Goal: Task Accomplishment & Management: Complete application form

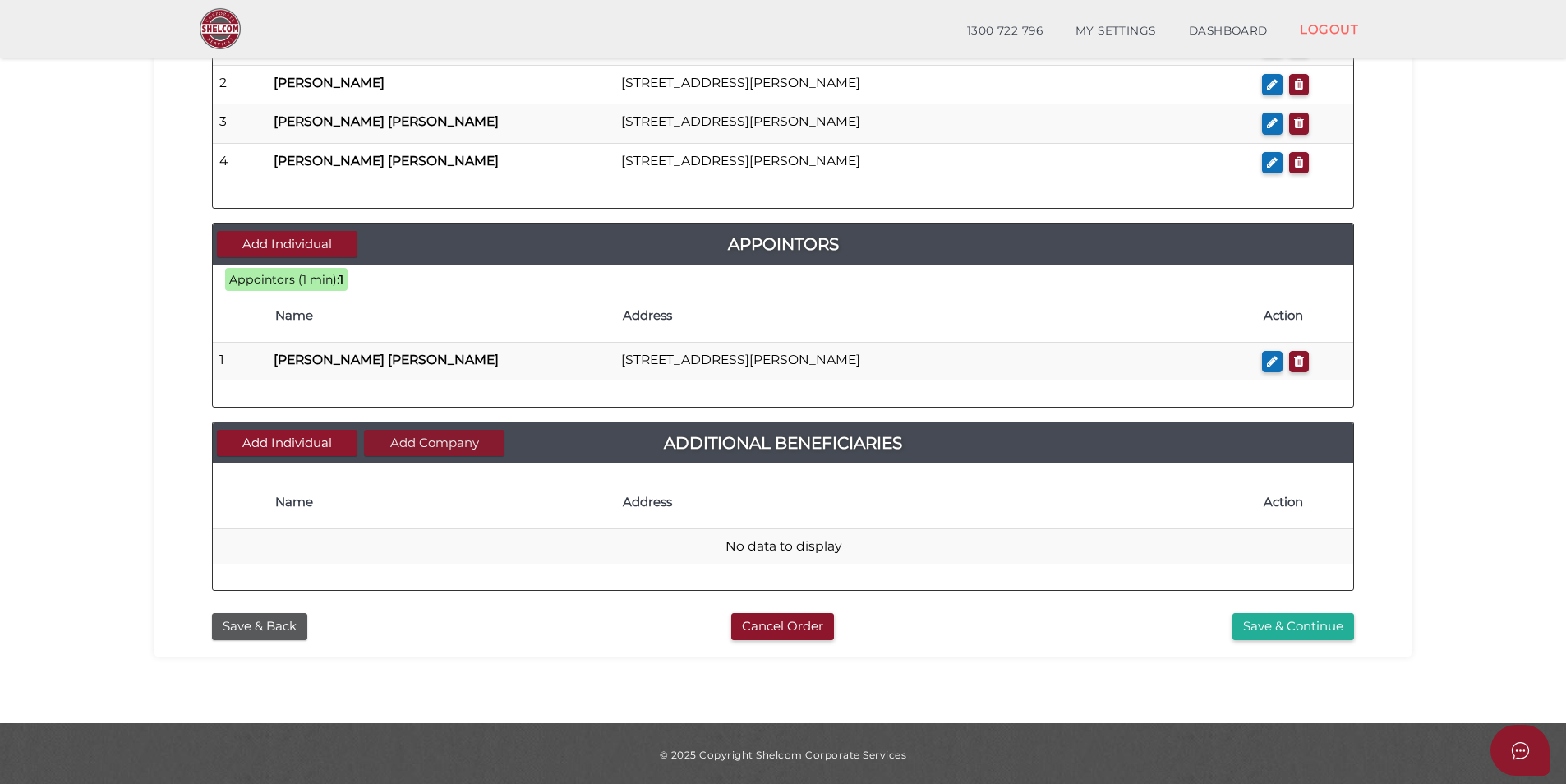
scroll to position [751, 0]
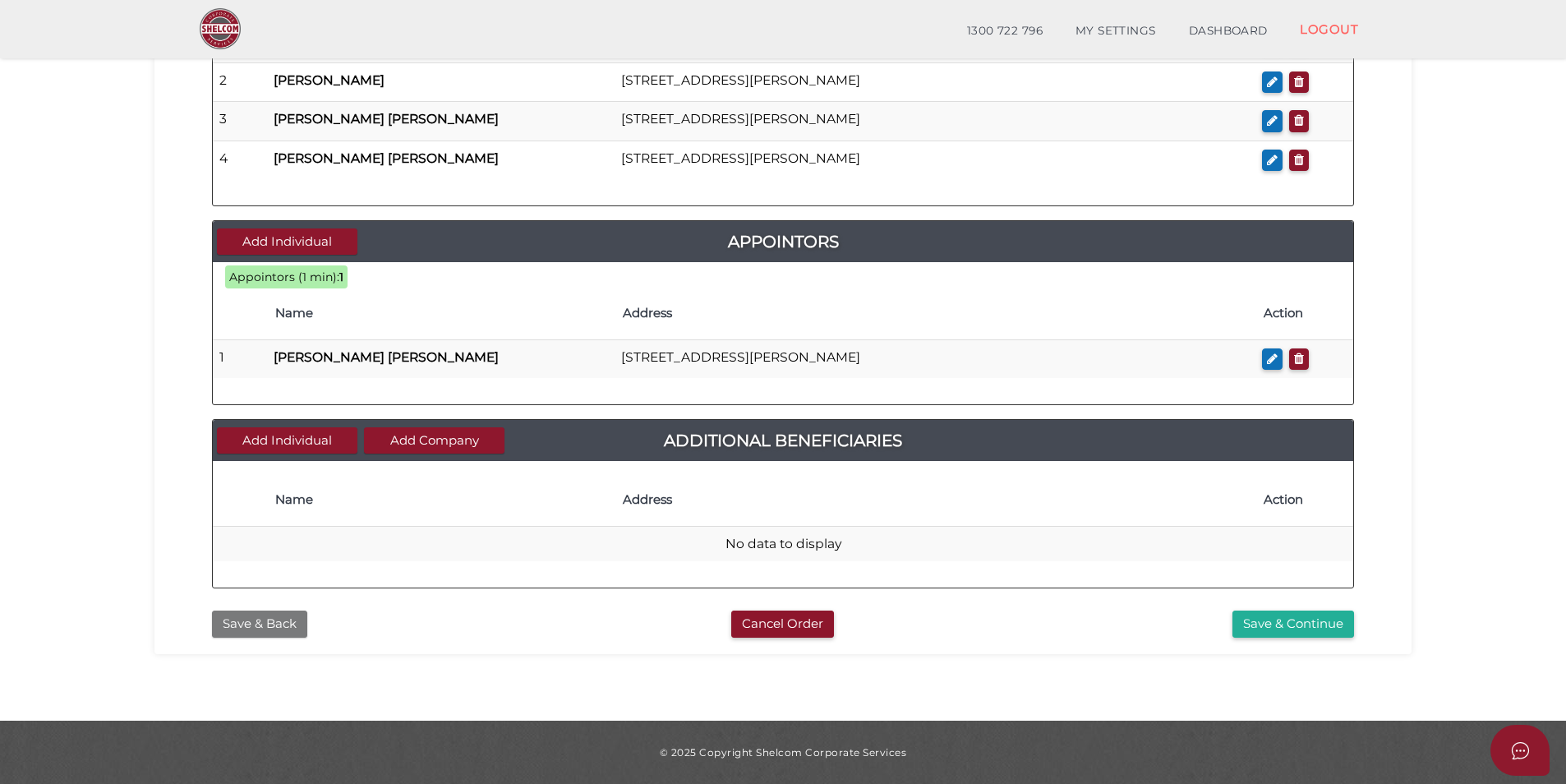
click at [282, 627] on button "Save & Back" at bounding box center [260, 623] width 95 height 27
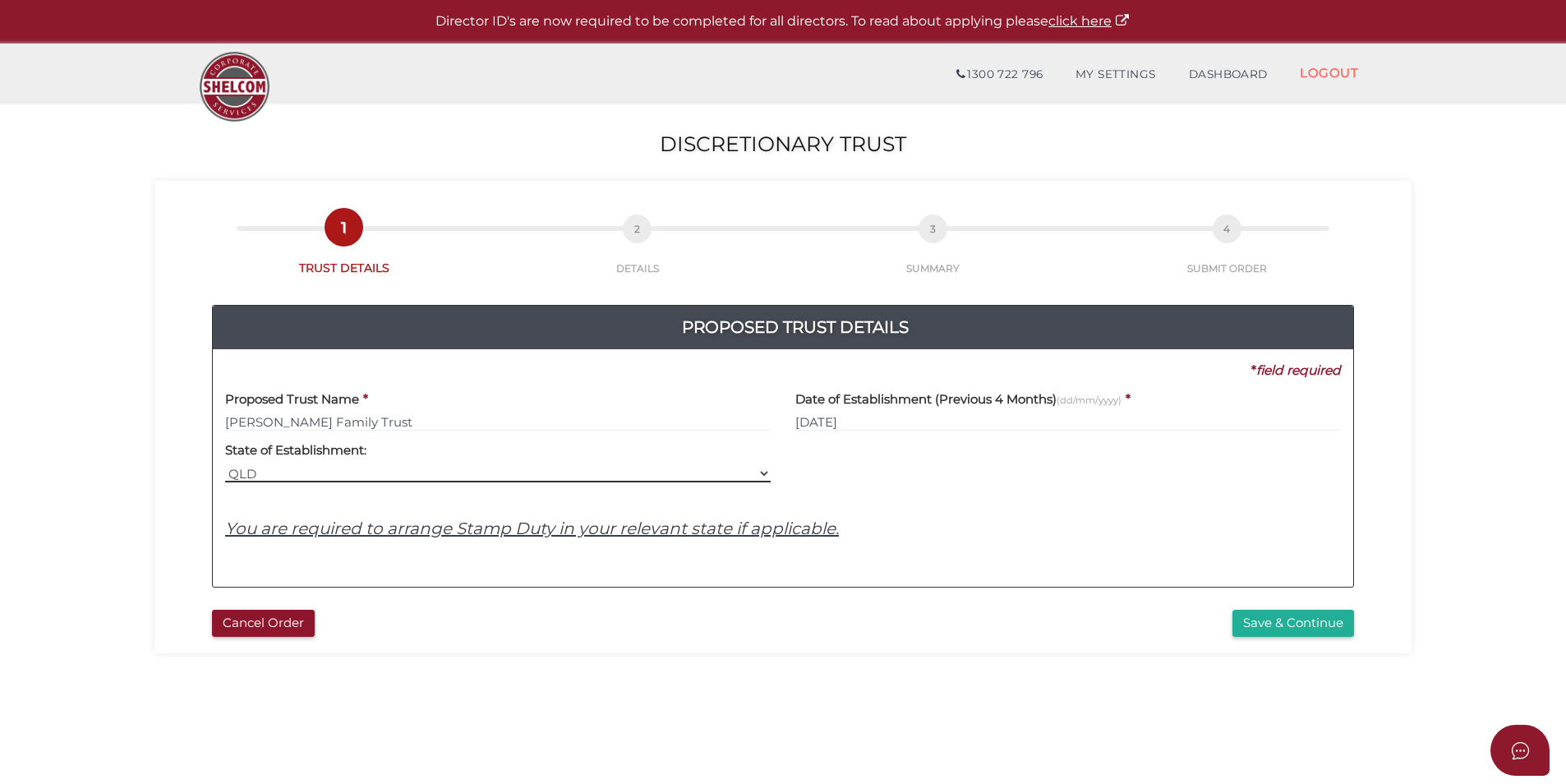
click at [374, 470] on select "VIC ACT [GEOGRAPHIC_DATA] [GEOGRAPHIC_DATA] QLD [GEOGRAPHIC_DATA] [GEOGRAPHIC_D…" at bounding box center [498, 472] width 545 height 18
select select "VIC"
click at [225, 464] on select "VIC ACT [GEOGRAPHIC_DATA] [GEOGRAPHIC_DATA] QLD [GEOGRAPHIC_DATA] [GEOGRAPHIC_D…" at bounding box center [498, 472] width 545 height 18
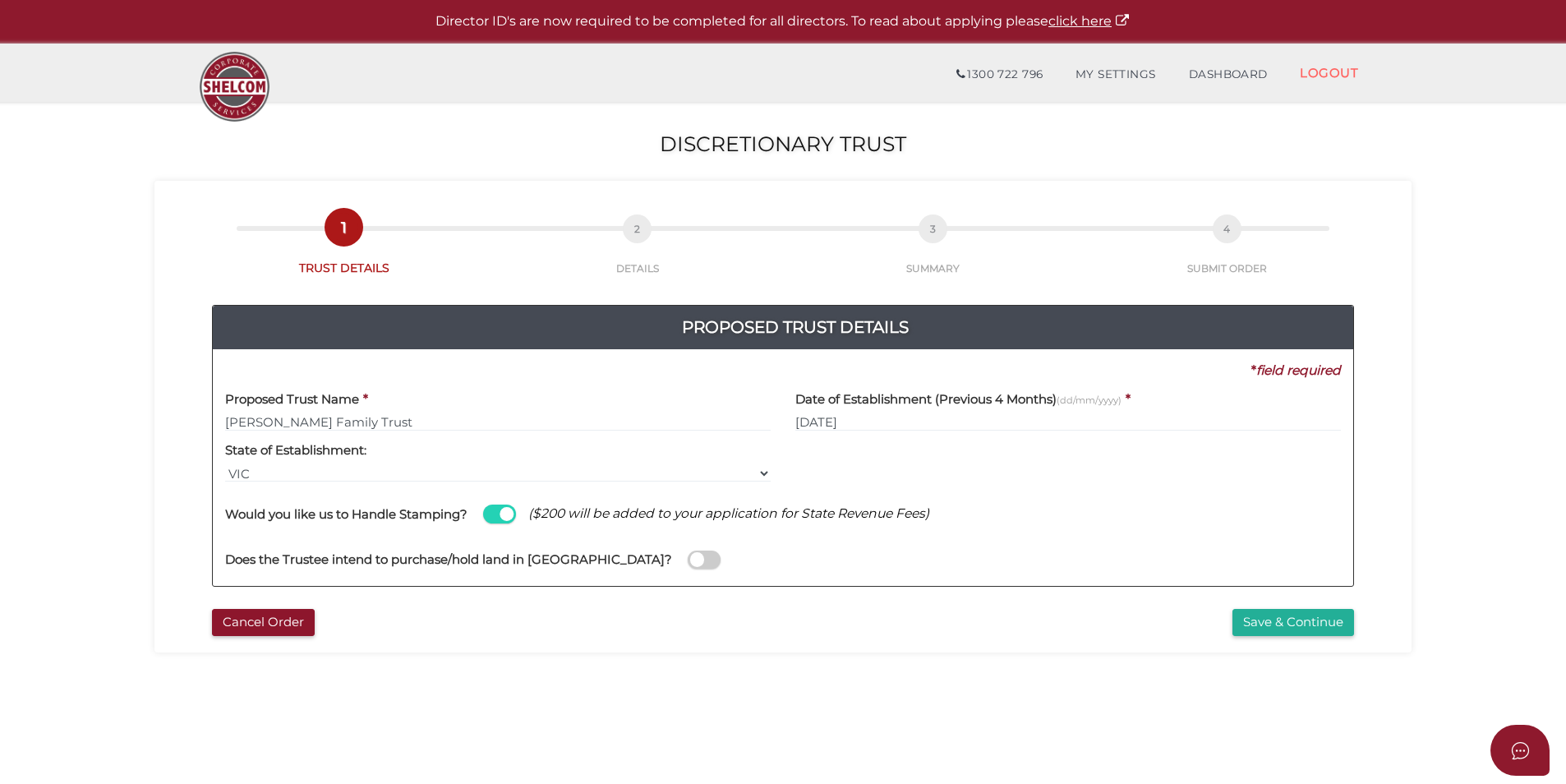
click at [928, 609] on div "Save & Continue" at bounding box center [1075, 622] width 584 height 27
click at [688, 558] on span at bounding box center [704, 560] width 33 height 19
click at [0, 0] on input "checkbox" at bounding box center [0, 0] width 0 height 0
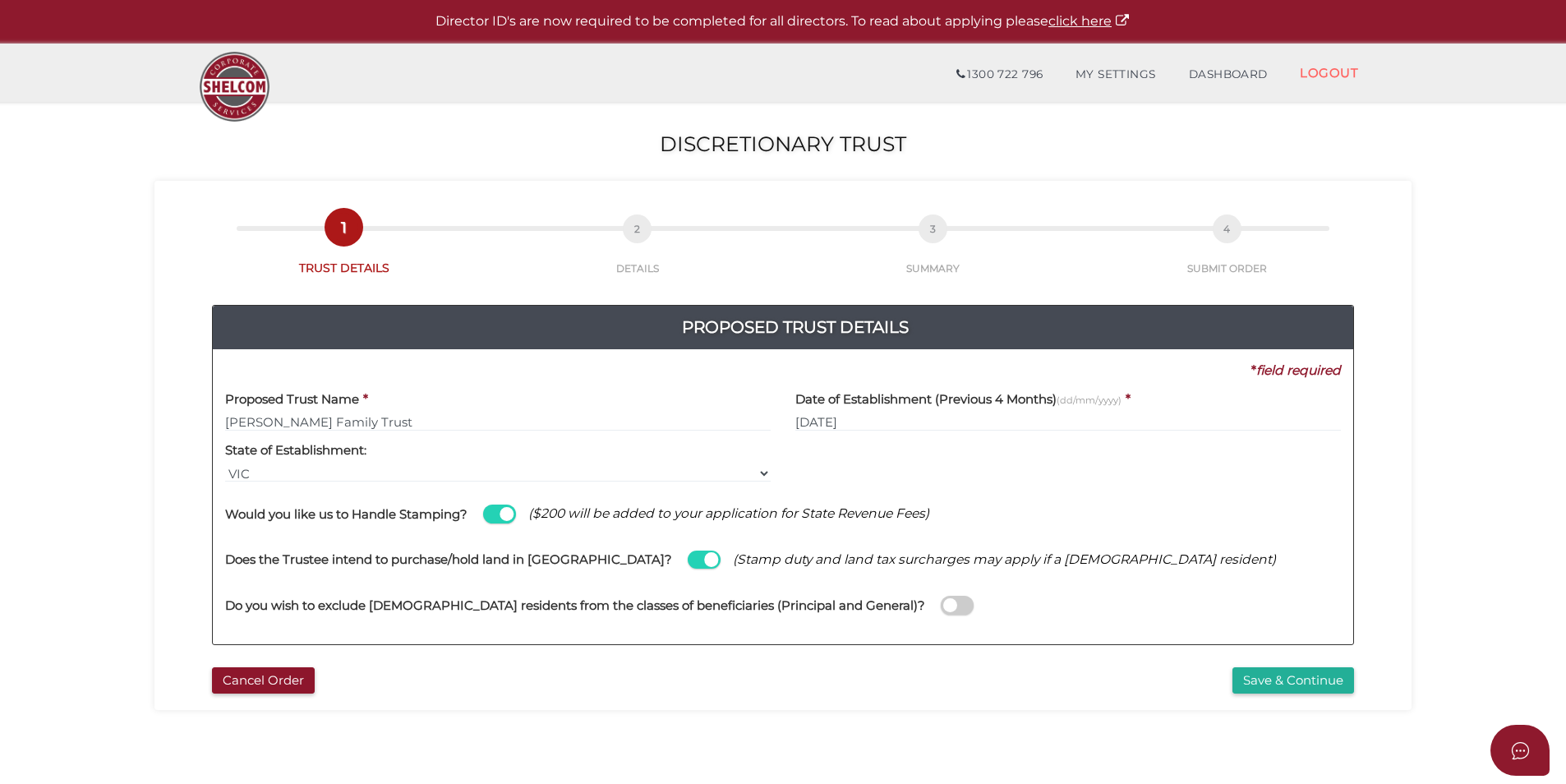
click at [516, 515] on span at bounding box center [499, 513] width 33 height 19
click at [0, 0] on input "checkbox" at bounding box center [0, 0] width 0 height 0
click at [516, 515] on span at bounding box center [499, 513] width 33 height 19
click at [0, 0] on input "checkbox" at bounding box center [0, 0] width 0 height 0
click at [516, 515] on span at bounding box center [499, 513] width 33 height 19
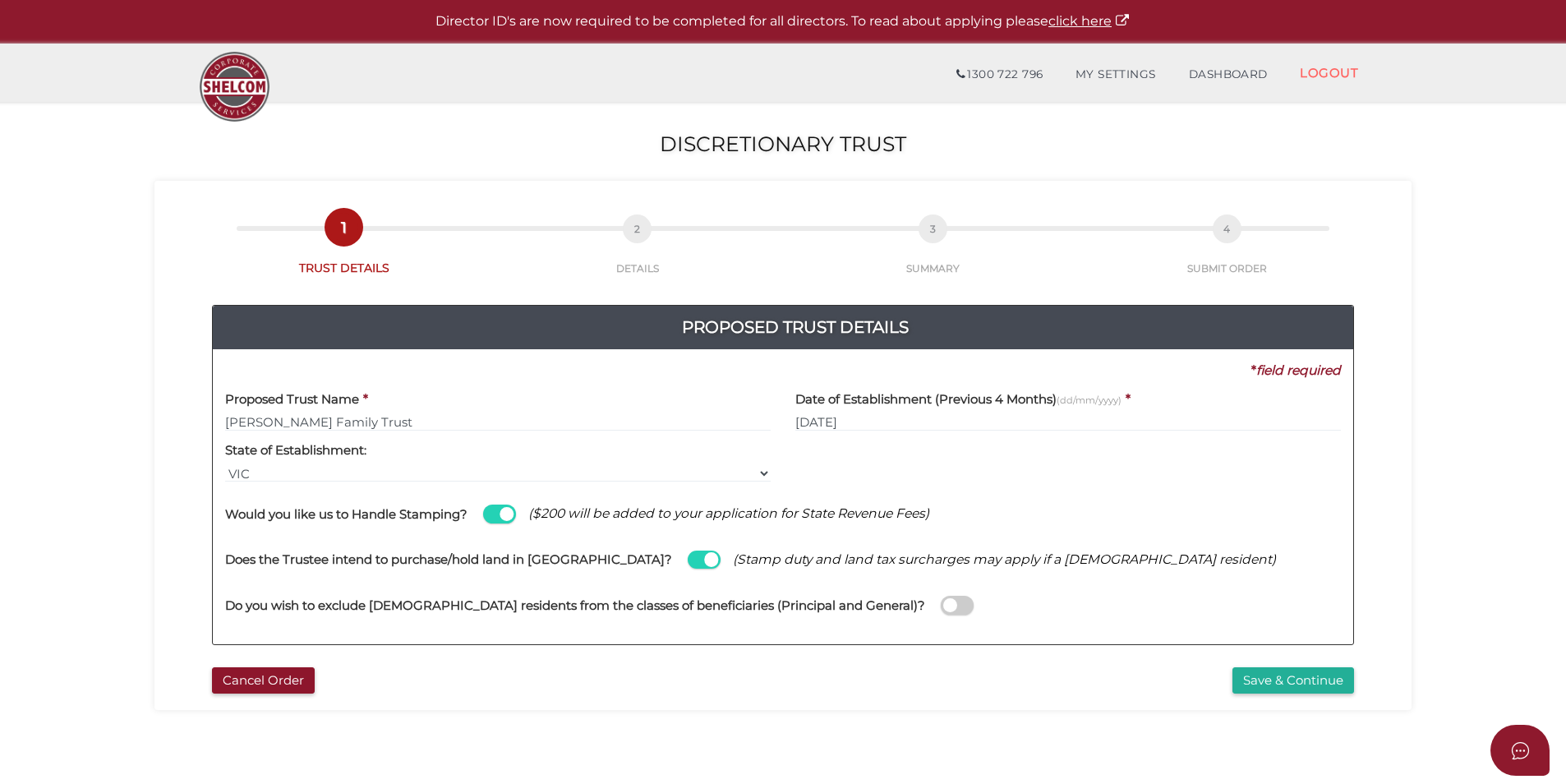
click at [0, 0] on input "checkbox" at bounding box center [0, 0] width 0 height 0
click at [516, 515] on span at bounding box center [499, 513] width 33 height 19
click at [0, 0] on input "checkbox" at bounding box center [0, 0] width 0 height 0
click at [516, 514] on span at bounding box center [499, 513] width 33 height 19
click at [0, 0] on input "checkbox" at bounding box center [0, 0] width 0 height 0
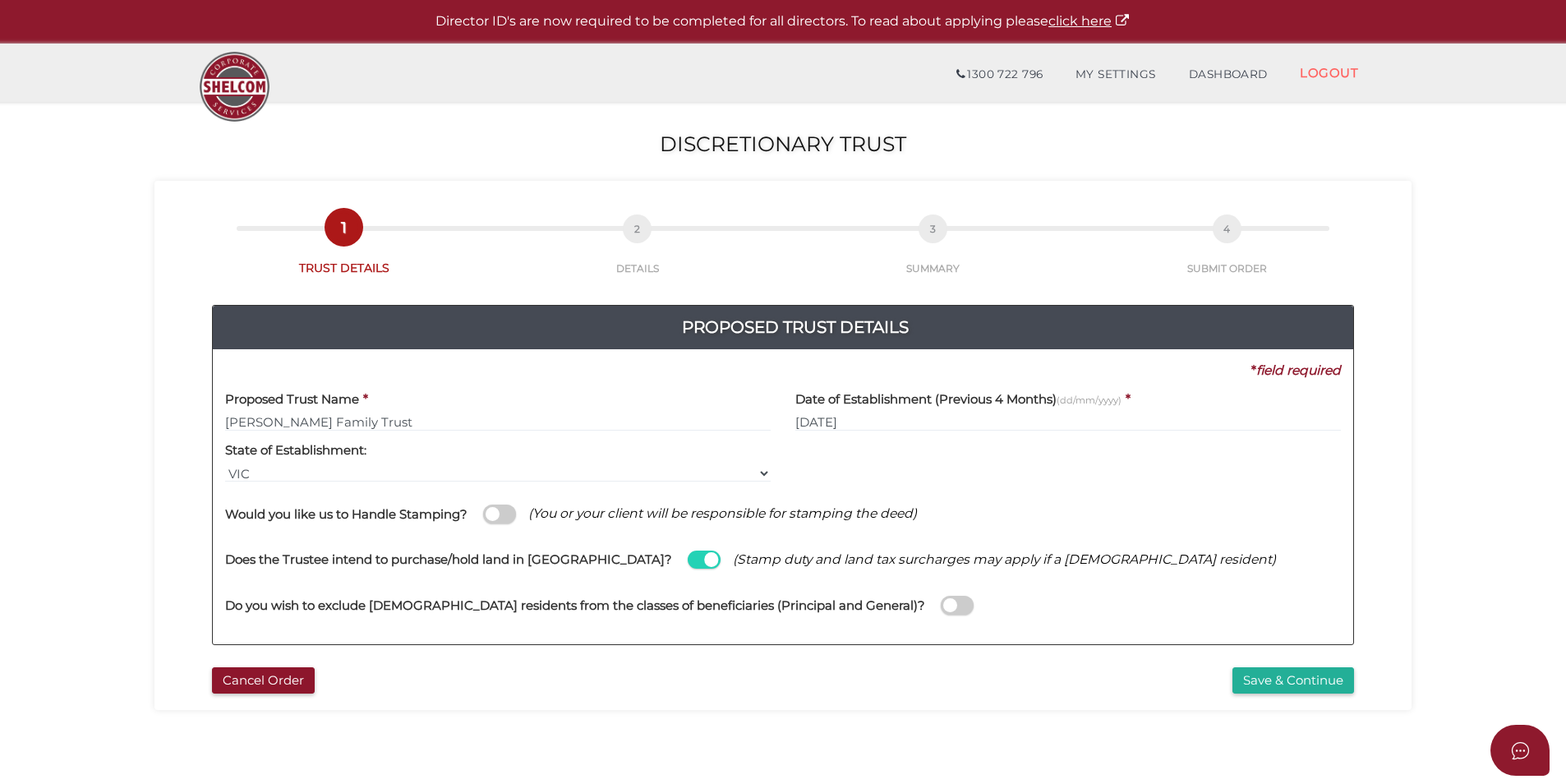
click at [941, 607] on span at bounding box center [957, 605] width 33 height 19
click at [0, 0] on input "checkbox" at bounding box center [0, 0] width 0 height 0
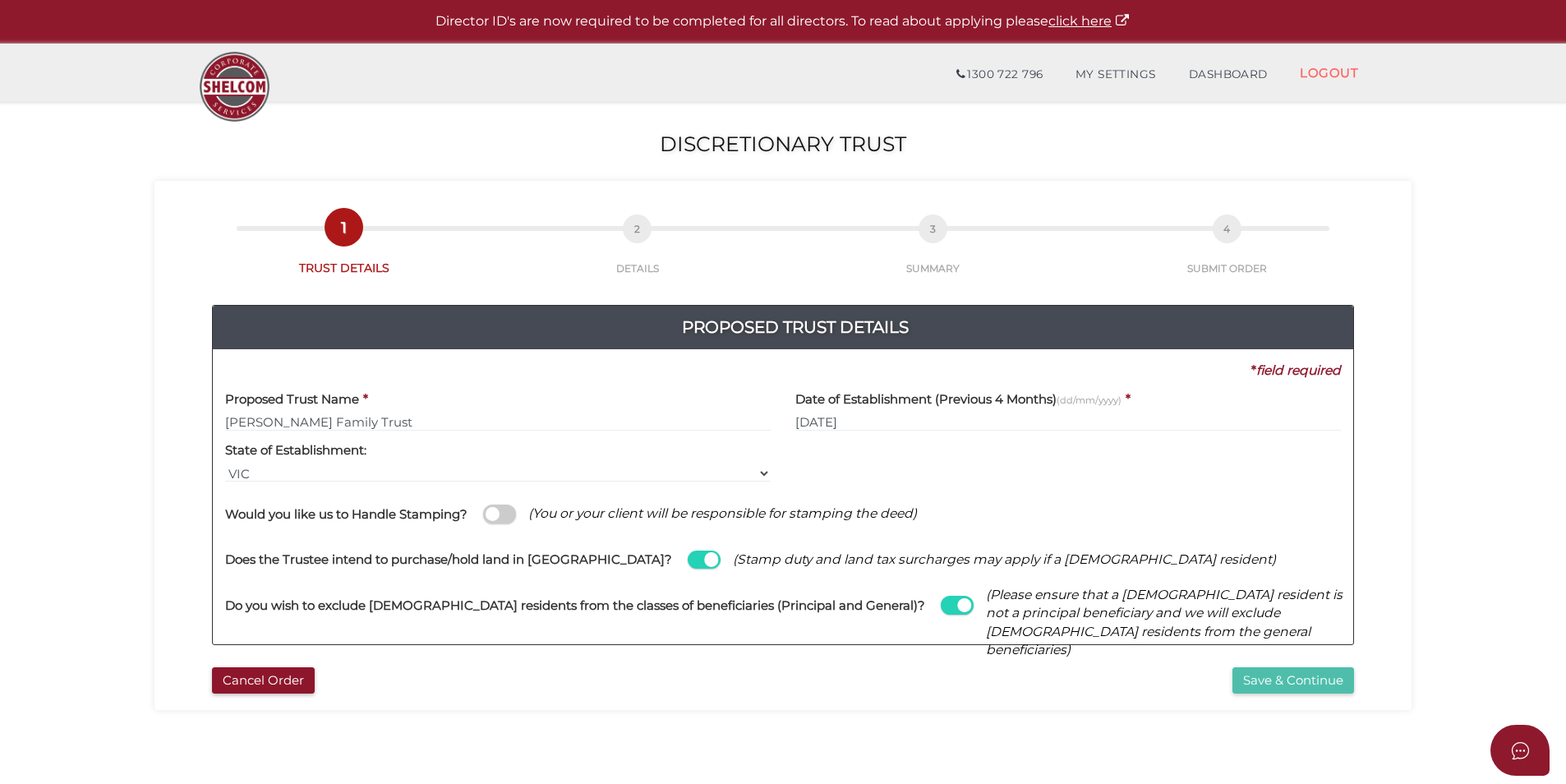
click at [1284, 684] on button "Save & Continue" at bounding box center [1293, 680] width 121 height 27
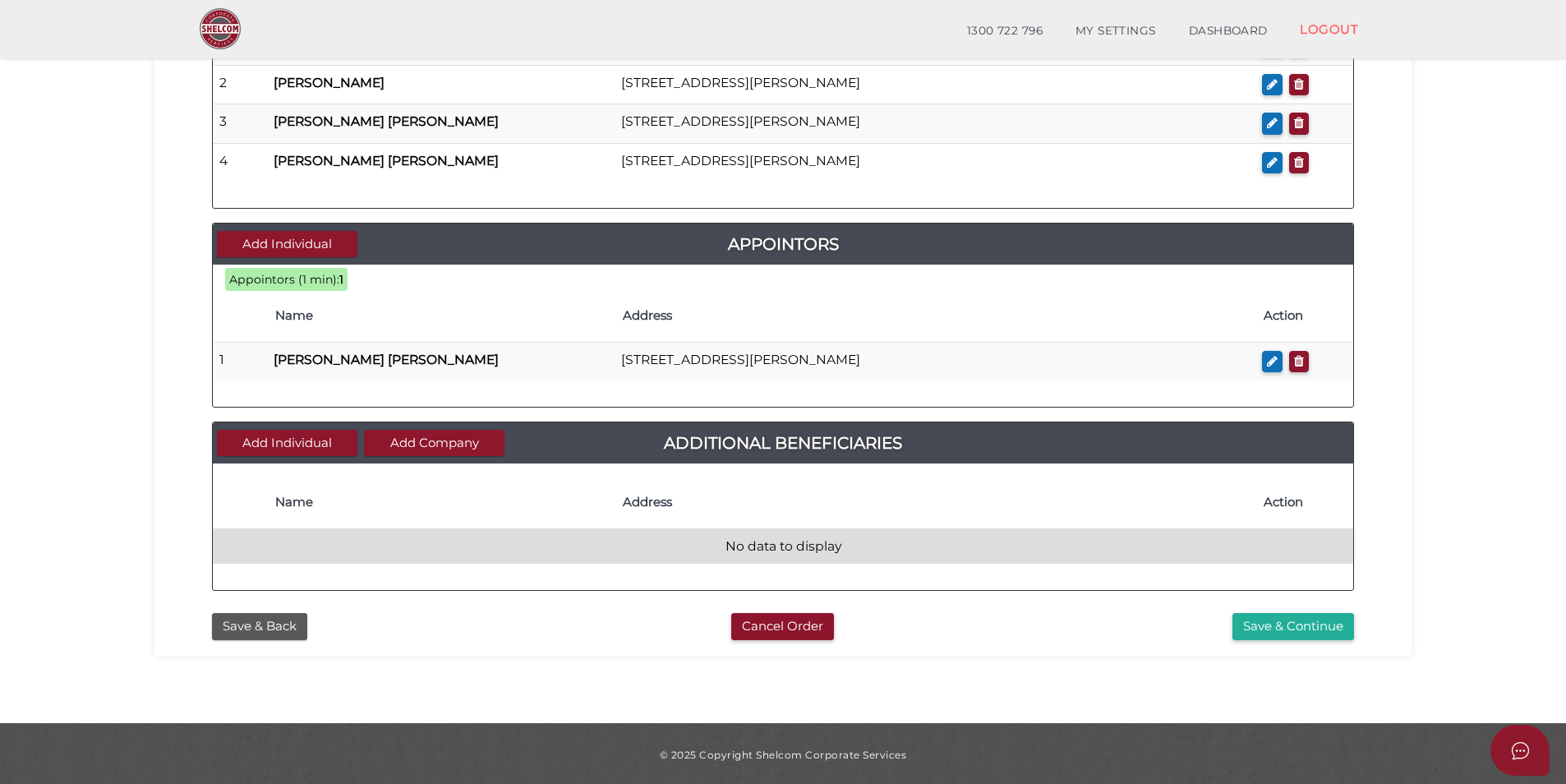
scroll to position [751, 0]
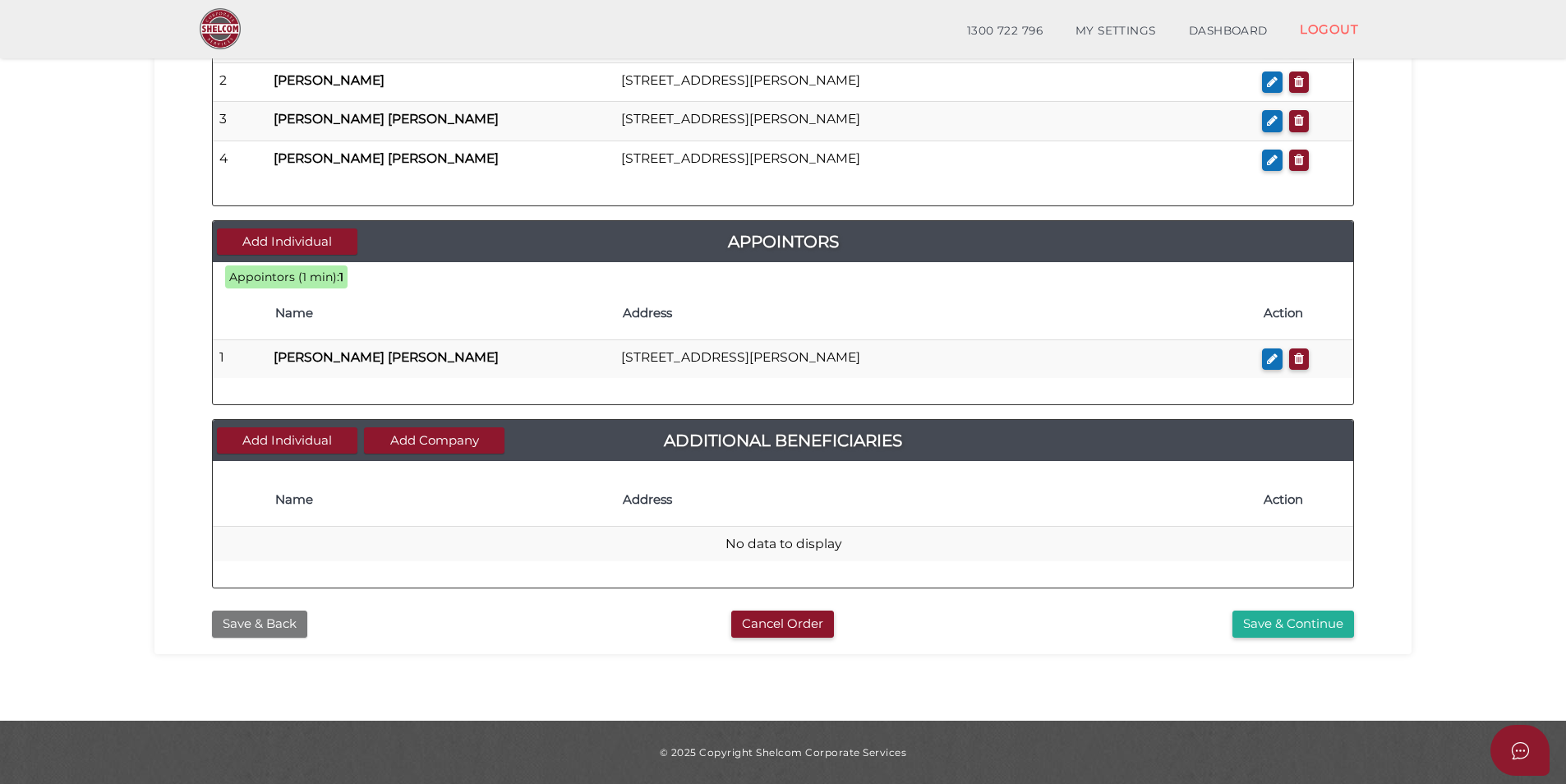
click at [277, 623] on button "Save & Back" at bounding box center [260, 623] width 95 height 27
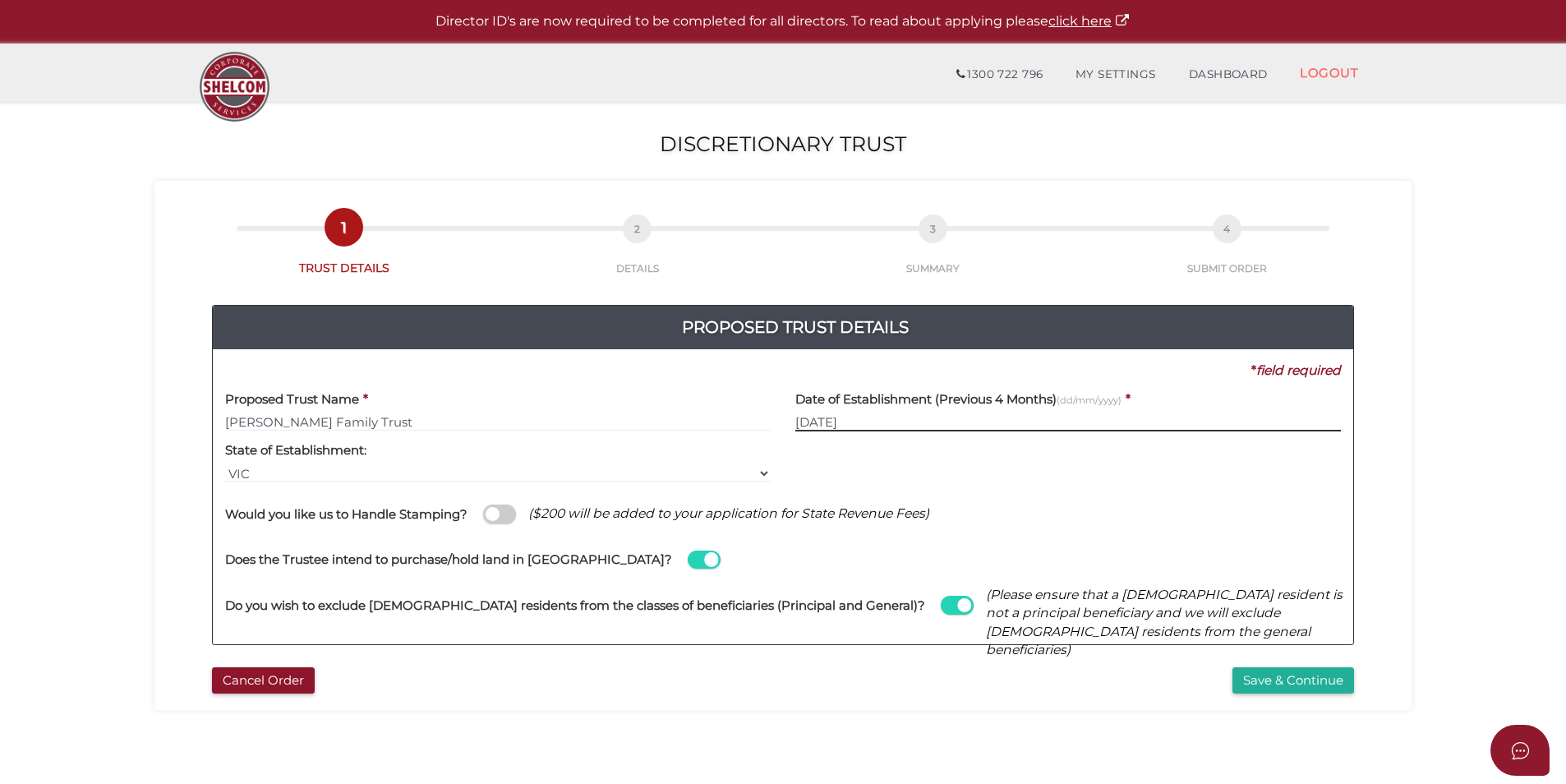
click at [806, 425] on input "[DATE]" at bounding box center [1068, 422] width 545 height 18
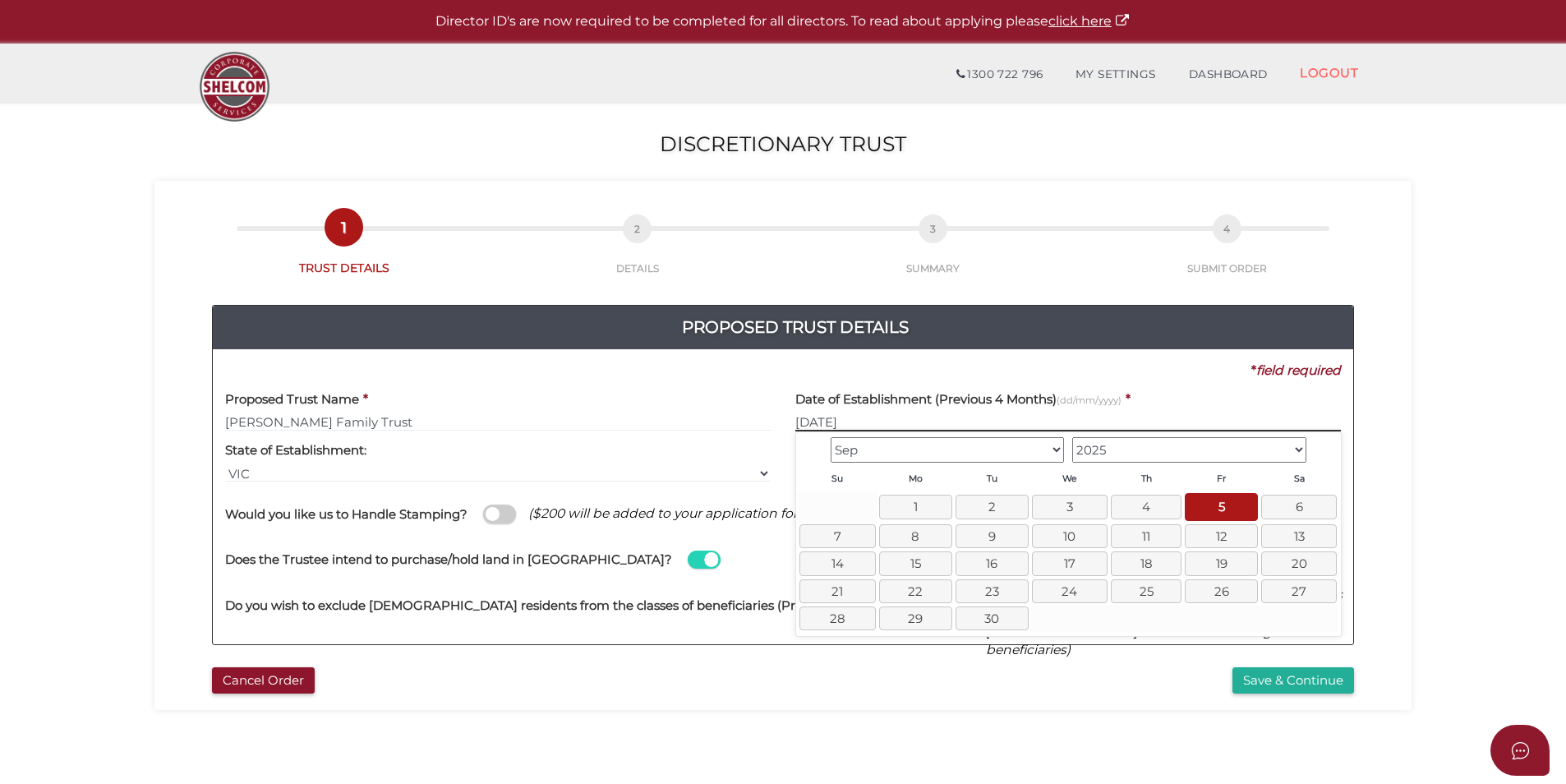
type input "05/09/2025"
click at [1464, 497] on section "Discretionary Trust f15eb090933dcffdadccd81034d23ffb 1 TRUST DETAILS 2 DETAILS …" at bounding box center [783, 612] width 1566 height 1021
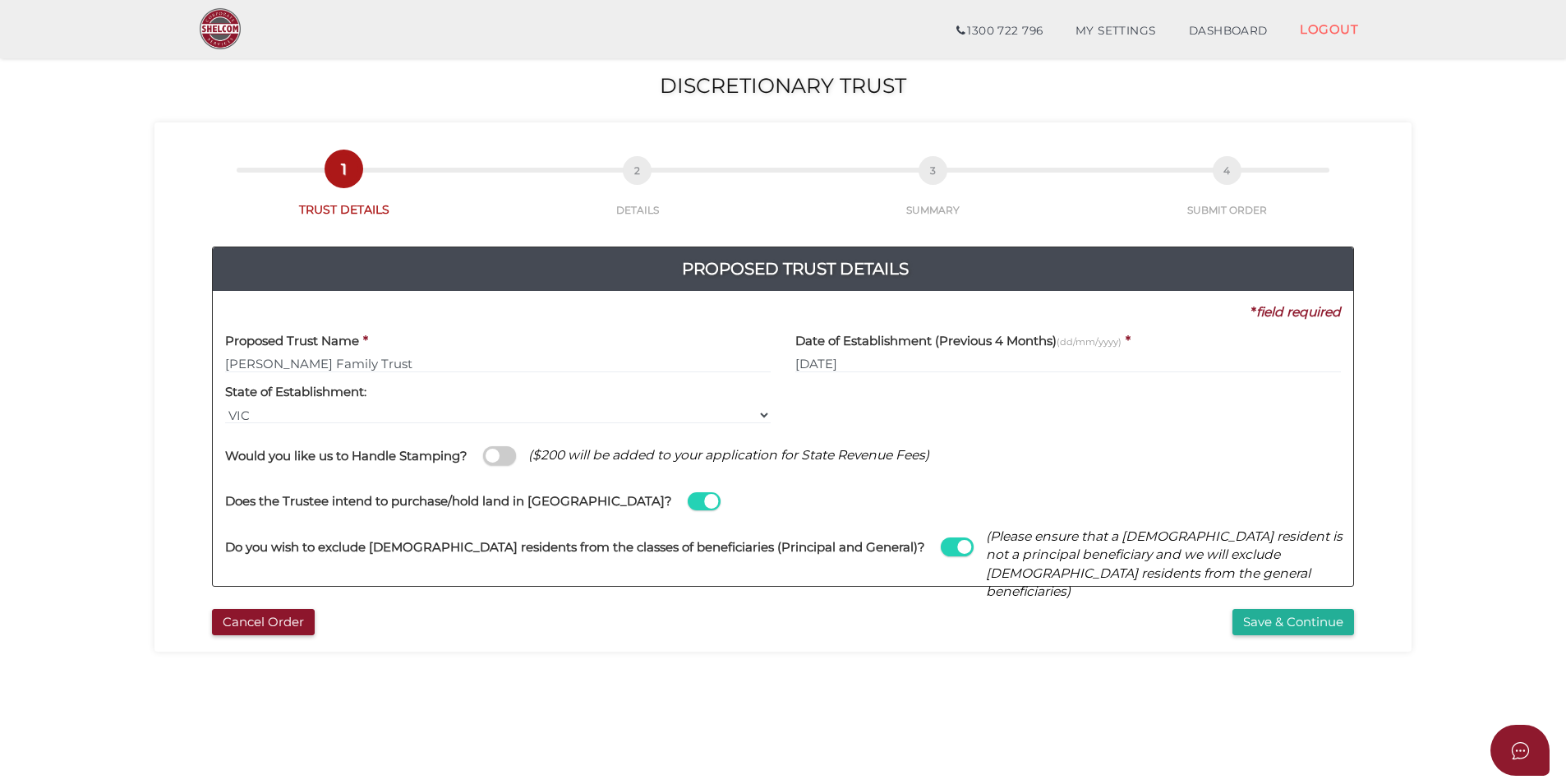
scroll to position [82, 0]
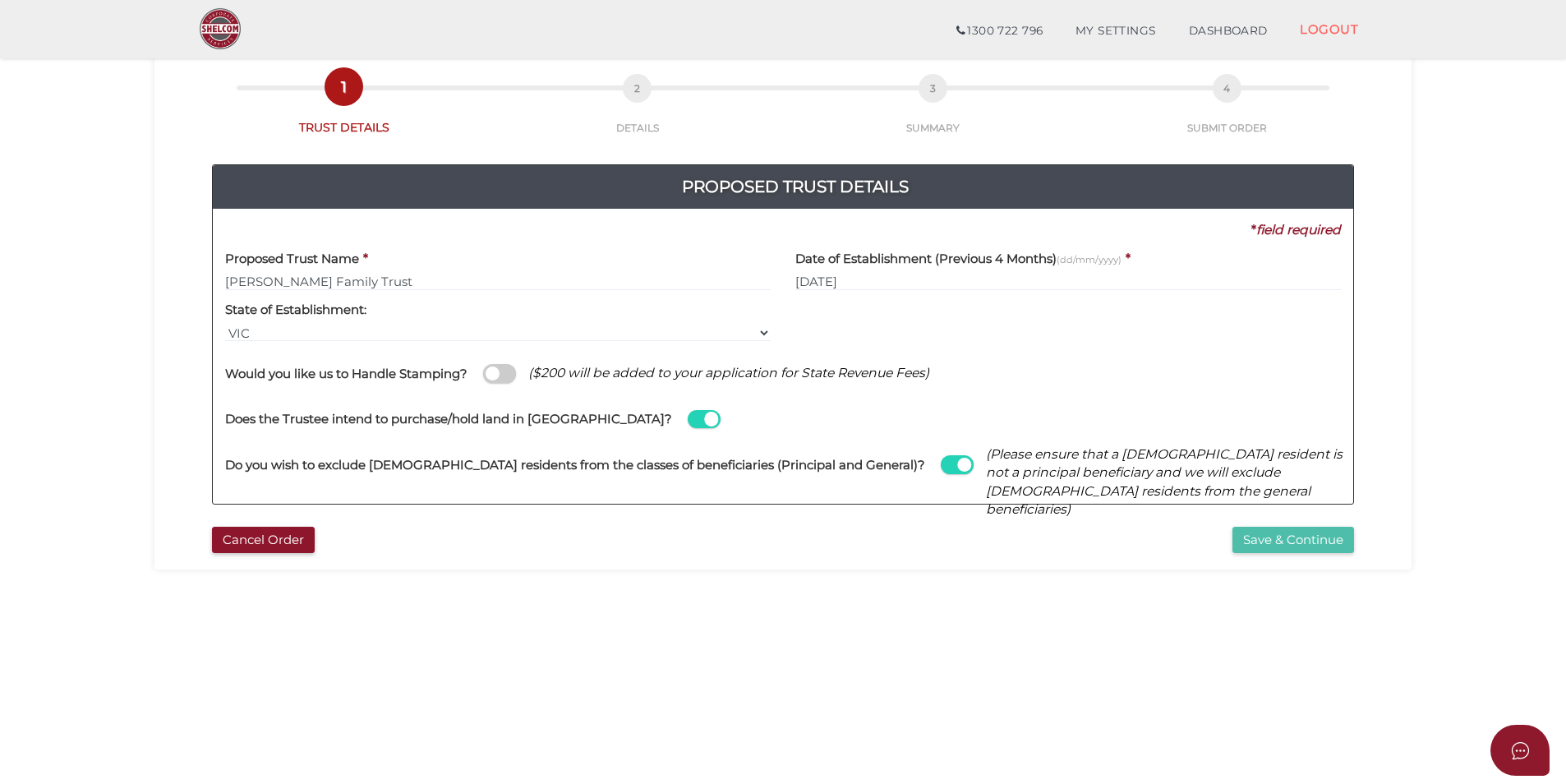
click at [1302, 541] on button "Save & Continue" at bounding box center [1293, 539] width 121 height 27
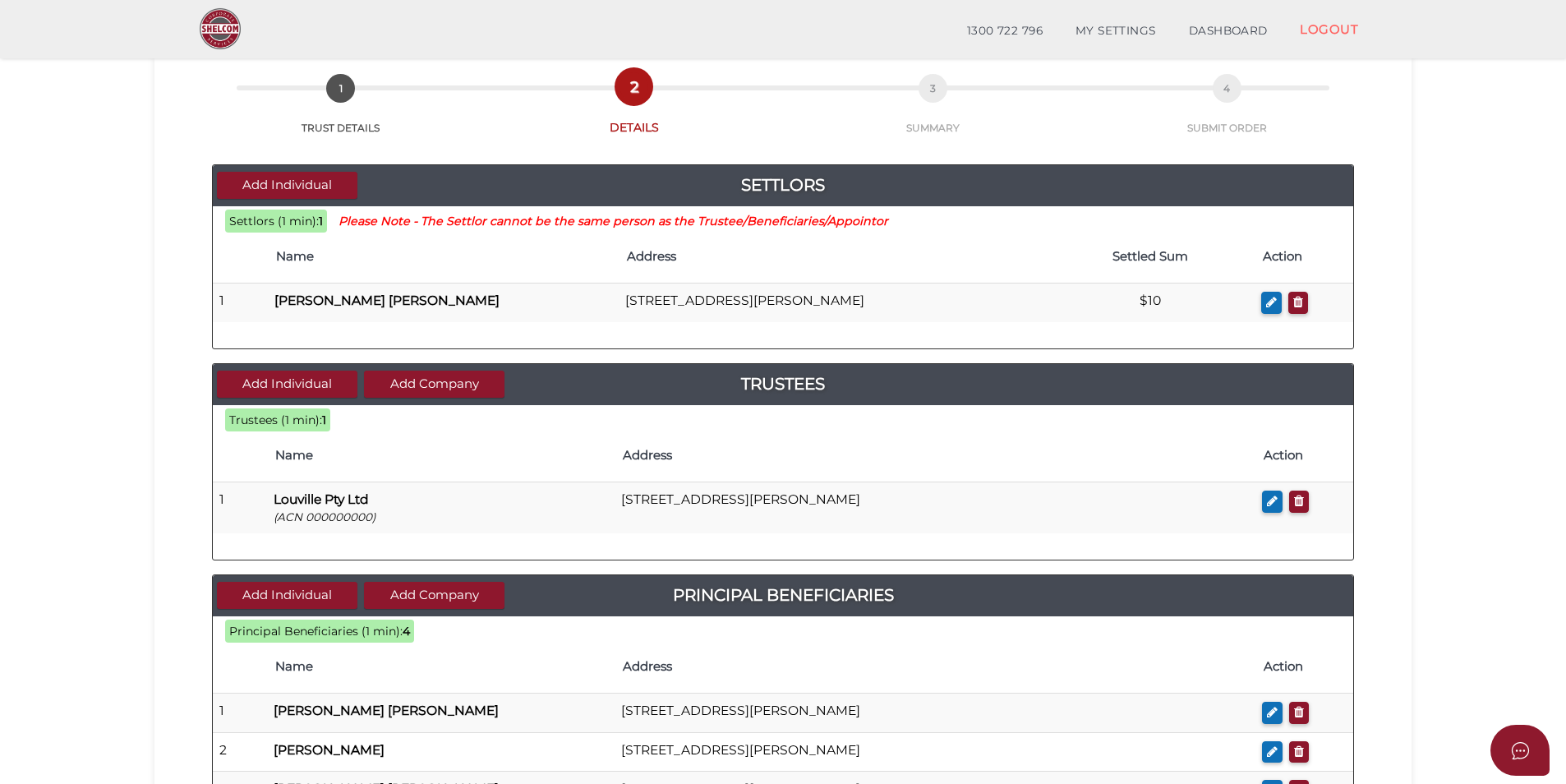
scroll to position [739, 0]
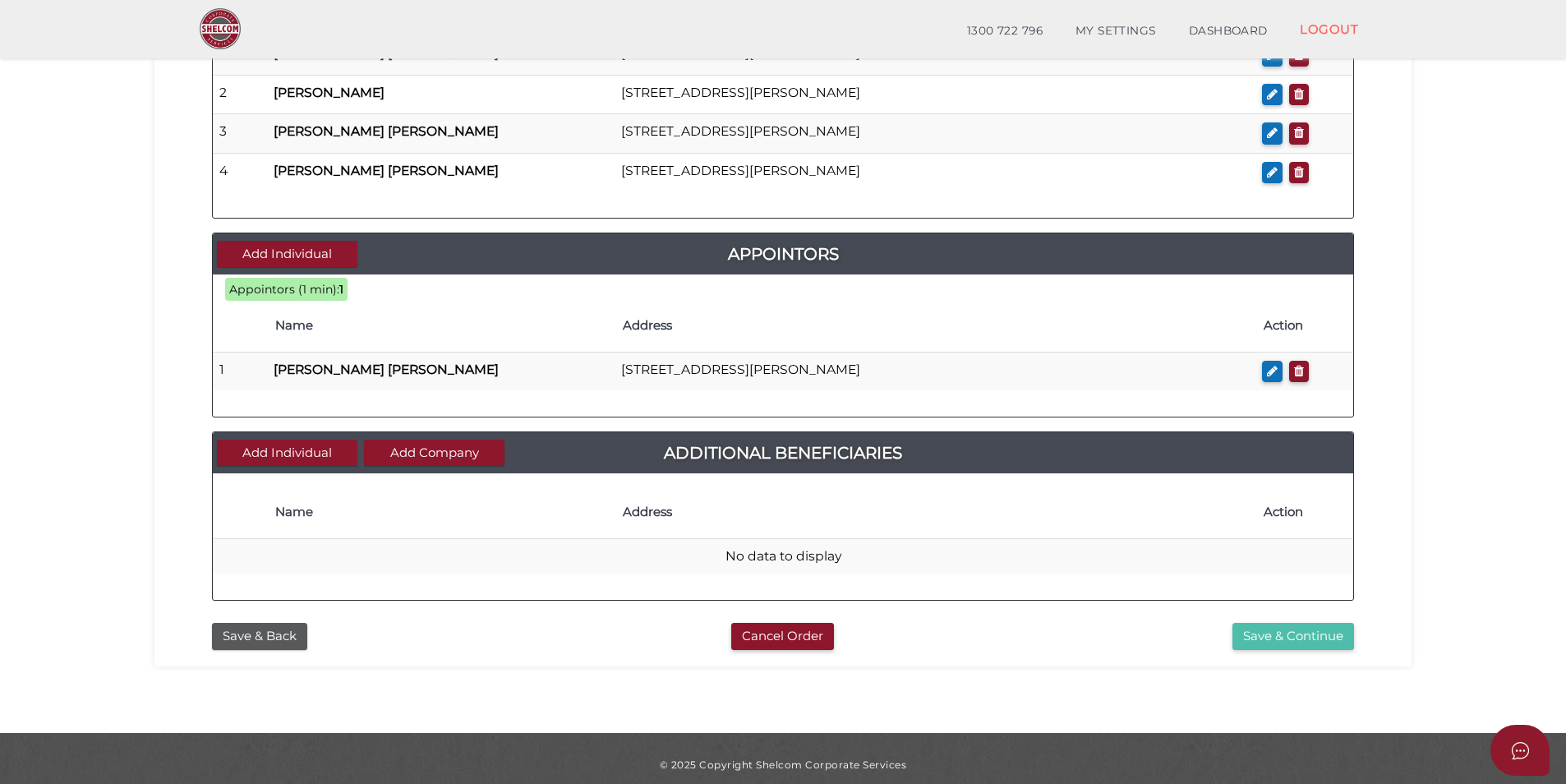
click at [1272, 634] on button "Save & Continue" at bounding box center [1293, 636] width 121 height 27
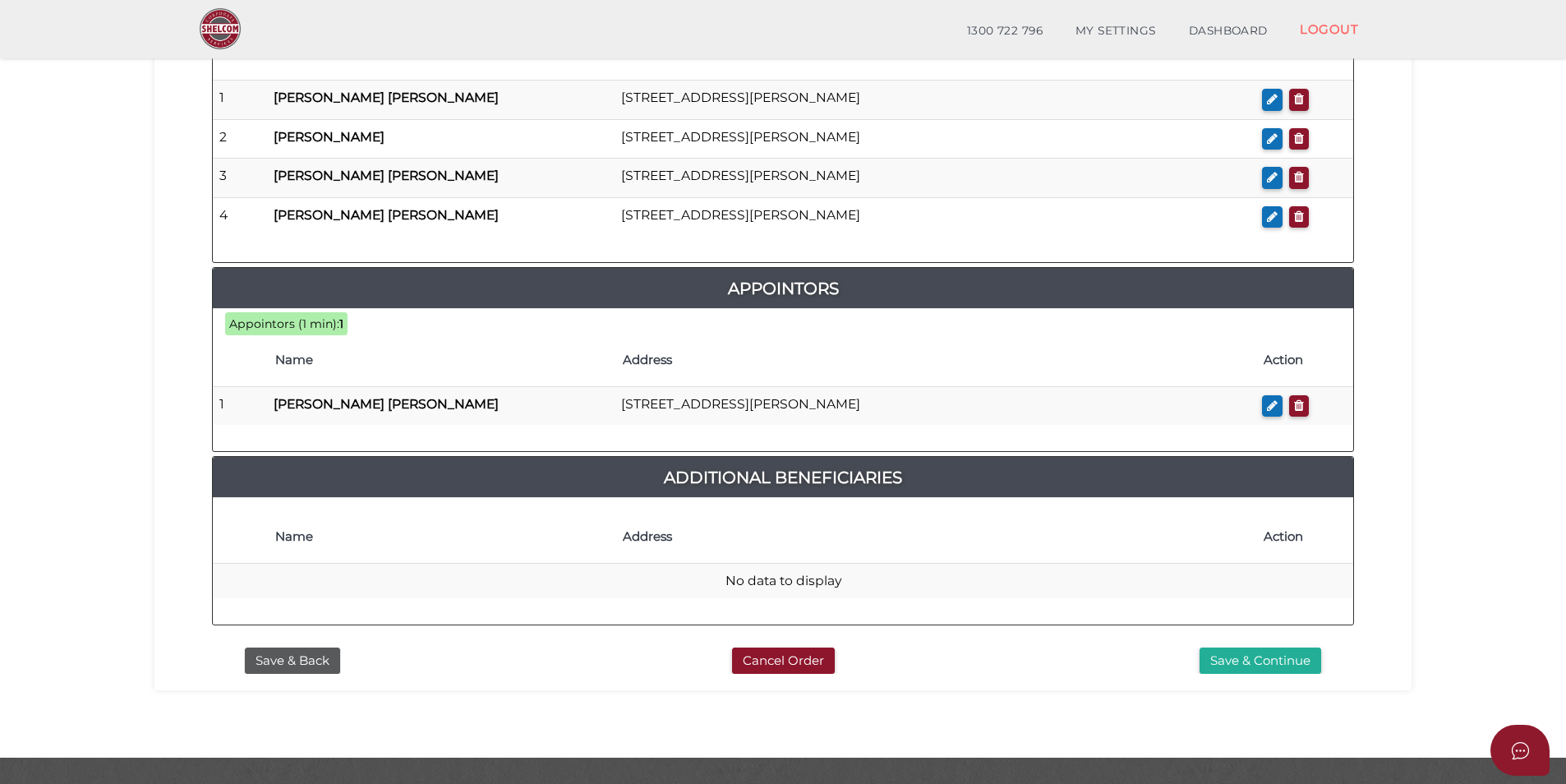
scroll to position [176, 0]
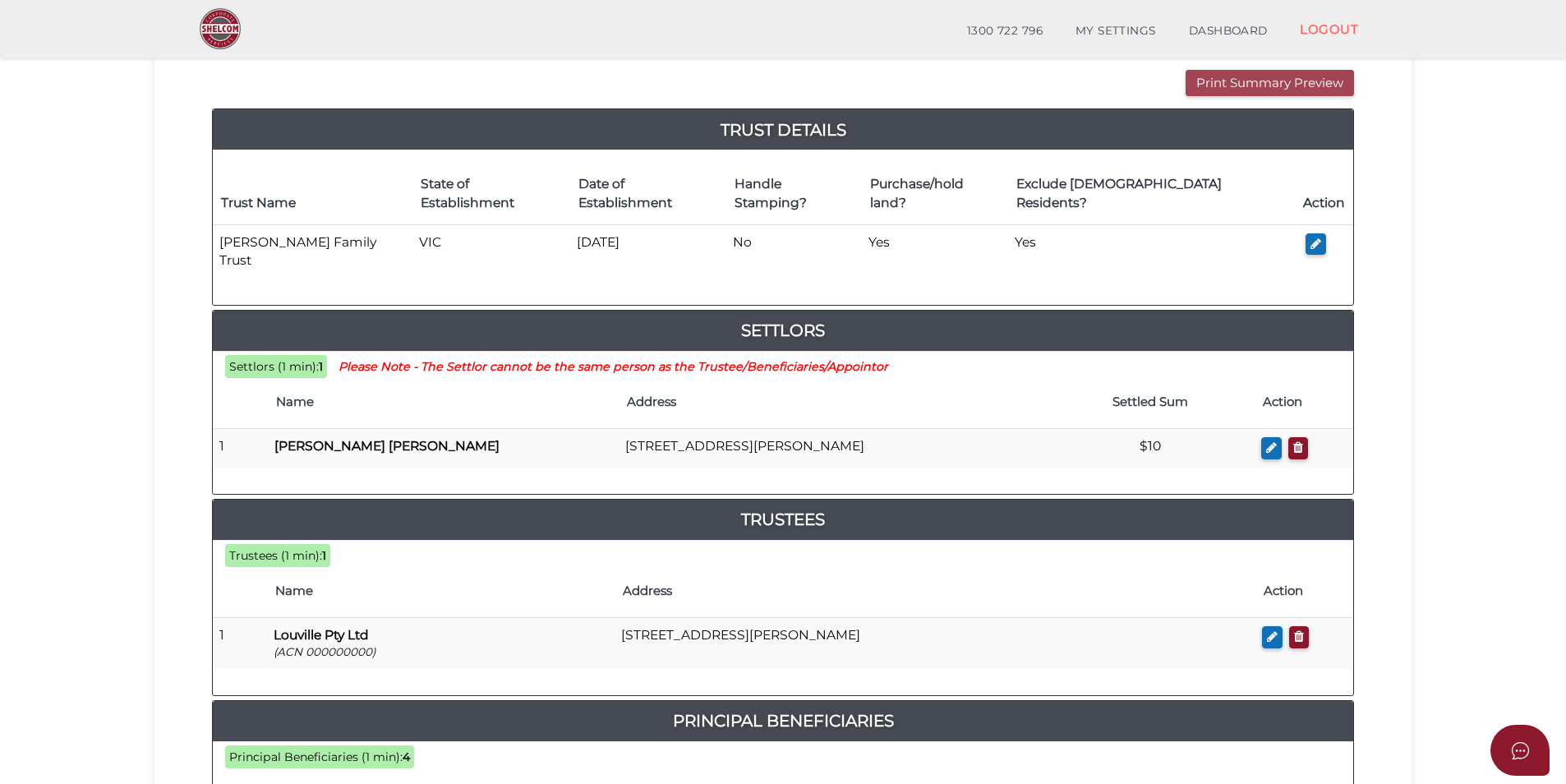
click at [1249, 90] on button "Print Summary Preview" at bounding box center [1270, 83] width 168 height 27
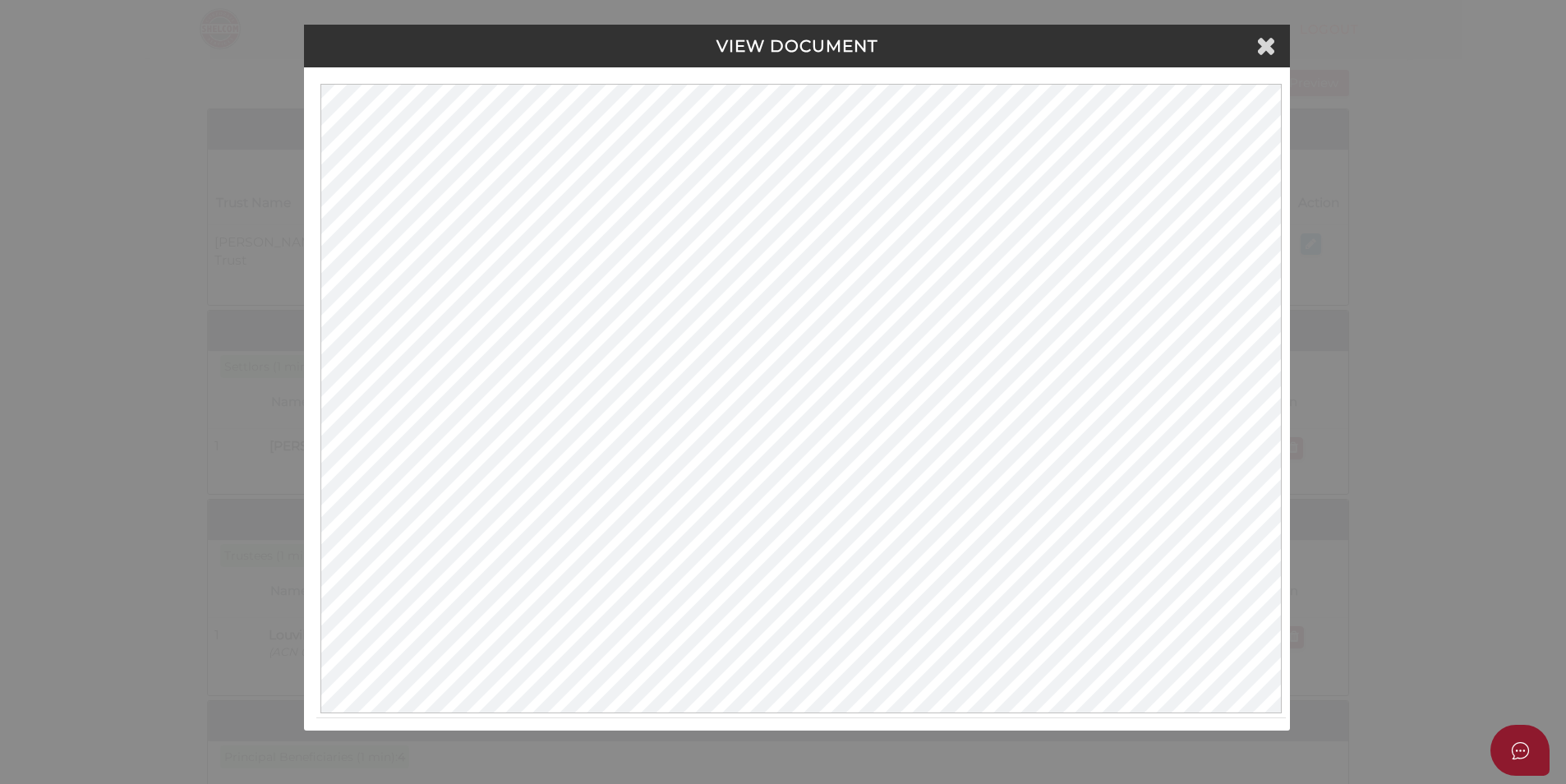
scroll to position [0, 0]
click at [1257, 32] on div "VIEW DOCUMENT" at bounding box center [799, 46] width 986 height 43
click at [1269, 47] on icon at bounding box center [1268, 45] width 20 height 24
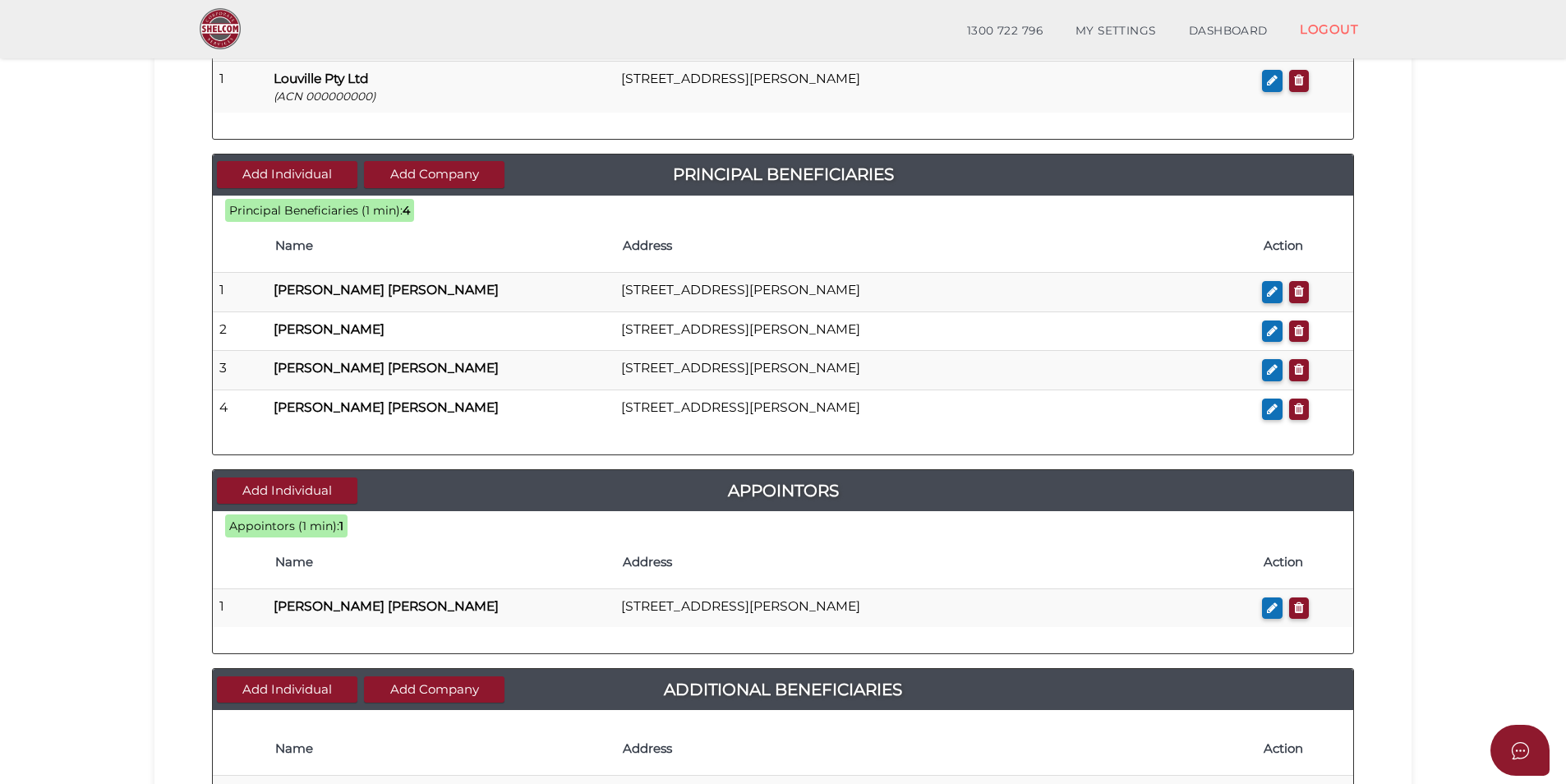
scroll to position [751, 0]
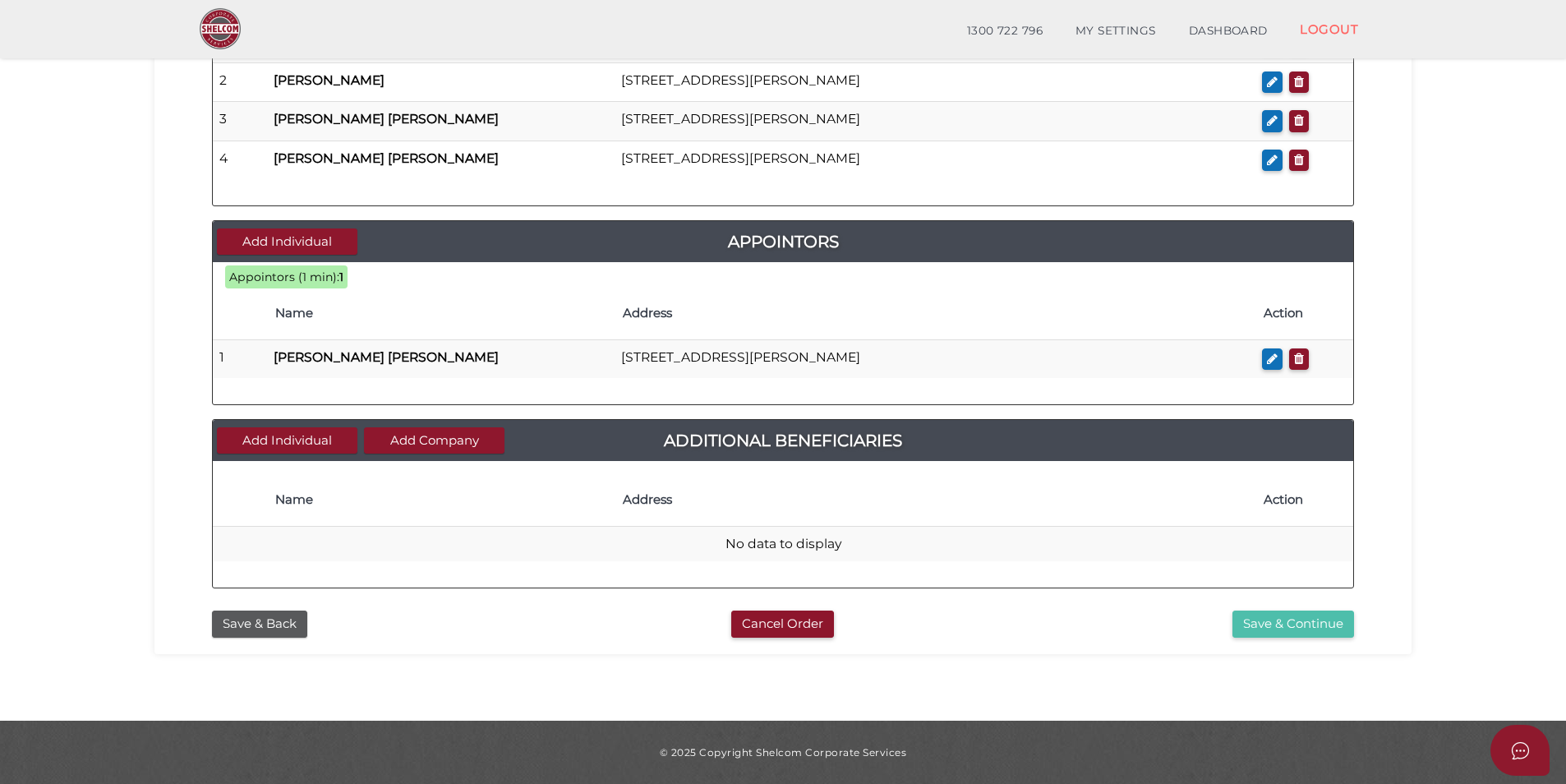
click at [1292, 622] on button "Save & Continue" at bounding box center [1293, 623] width 121 height 27
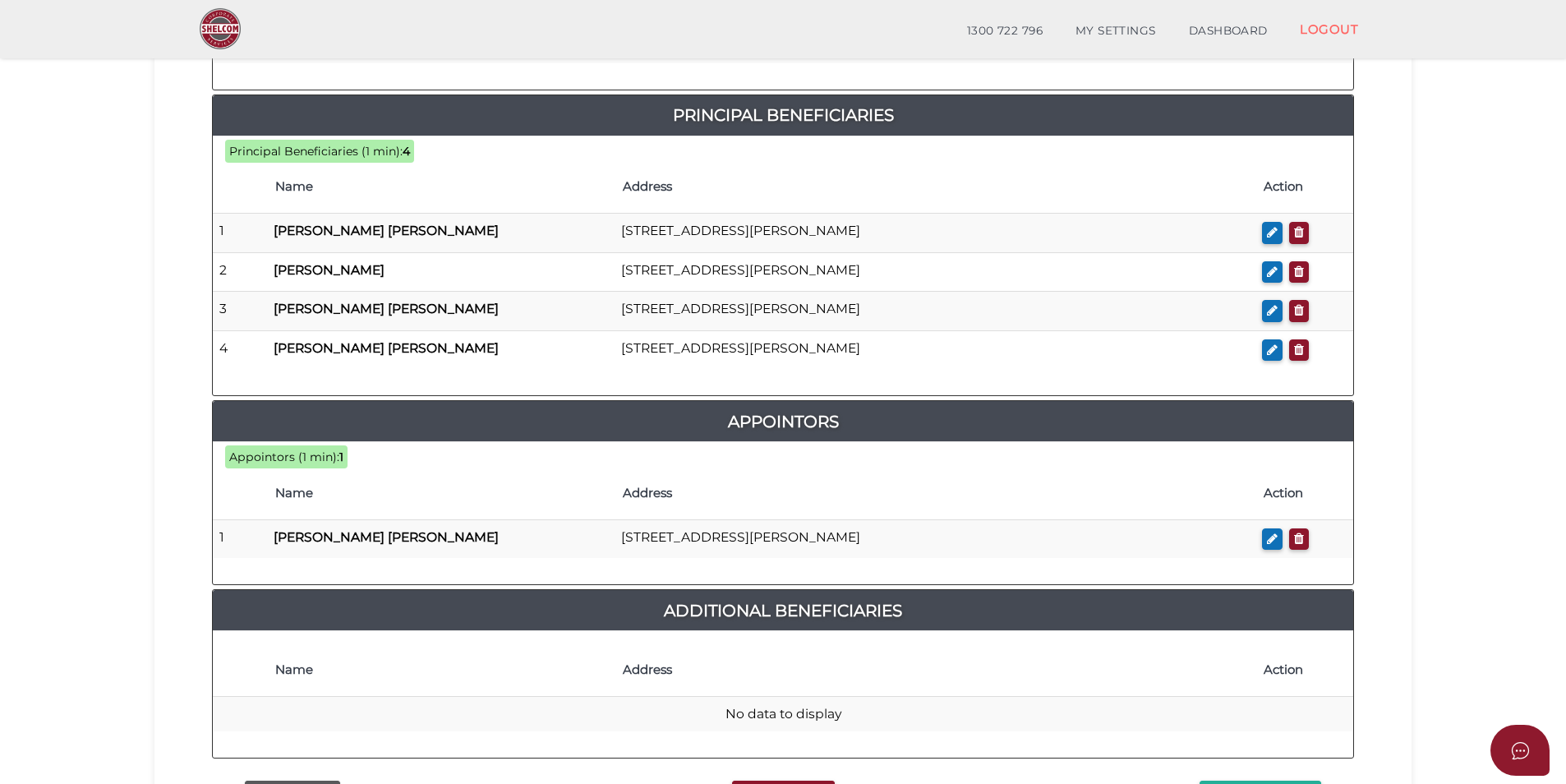
scroll to position [916, 0]
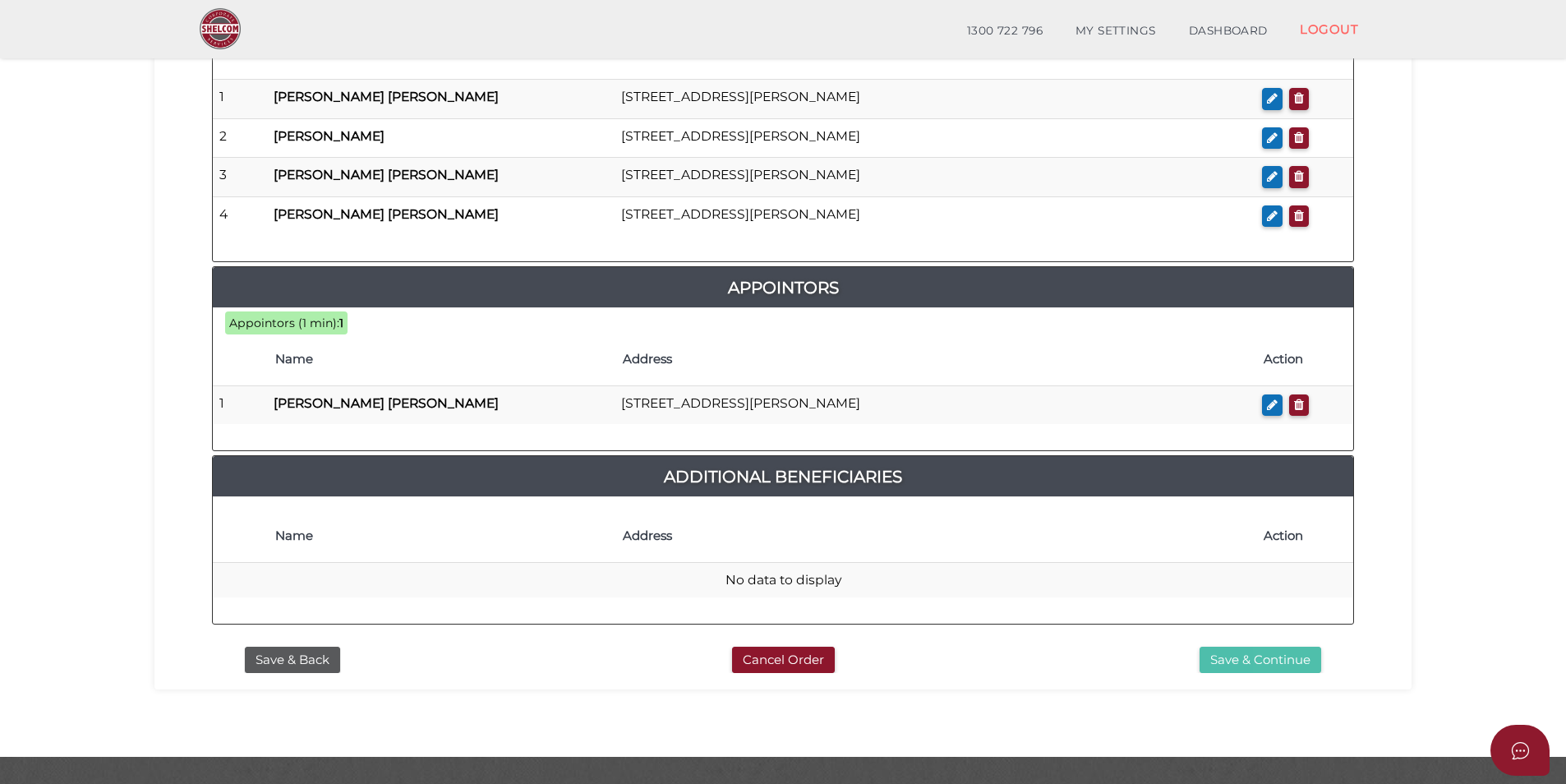
click at [1223, 647] on button "Save & Continue" at bounding box center [1261, 660] width 121 height 27
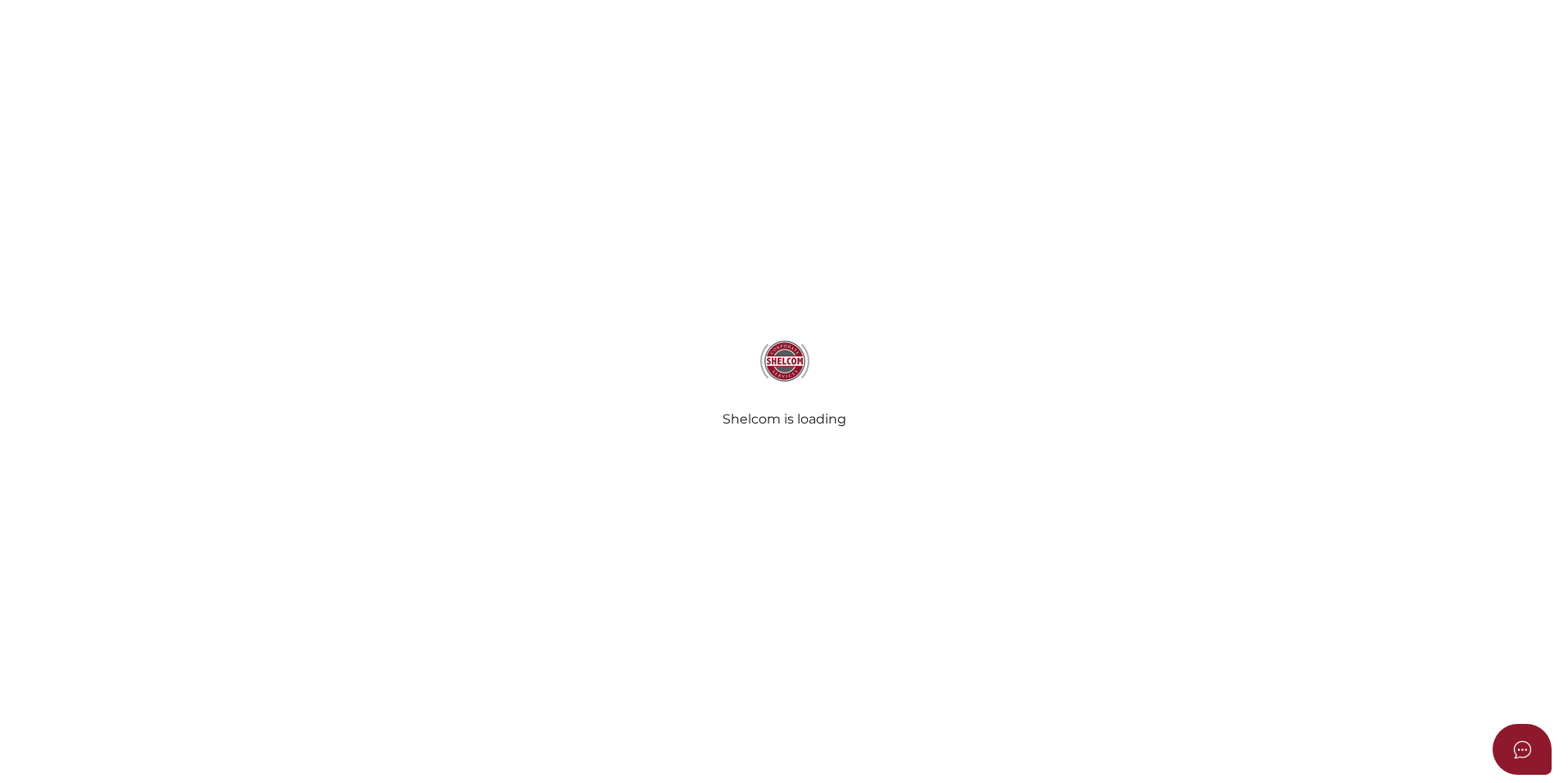
select select "Comb Binding"
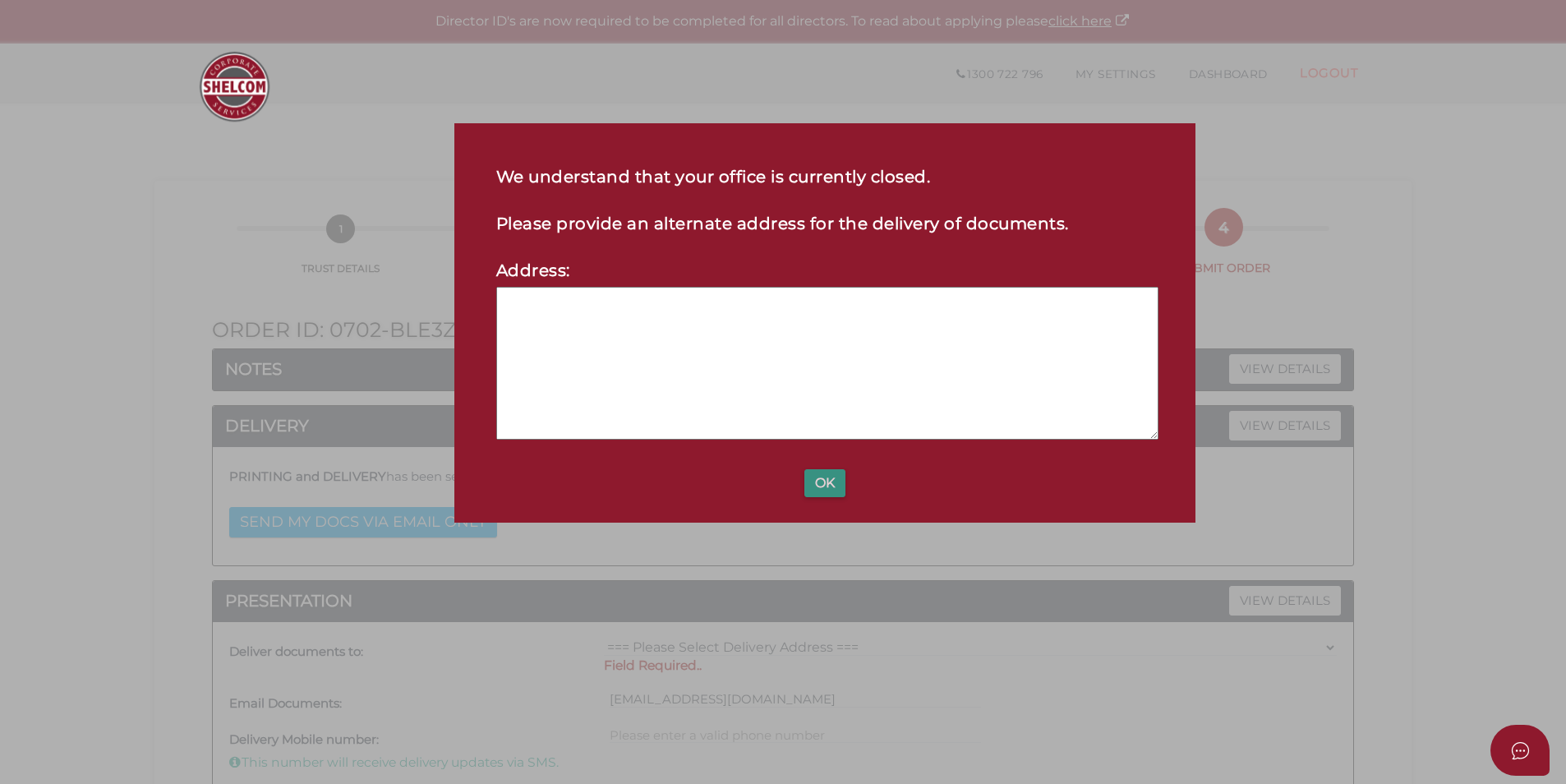
click at [823, 483] on button "OK" at bounding box center [825, 483] width 41 height 28
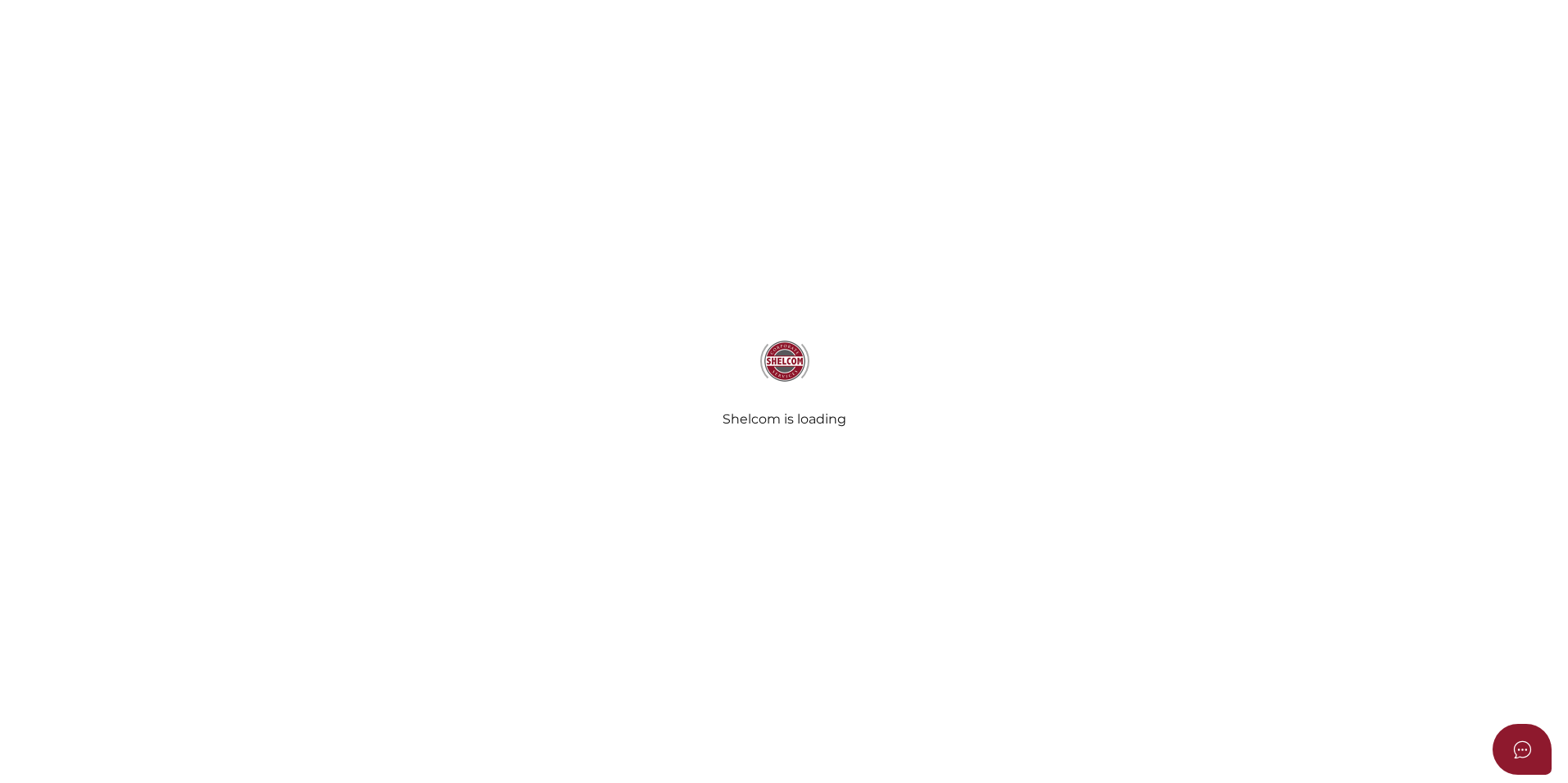
select select "Comb Binding"
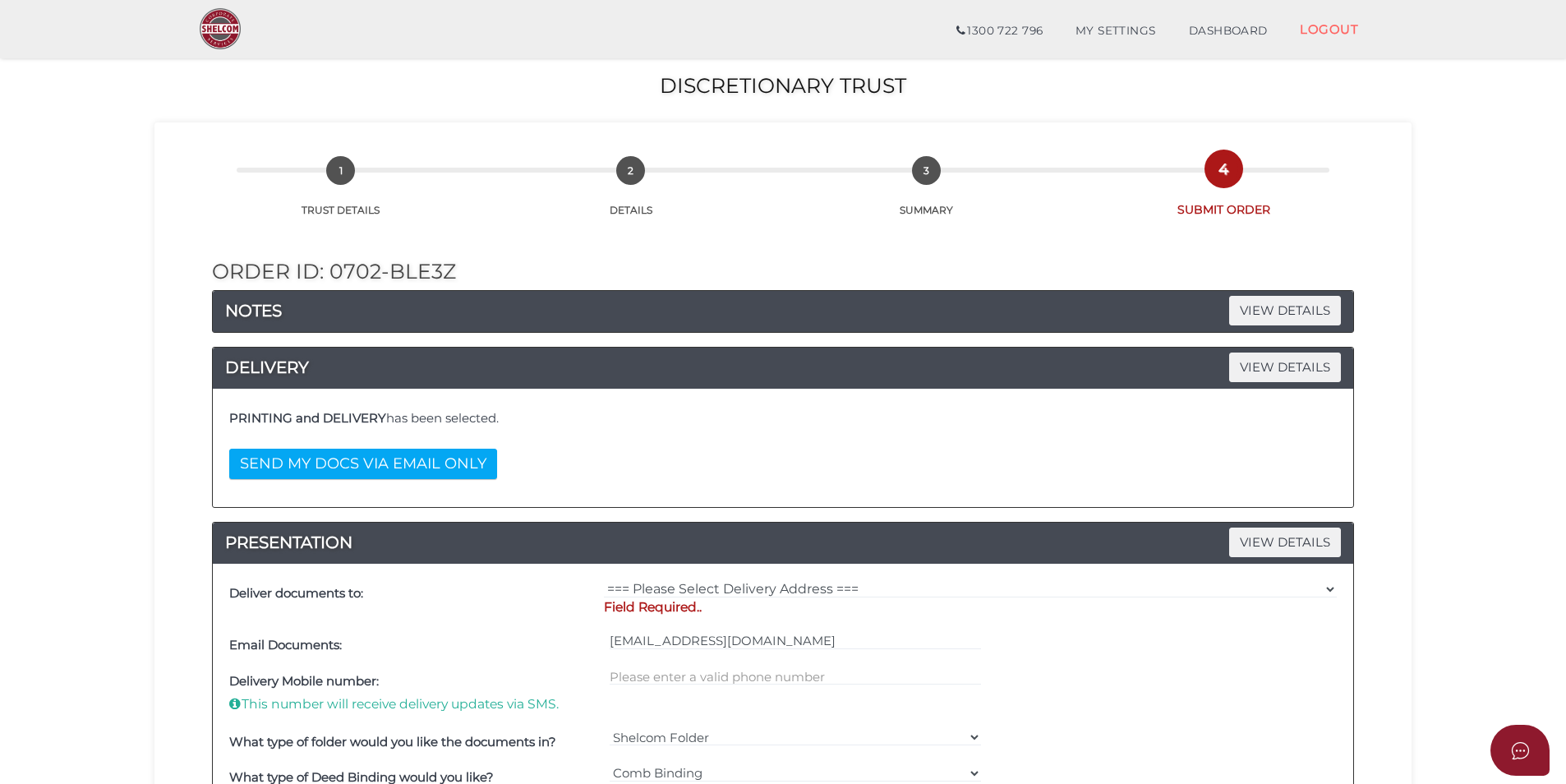
scroll to position [82, 0]
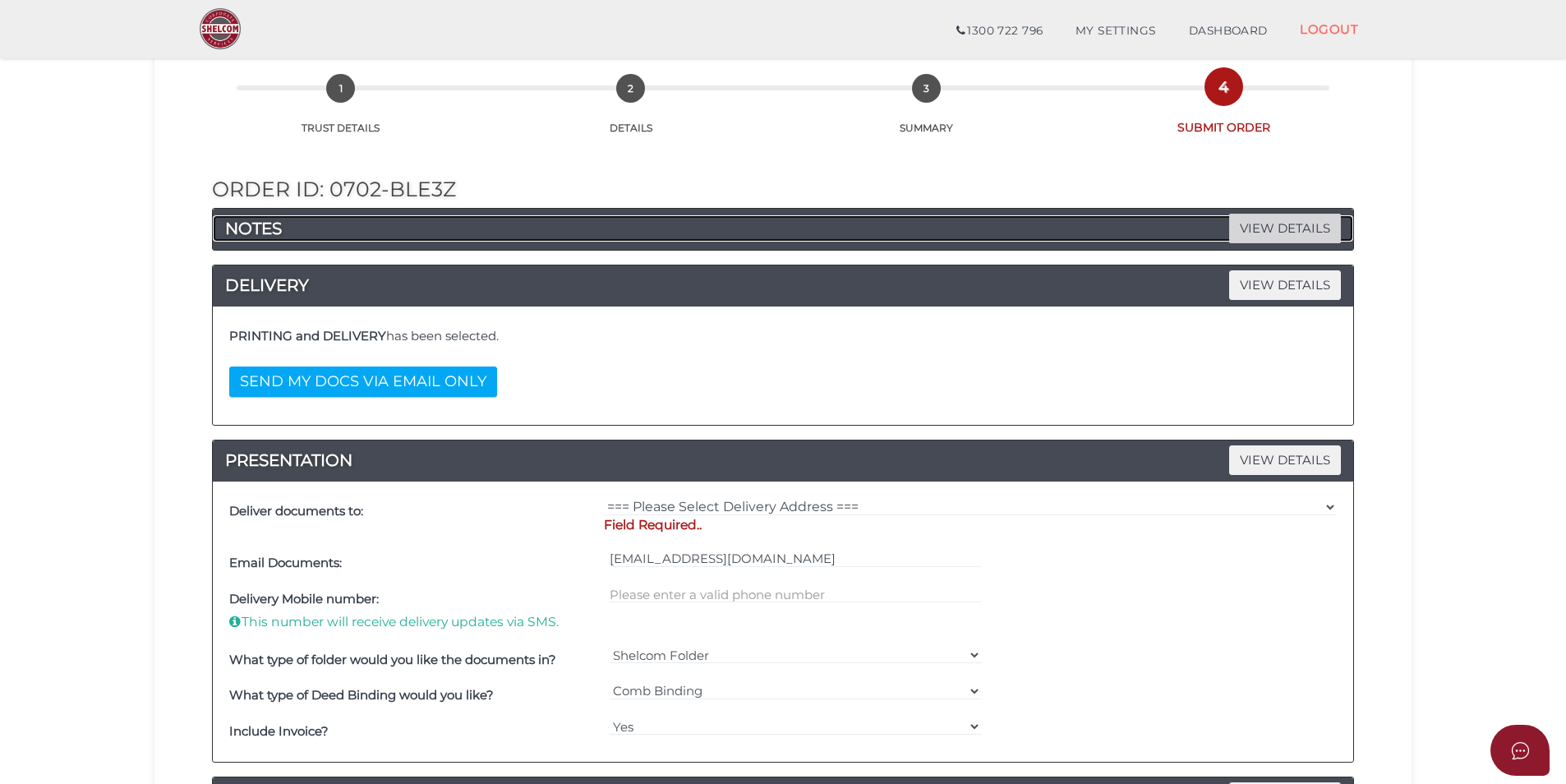
click at [1312, 231] on span "VIEW DETAILS" at bounding box center [1286, 228] width 112 height 29
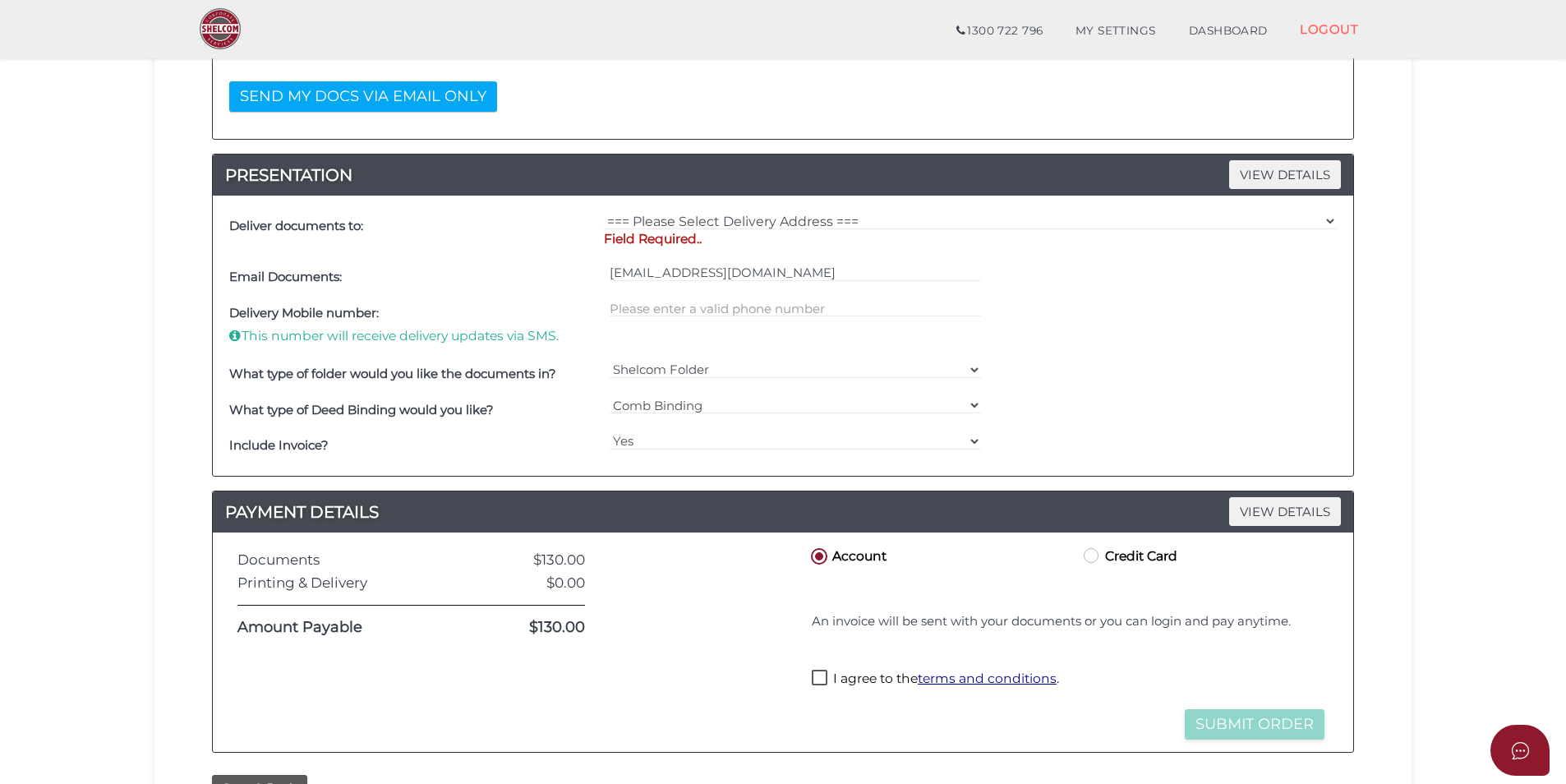
scroll to position [0, 0]
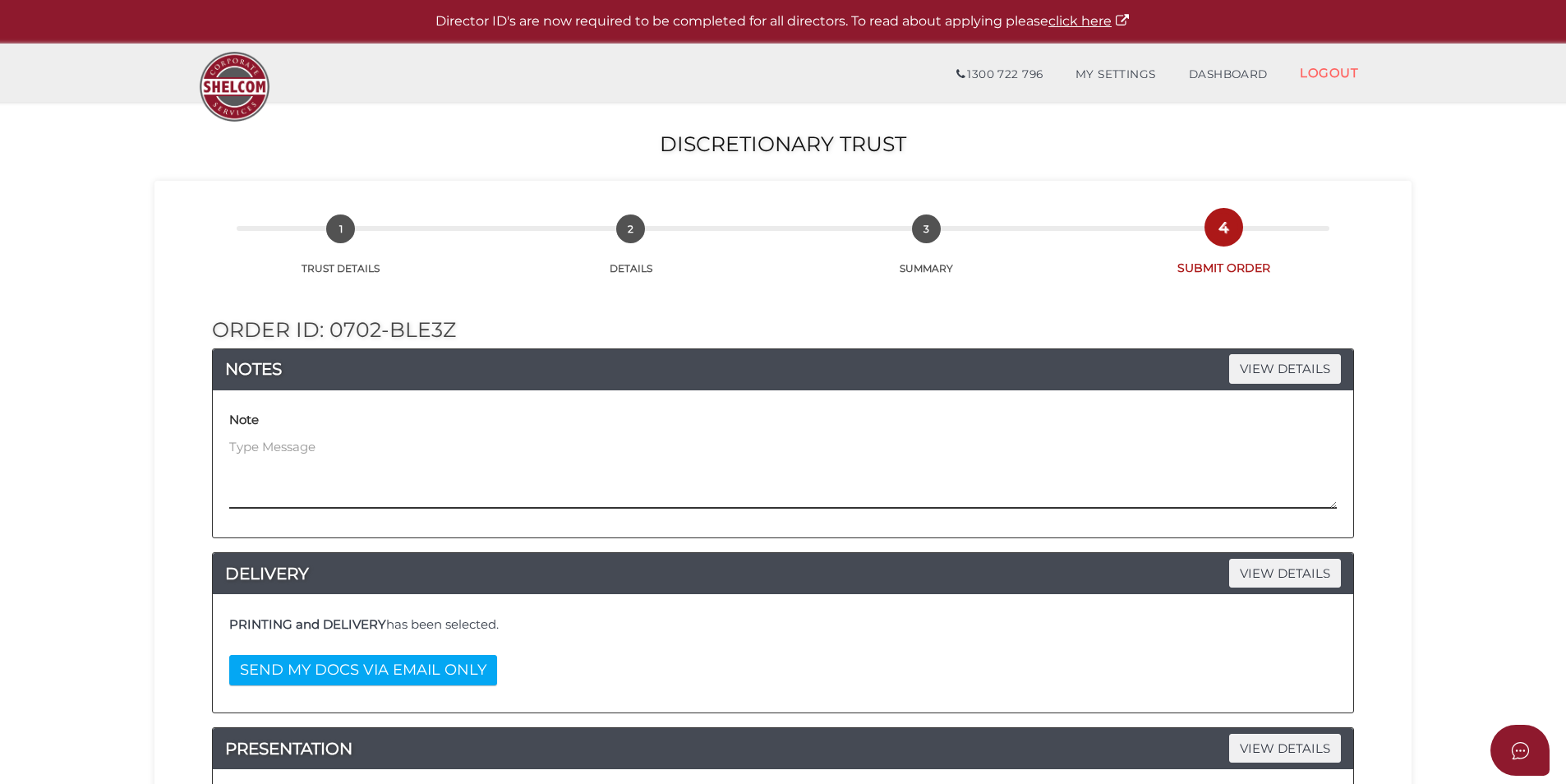
click at [298, 455] on textarea at bounding box center [783, 473] width 1107 height 71
type textarea "***Entity needs to be se"
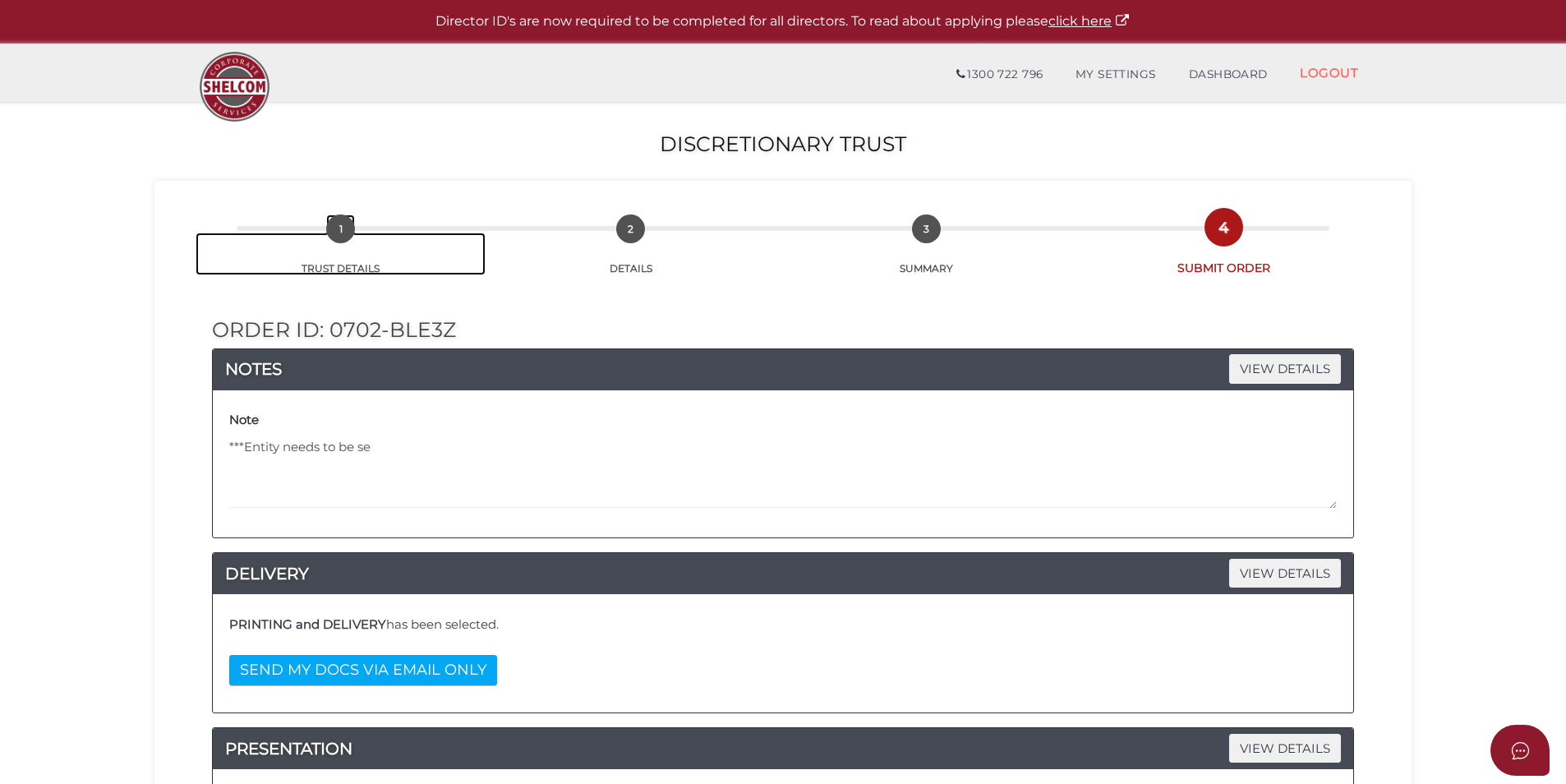
click at [345, 230] on span "1" at bounding box center [340, 229] width 29 height 29
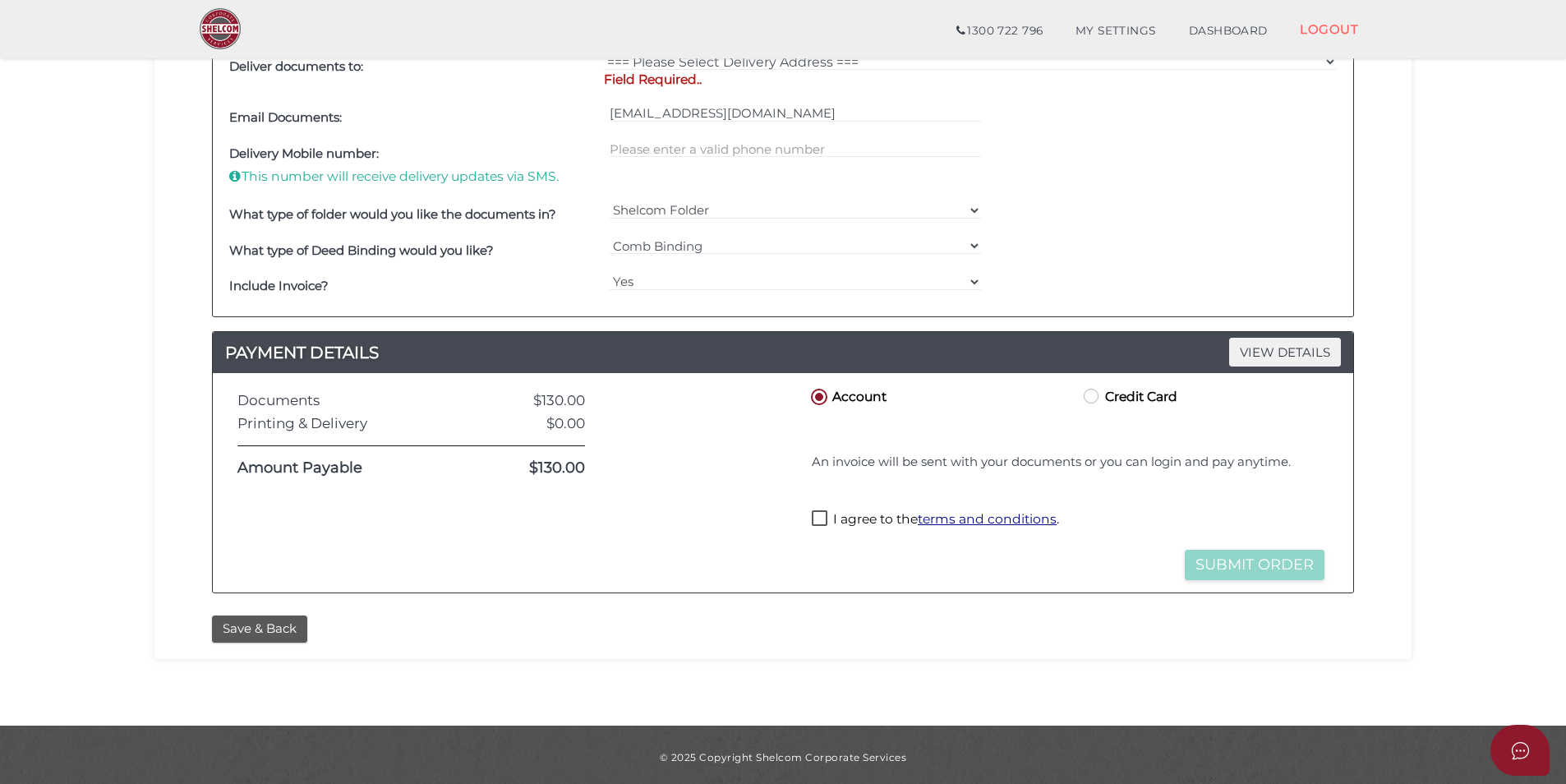
scroll to position [679, 0]
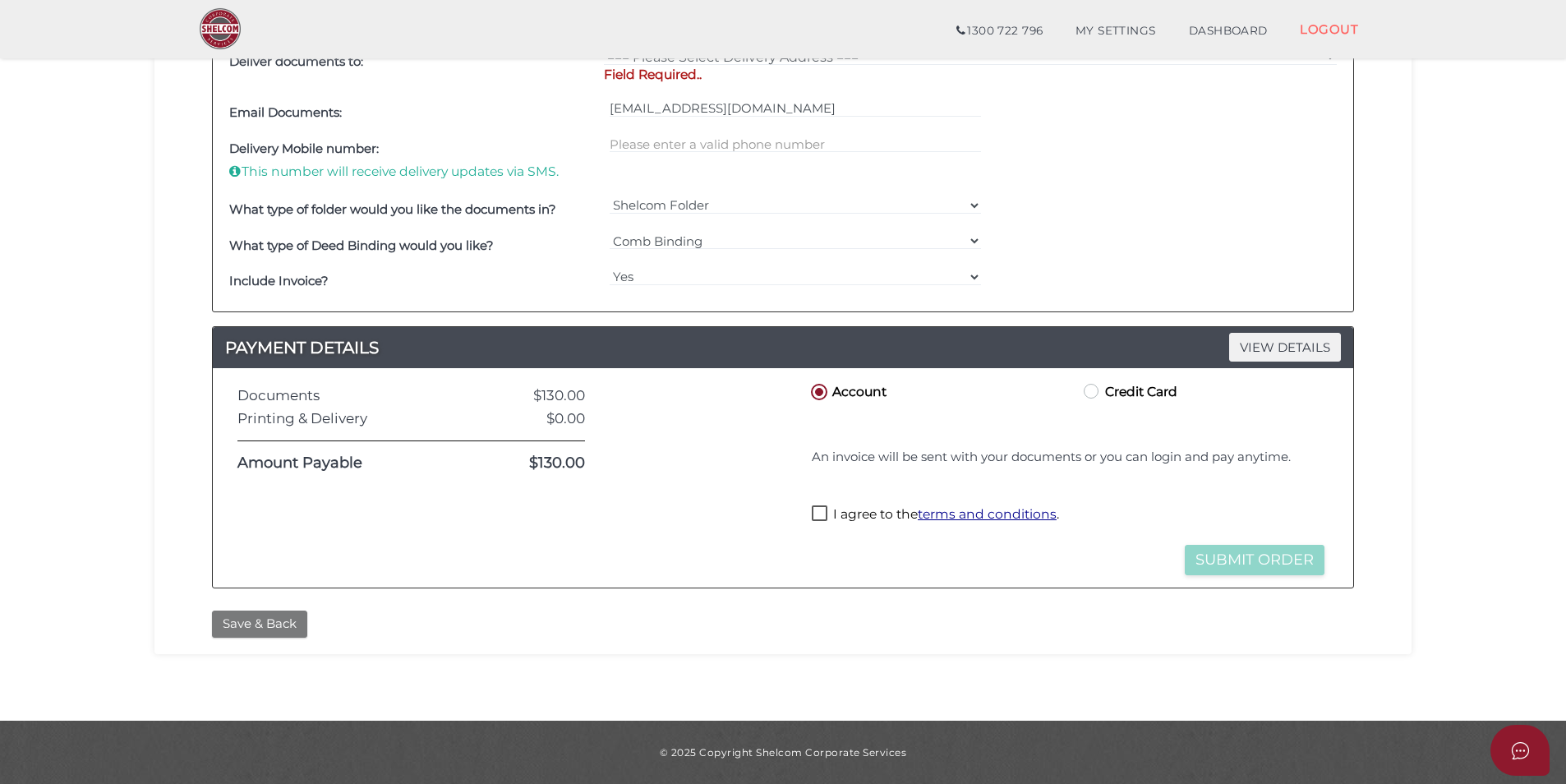
click at [270, 613] on button "Save & Back" at bounding box center [260, 623] width 95 height 27
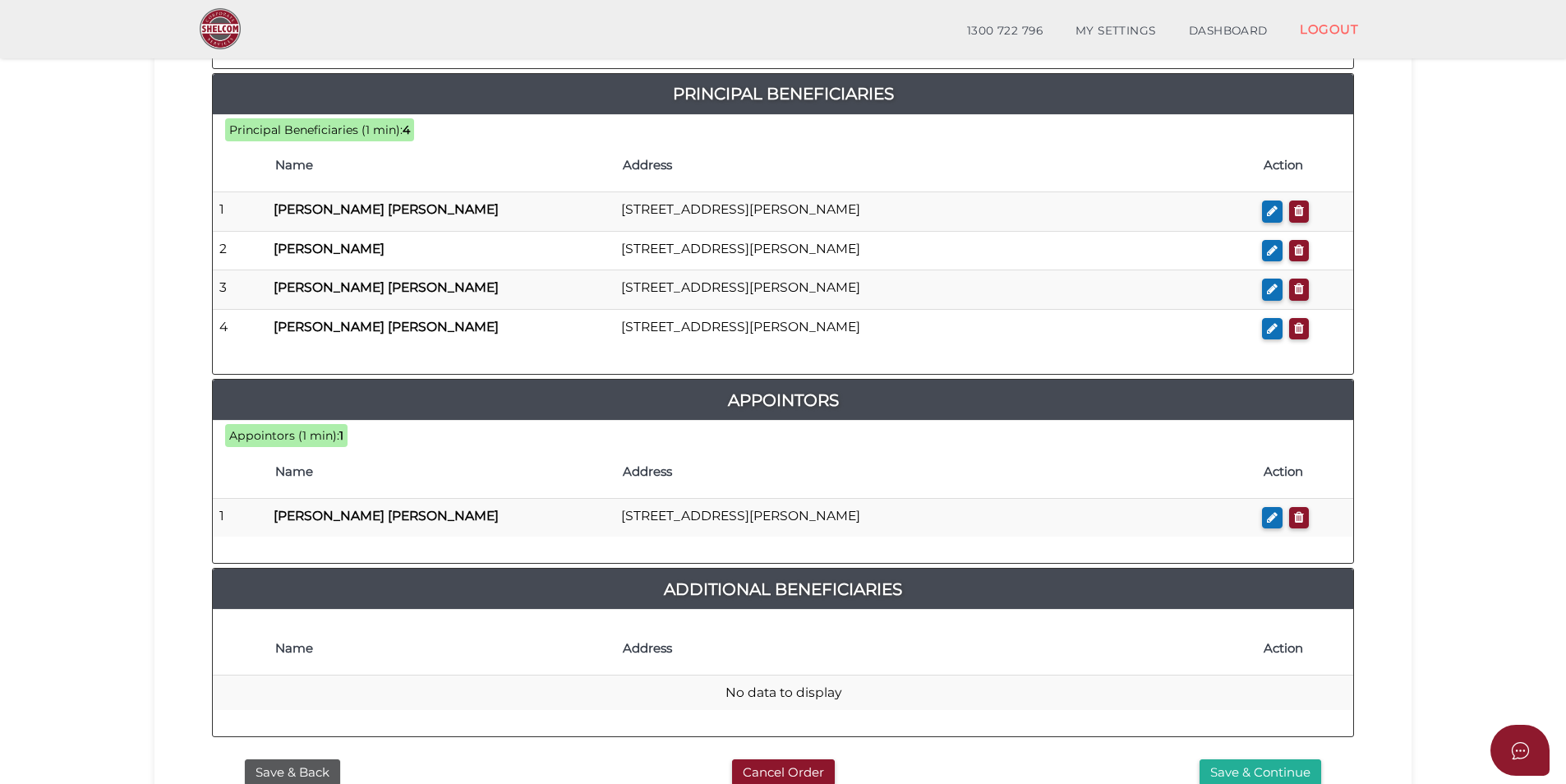
scroll to position [916, 0]
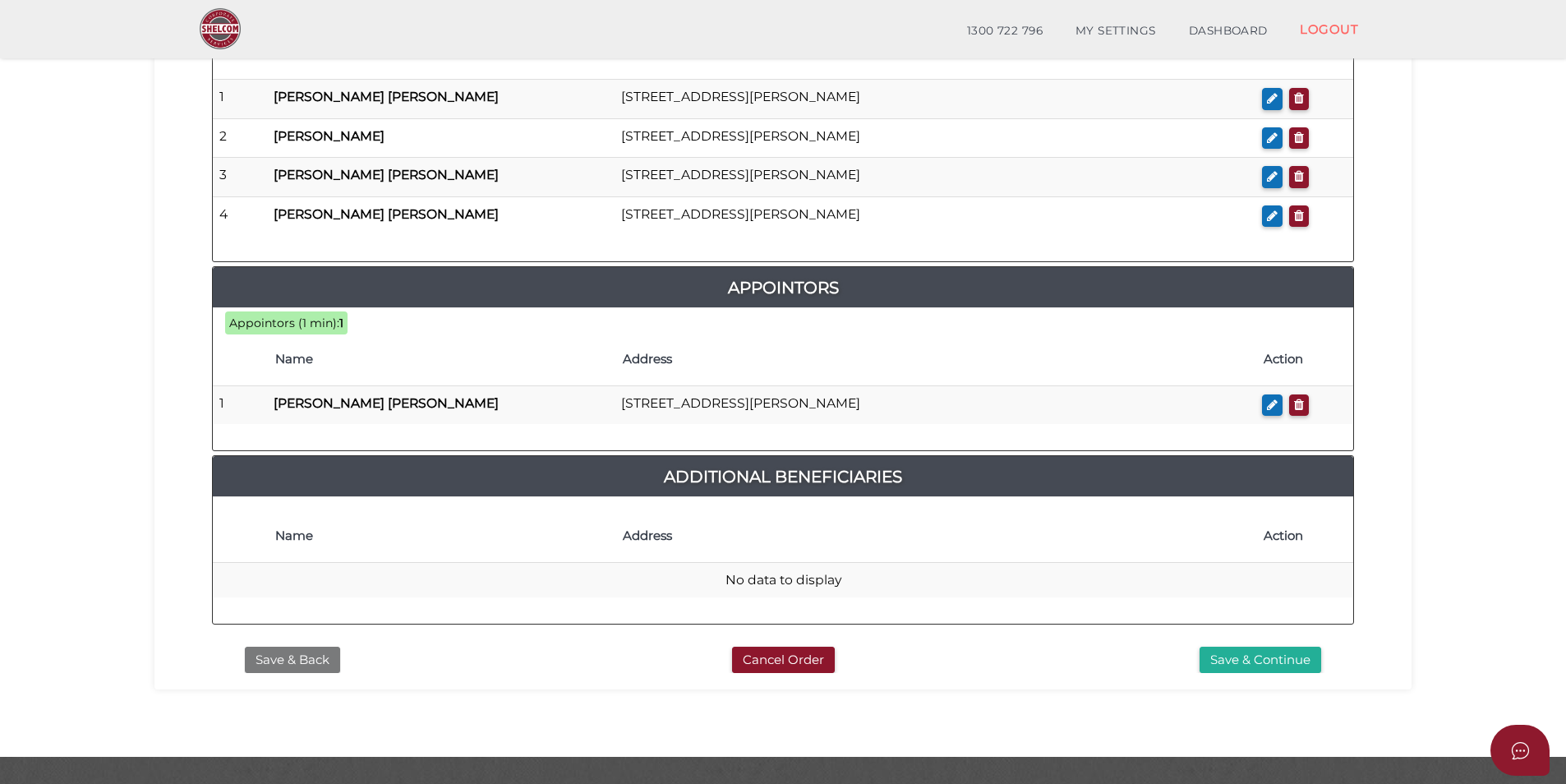
click at [303, 647] on button "Save & Back" at bounding box center [292, 660] width 95 height 27
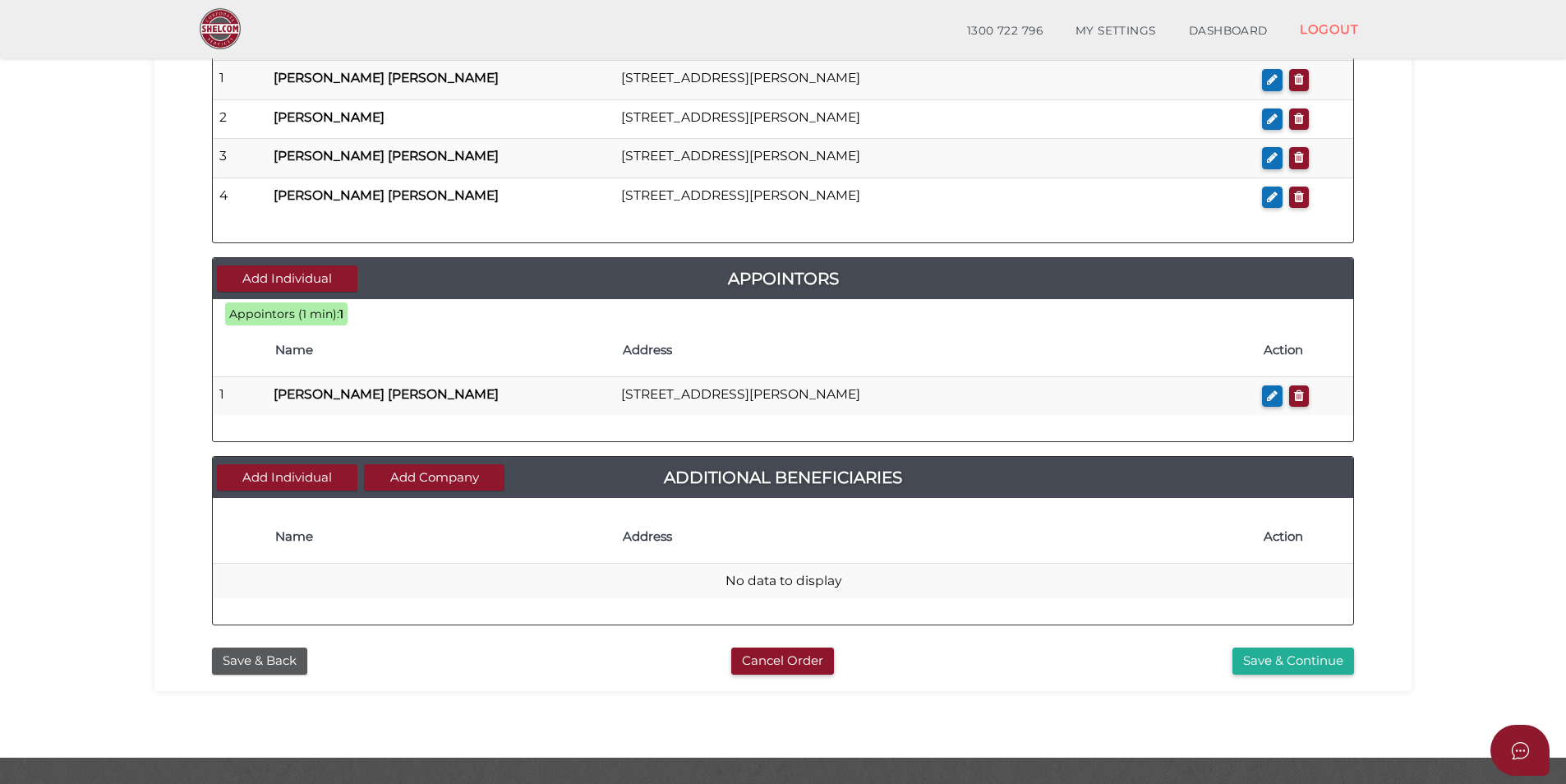
scroll to position [739, 0]
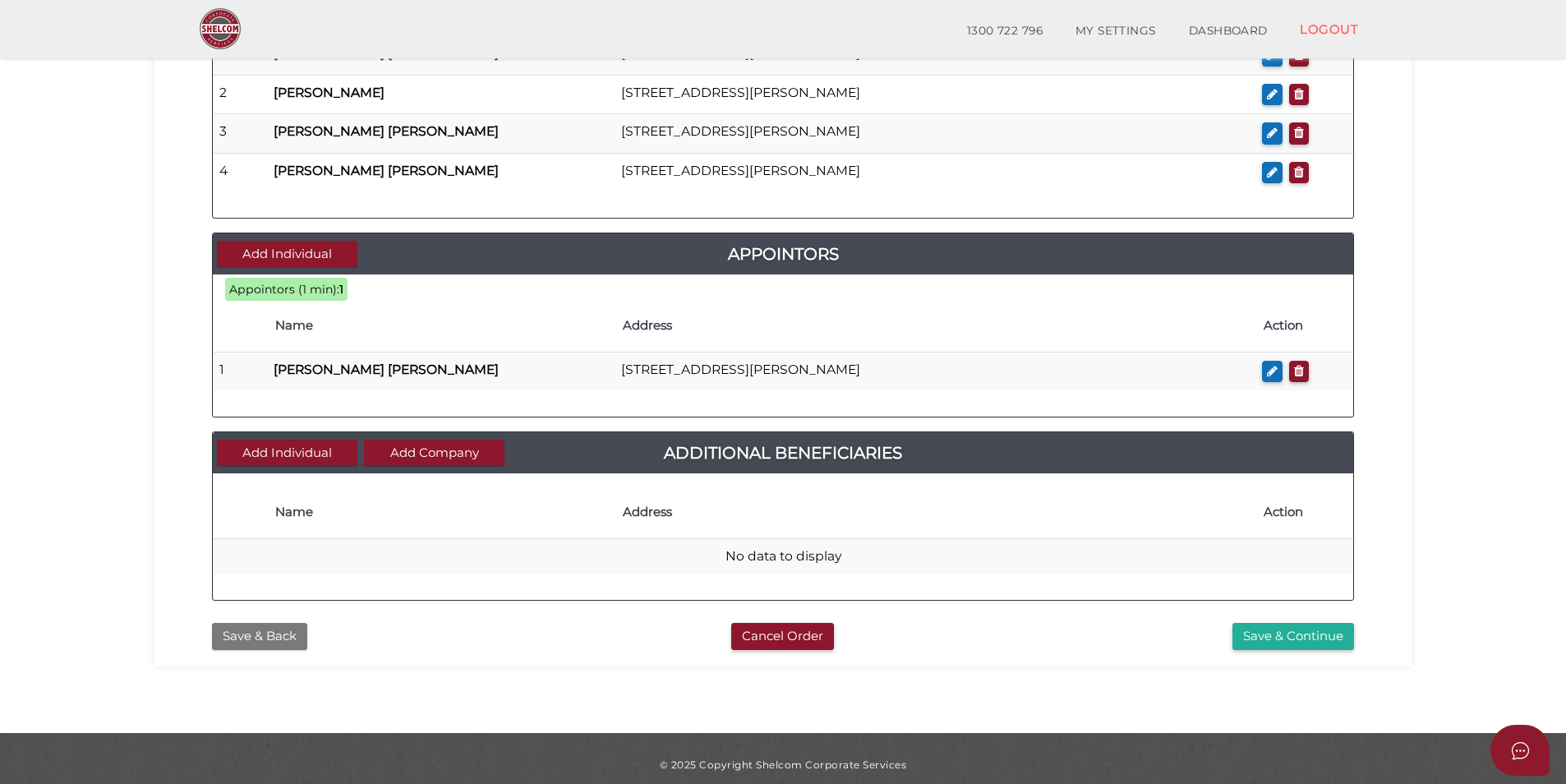
click at [274, 625] on button "Save & Back" at bounding box center [260, 636] width 95 height 27
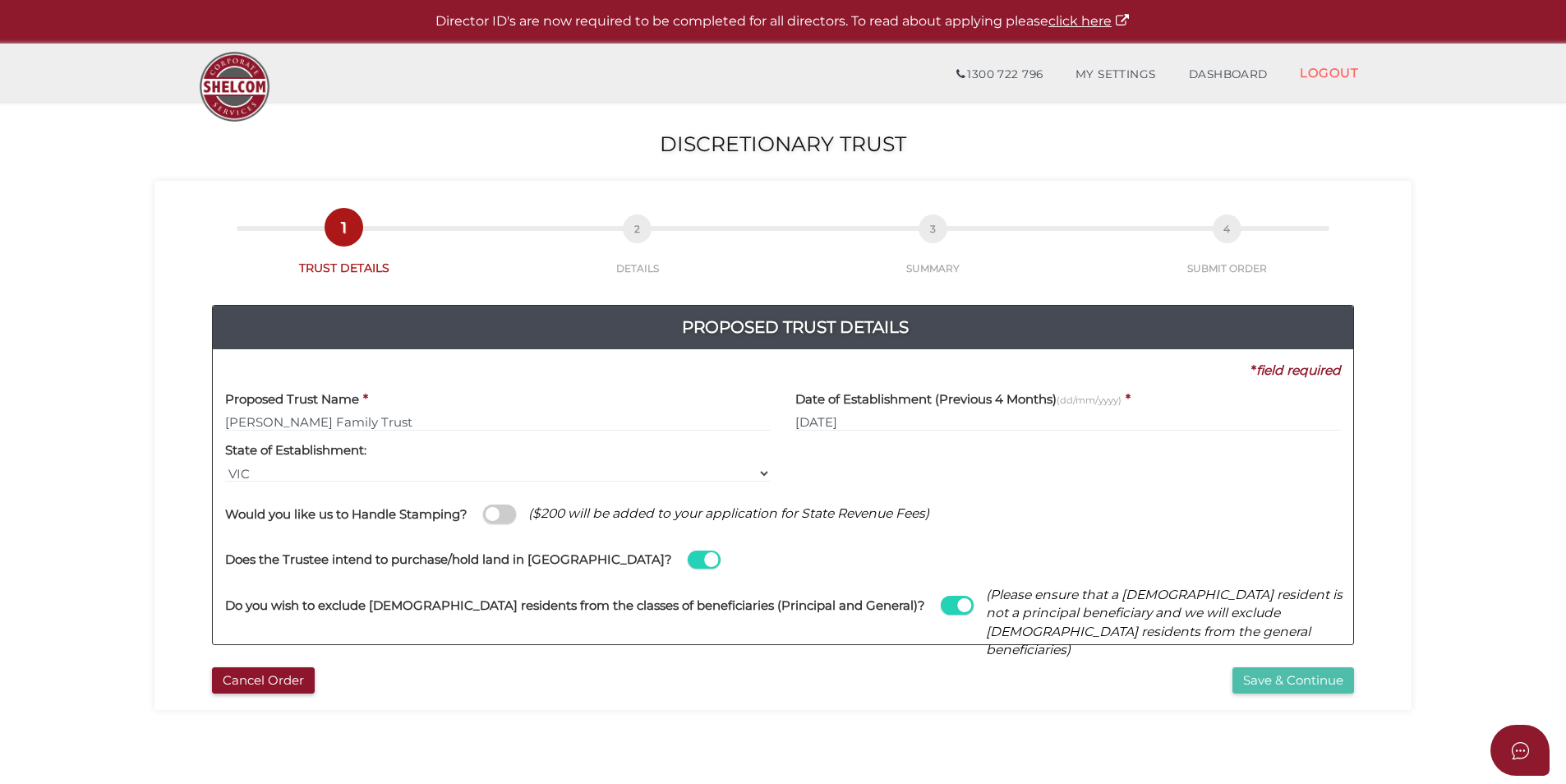
click at [1326, 684] on button "Save & Continue" at bounding box center [1293, 680] width 121 height 27
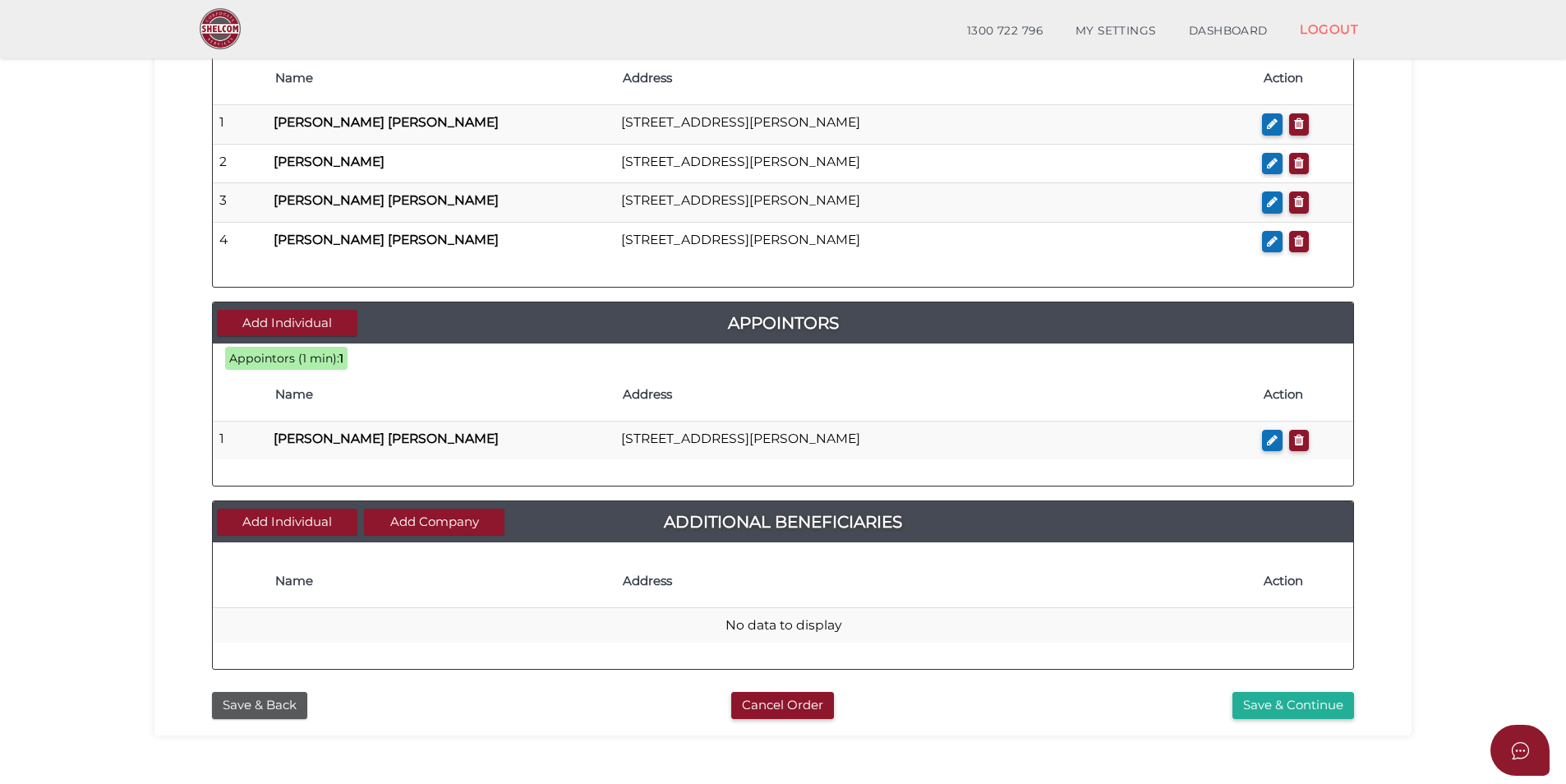
scroll to position [751, 0]
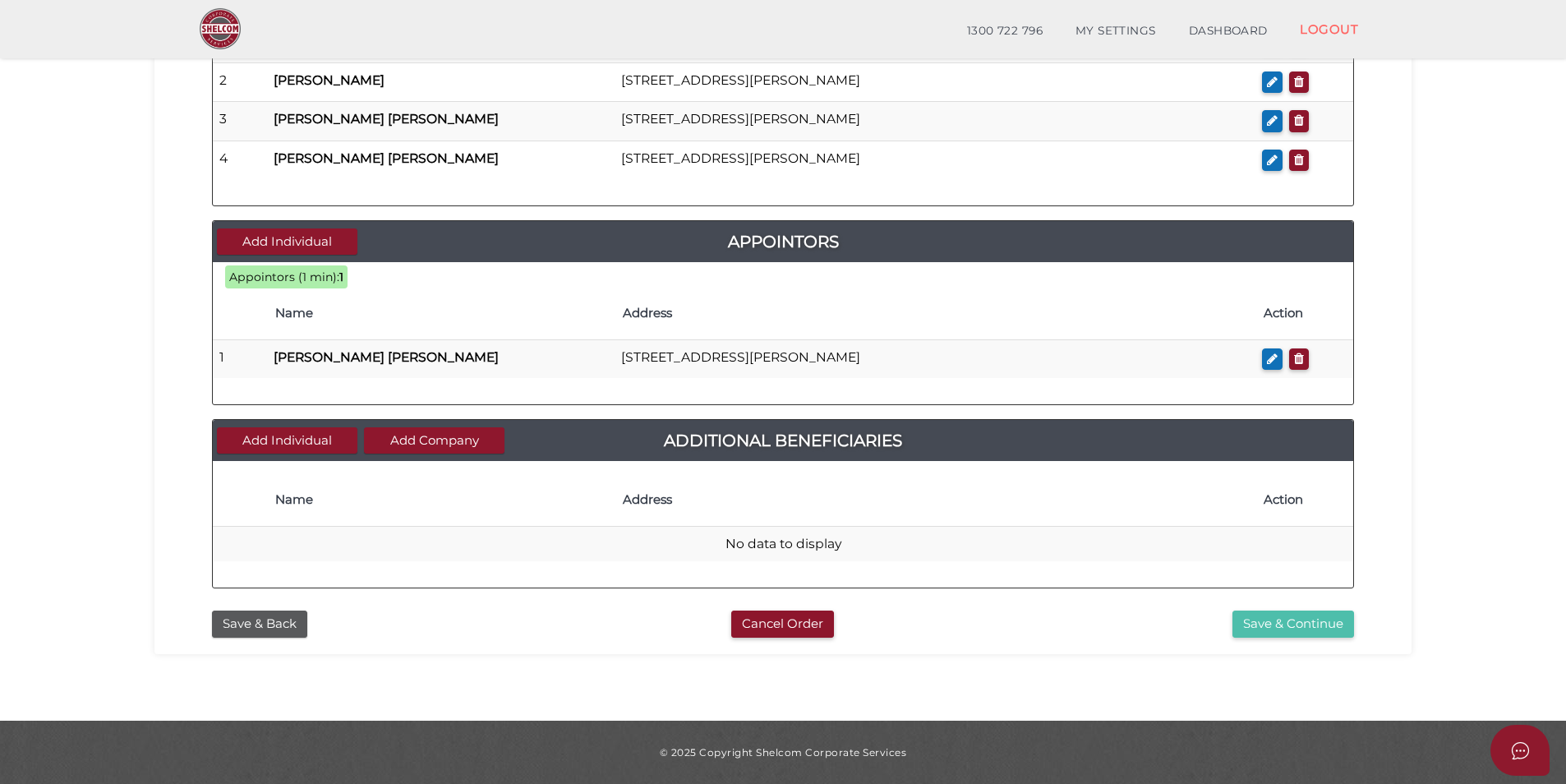
click at [1326, 632] on button "Save & Continue" at bounding box center [1293, 623] width 121 height 27
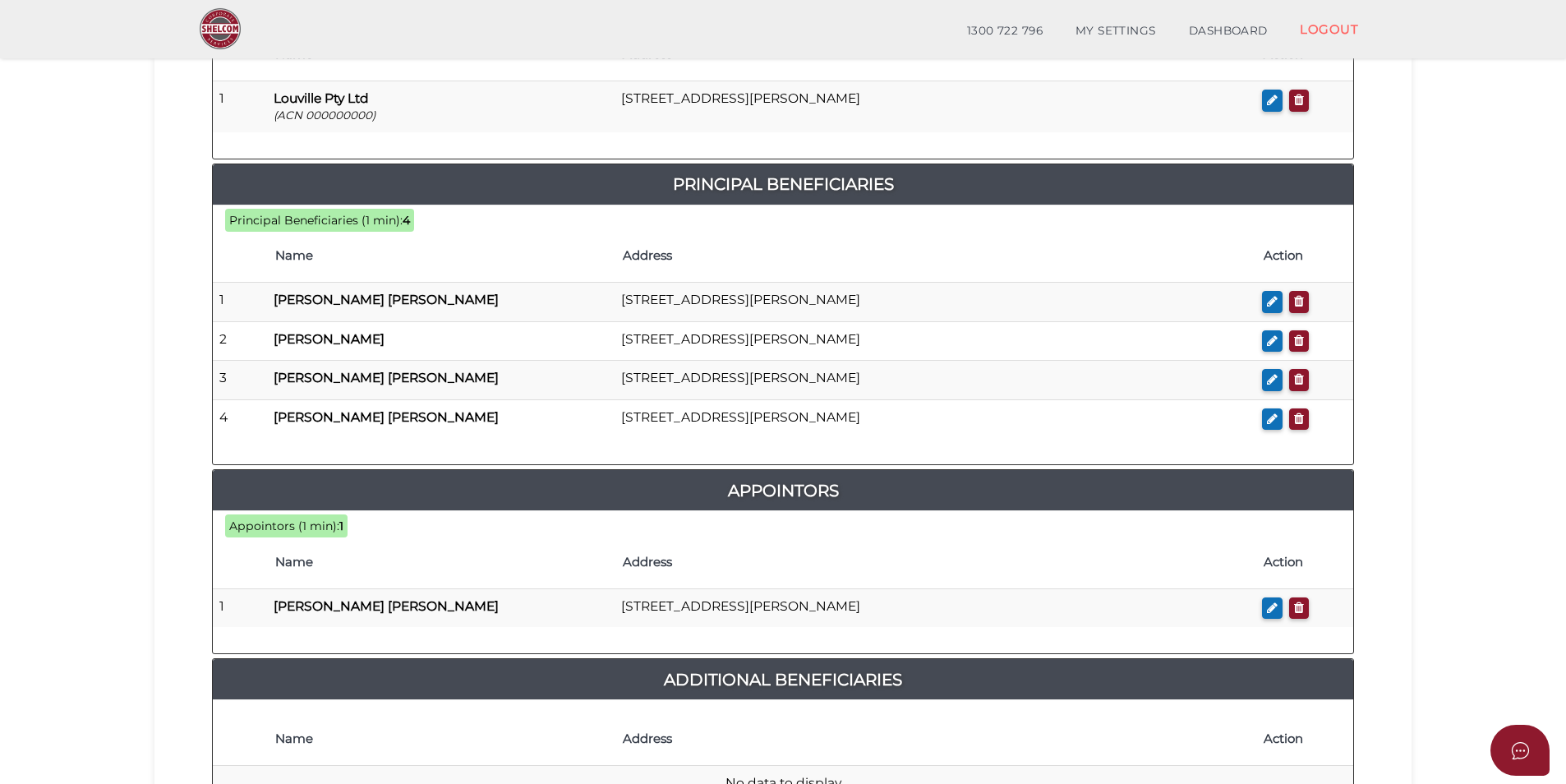
scroll to position [916, 0]
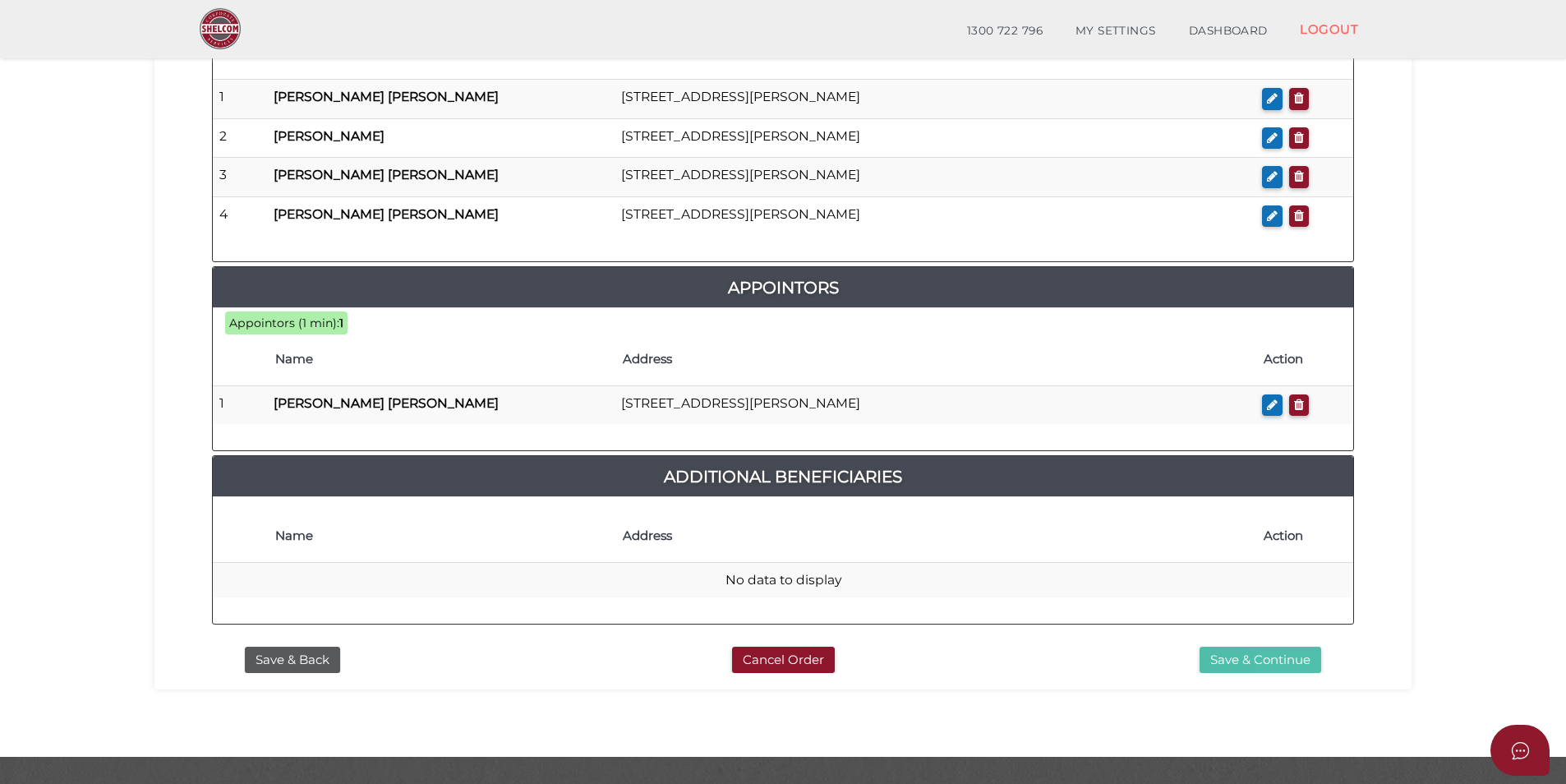
click at [1283, 647] on button "Save & Continue" at bounding box center [1261, 660] width 121 height 27
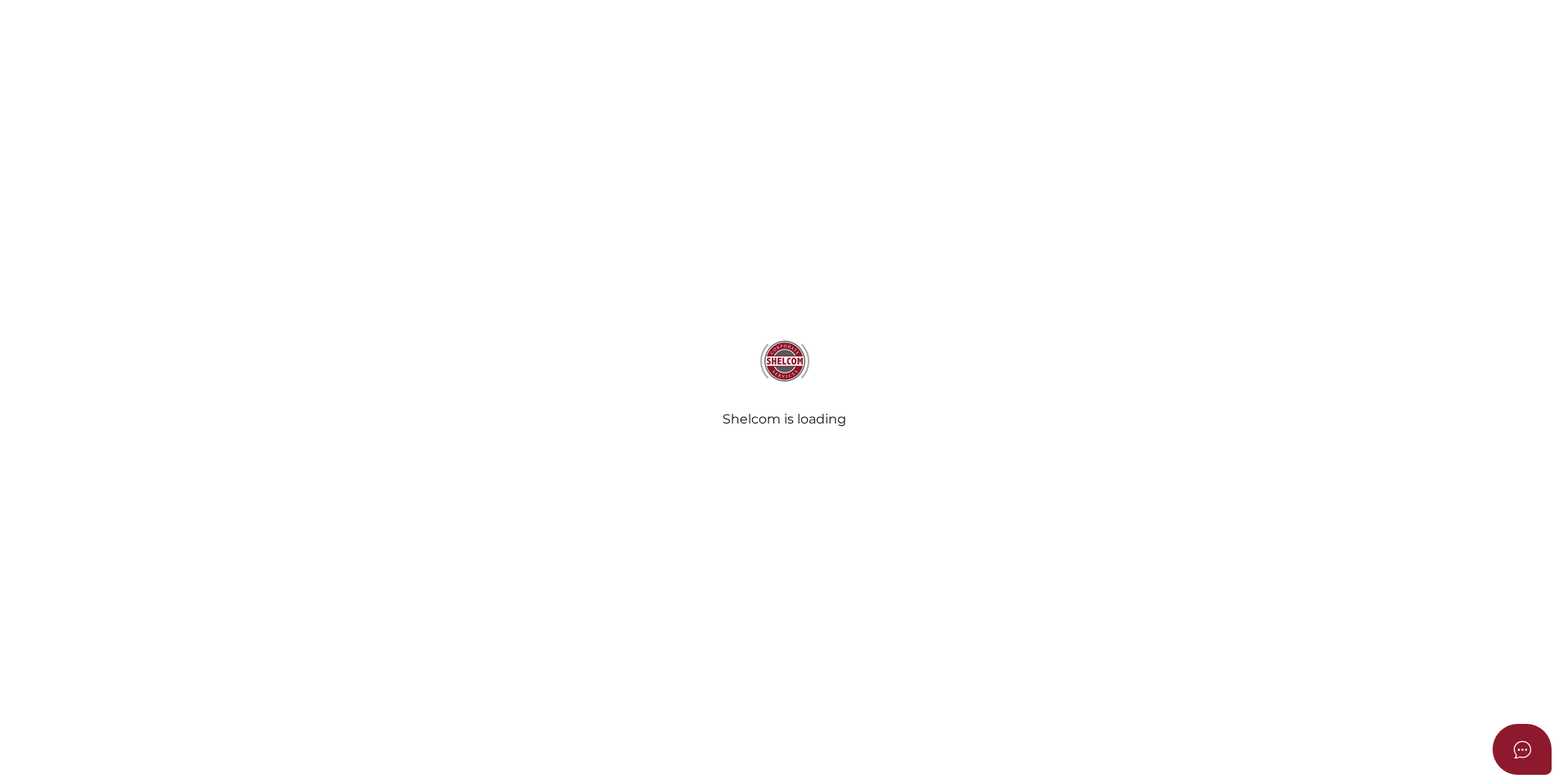
select select "Comb Binding"
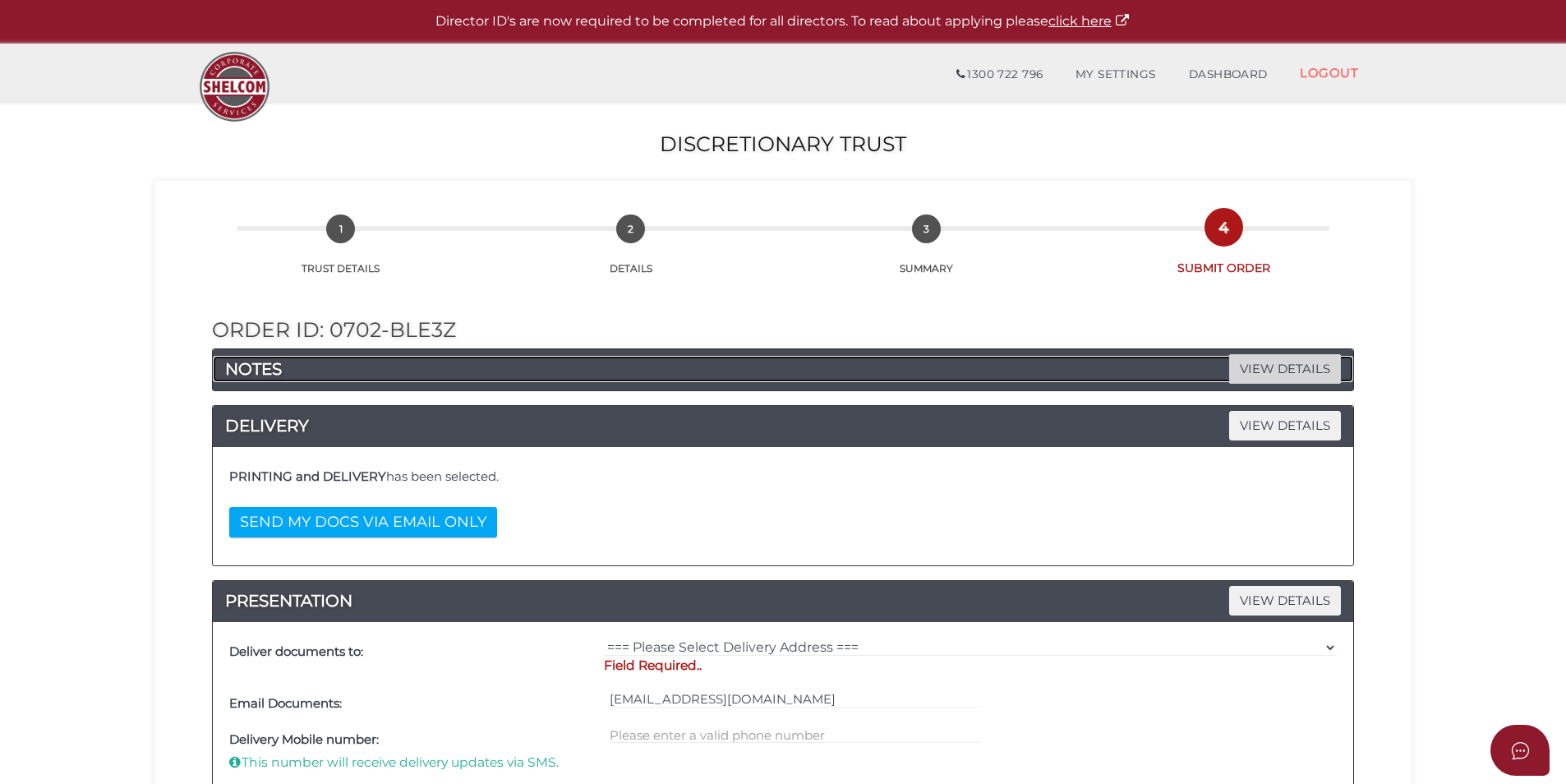
click at [1278, 375] on span "VIEW DETAILS" at bounding box center [1286, 368] width 112 height 29
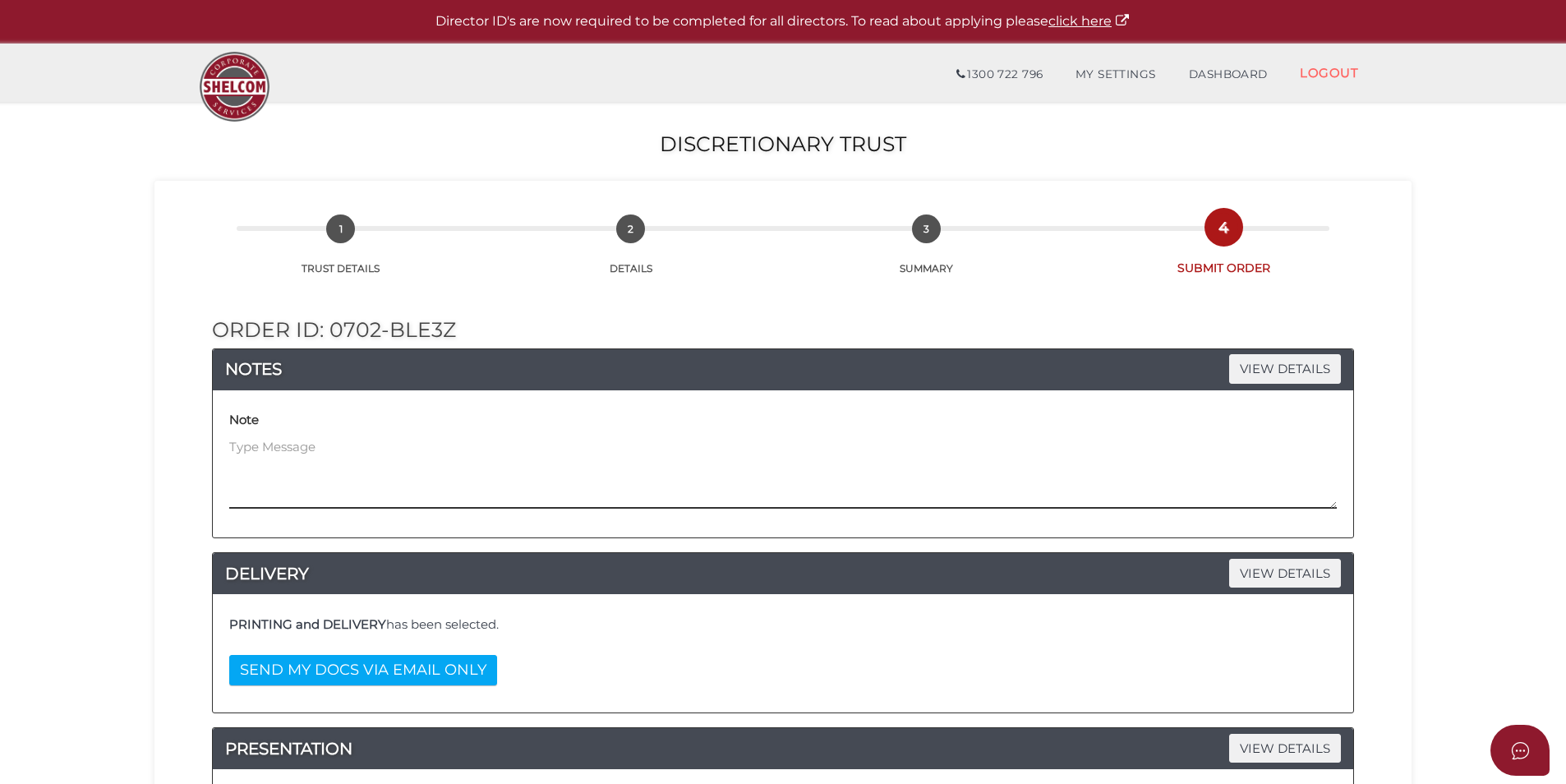
click at [312, 464] on textarea at bounding box center [783, 473] width 1107 height 71
click at [832, 455] on textarea "***Entity needs to be established in QLD, NOT Victoria. As previously discussed…" at bounding box center [783, 473] width 1107 height 71
drag, startPoint x: 804, startPoint y: 448, endPoint x: 223, endPoint y: 461, distance: 581.1
click at [223, 461] on div "Note ***Entity needs to be established in QLD, NOT Victoria. As previously disc…" at bounding box center [783, 464] width 1141 height 147
type textarea "***Entity needs to be established in QLD, NOT Victoria. As previously discussed…"
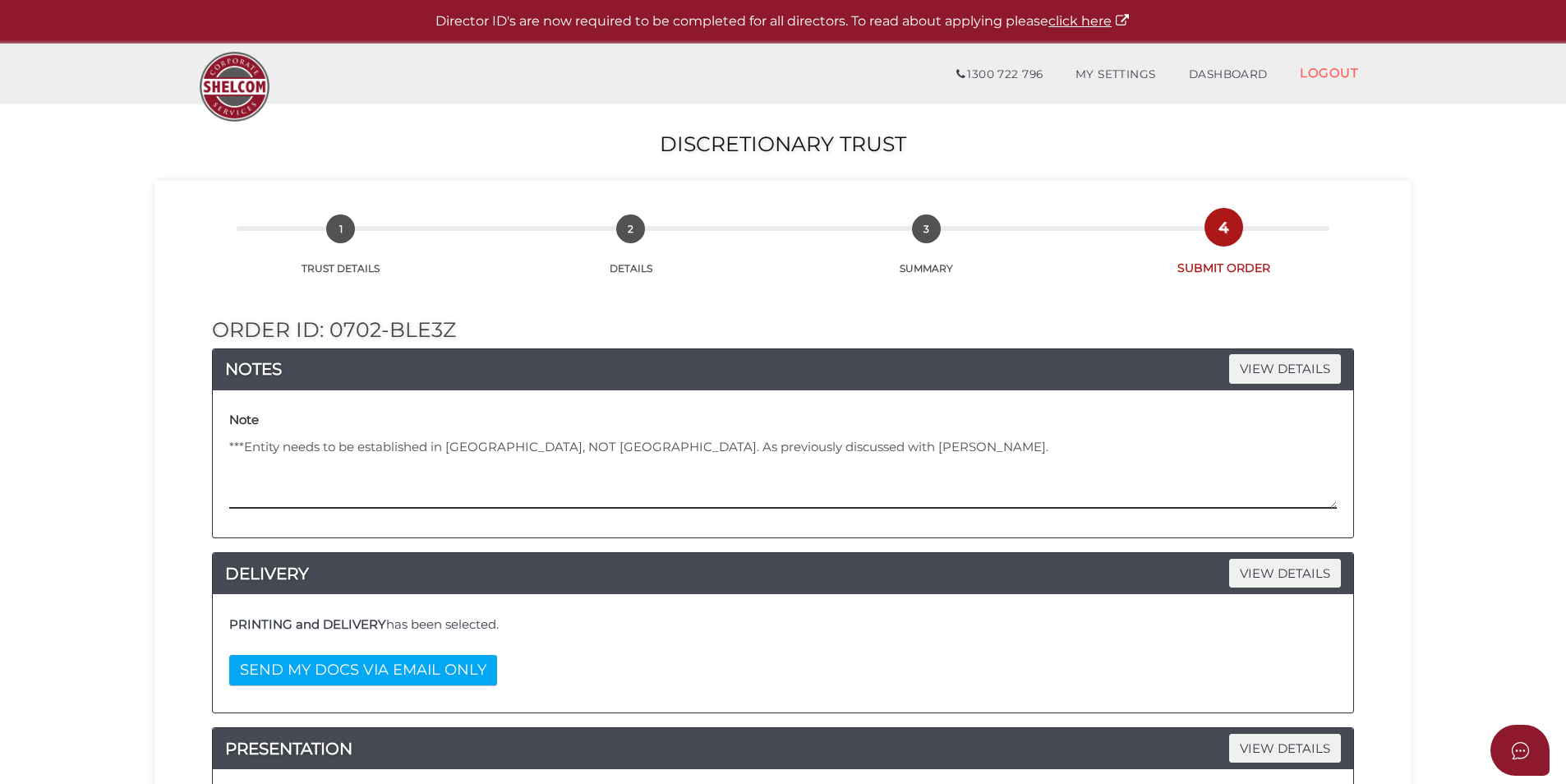
click at [903, 489] on textarea "***Entity needs to be established in QLD, NOT Victoria. As previously discussed…" at bounding box center [783, 473] width 1107 height 71
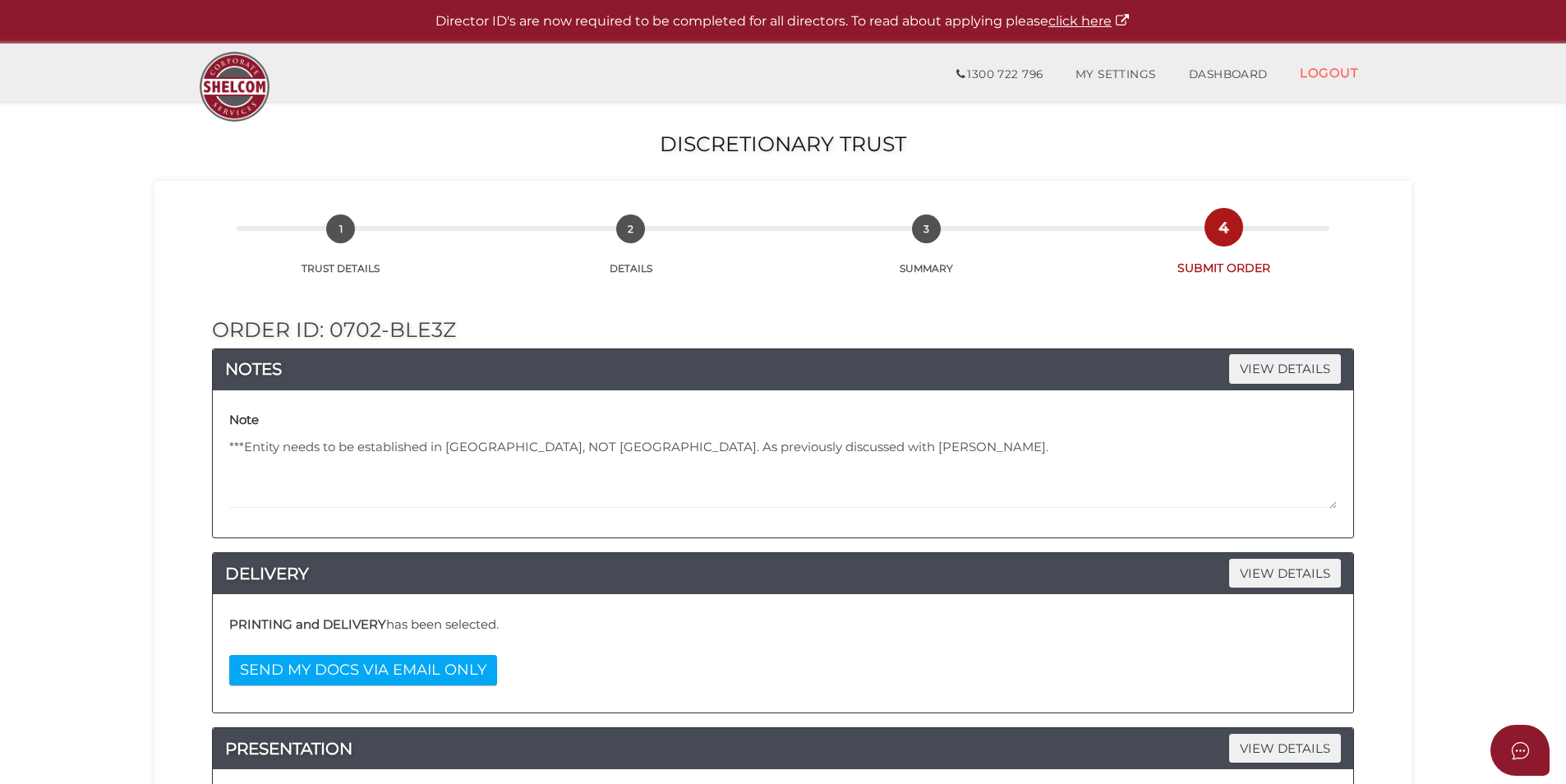
click at [1441, 447] on section "Discretionary Trust 0793cdde0ed7af56d733f5515977b53c 1 TRUST DETAILS 2 DETAILS …" at bounding box center [783, 779] width 1566 height 1356
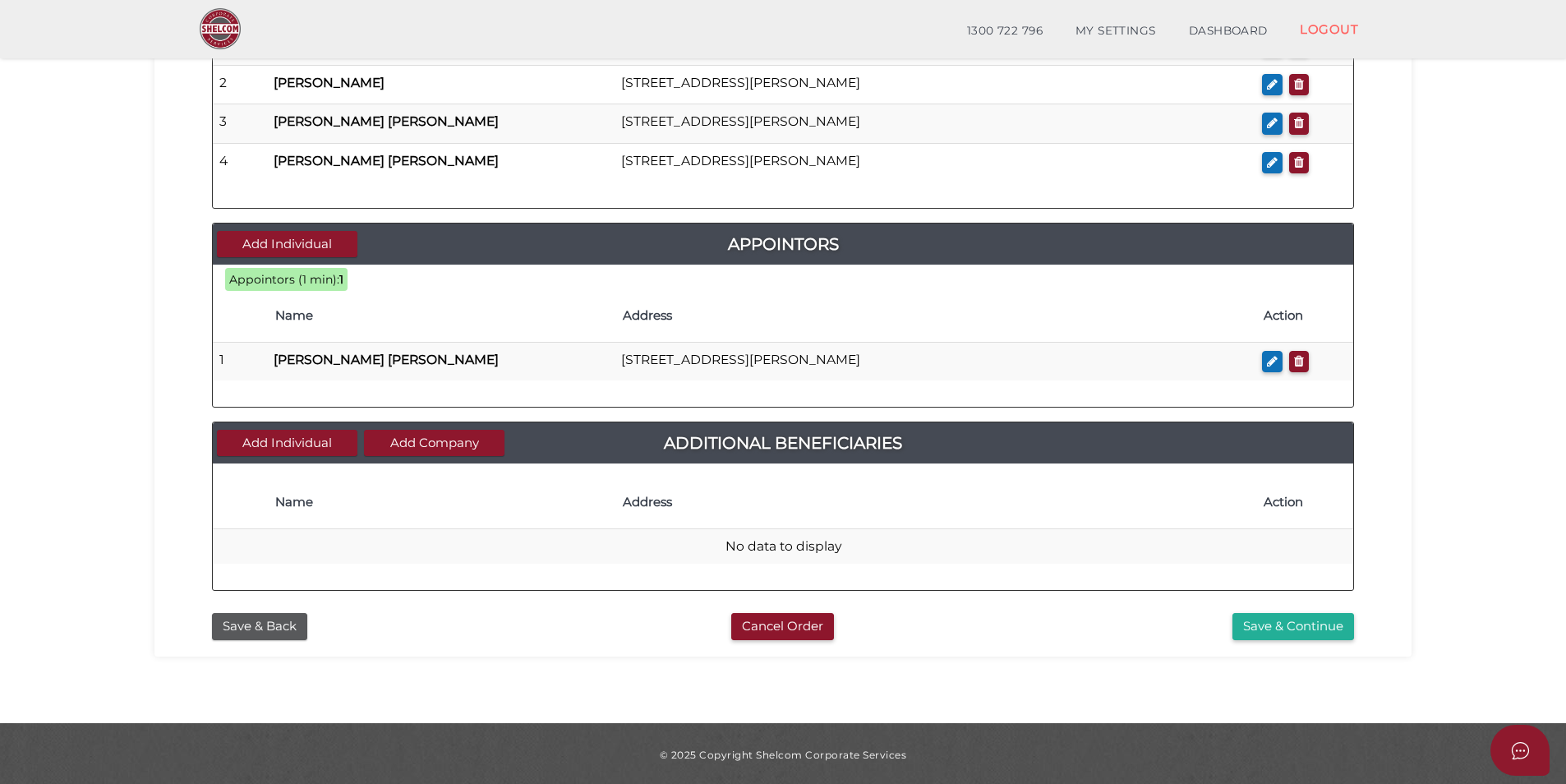
scroll to position [751, 0]
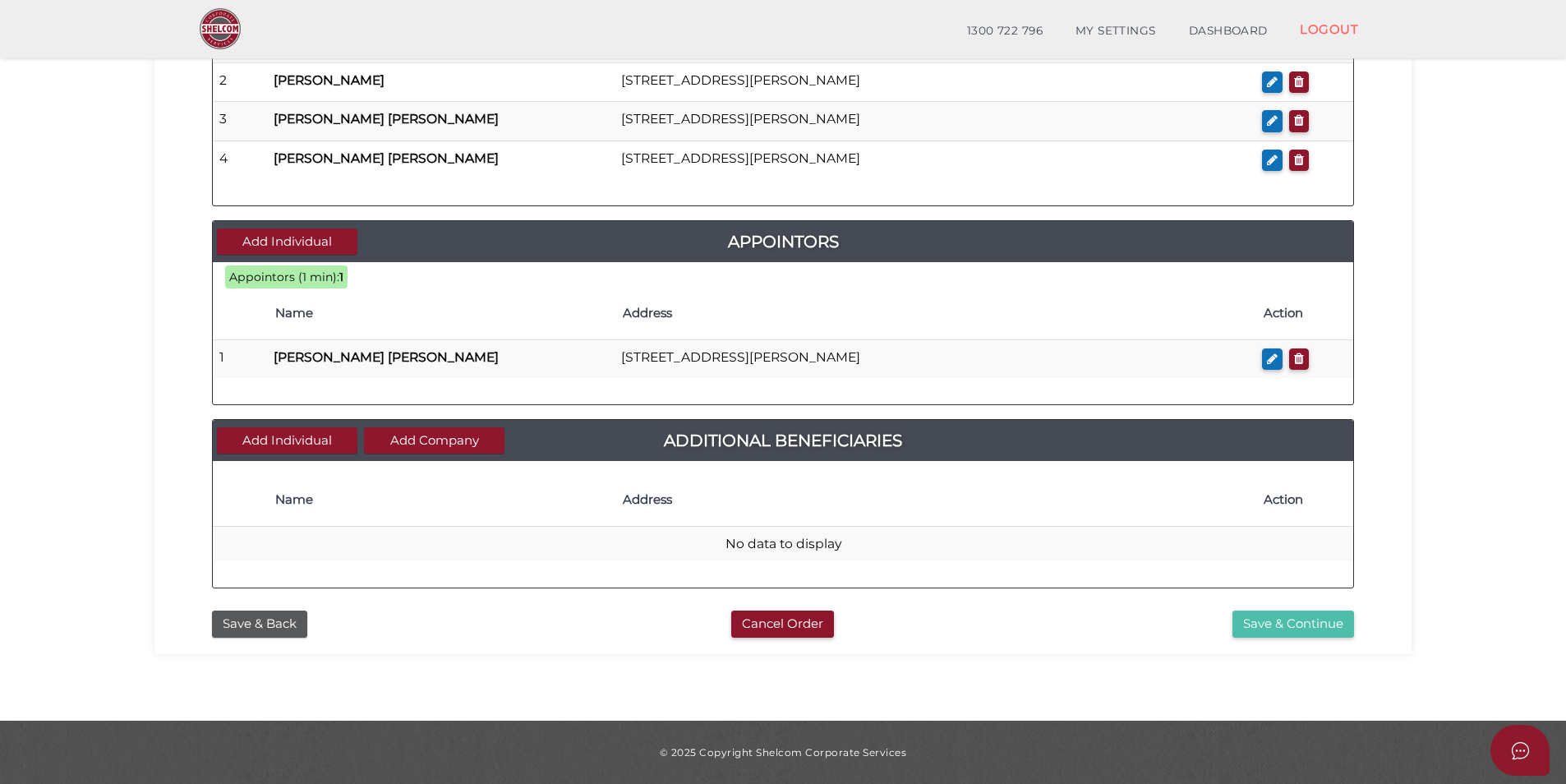
click at [1260, 619] on button "Save & Continue" at bounding box center [1293, 623] width 121 height 27
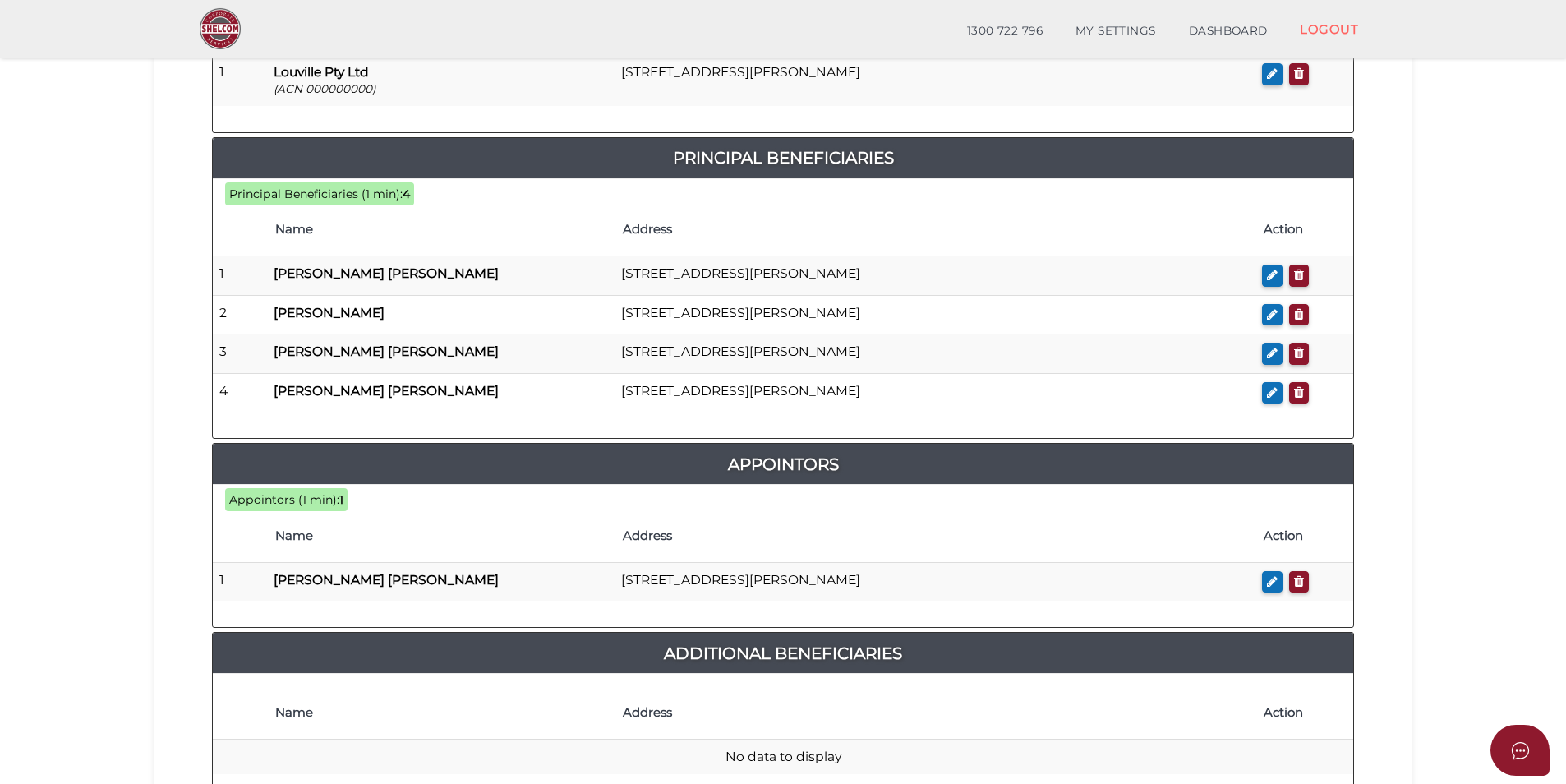
scroll to position [916, 0]
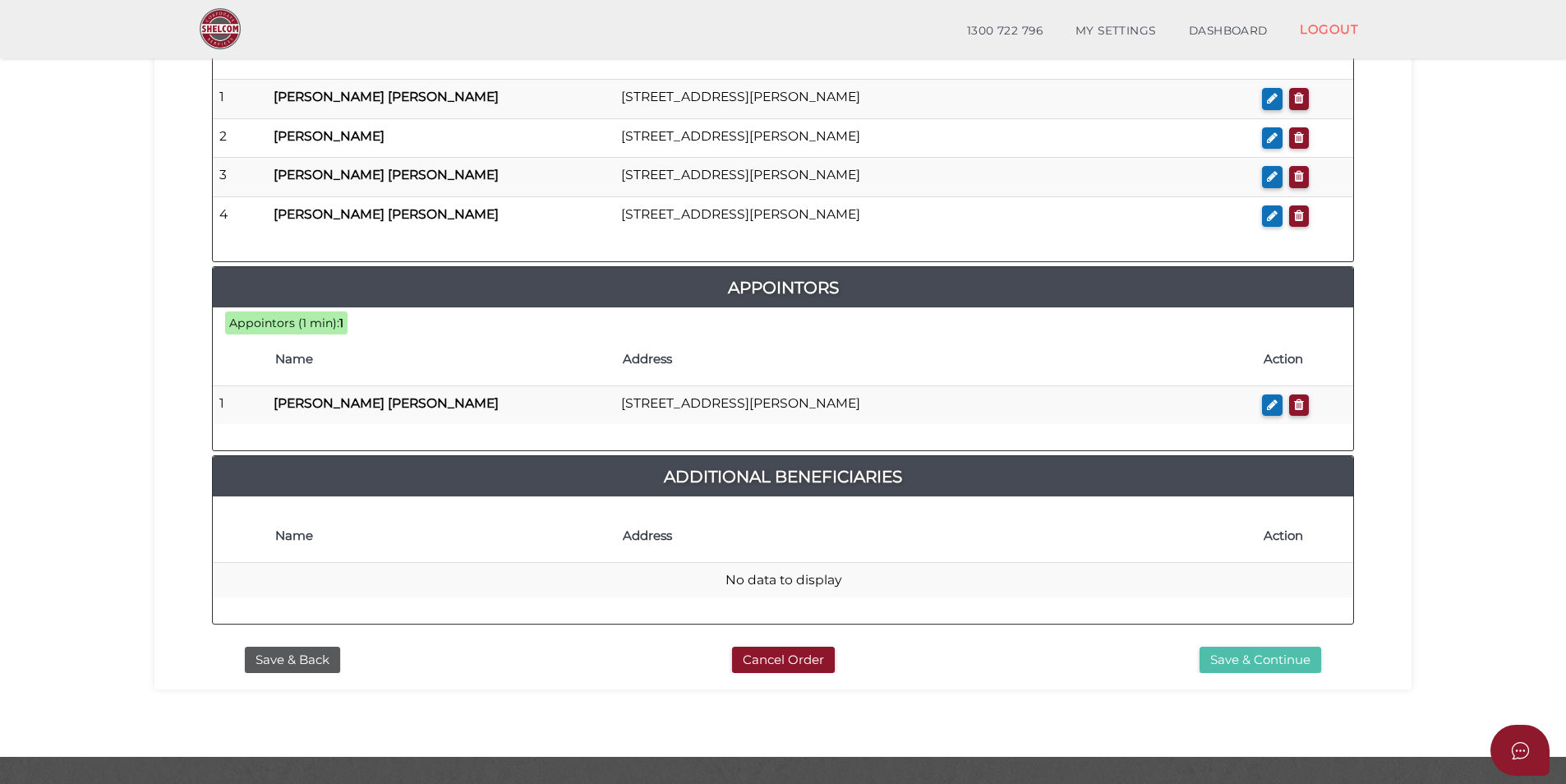
click at [1235, 647] on button "Save & Continue" at bounding box center [1261, 660] width 121 height 27
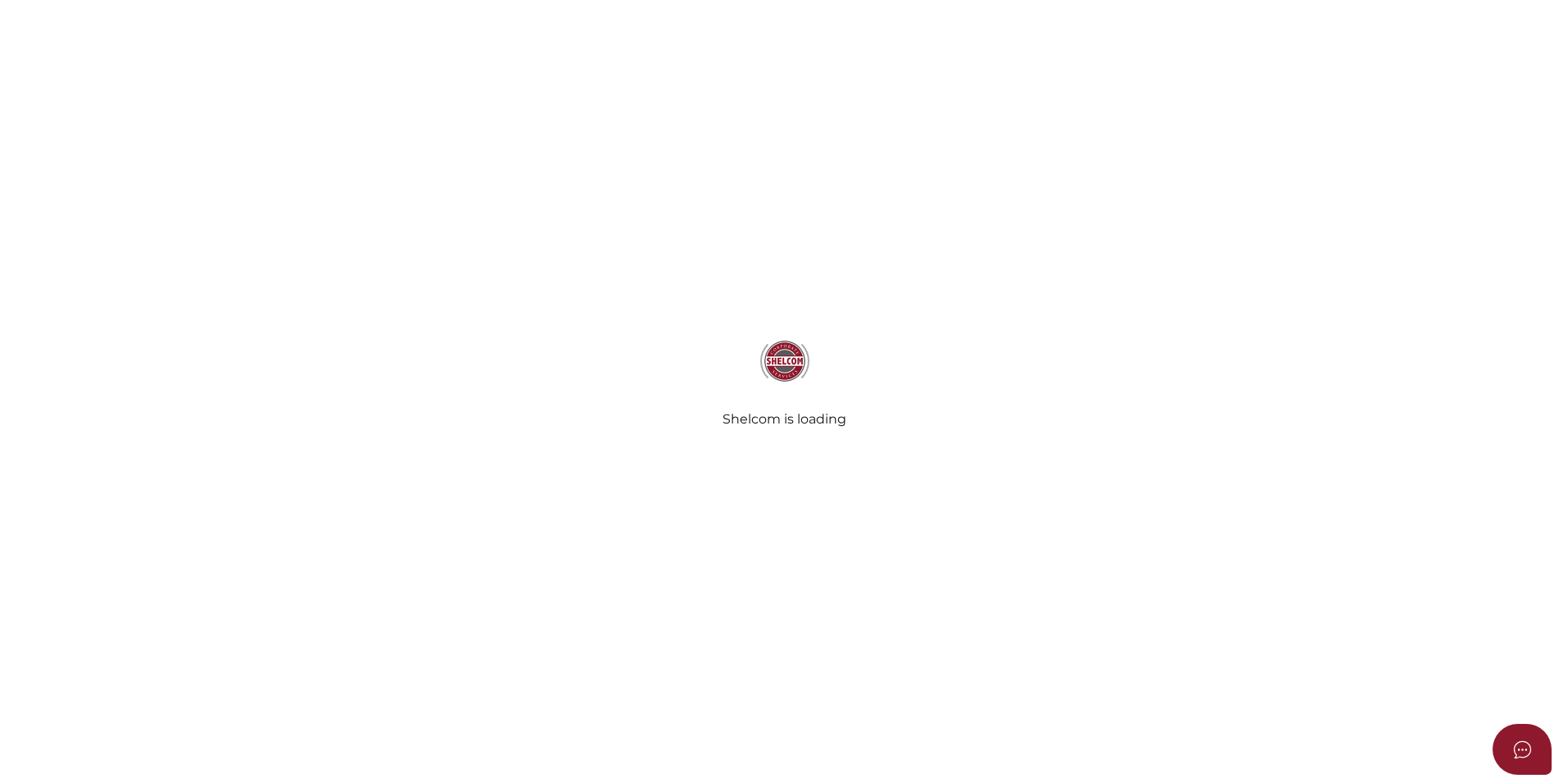
select select "Comb Binding"
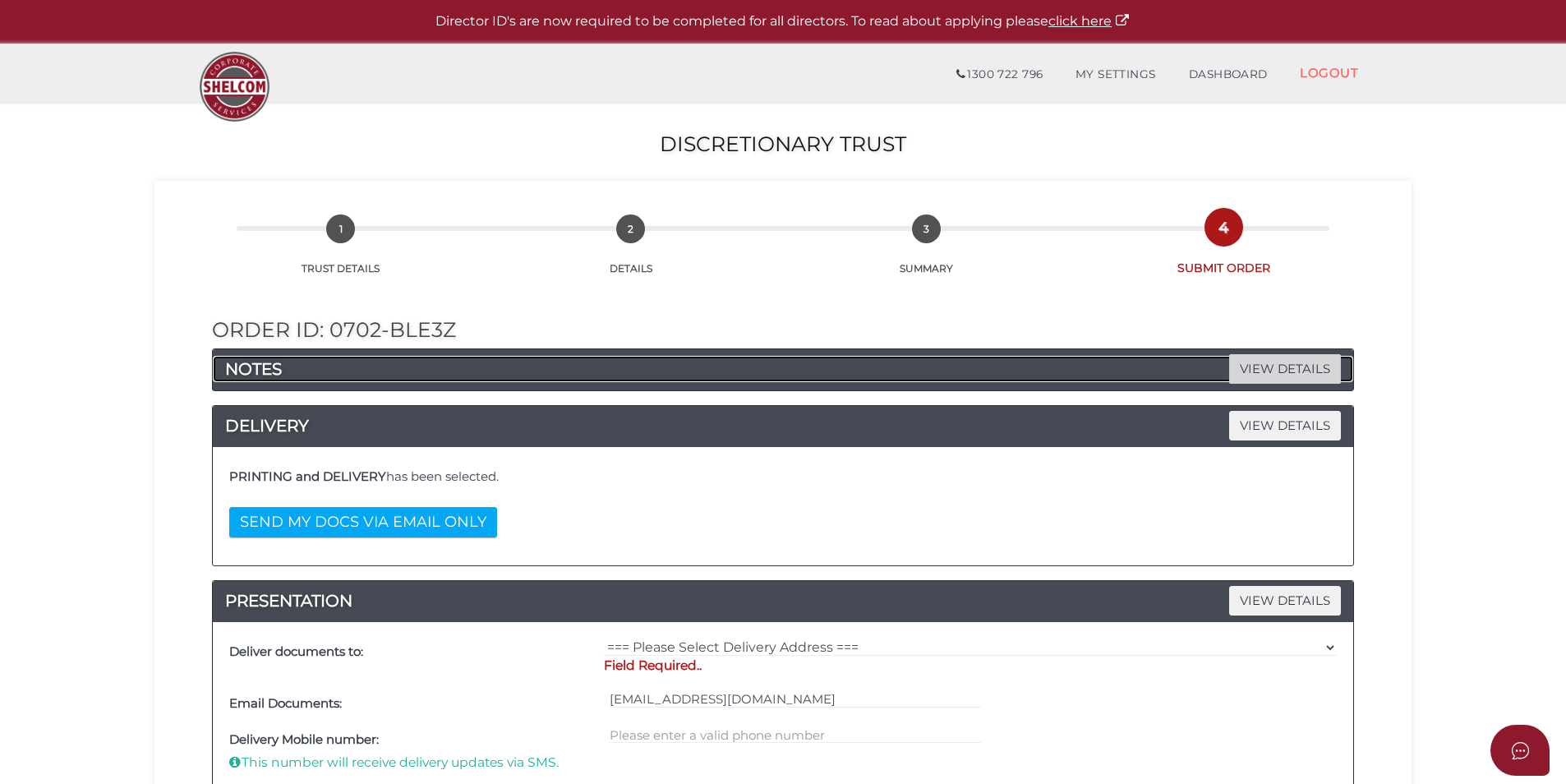
click at [1242, 358] on span "VIEW DETAILS" at bounding box center [1286, 368] width 112 height 29
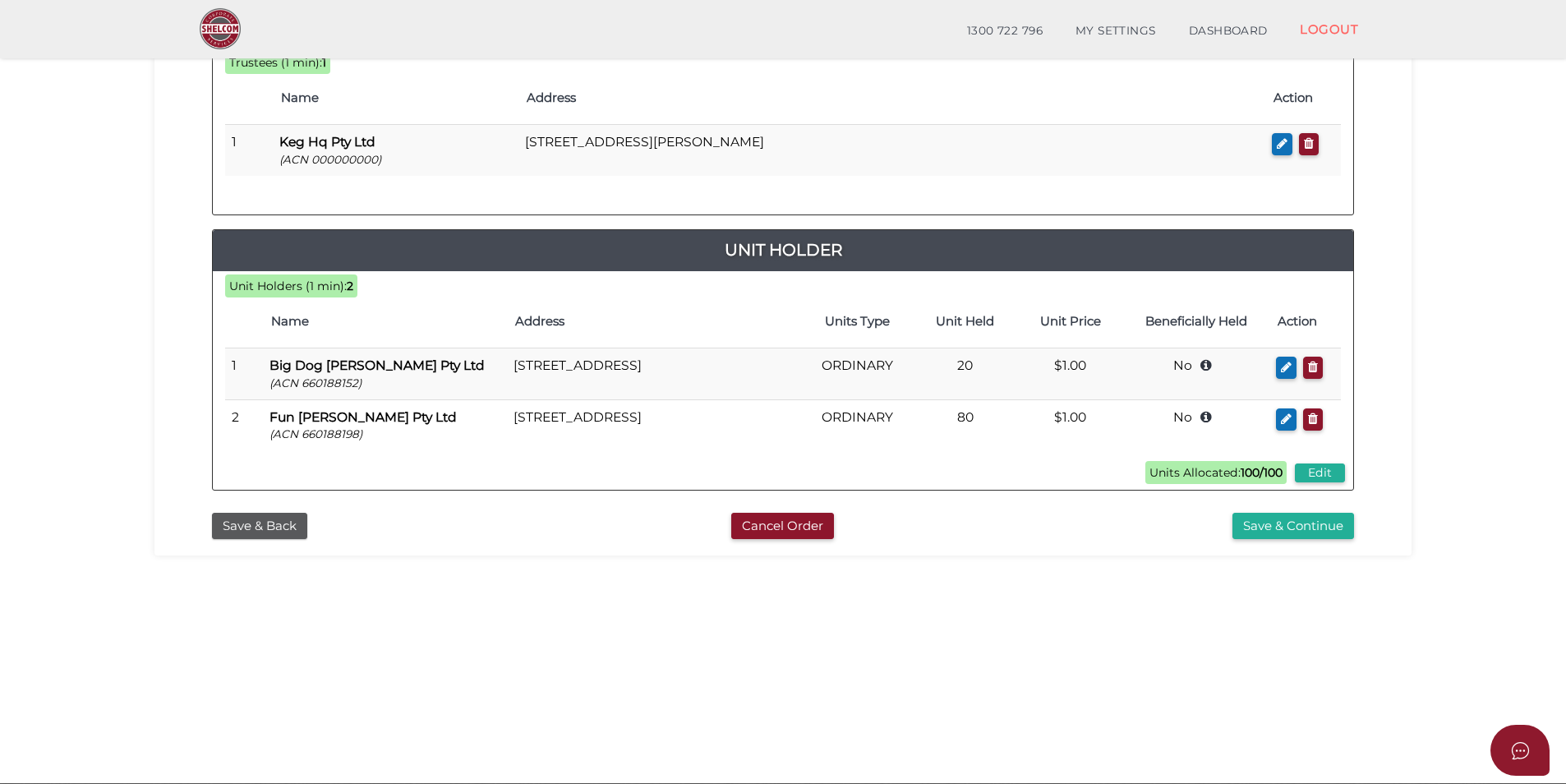
scroll to position [344, 0]
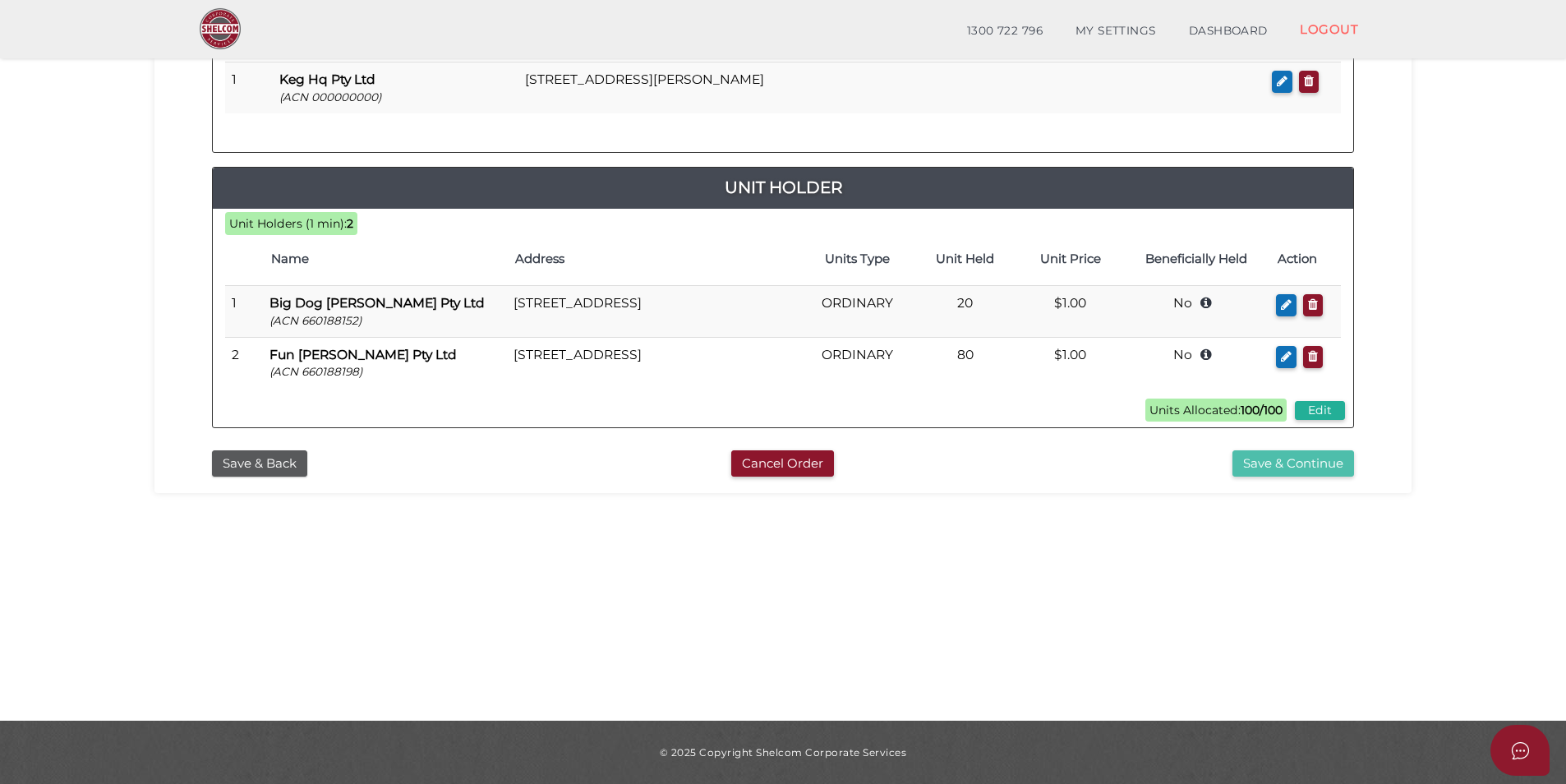
click at [1305, 462] on button "Save & Continue" at bounding box center [1293, 463] width 121 height 27
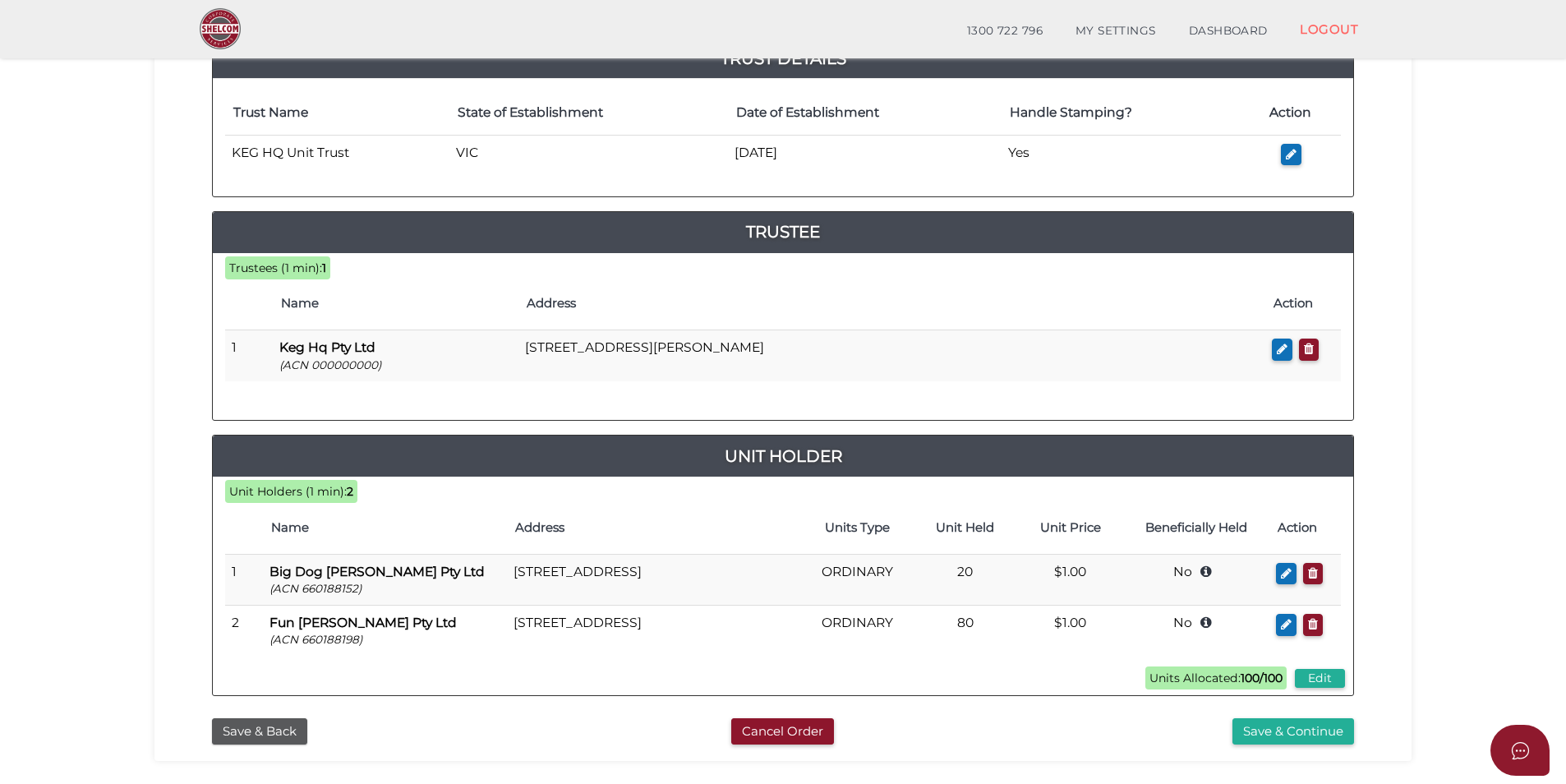
scroll to position [356, 0]
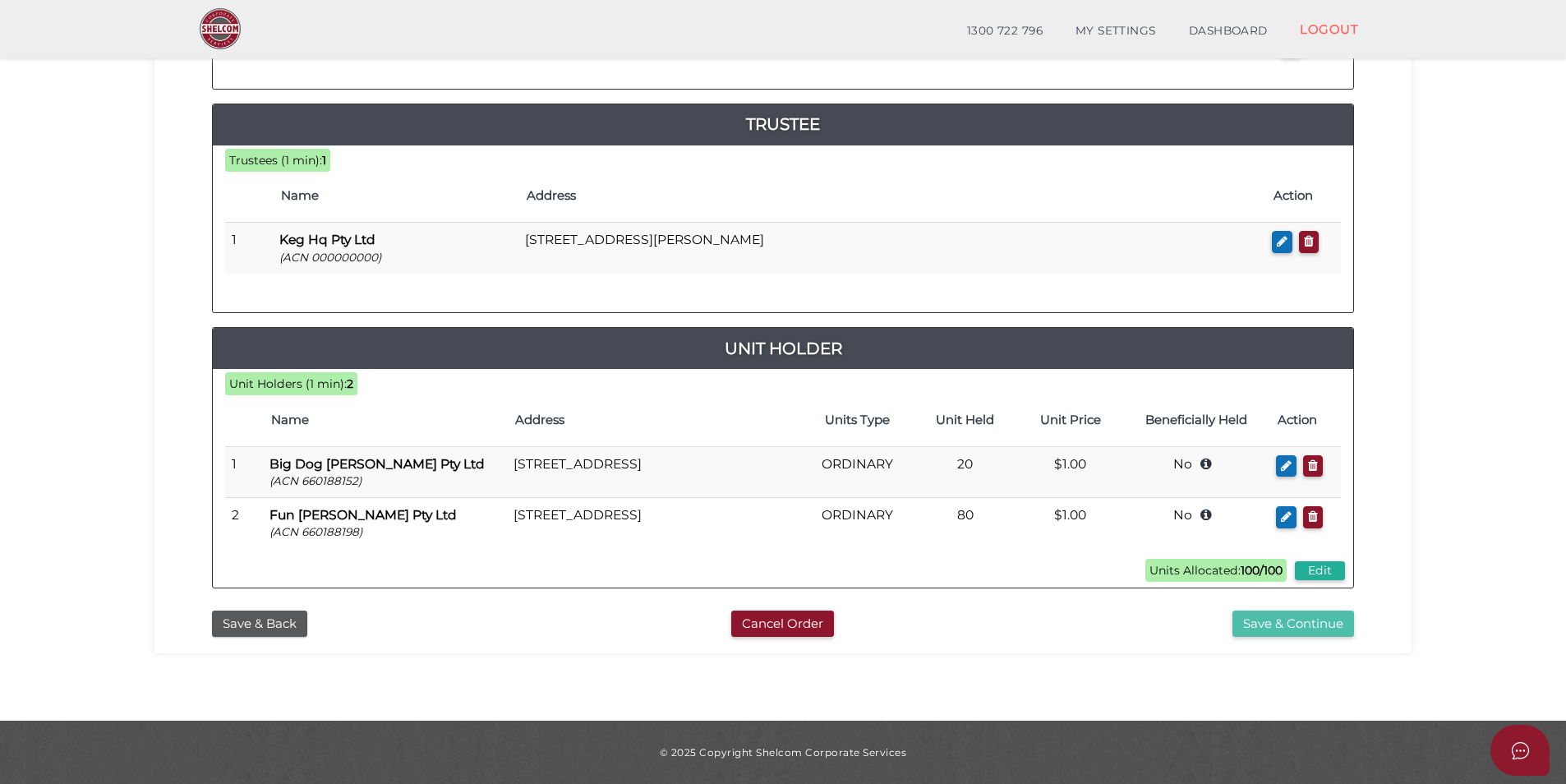
click at [1272, 627] on button "Save & Continue" at bounding box center [1293, 623] width 121 height 27
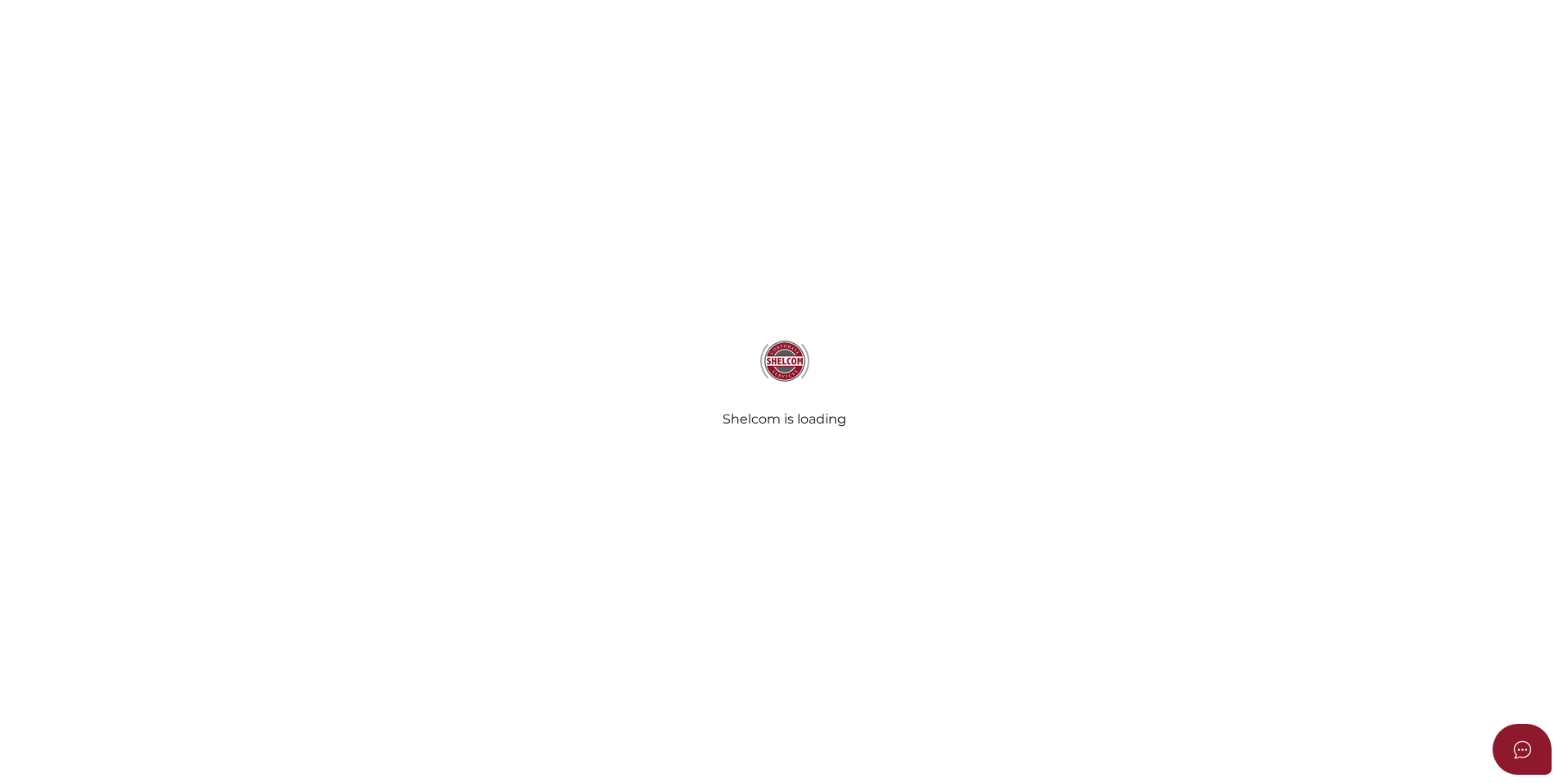
select select "Comb Binding"
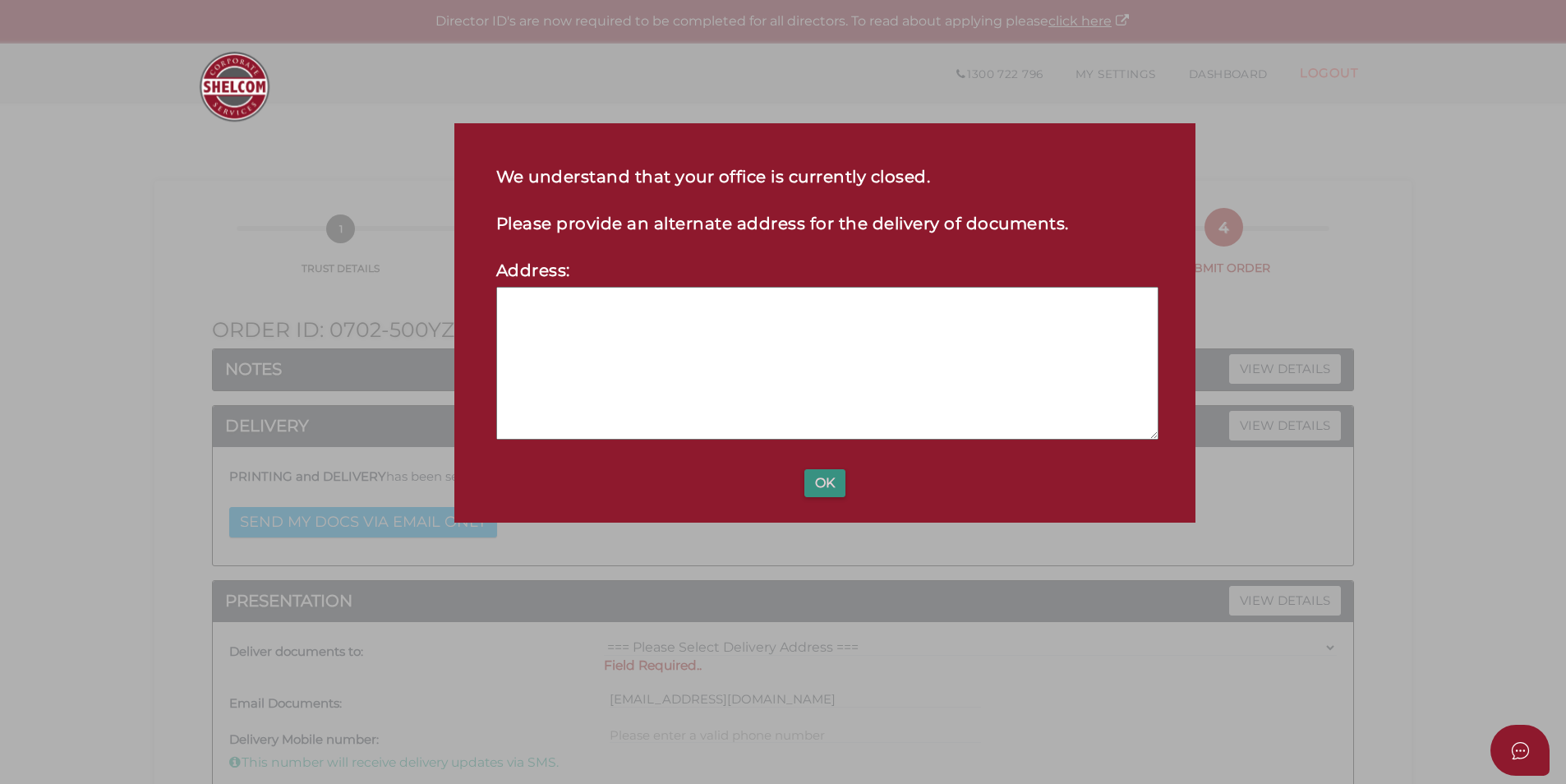
click at [820, 484] on button "OK" at bounding box center [825, 483] width 41 height 28
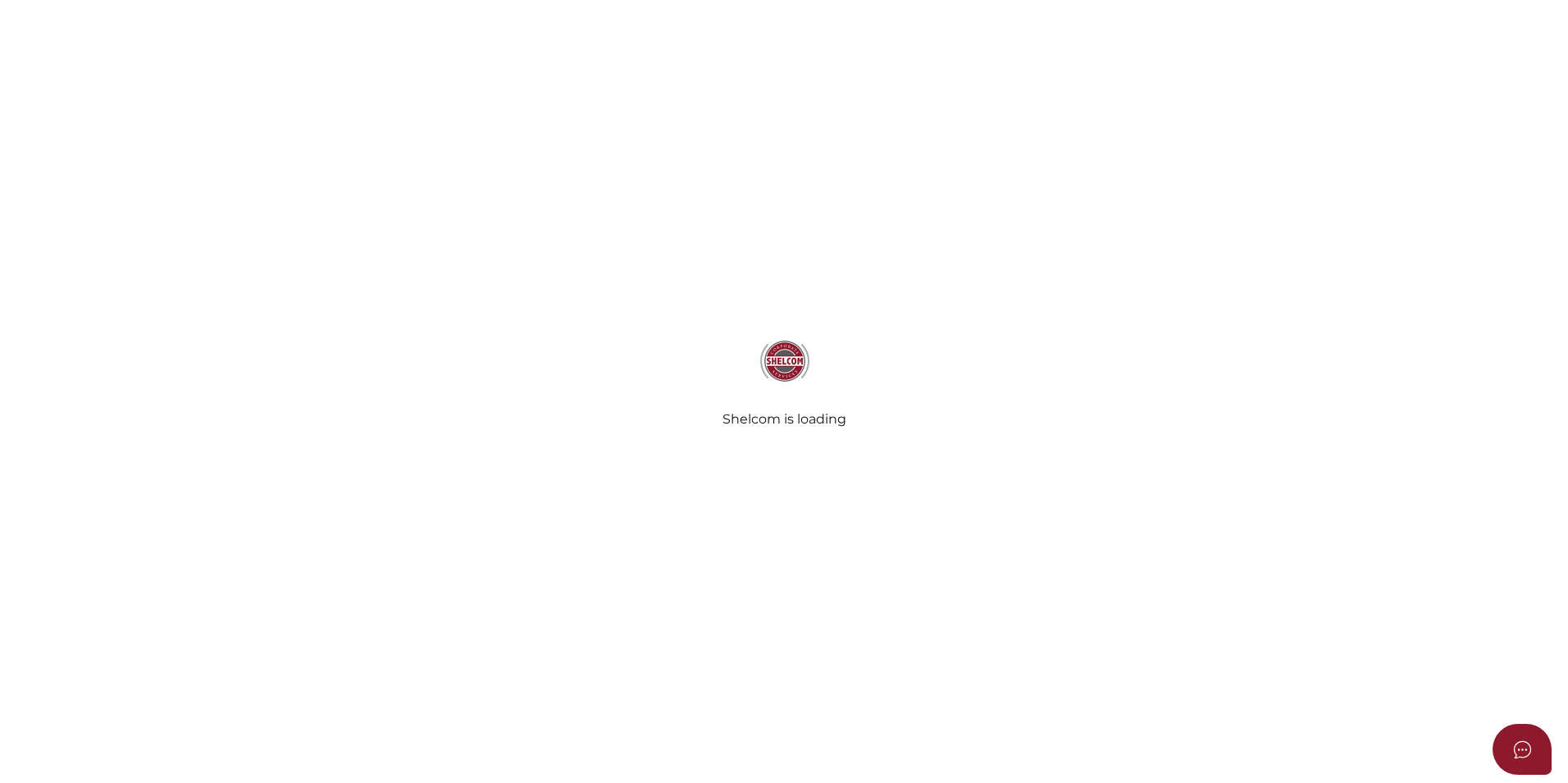
select select "Comb Binding"
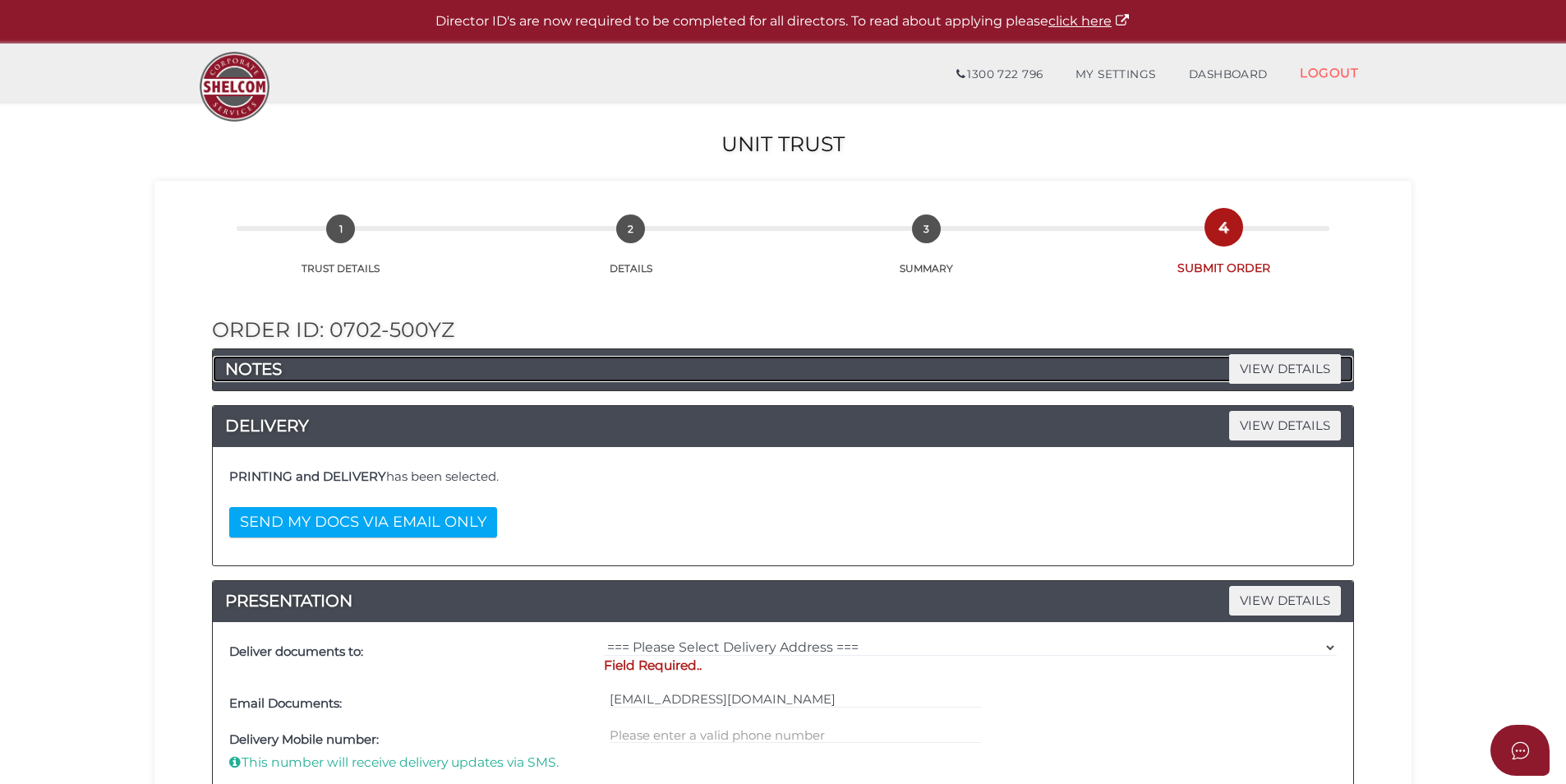
click at [1085, 374] on h4 "NOTES VIEW DETAILS" at bounding box center [783, 369] width 1141 height 26
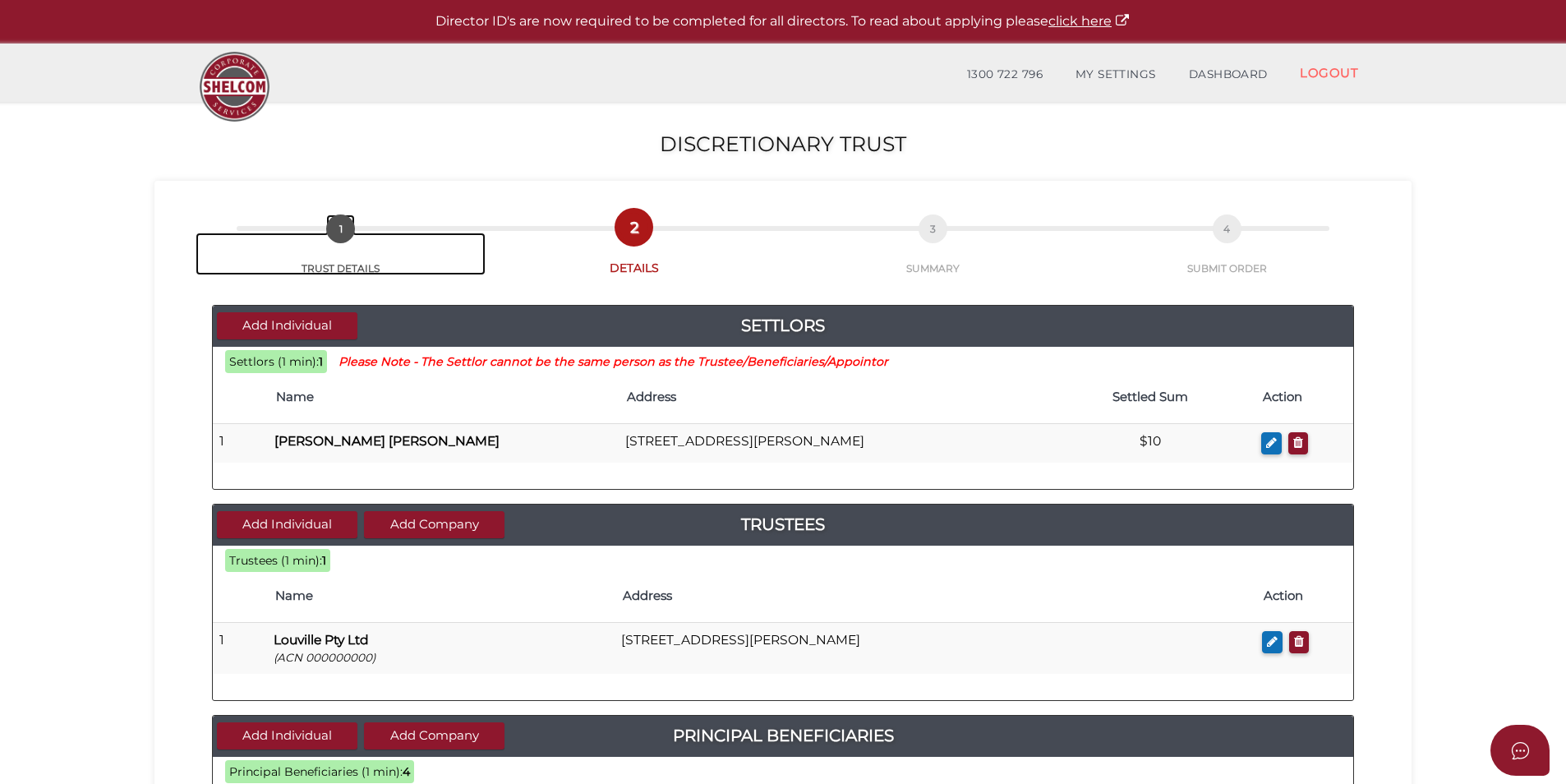
click at [346, 233] on span "1" at bounding box center [340, 229] width 29 height 29
click at [333, 221] on span "1" at bounding box center [340, 229] width 29 height 29
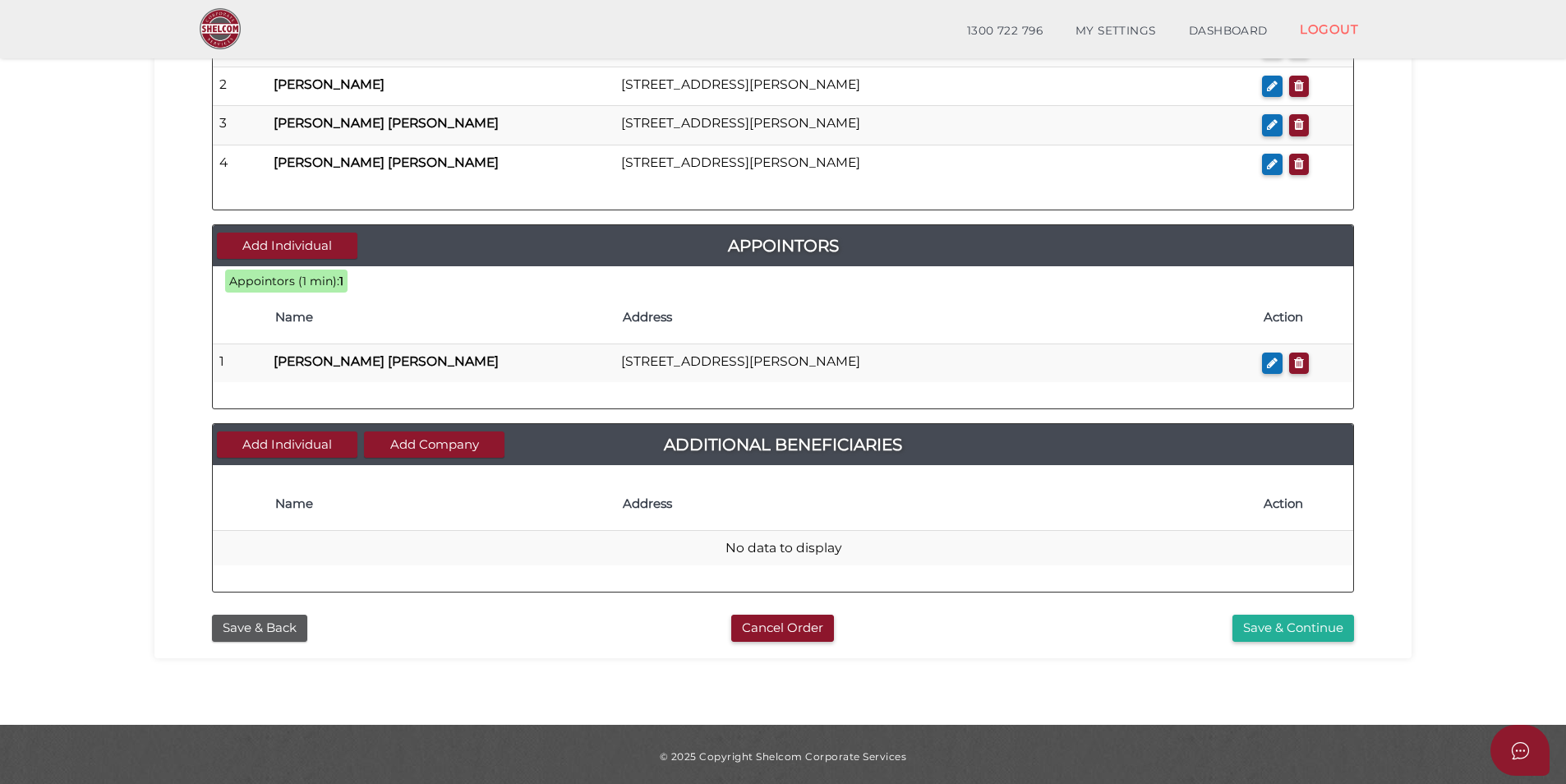
scroll to position [751, 0]
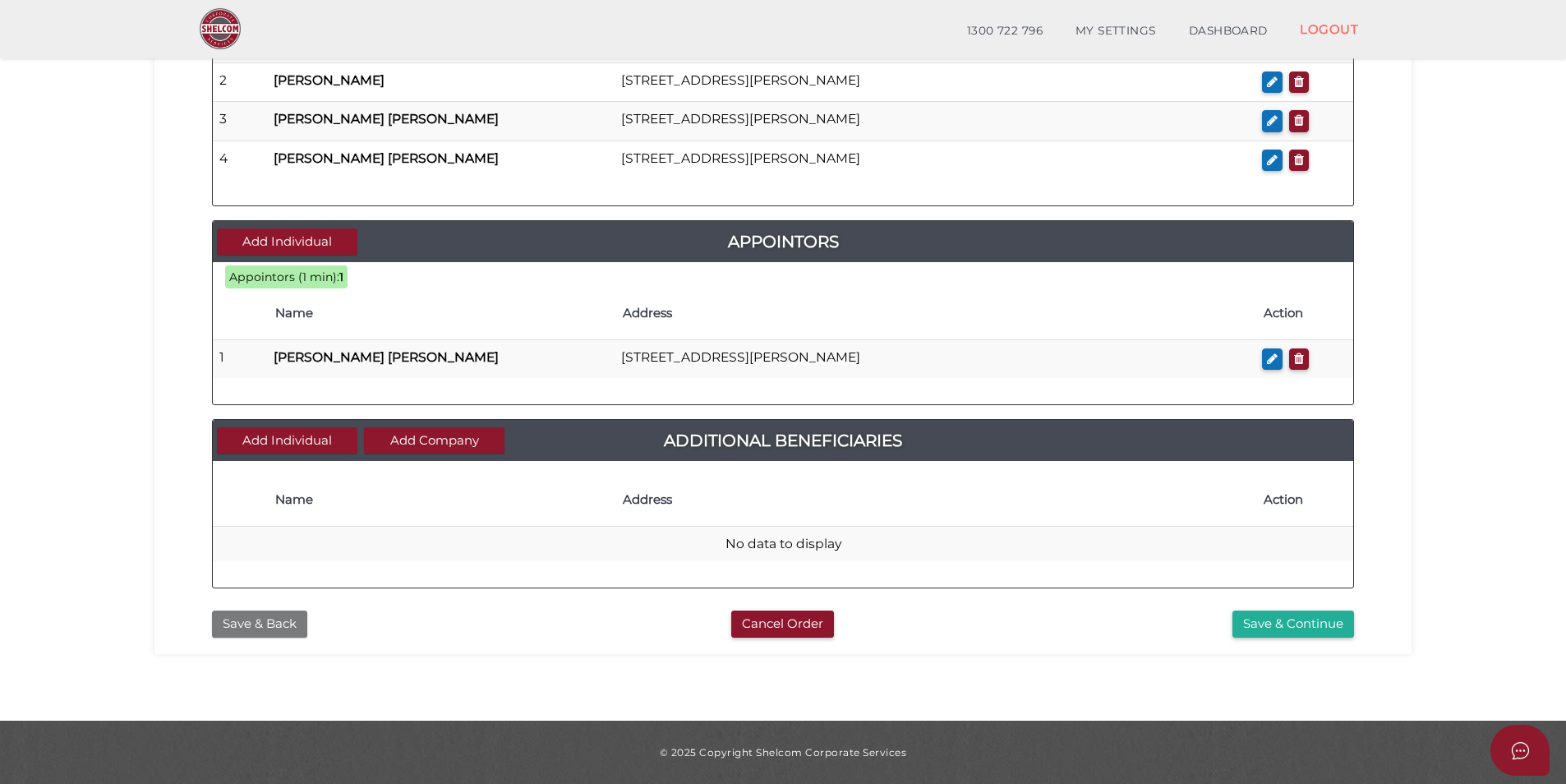
click at [282, 620] on button "Save & Back" at bounding box center [260, 623] width 95 height 27
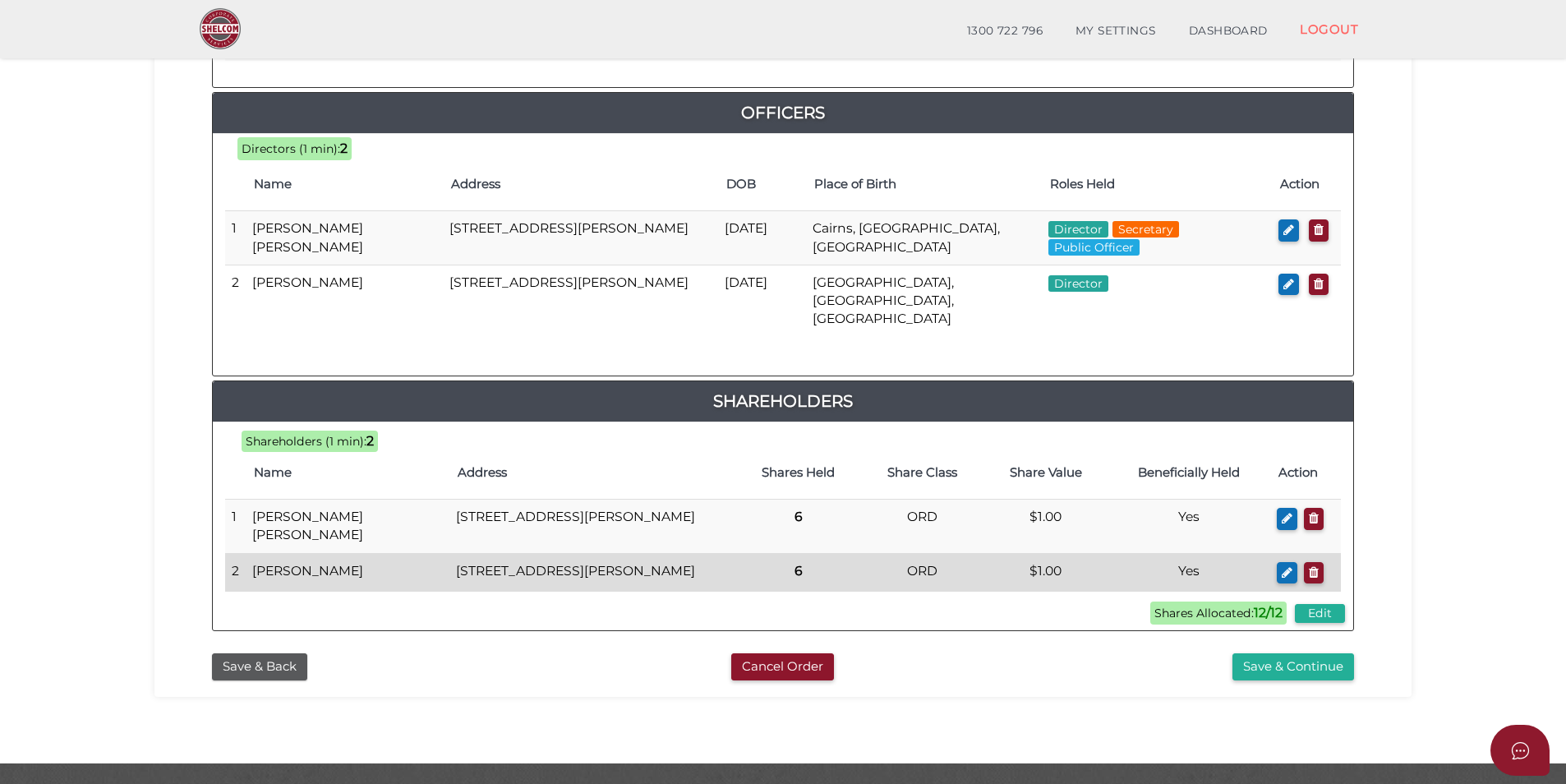
scroll to position [739, 0]
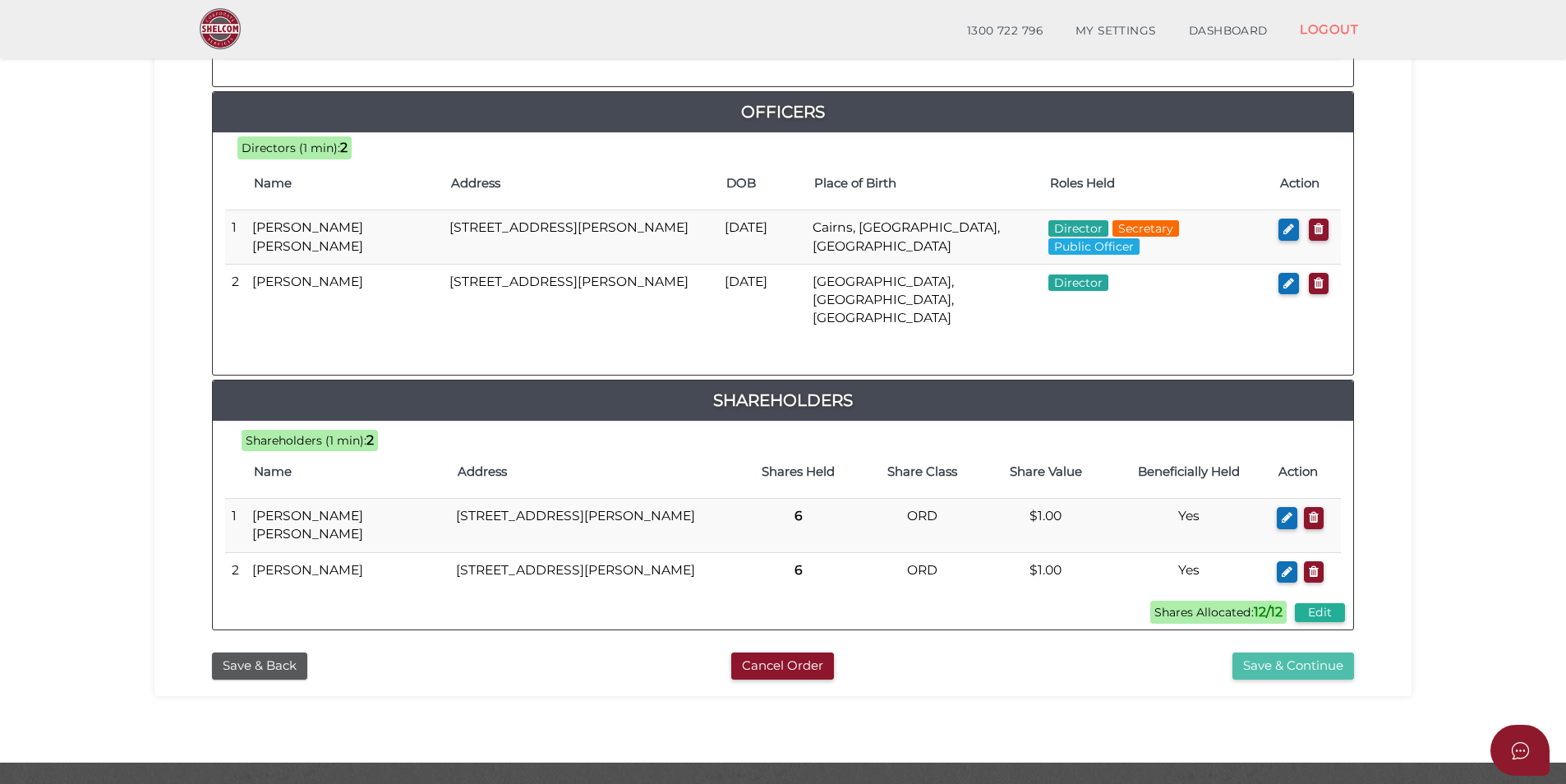
click at [1298, 655] on button "Save & Continue" at bounding box center [1293, 665] width 121 height 27
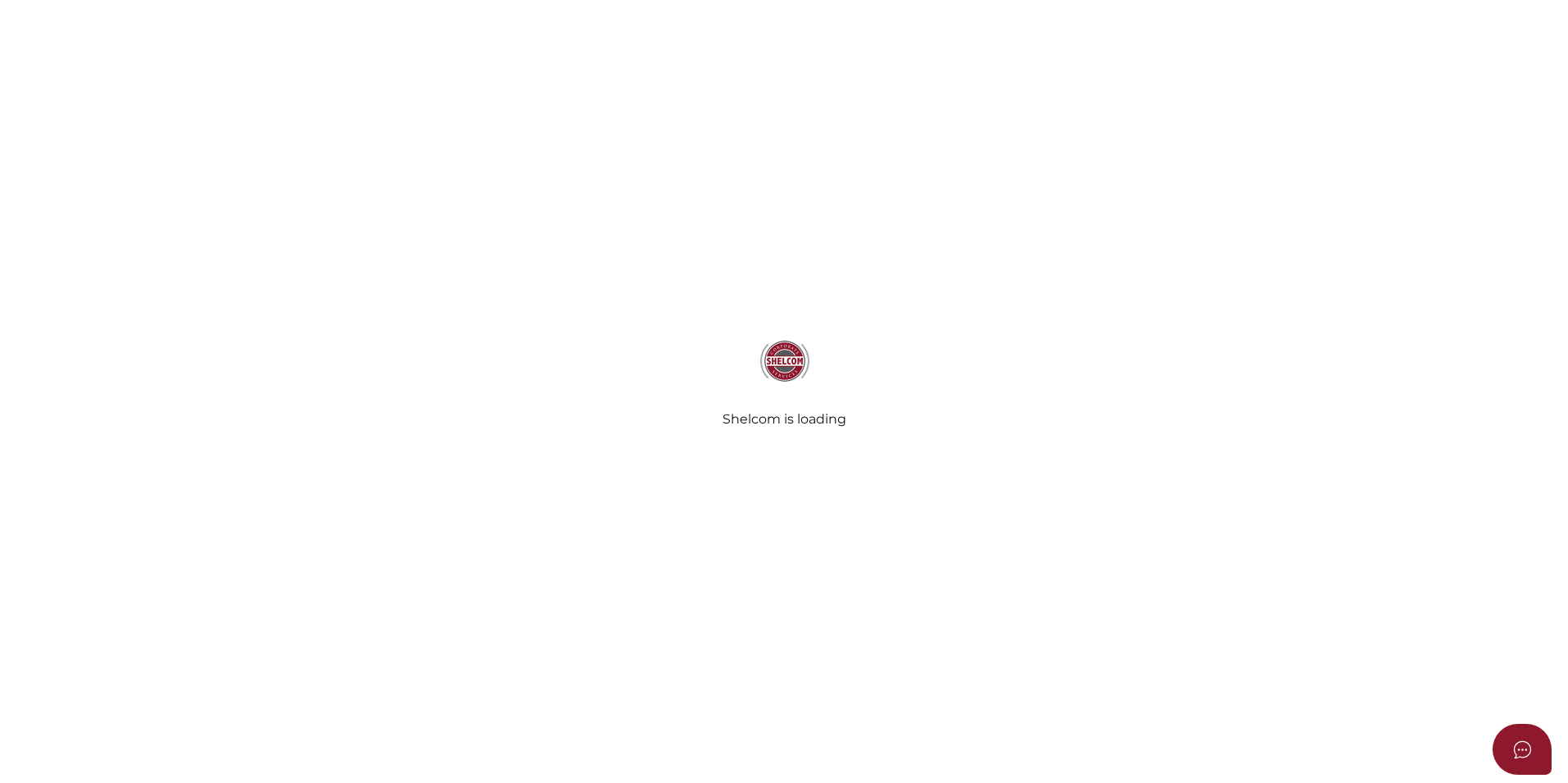
select select "Comb Binding"
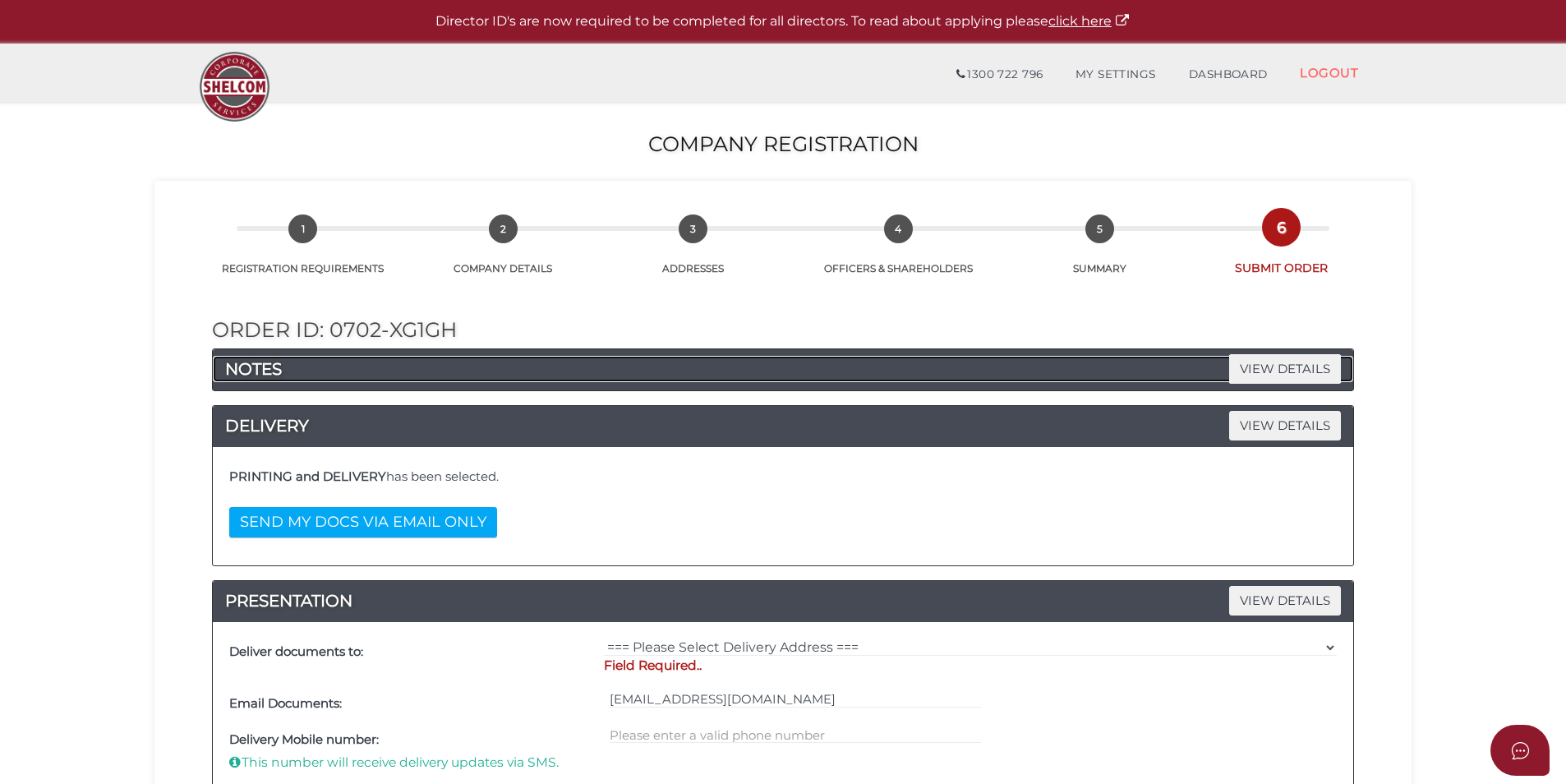
click at [812, 379] on h4 "NOTES VIEW DETAILS" at bounding box center [783, 369] width 1141 height 26
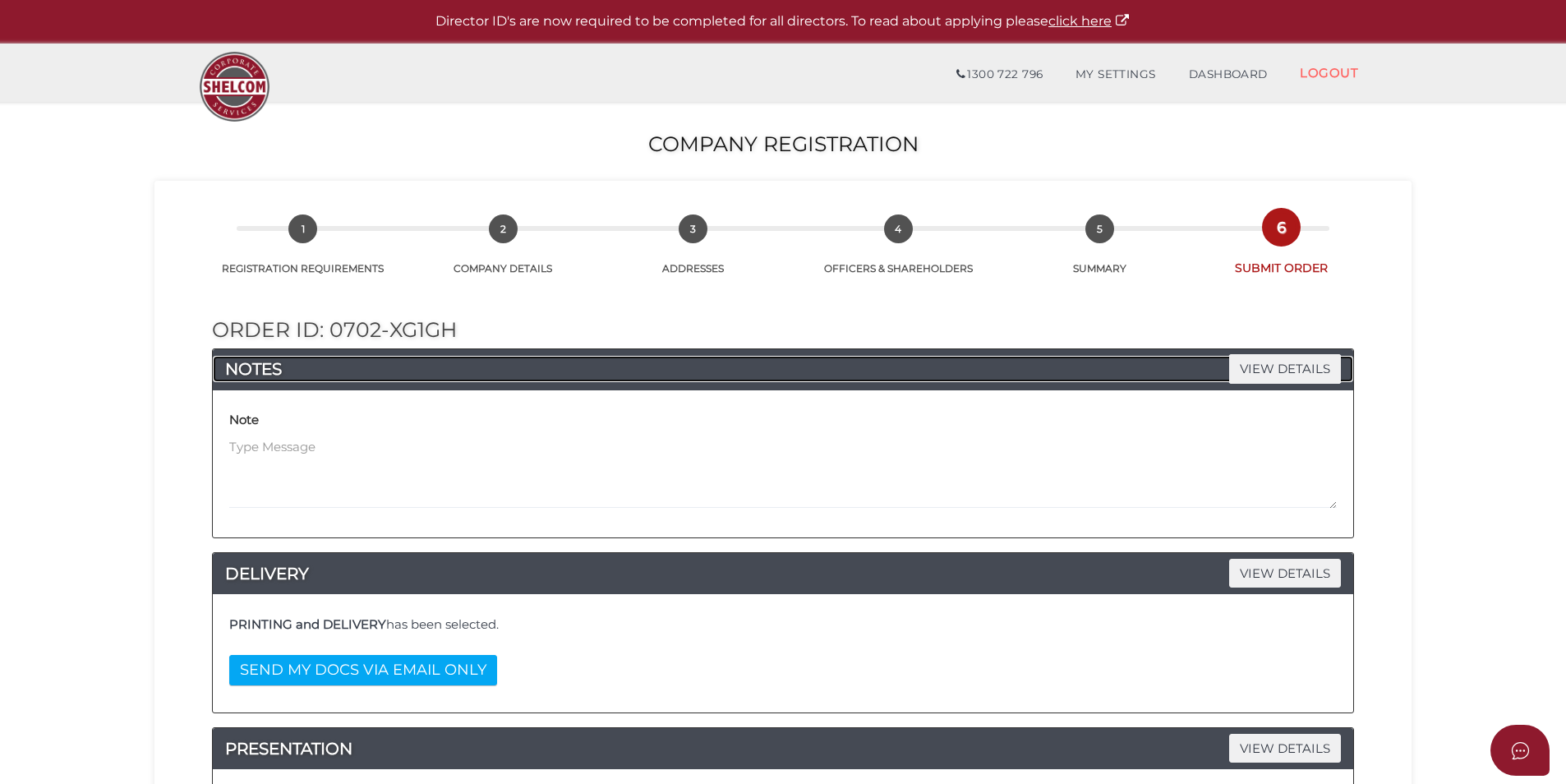
click at [812, 379] on h4 "NOTES VIEW DETAILS" at bounding box center [783, 369] width 1141 height 26
click at [816, 379] on h4 "NOTES VIEW DETAILS" at bounding box center [783, 369] width 1141 height 26
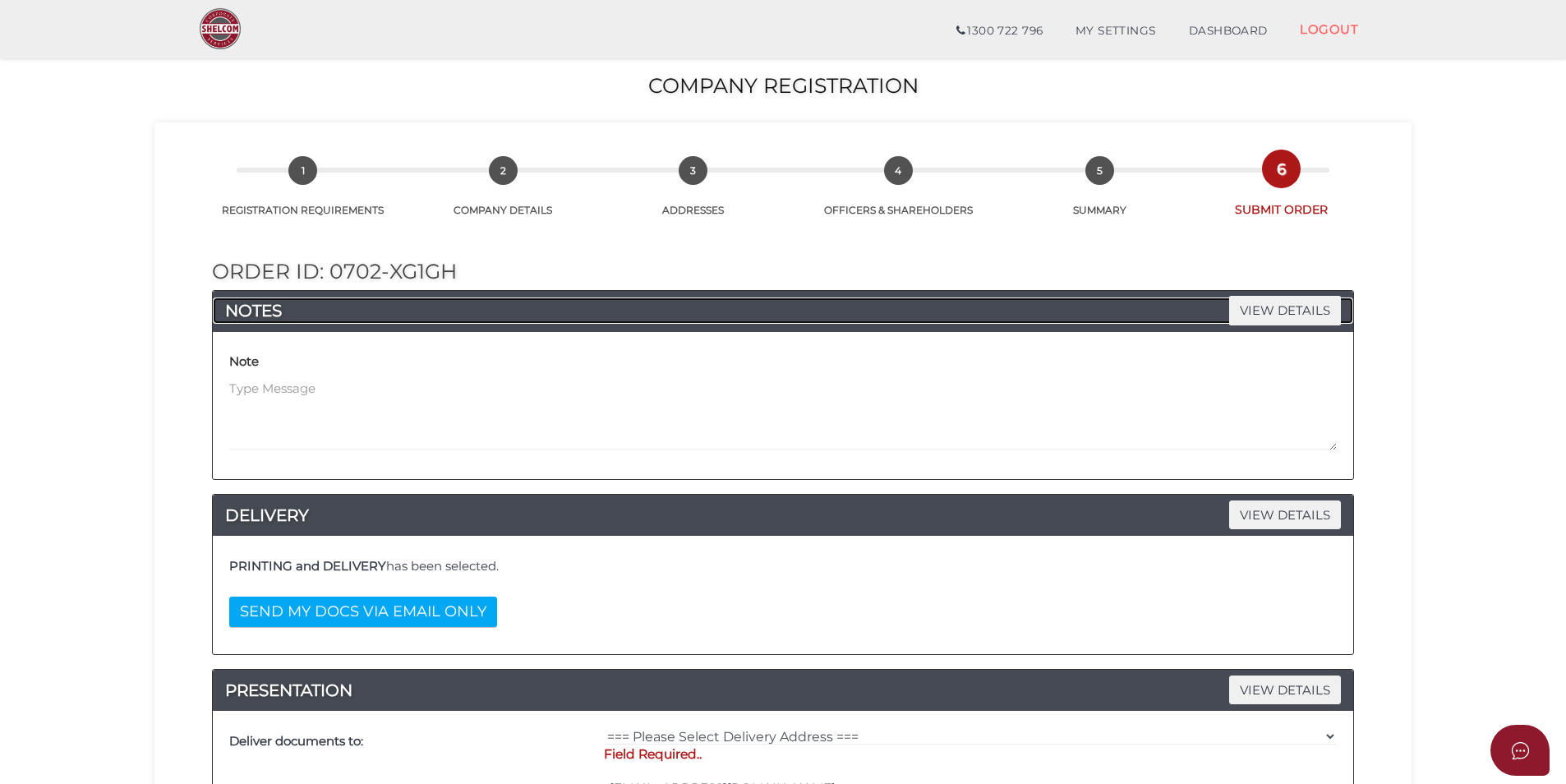
scroll to position [329, 0]
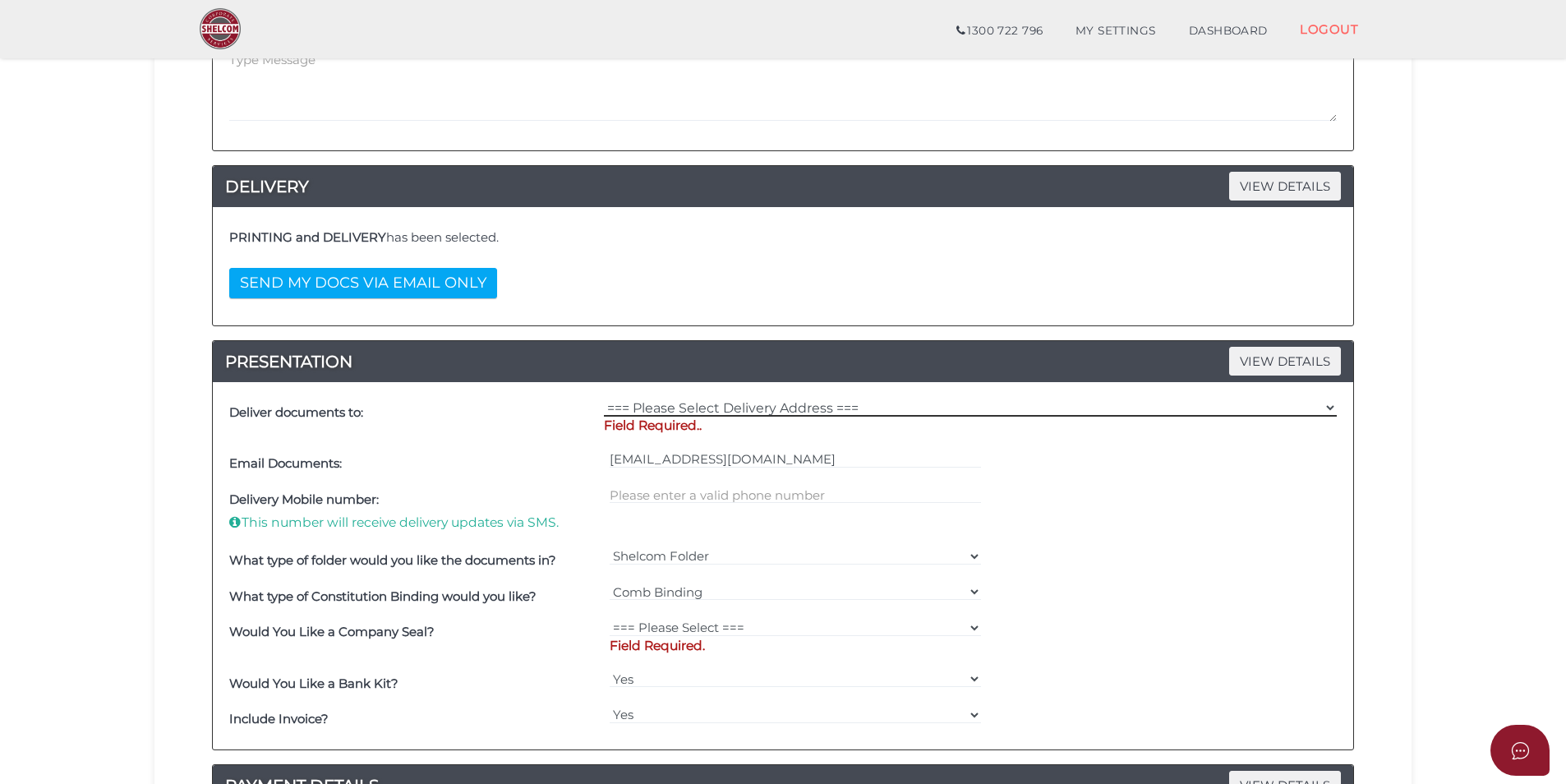
click at [725, 408] on select "=== Please Select Delivery Address === (User Address - Taylor Prentice) Level 1…" at bounding box center [970, 407] width 733 height 18
select select "0"
click at [604, 399] on select "=== Please Select Delivery Address === (User Address - Taylor Prentice) Level 1…" at bounding box center [970, 407] width 733 height 18
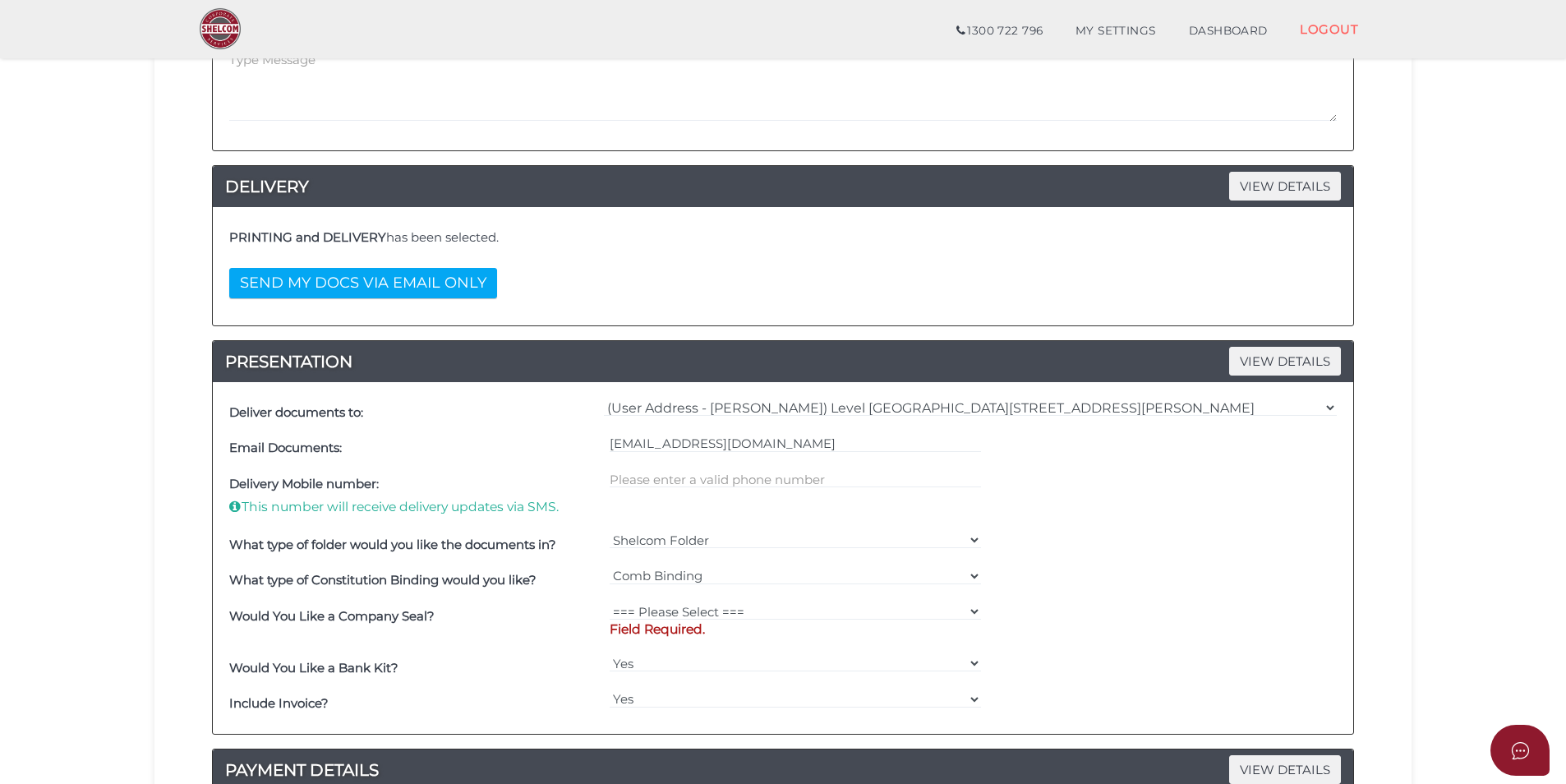
click at [703, 601] on div "=== Please Select === Fold Seal $50 No Seal Field Required." at bounding box center [796, 623] width 380 height 51
click at [704, 610] on select "=== Please Select === Fold Seal $50 No Seal" at bounding box center [796, 610] width 373 height 18
select select "0"
click at [610, 602] on select "=== Please Select === Fold Seal $50 No Seal" at bounding box center [796, 610] width 373 height 18
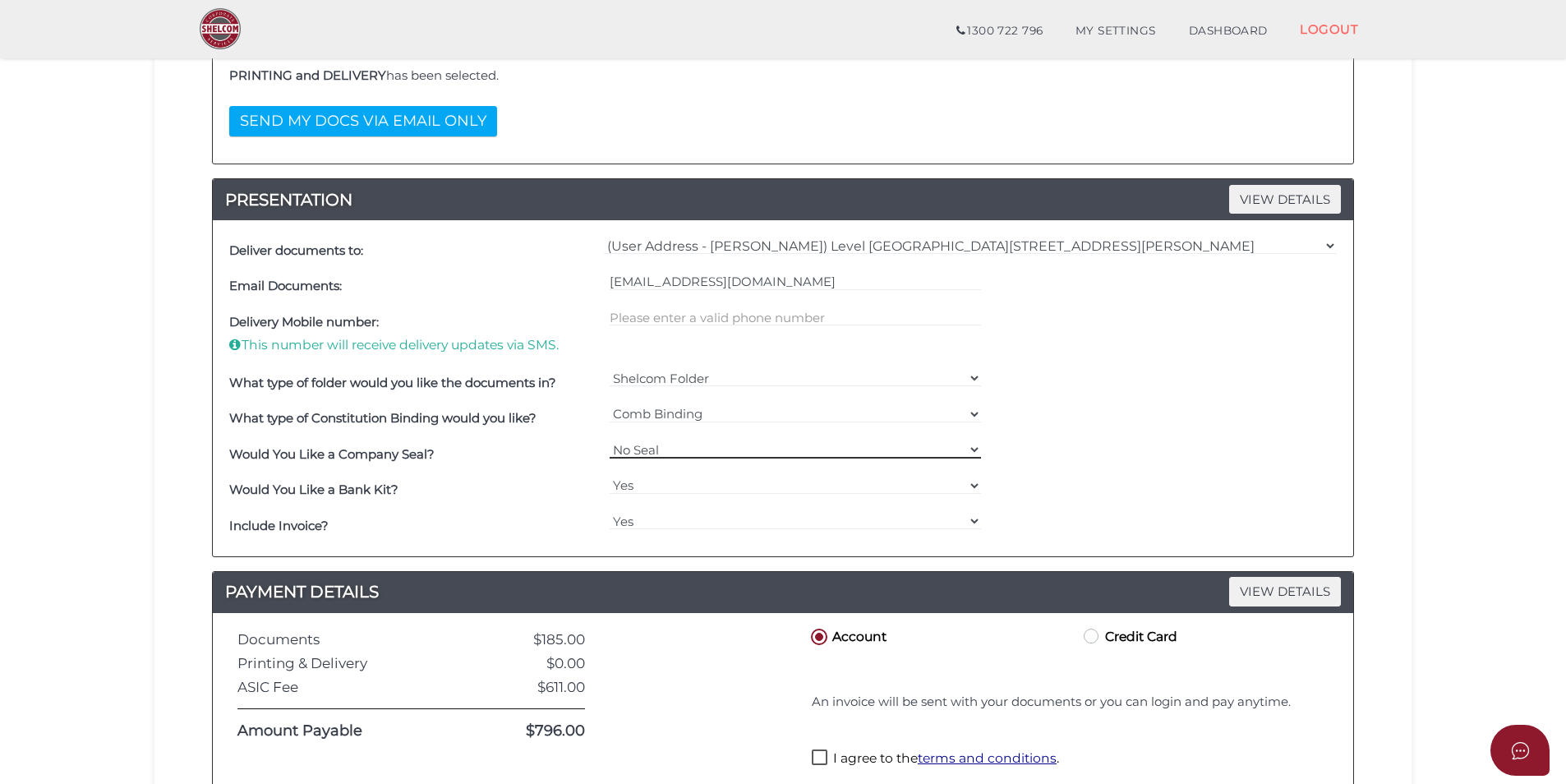
scroll to position [493, 0]
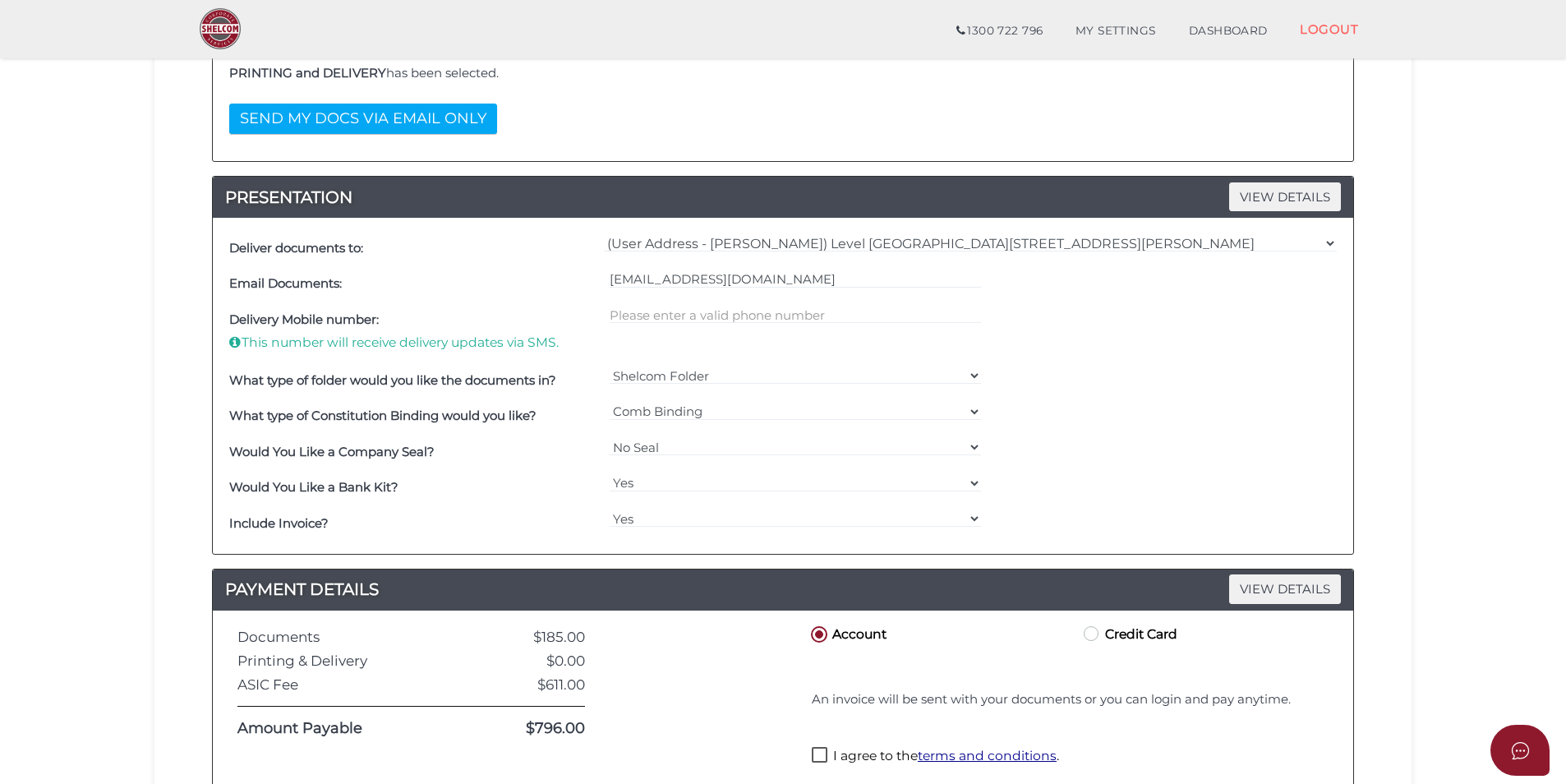
click at [1075, 494] on div "Would You Like a Bank Kit? Yes No" at bounding box center [783, 487] width 1116 height 36
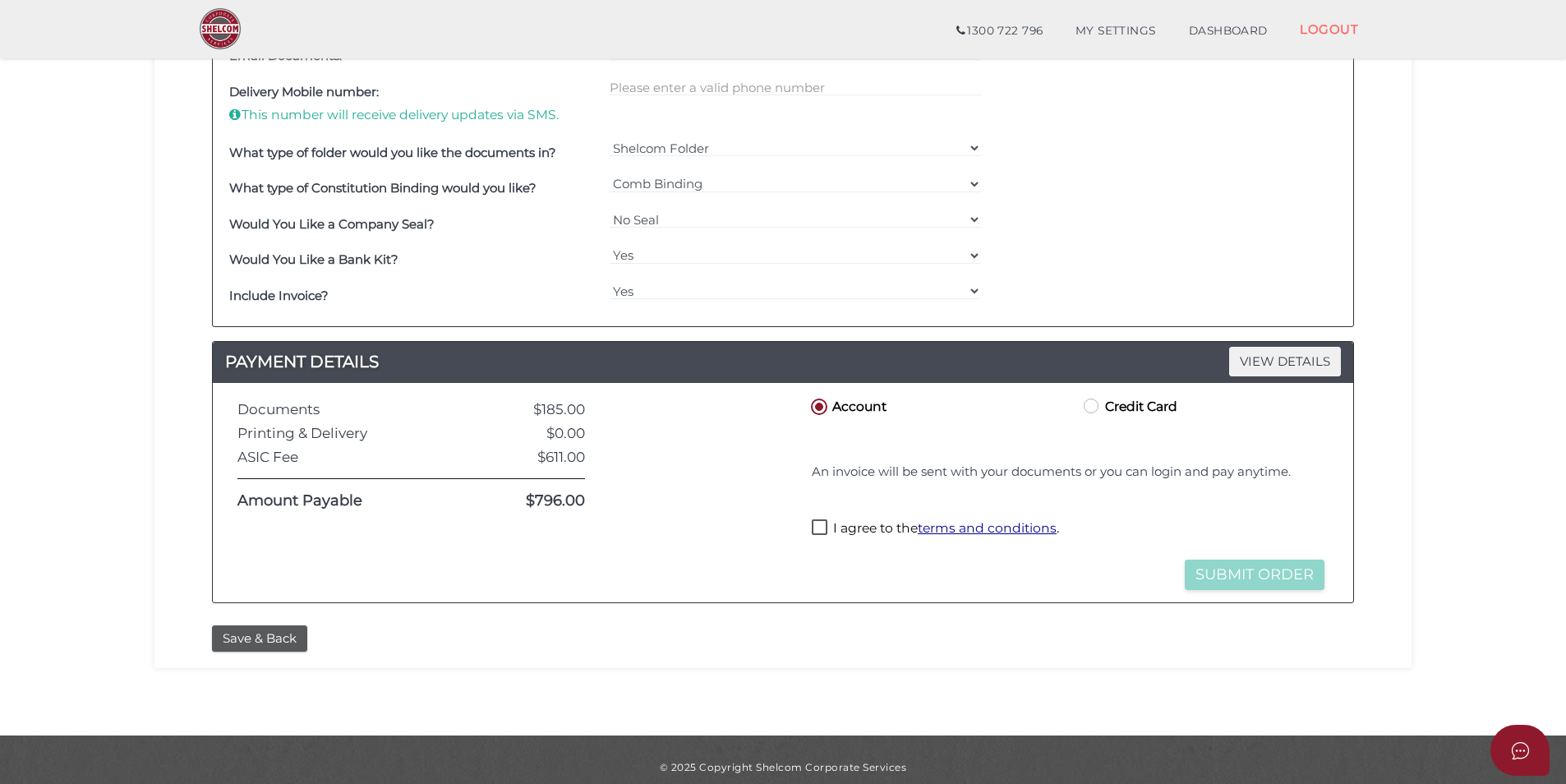
scroll to position [735, 0]
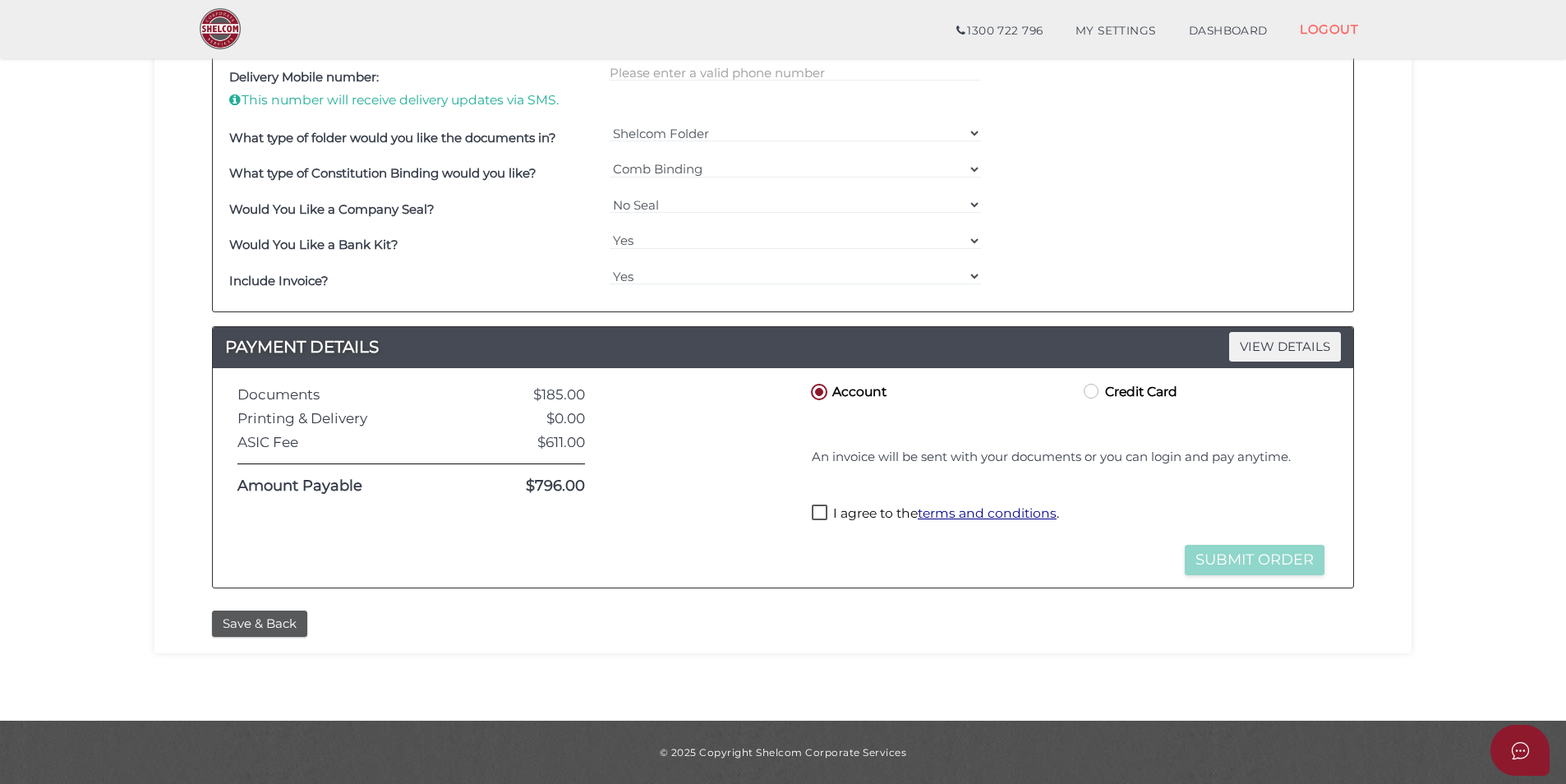
click at [1118, 394] on label "Credit Card" at bounding box center [1129, 390] width 97 height 21
radio input "true"
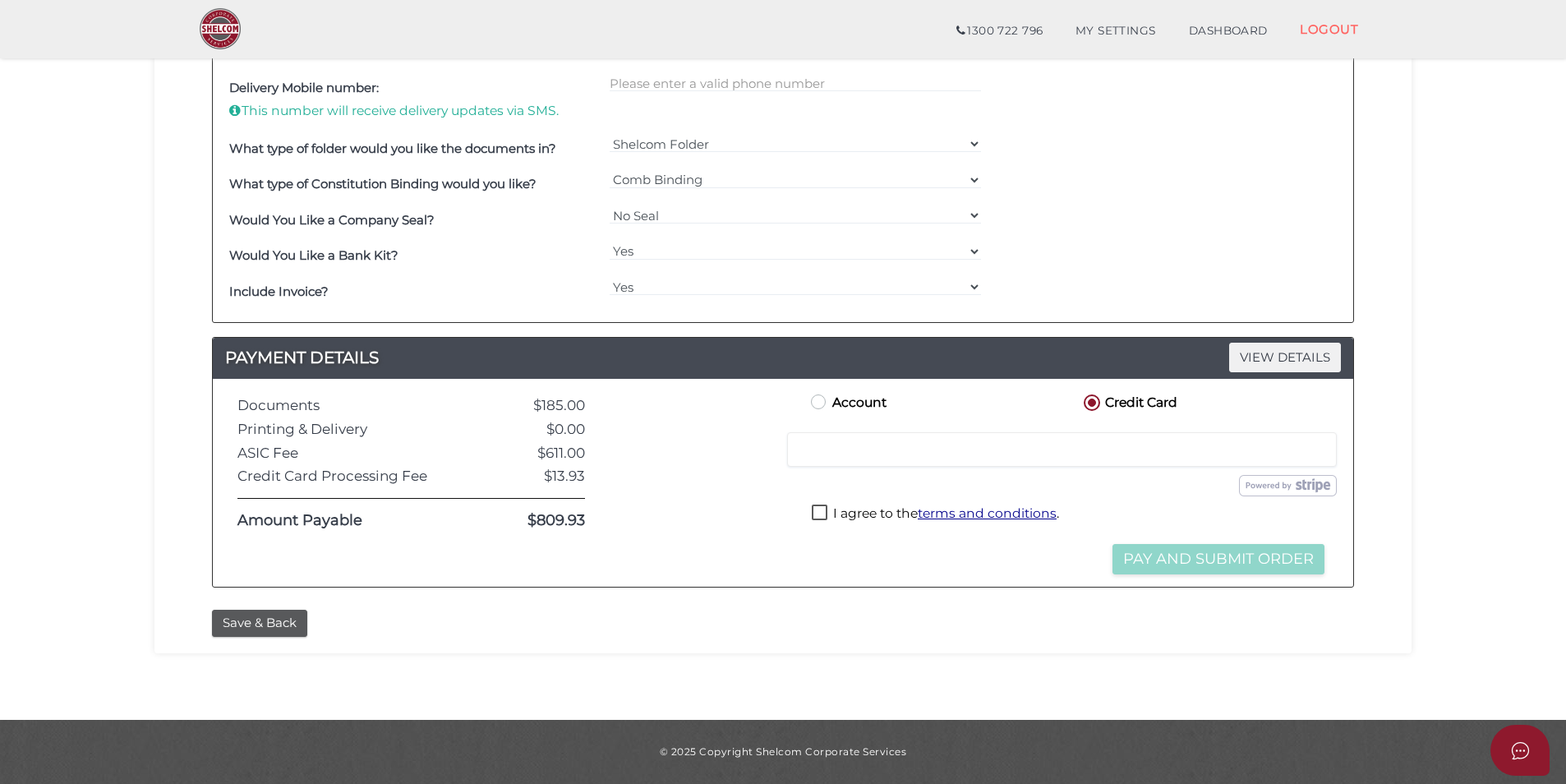
click at [845, 402] on label "Account" at bounding box center [847, 401] width 78 height 21
radio input "true"
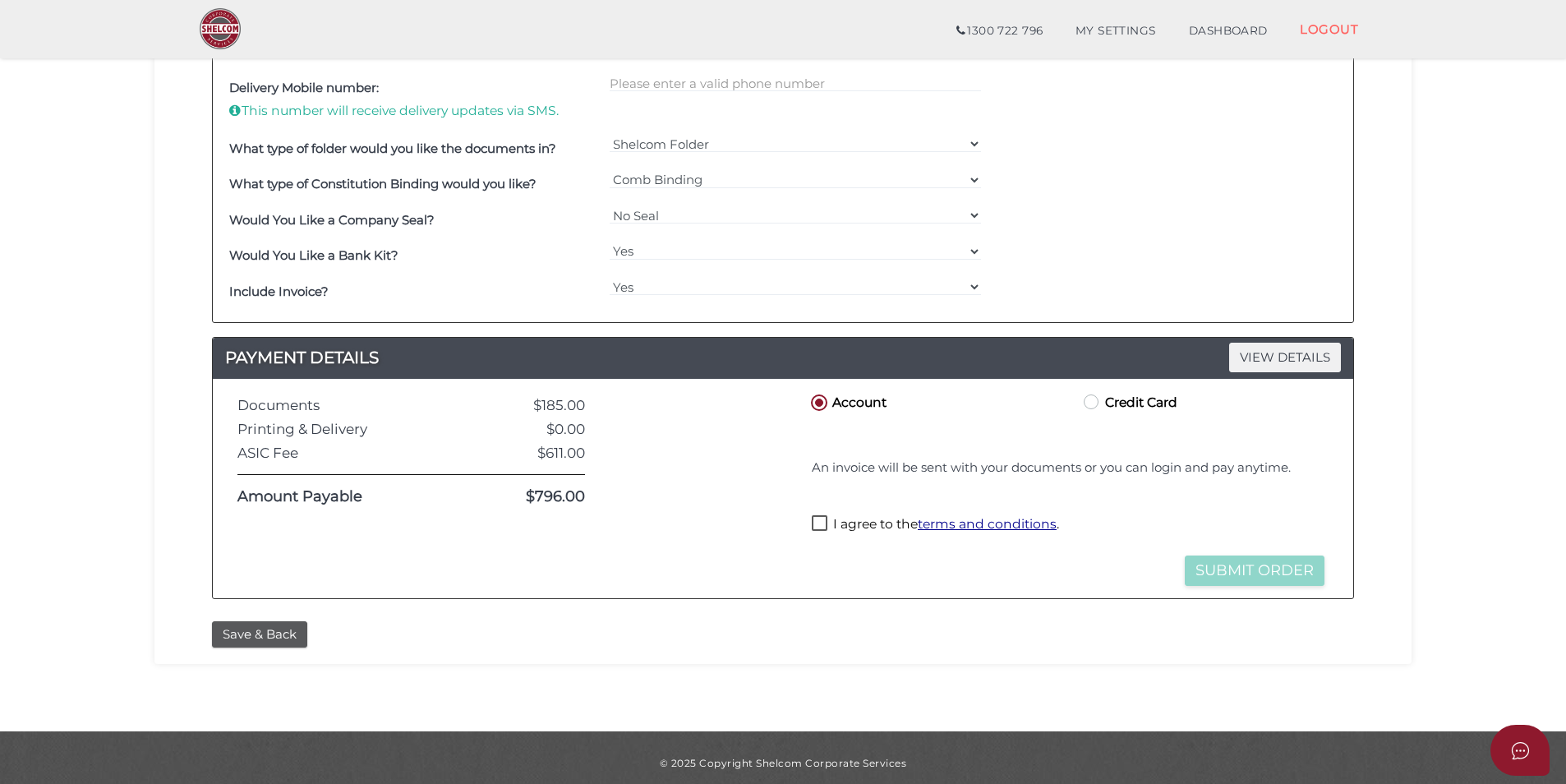
click at [839, 515] on label "I agree to the terms and conditions ." at bounding box center [936, 525] width 247 height 21
checkbox input "true"
drag, startPoint x: 1286, startPoint y: 574, endPoint x: 771, endPoint y: 566, distance: 515.1
click at [771, 566] on div "Documents $185.00 Printing & Delivery $0.00 ASIC Fee $611.00 Amount Payable $79…" at bounding box center [783, 488] width 1116 height 195
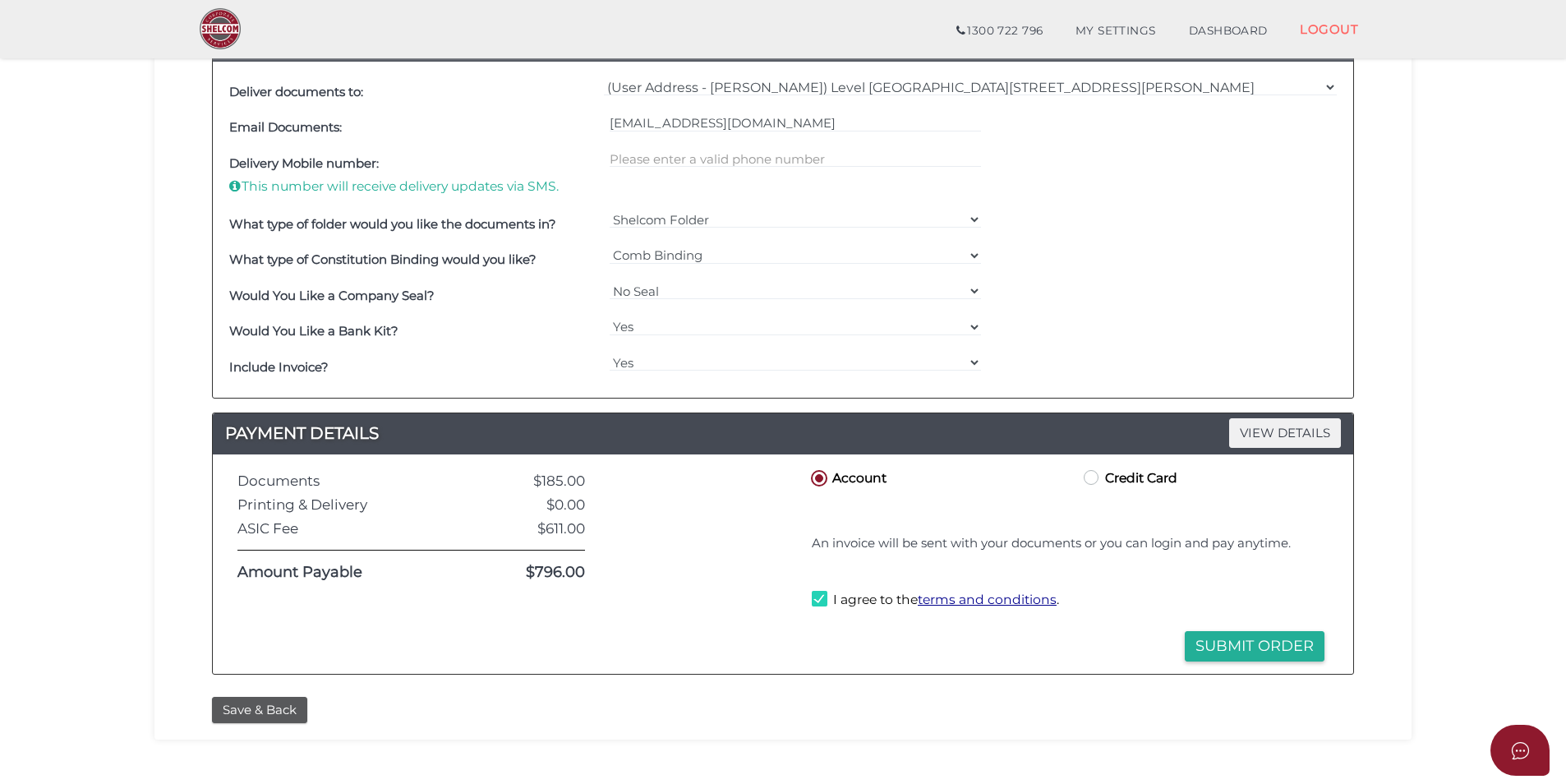
scroll to position [657, 0]
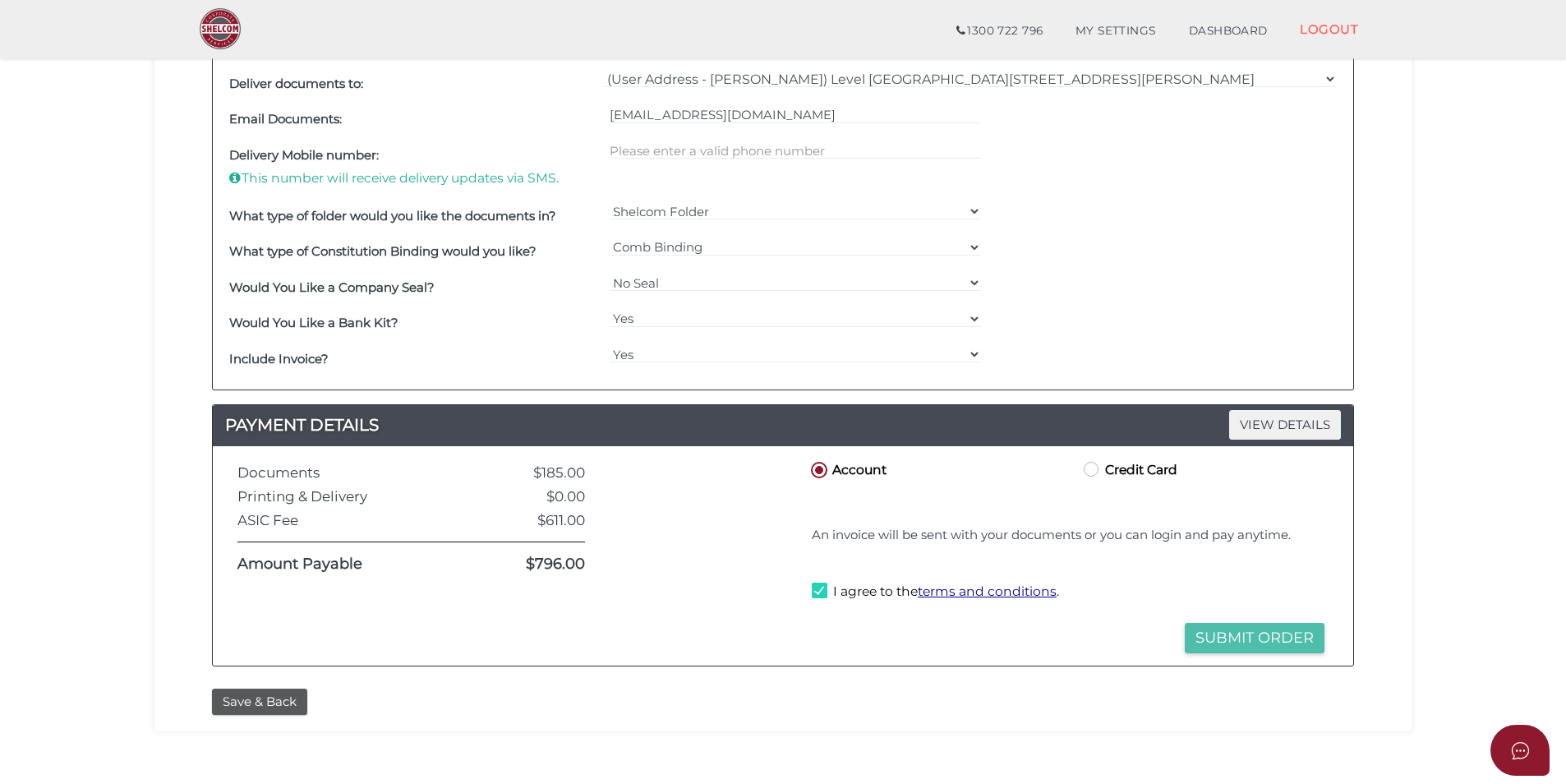
click at [1226, 632] on button "Submit Order" at bounding box center [1255, 637] width 140 height 31
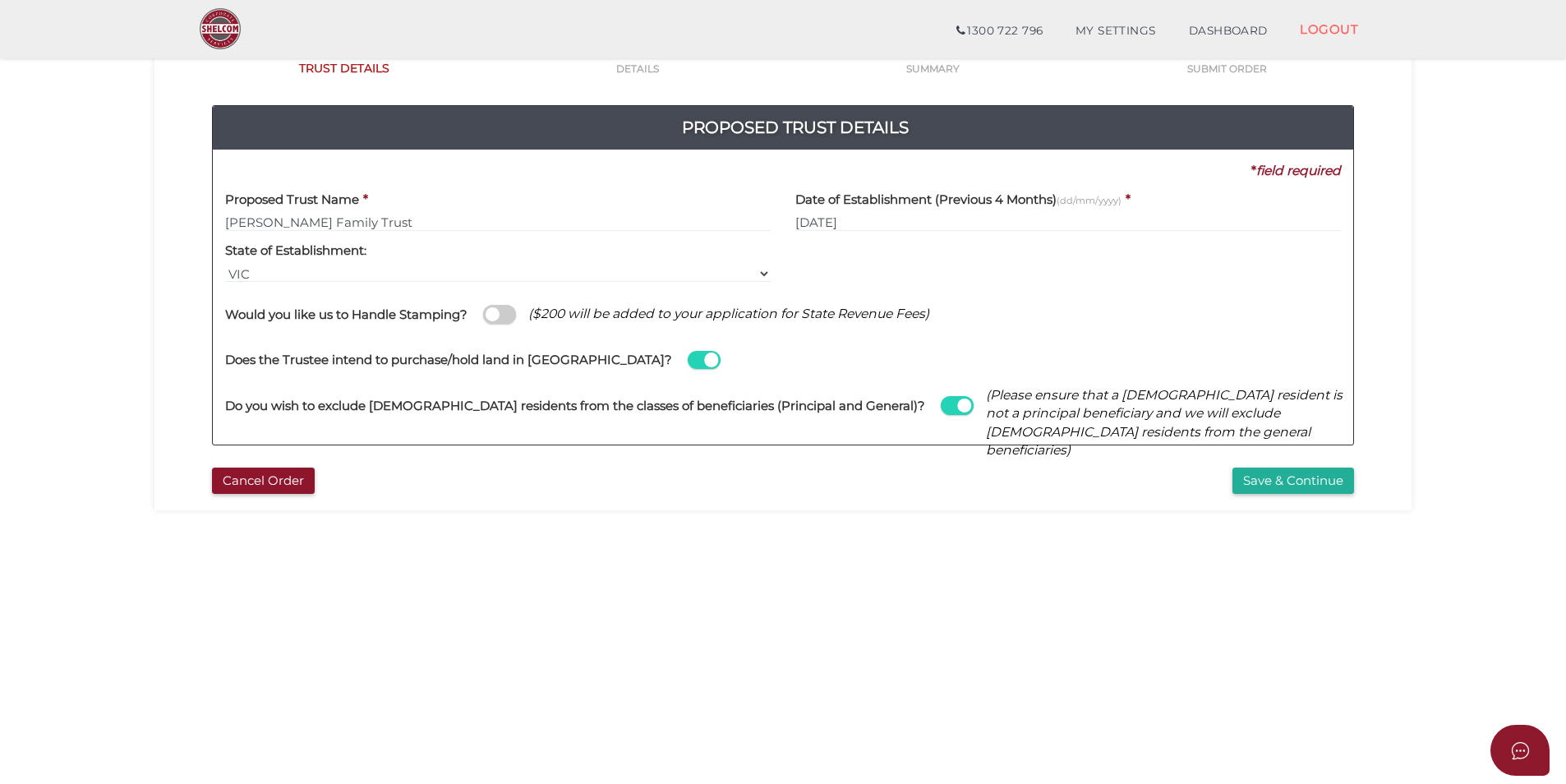
scroll to position [164, 0]
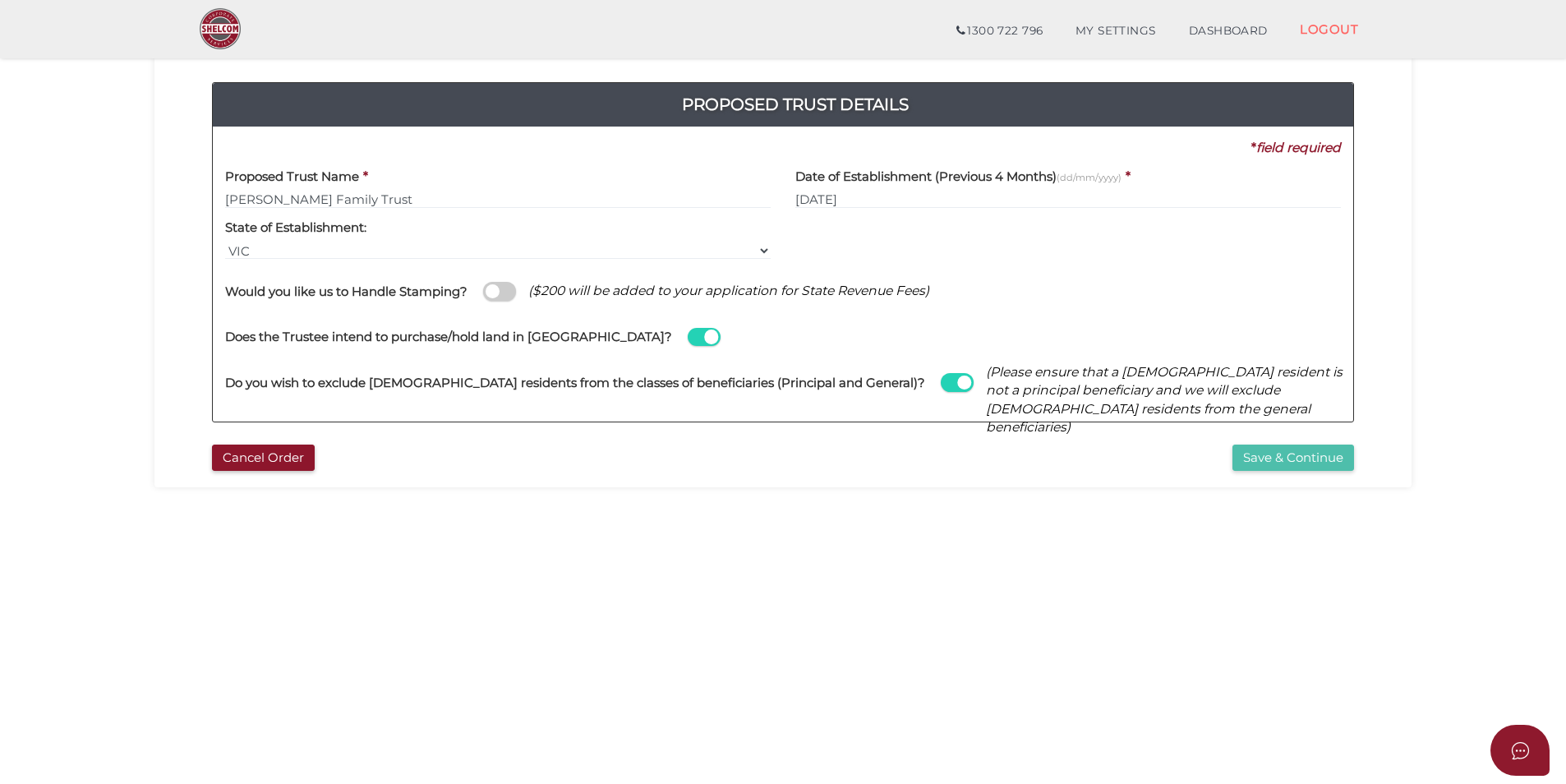
click at [1328, 456] on button "Save & Continue" at bounding box center [1293, 457] width 121 height 27
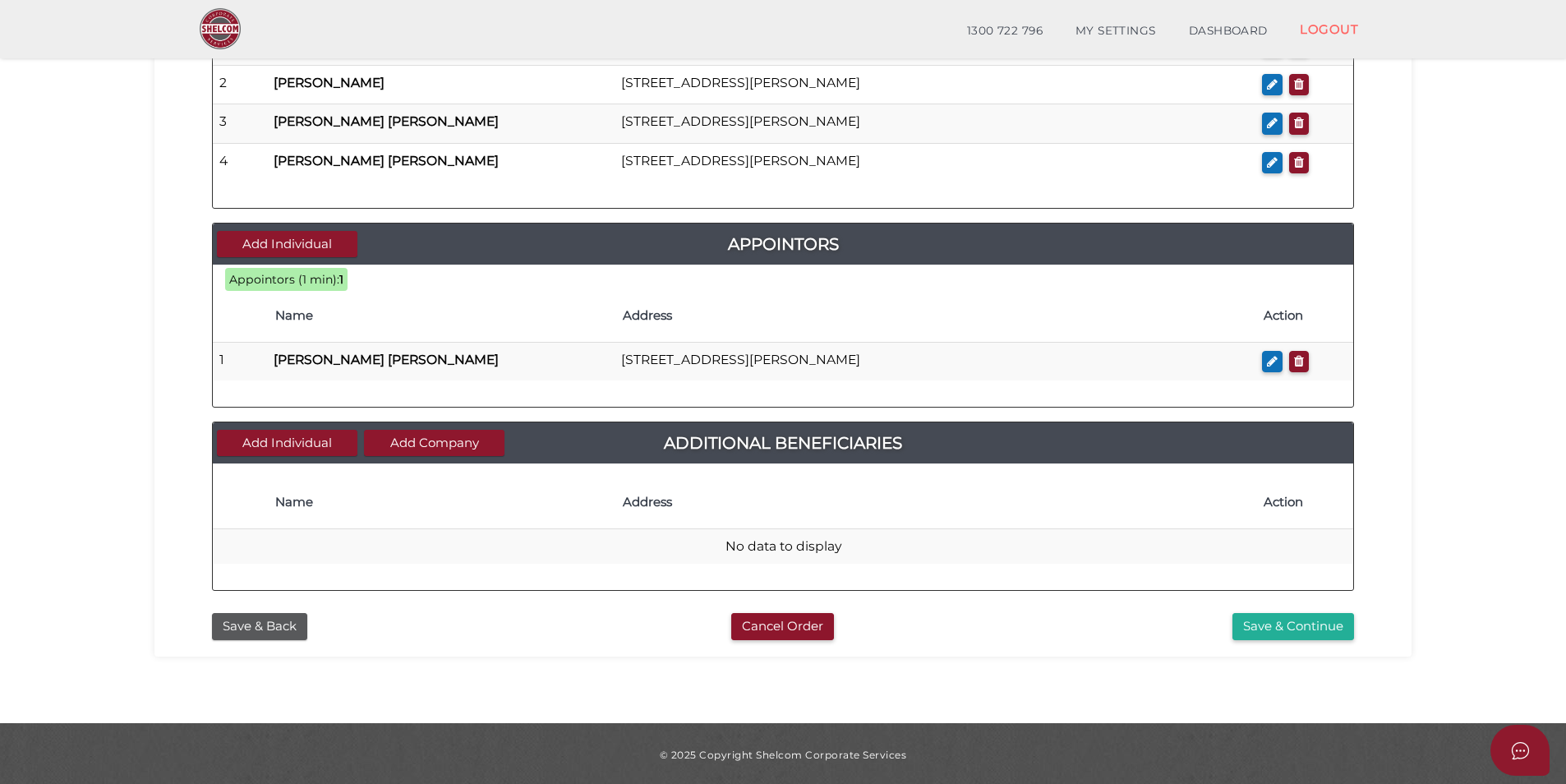
scroll to position [751, 0]
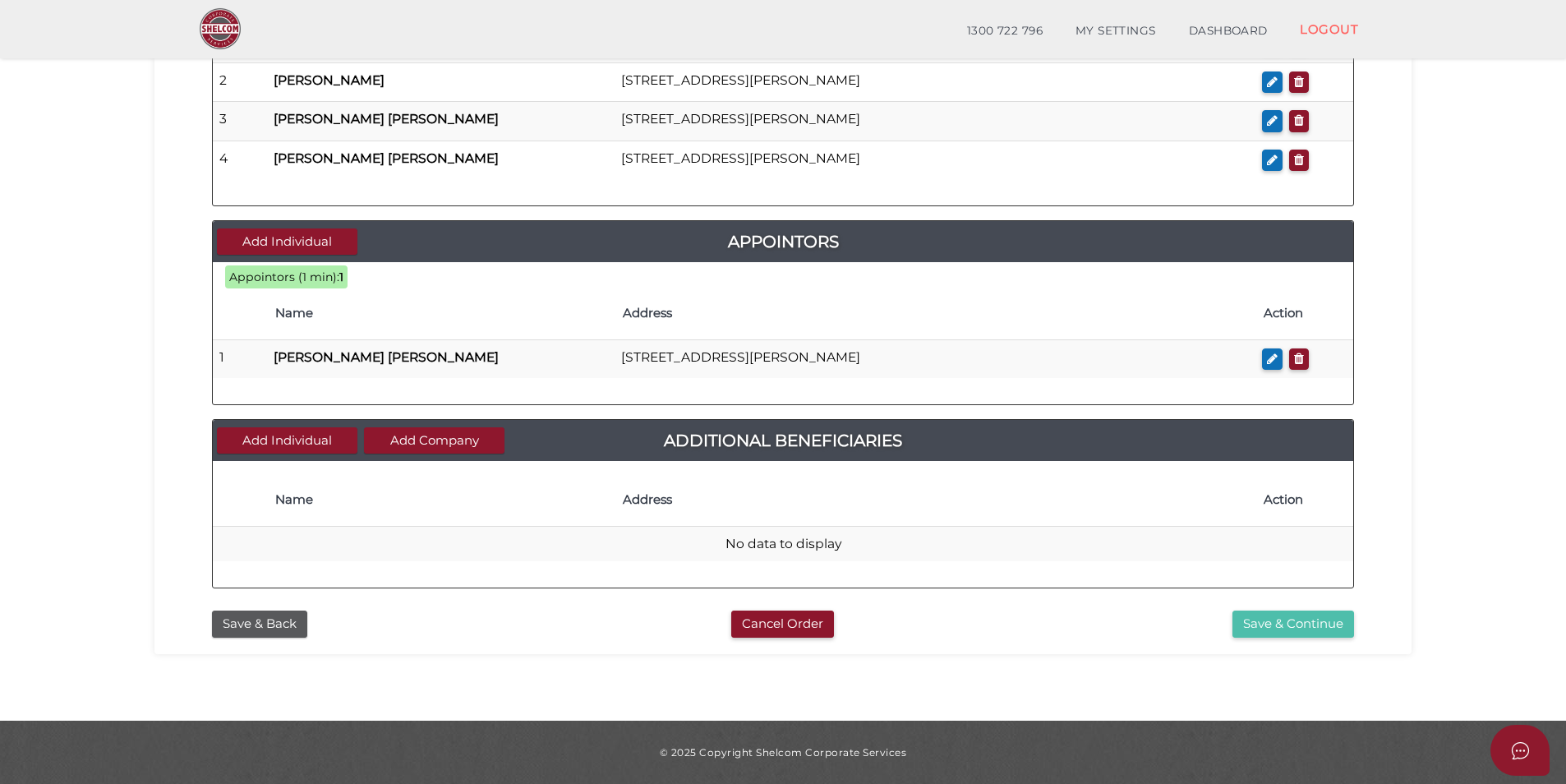
click at [1244, 621] on button "Save & Continue" at bounding box center [1293, 623] width 121 height 27
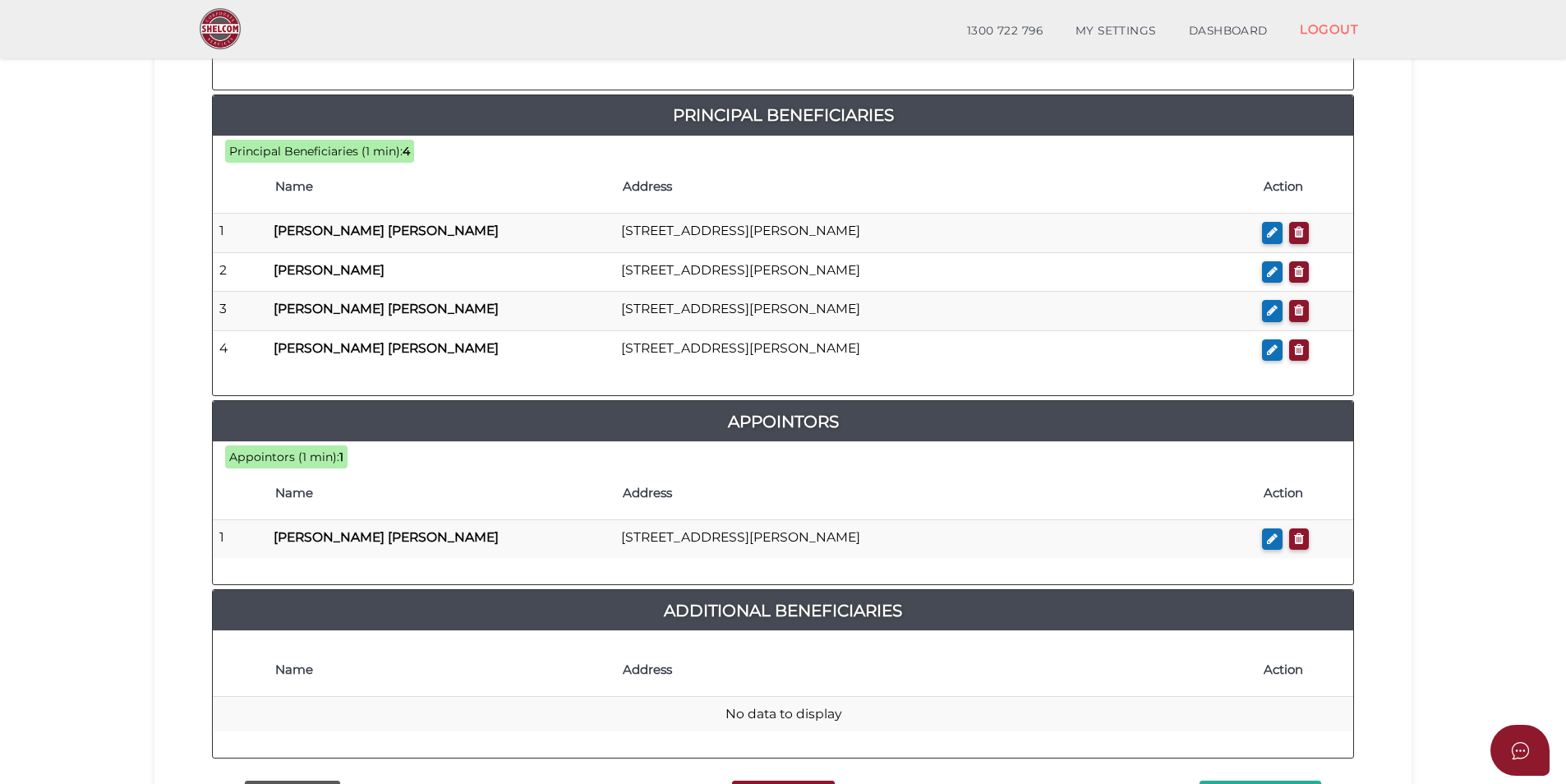
scroll to position [916, 0]
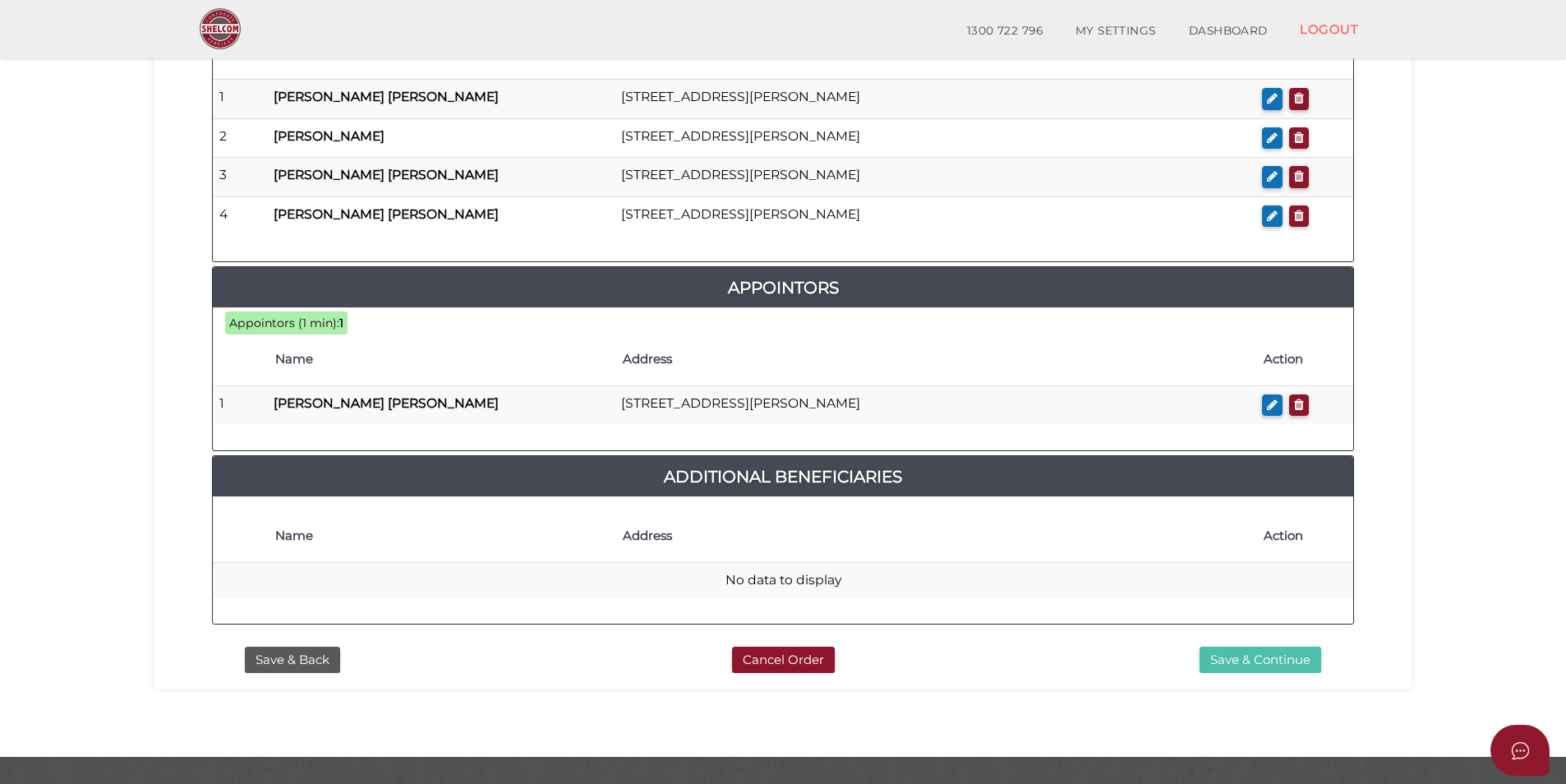
click at [1274, 647] on button "Save & Continue" at bounding box center [1261, 660] width 121 height 27
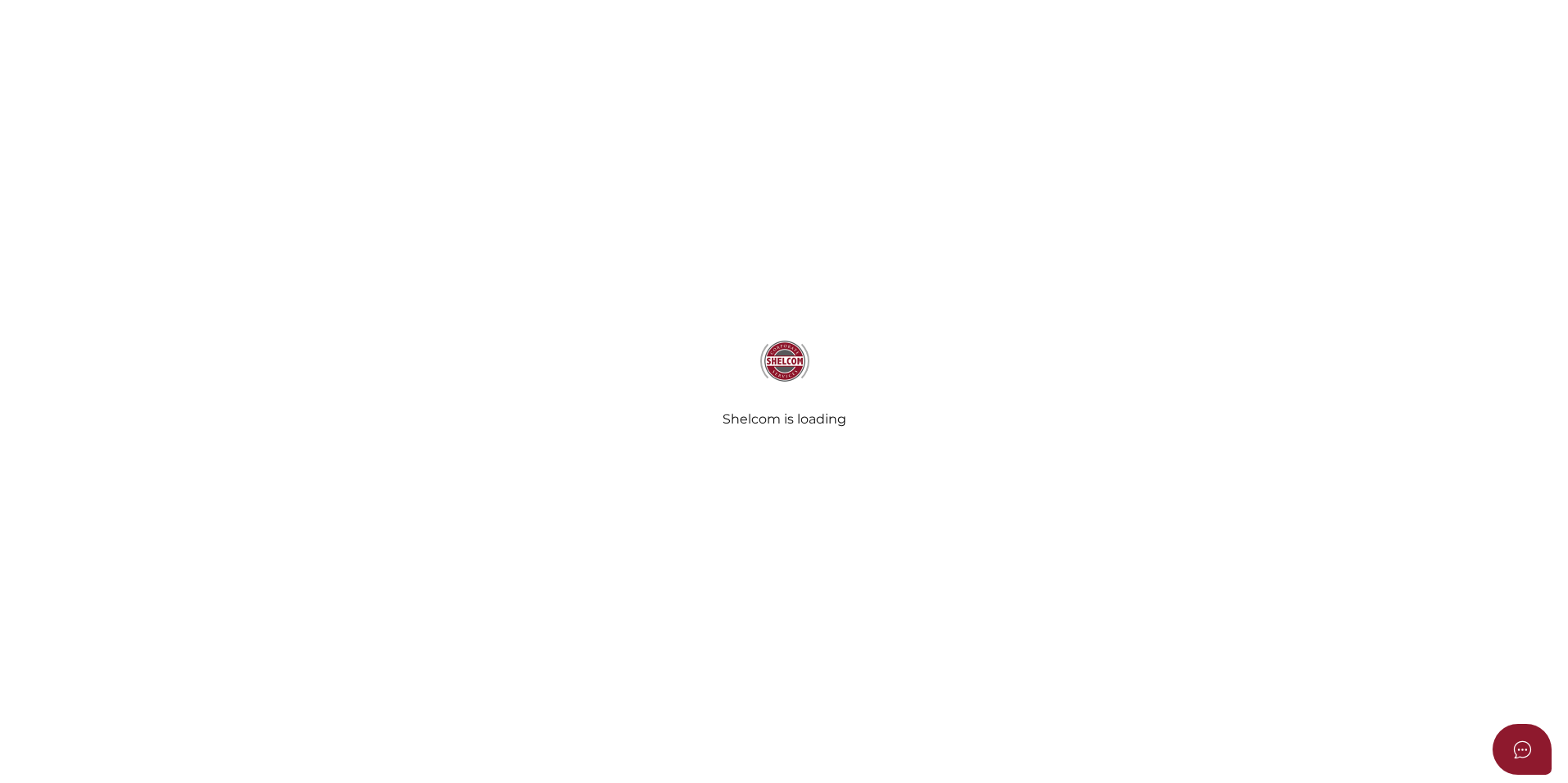
select select "Comb Binding"
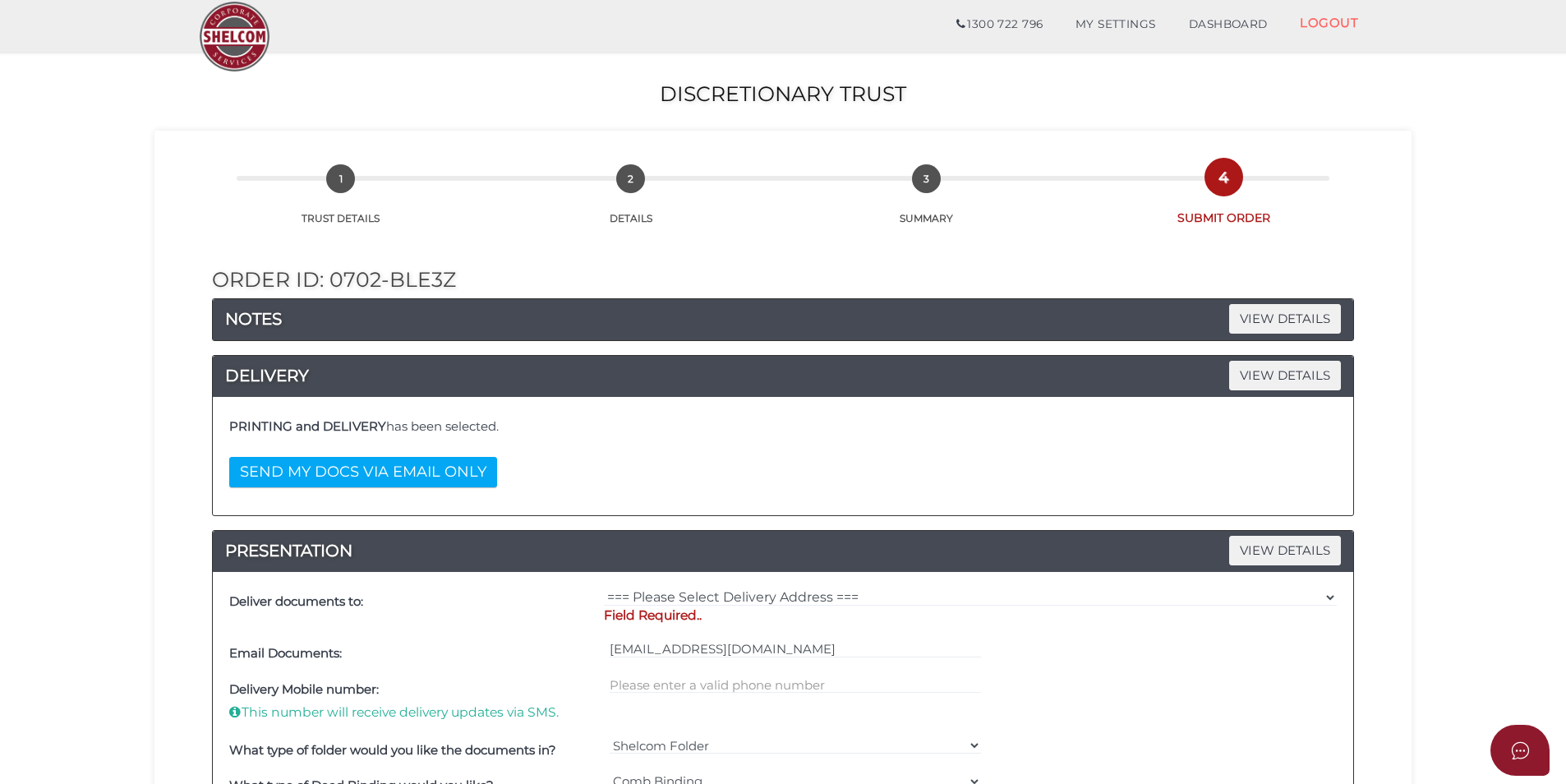
scroll to position [532, 0]
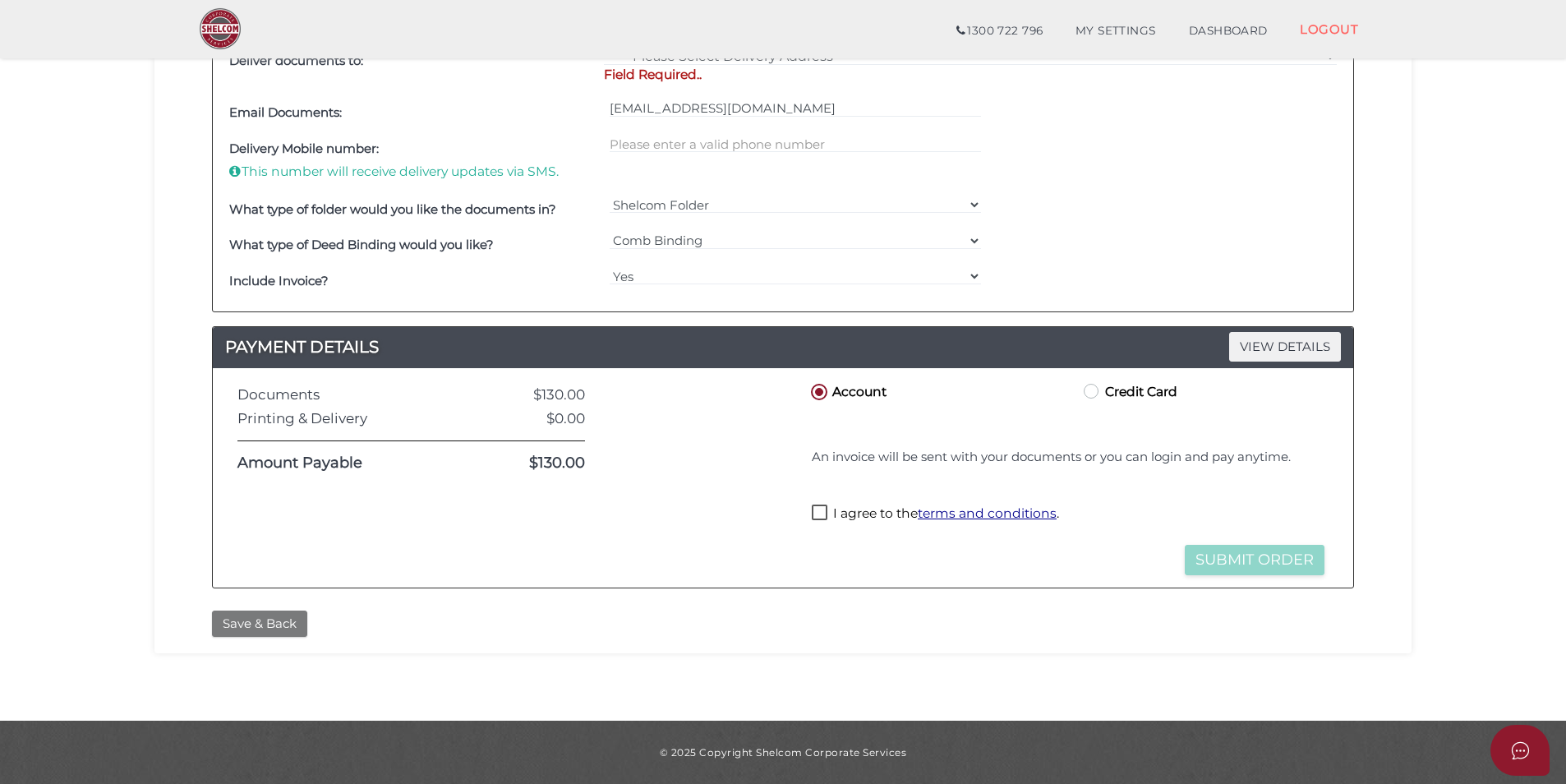
click at [262, 621] on button "Save & Back" at bounding box center [260, 623] width 95 height 27
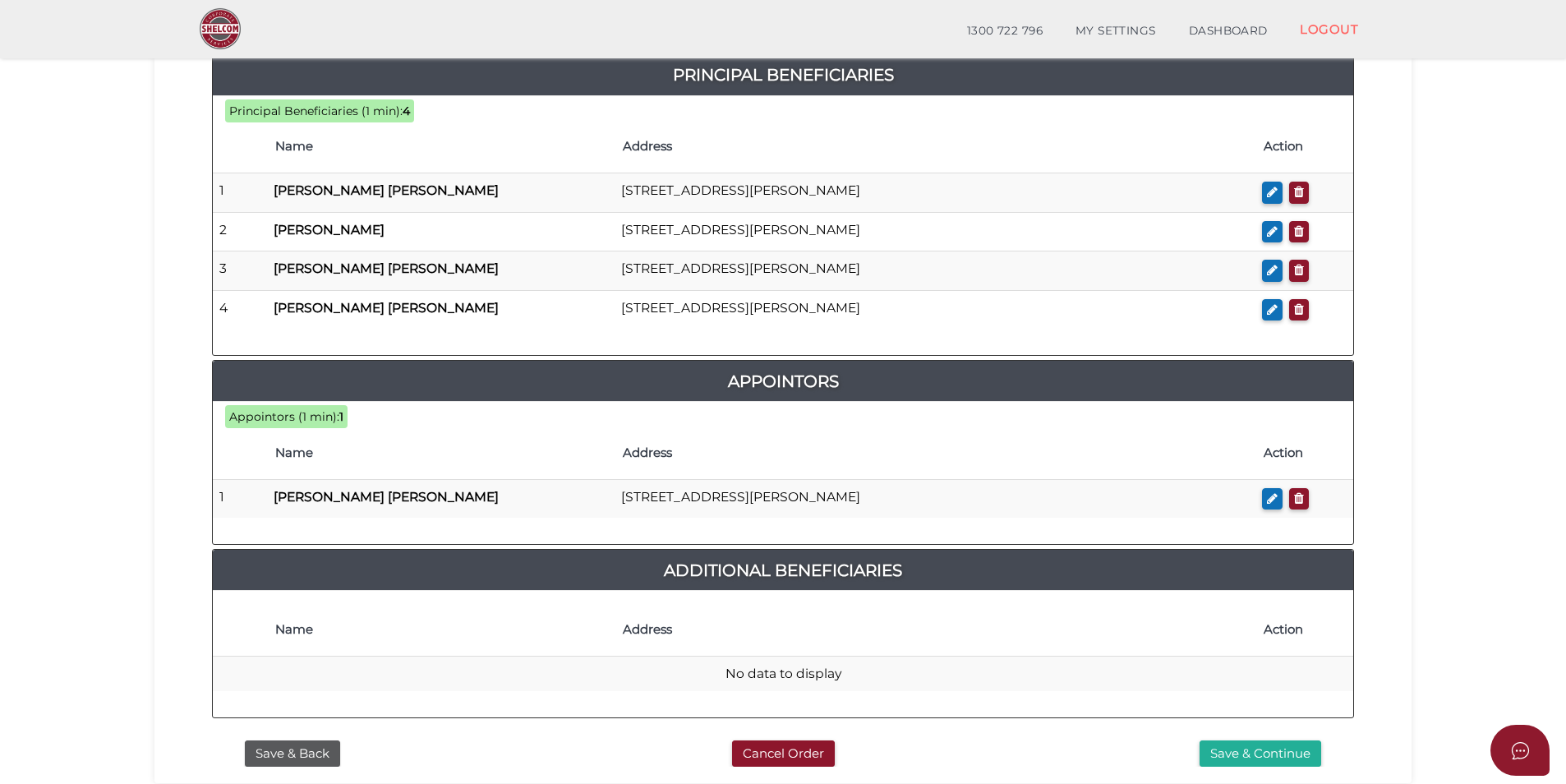
scroll to position [903, 0]
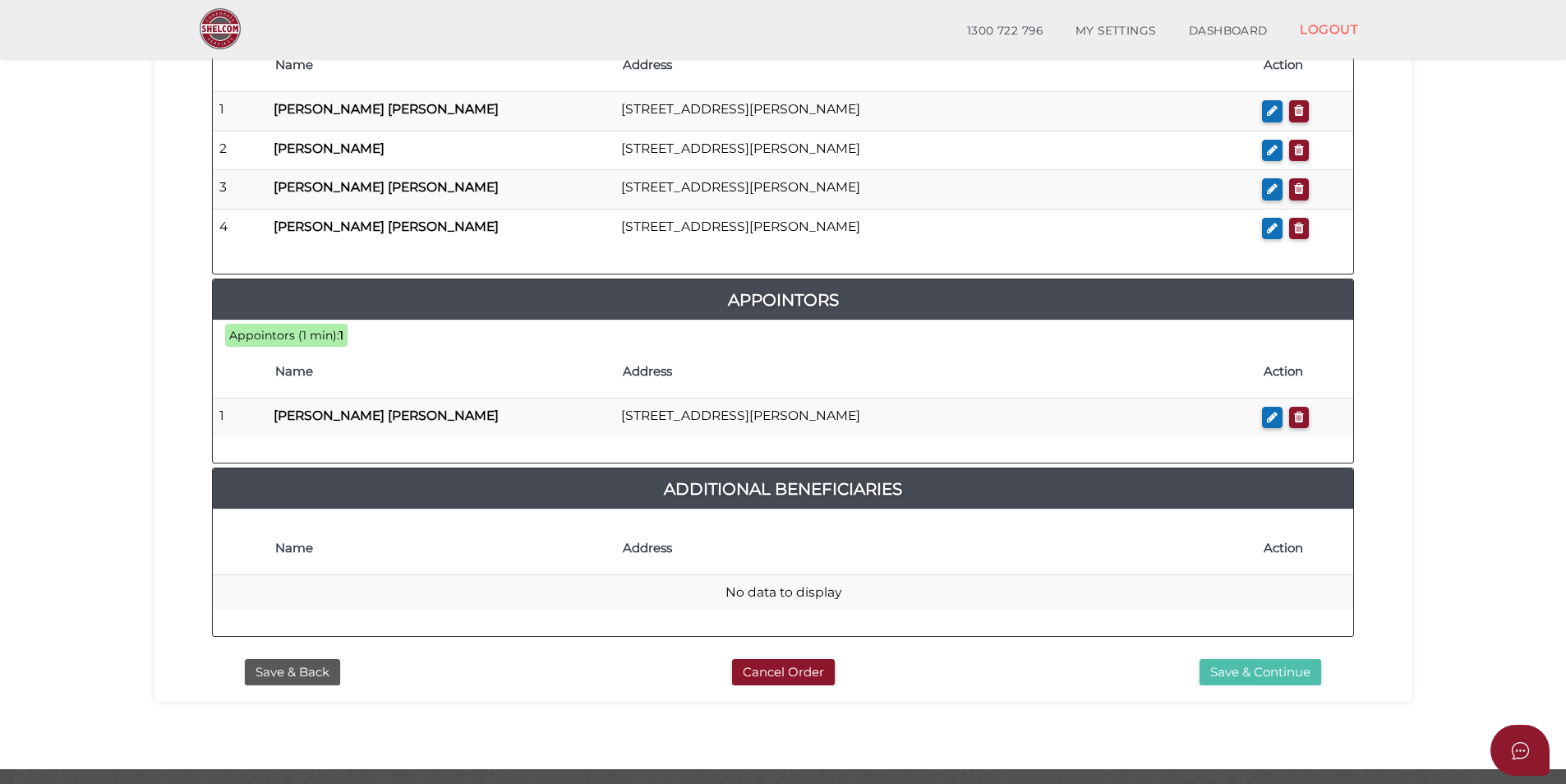
click at [1218, 659] on button "Save & Continue" at bounding box center [1261, 672] width 121 height 27
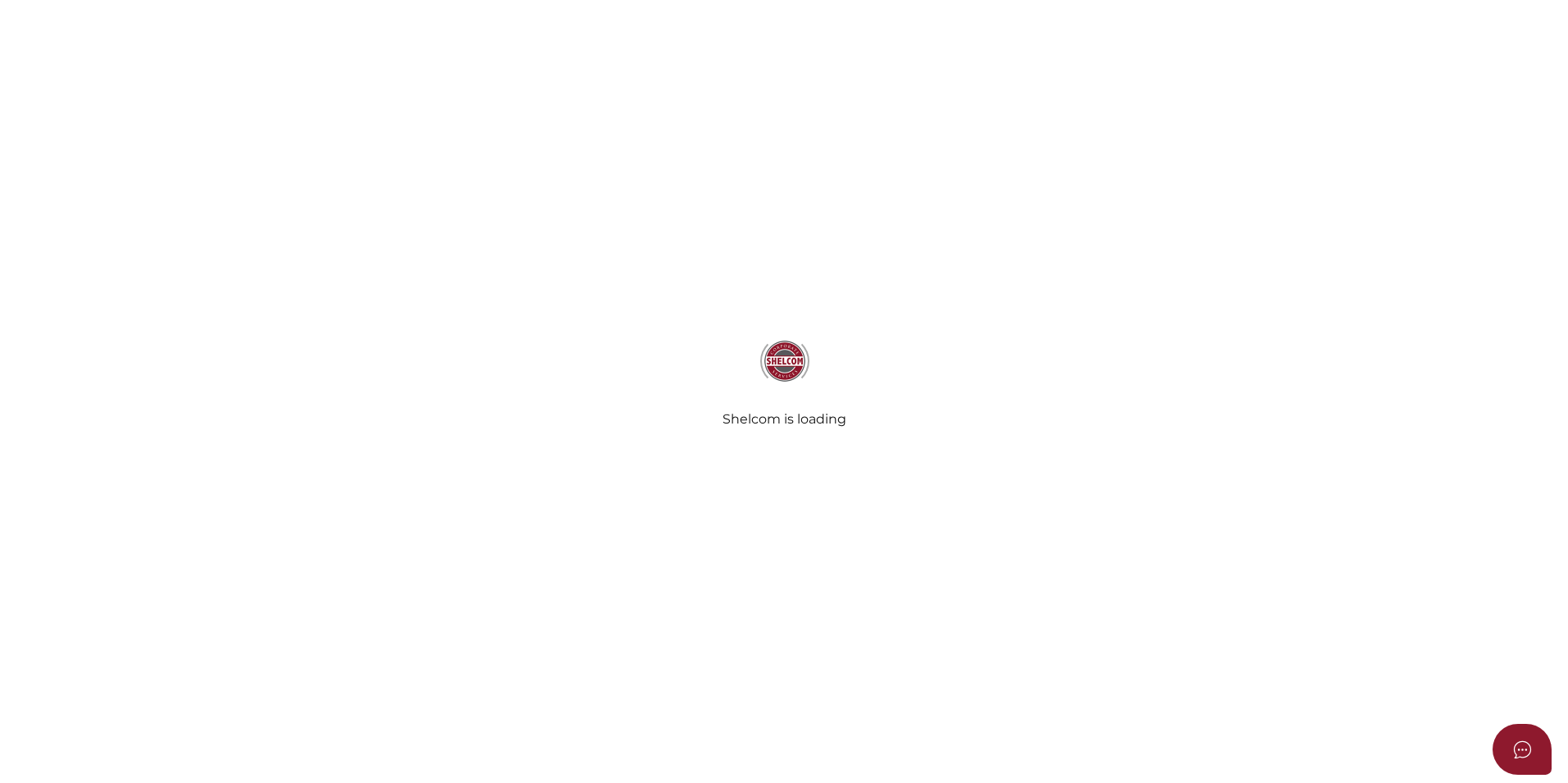
select select "Comb Binding"
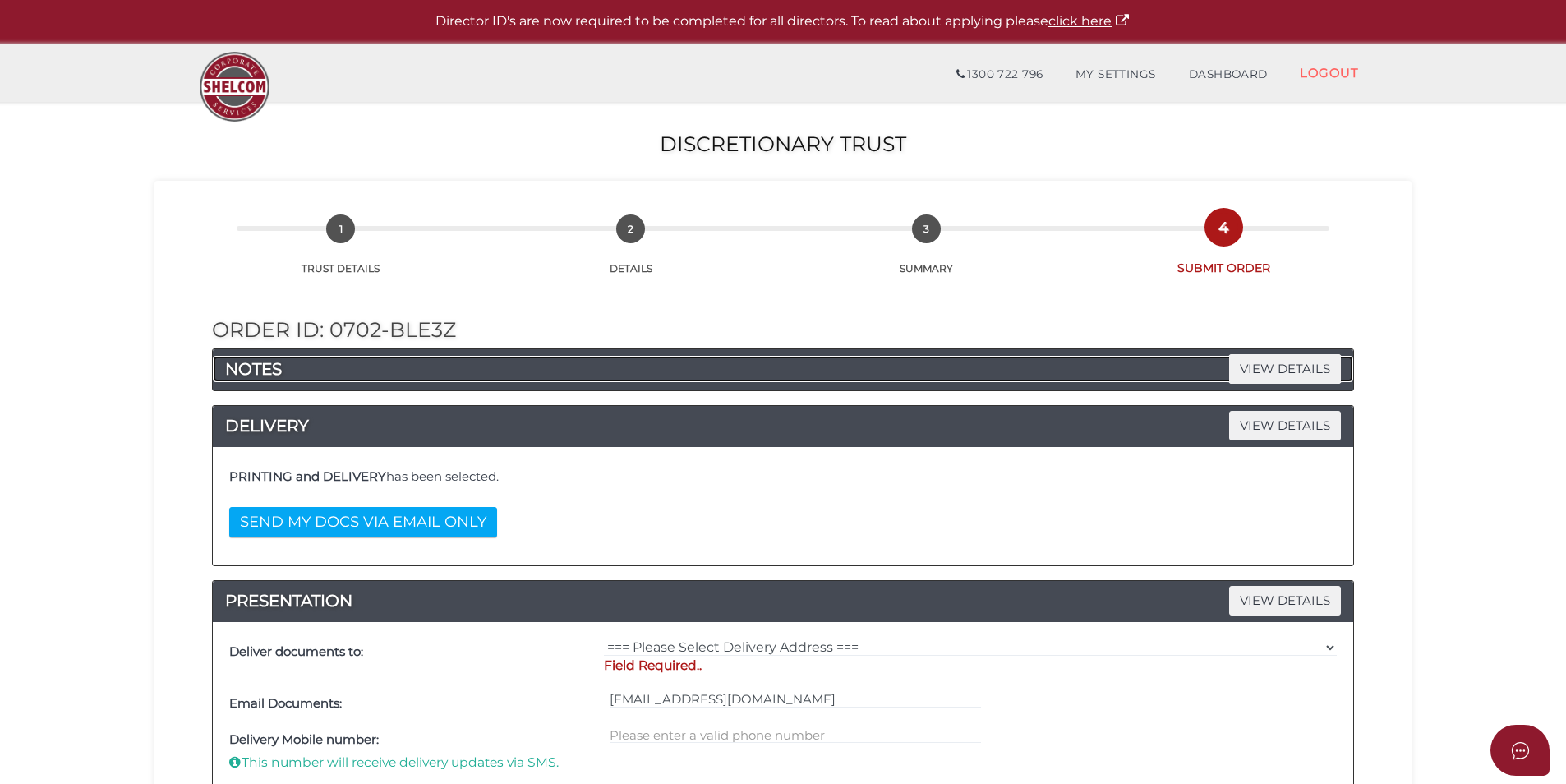
click at [454, 372] on h4 "NOTES VIEW DETAILS" at bounding box center [783, 369] width 1141 height 26
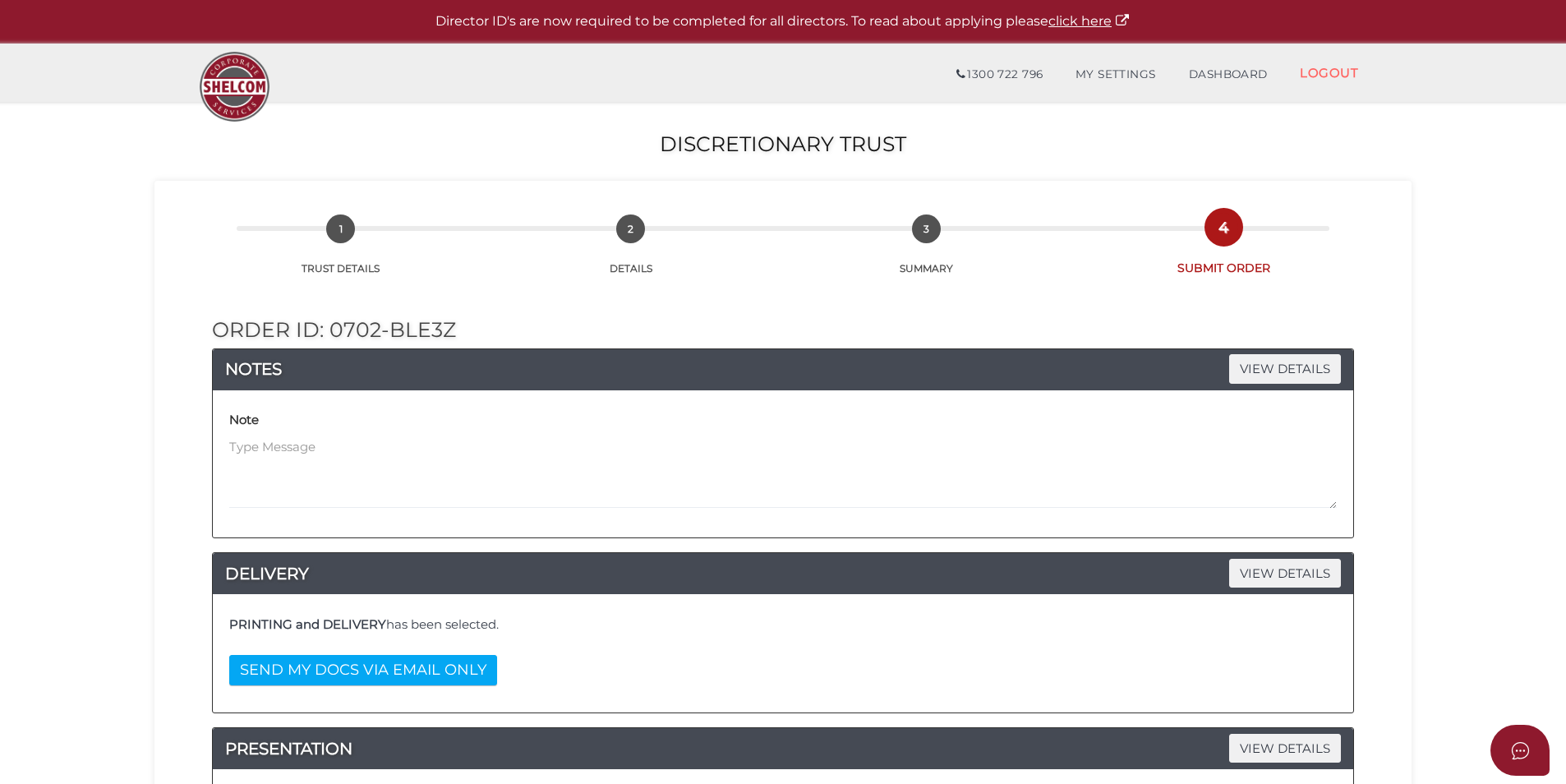
click at [319, 435] on div "Note" at bounding box center [783, 457] width 1107 height 102
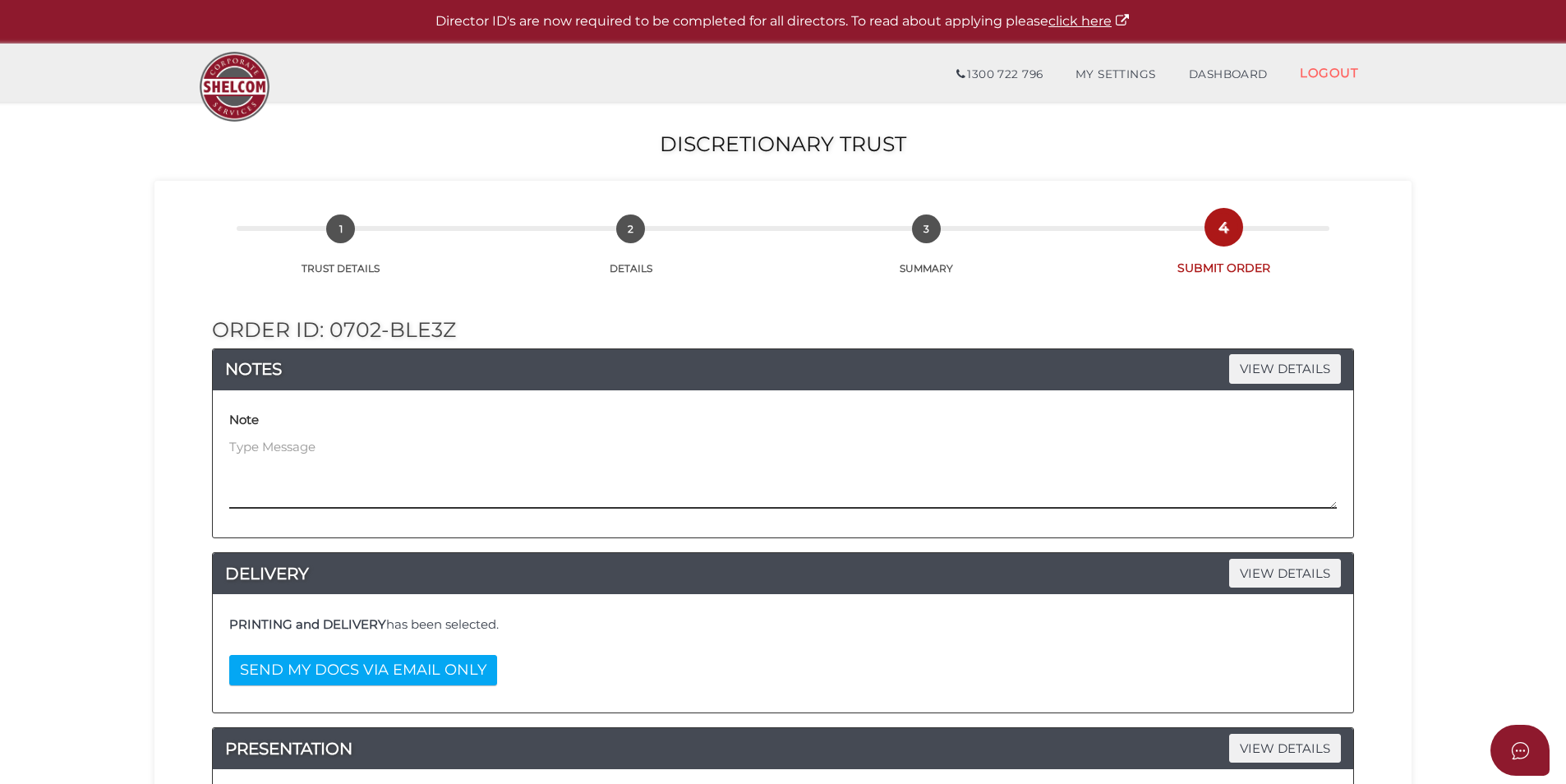
click at [291, 453] on textarea at bounding box center [783, 473] width 1107 height 71
paste textarea "“***Entity needs to be established in QLD, NOT Victoria. As previously discusse…"
click at [234, 445] on textarea "“***Entity needs to be established in QLD, NOT Victoria. As previously discusse…" at bounding box center [783, 473] width 1107 height 71
type textarea "***Entity needs to be established in QLD, NOT Victoria. As previously discussed…"
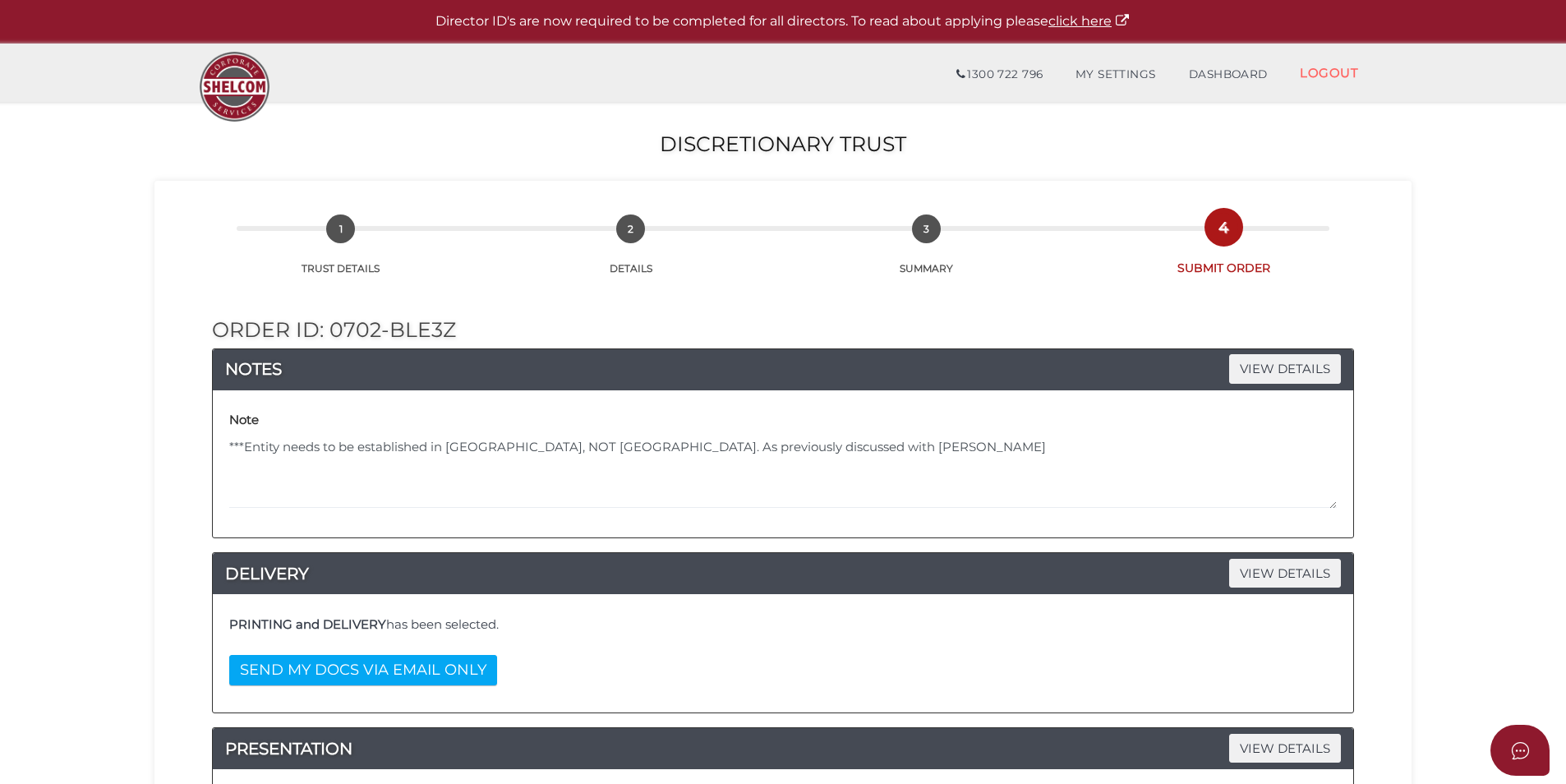
click at [922, 514] on div "Note ***Entity needs to be established in QLD, NOT Victoria. As previously disc…" at bounding box center [783, 463] width 1116 height 122
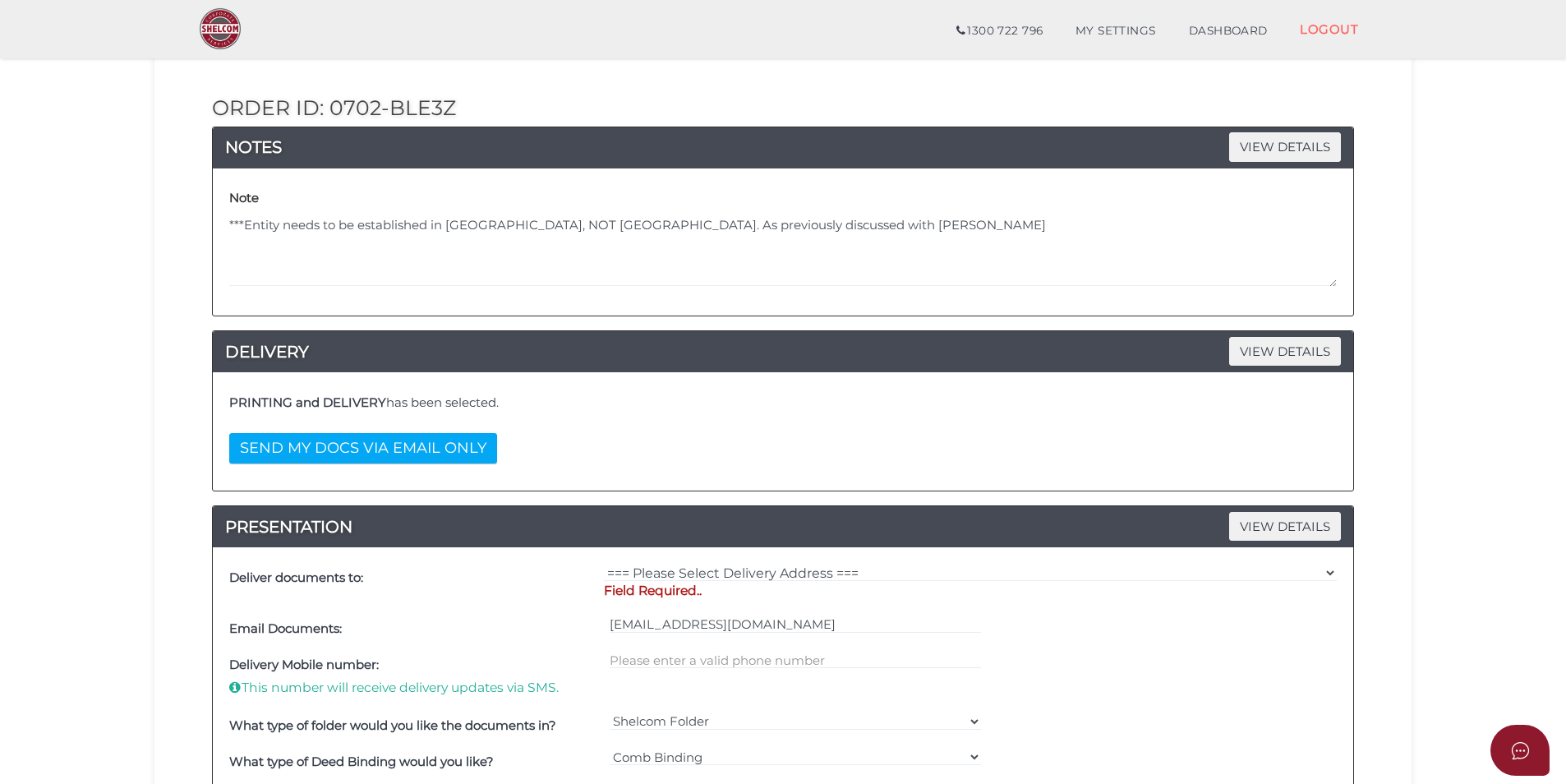
scroll to position [164, 0]
click at [1277, 161] on div "NOTES VIEW DETAILS" at bounding box center [783, 147] width 1141 height 41
click at [1279, 156] on span "VIEW DETAILS" at bounding box center [1286, 146] width 112 height 29
click at [1276, 147] on span "VIEW DETAILS" at bounding box center [1286, 146] width 112 height 29
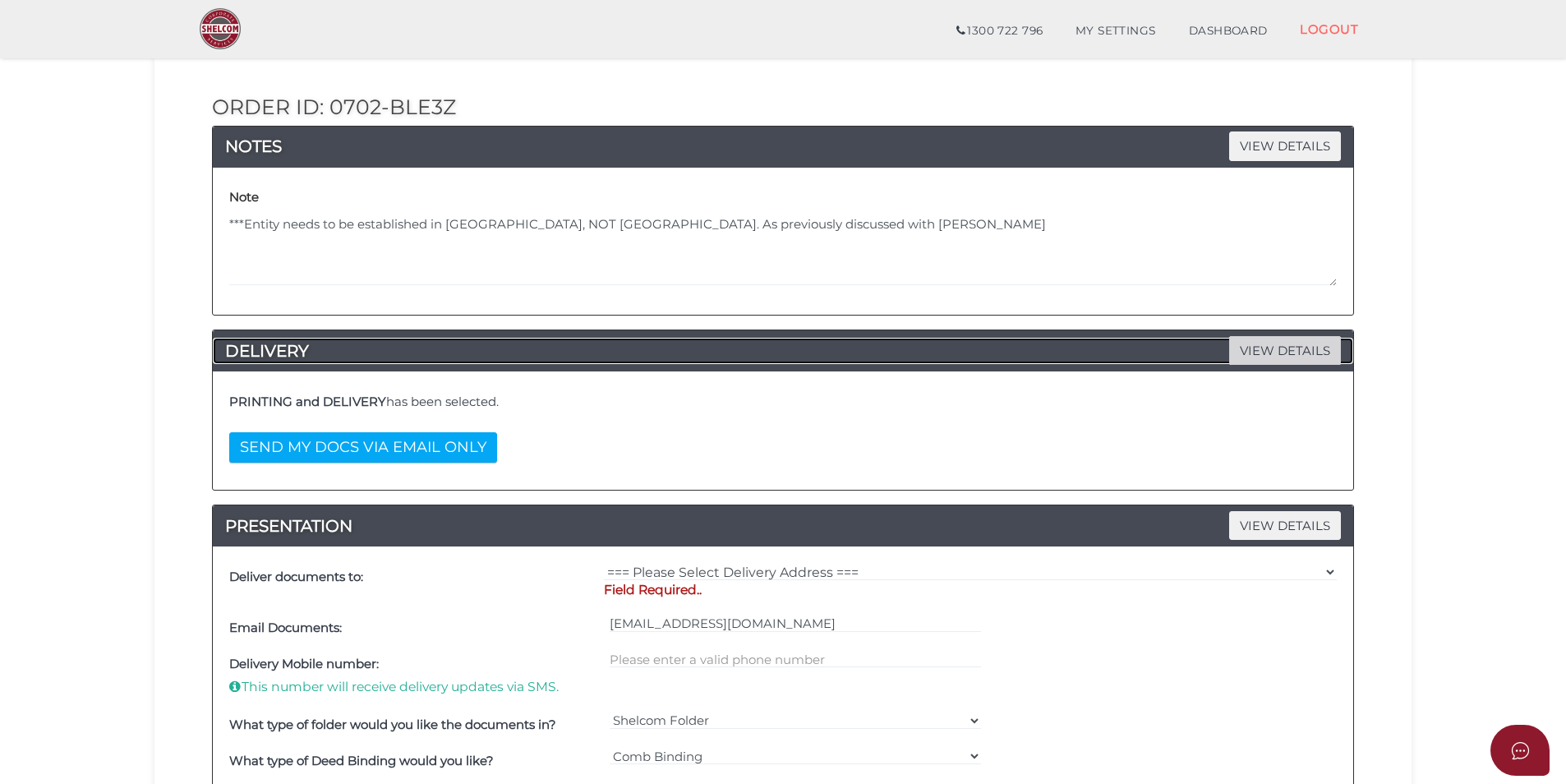
click at [1288, 351] on span "VIEW DETAILS" at bounding box center [1286, 350] width 112 height 29
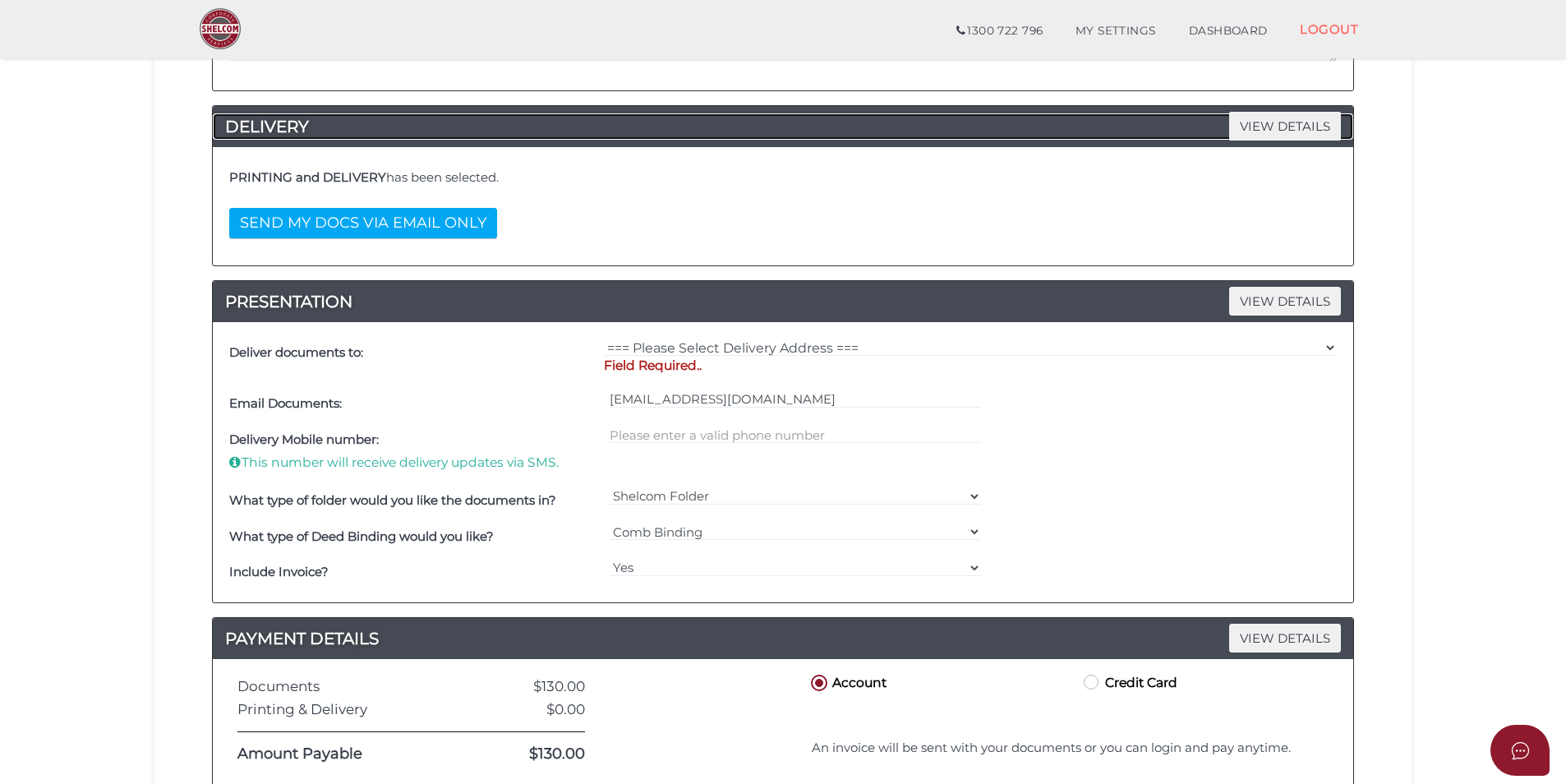
scroll to position [411, 0]
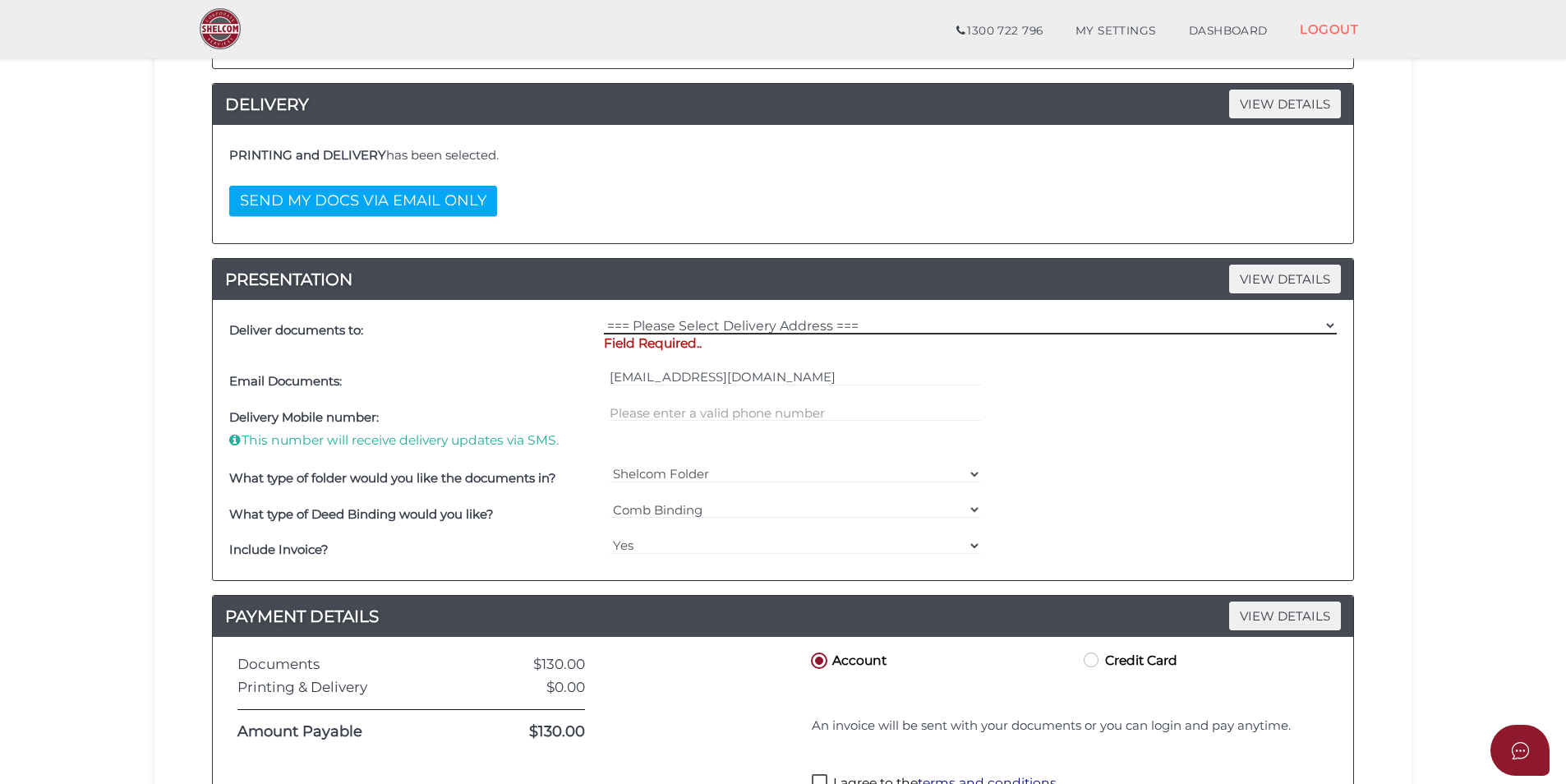
click at [812, 329] on select "=== Please Select Delivery Address === (User Address - Taylor Prentice) Level 1…" at bounding box center [970, 325] width 733 height 18
select select "0"
click at [604, 316] on select "=== Please Select Delivery Address === (User Address - Taylor Prentice) Level 1…" at bounding box center [970, 325] width 733 height 18
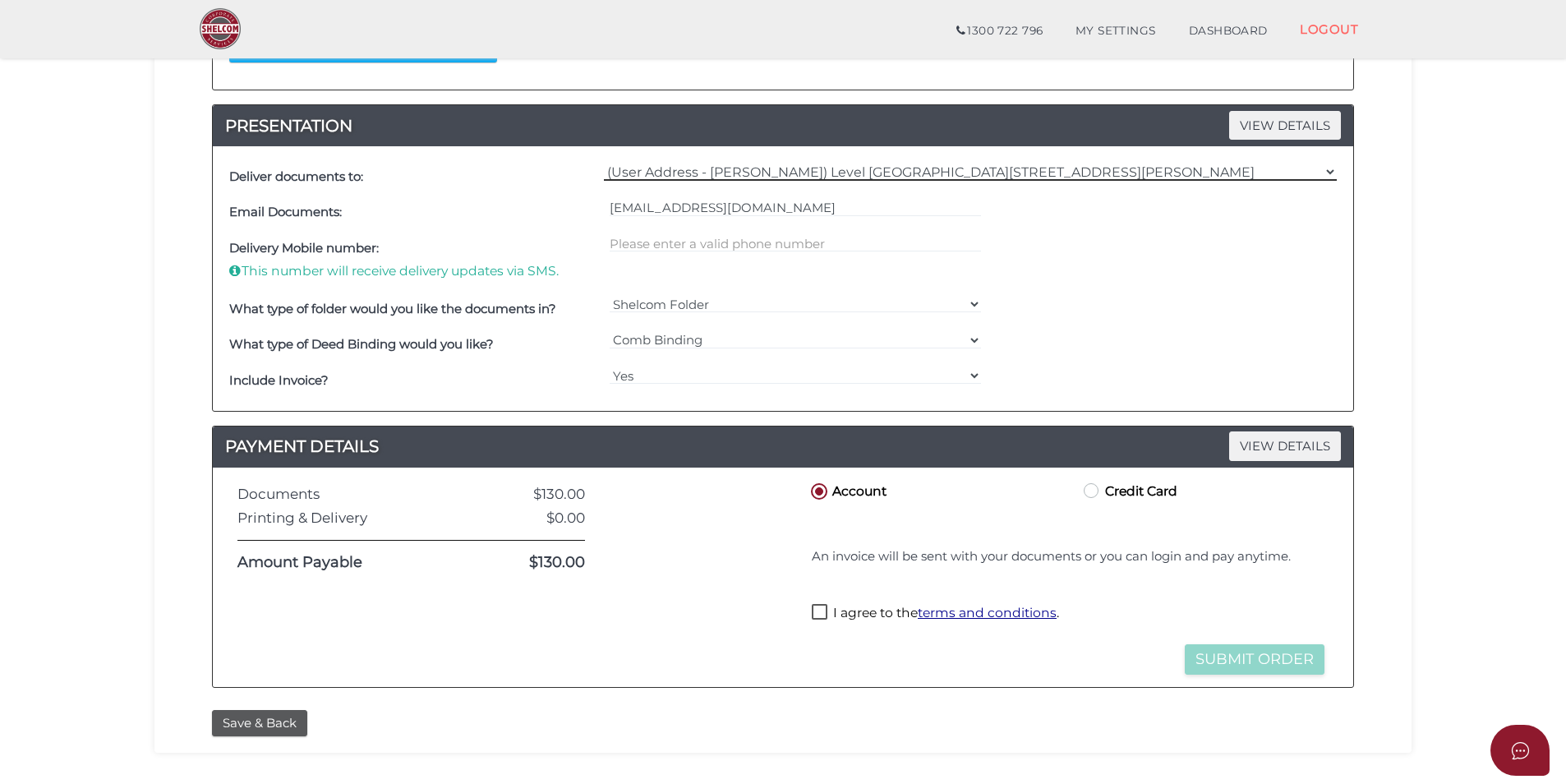
scroll to position [575, 0]
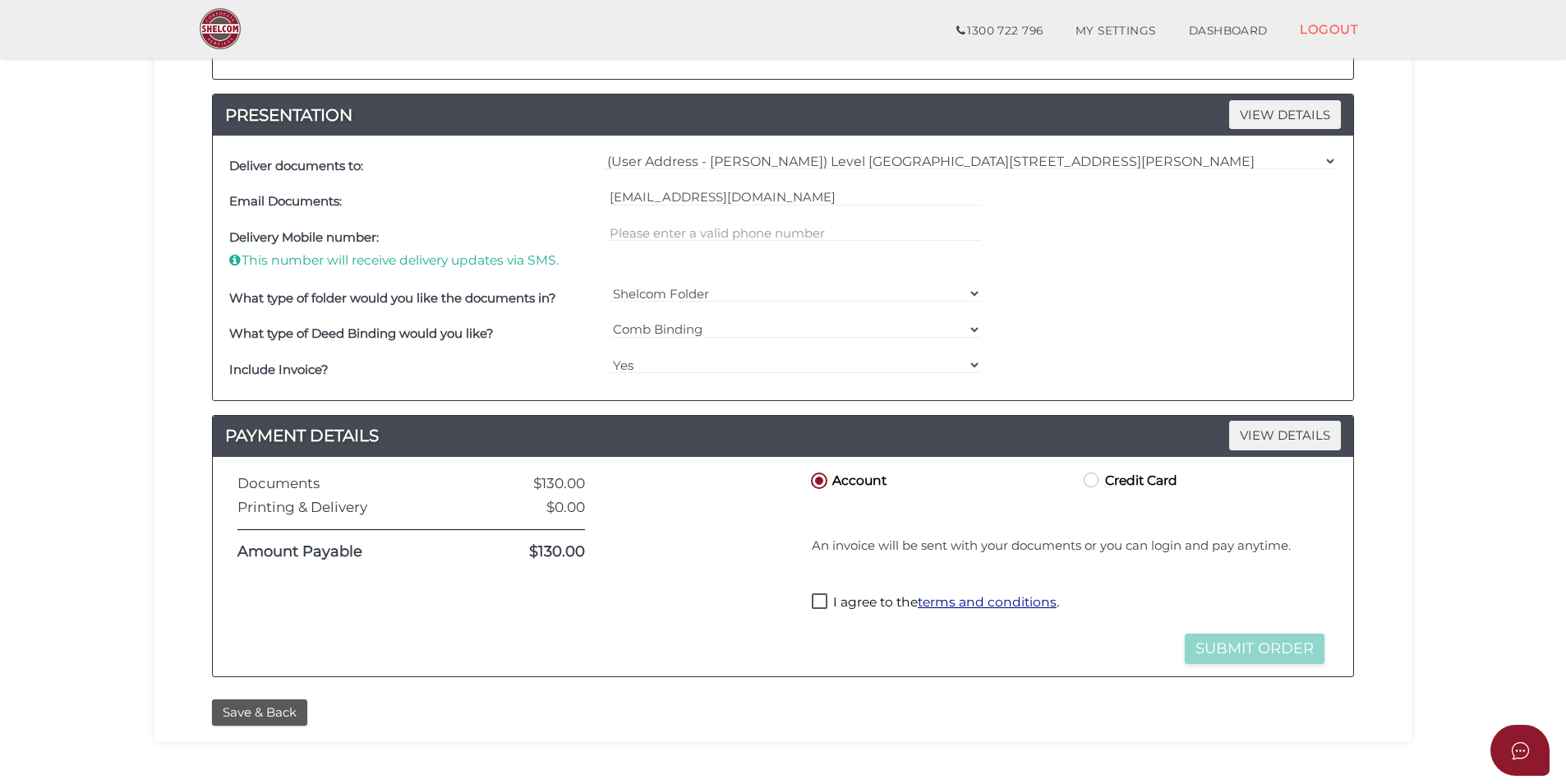
click at [814, 599] on label "I agree to the terms and conditions ." at bounding box center [936, 603] width 247 height 21
checkbox input "true"
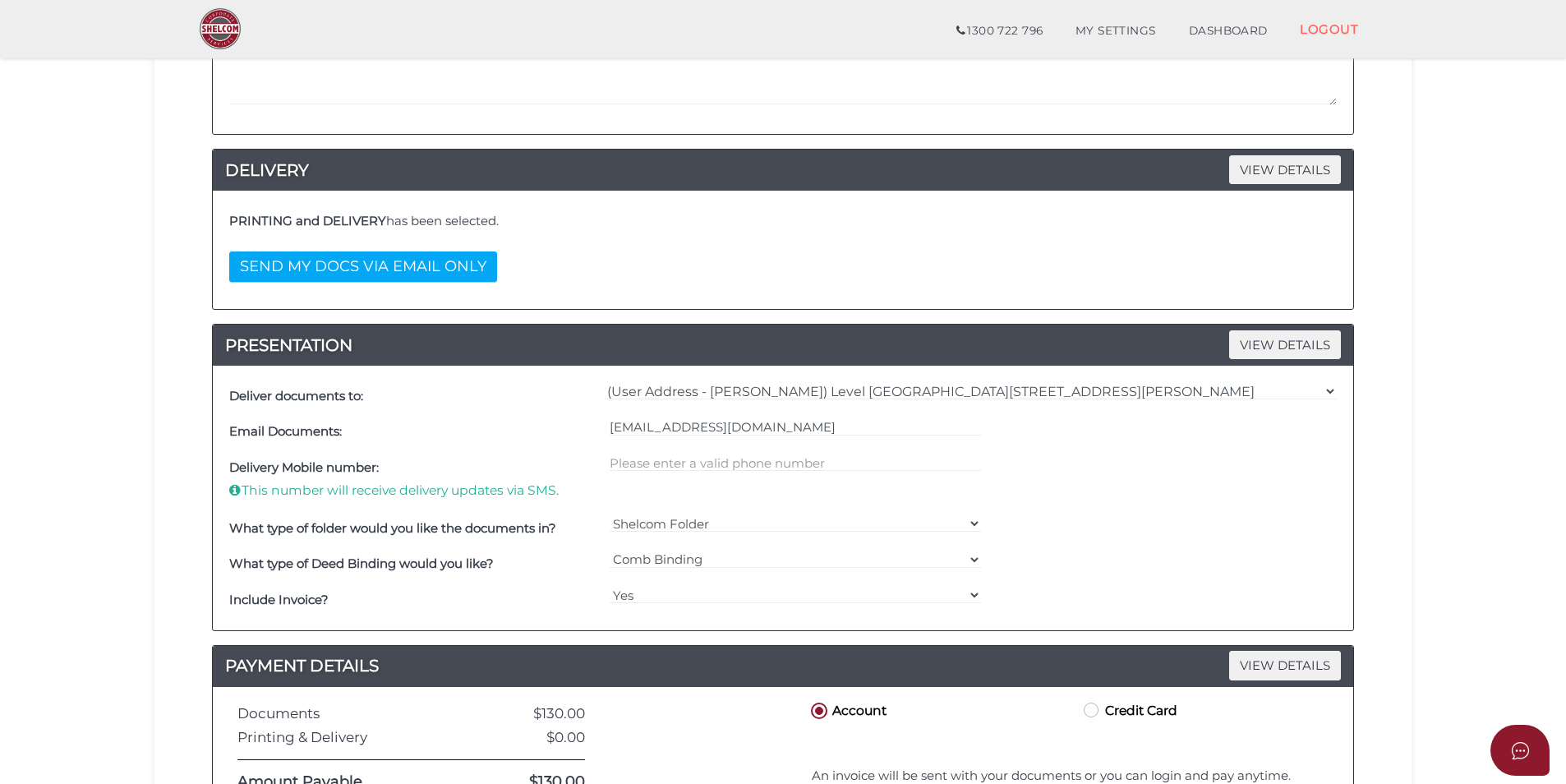
scroll to position [0, 0]
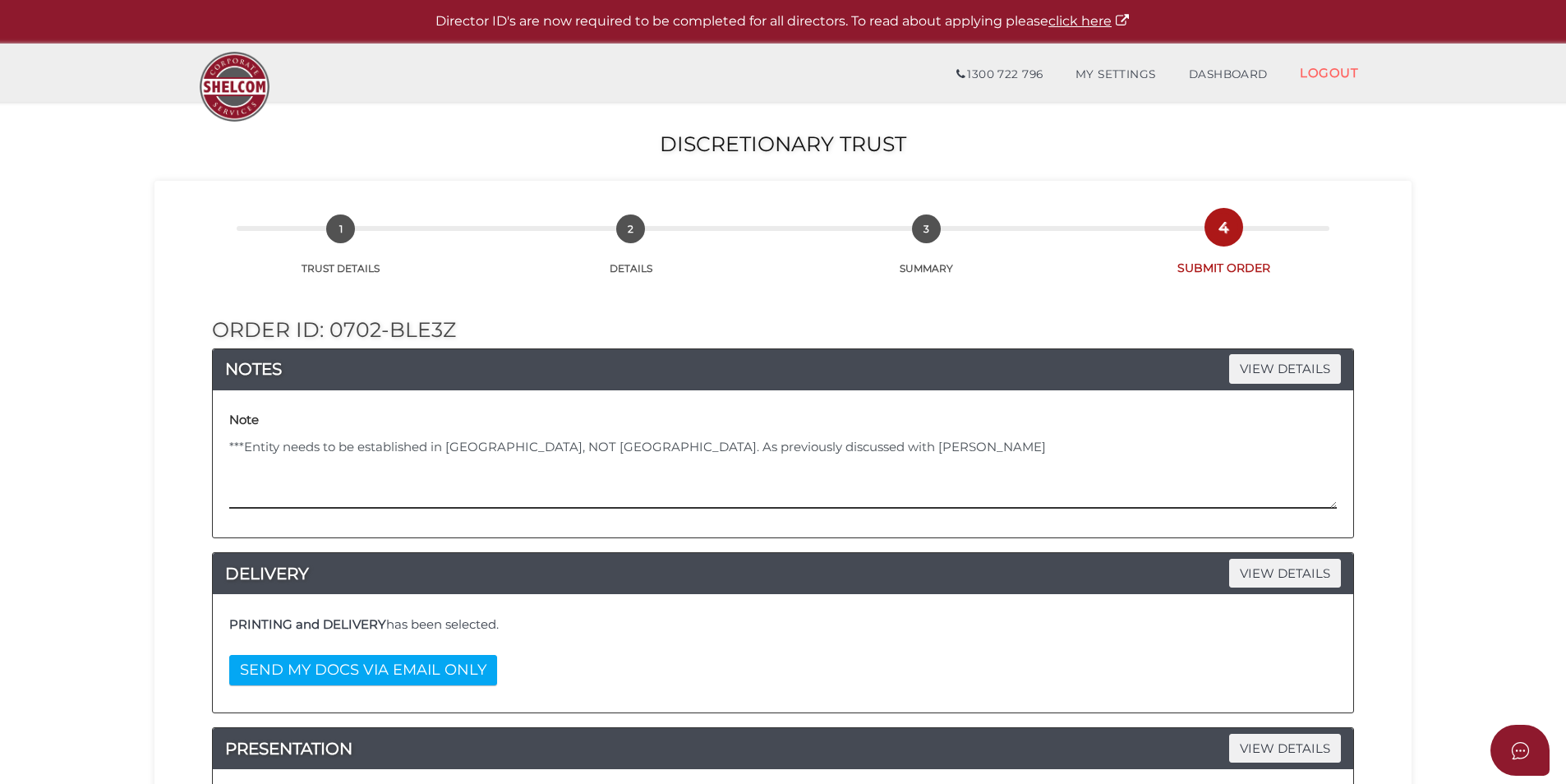
click at [976, 457] on textarea "***Entity needs to be established in QLD, NOT Victoria. As previously discussed…" at bounding box center [783, 473] width 1107 height 71
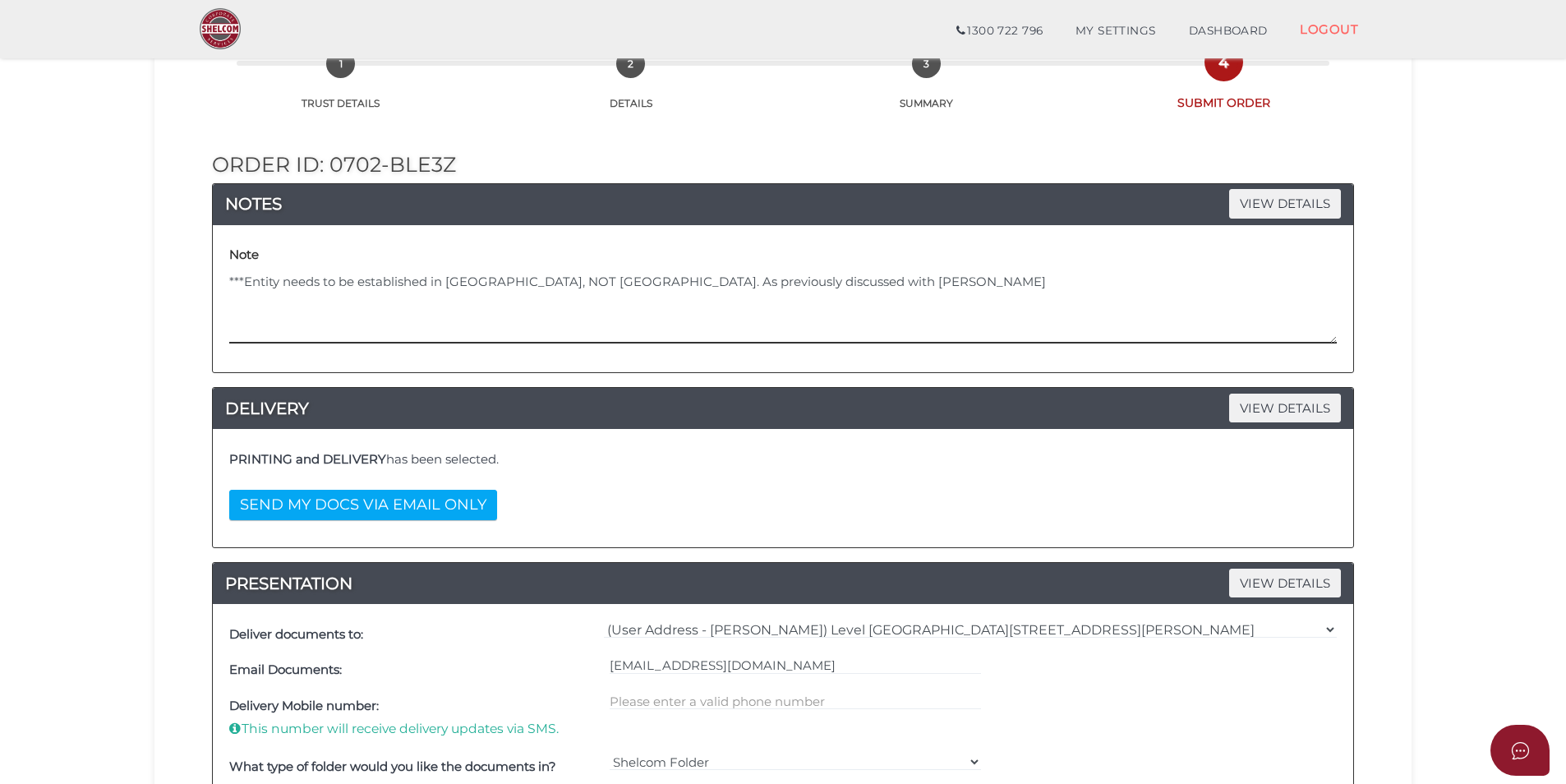
scroll to position [246, 0]
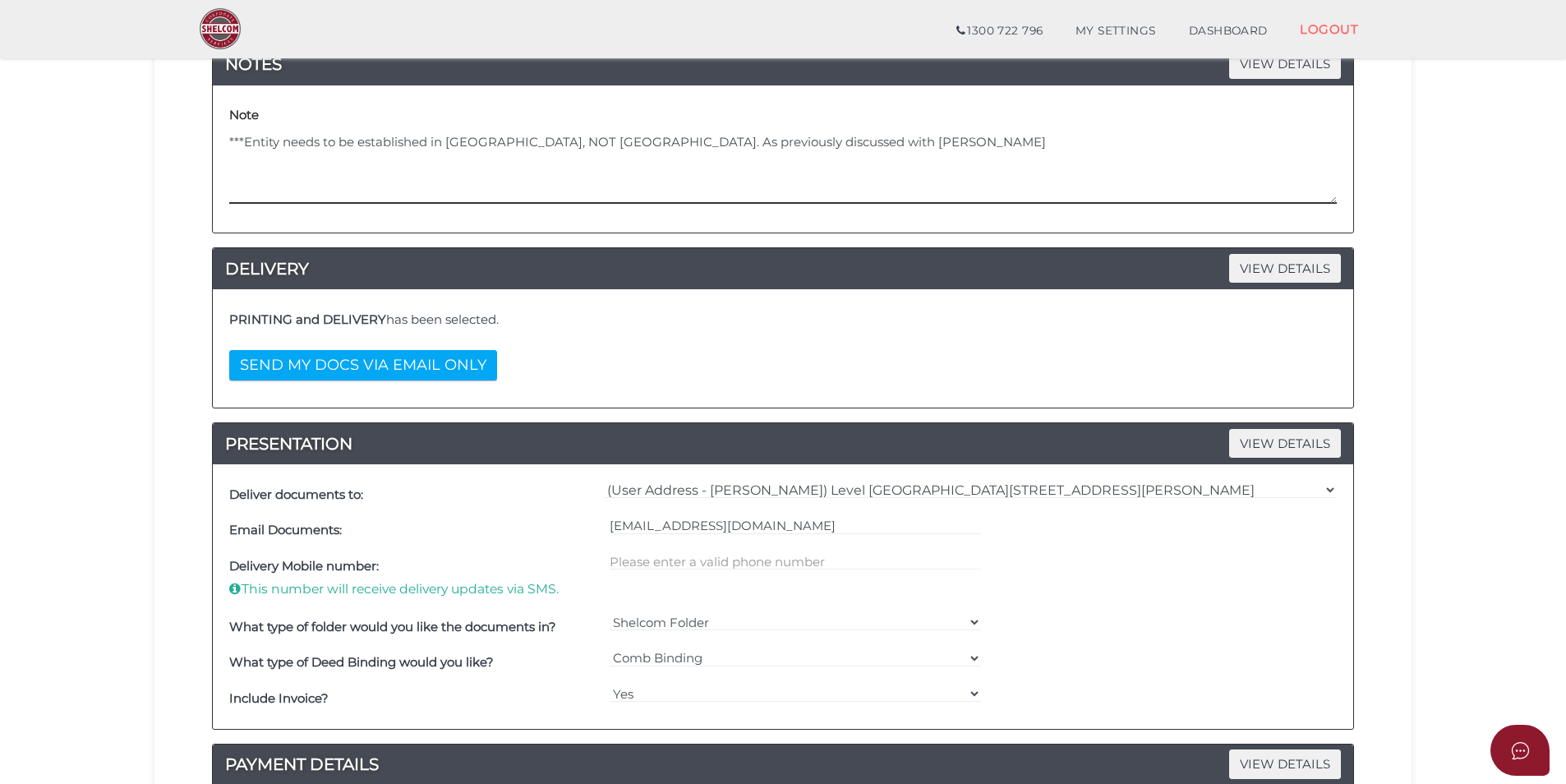
type textarea "***Entity needs to be established in QLD, NOT Victoria. As previously discussed…"
click at [837, 352] on div "PRINTING and DELIVERY has been selected. SEND MY DOCS VIA EMAIL ONLY" at bounding box center [783, 348] width 1116 height 93
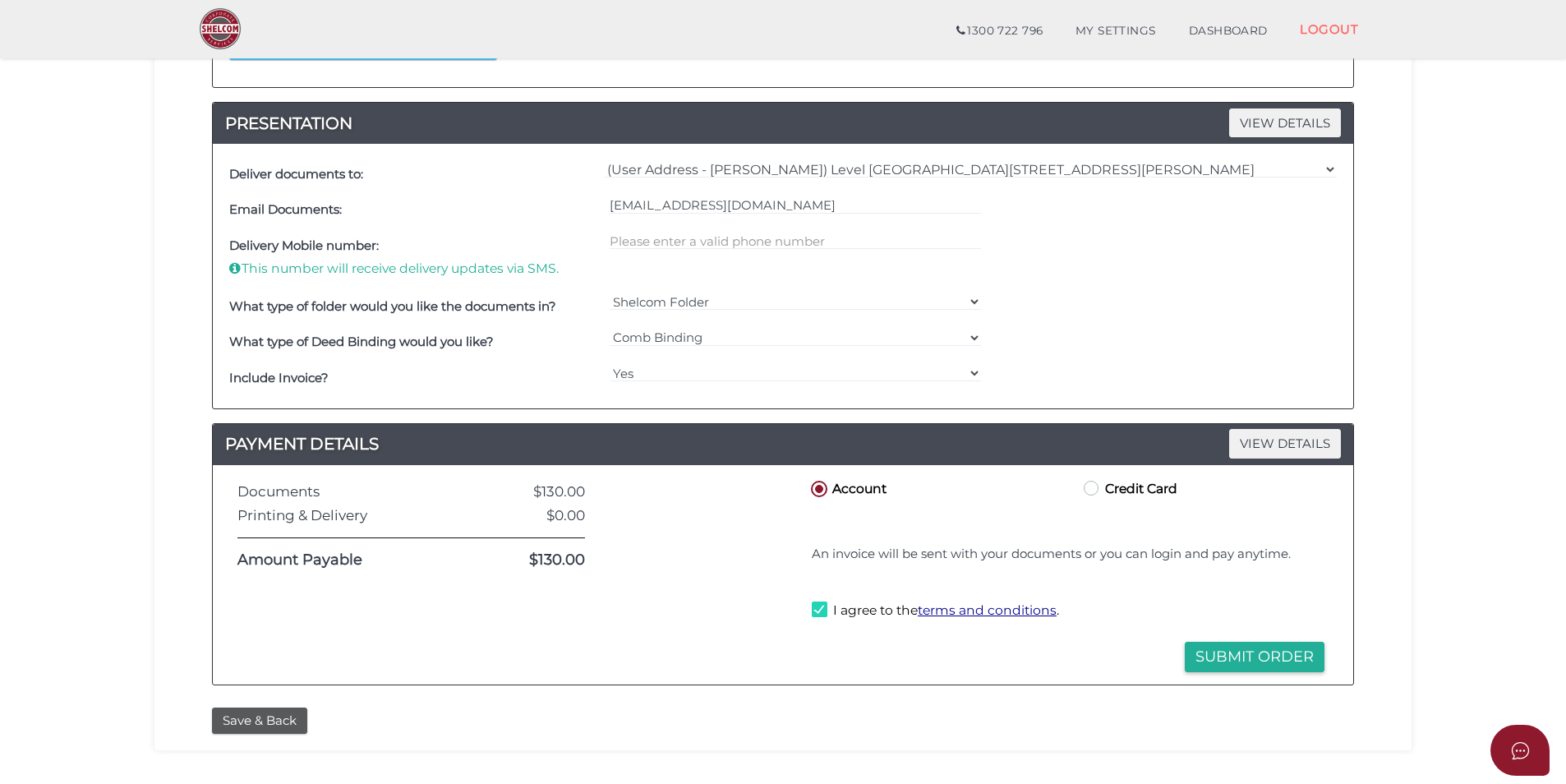
scroll to position [664, 0]
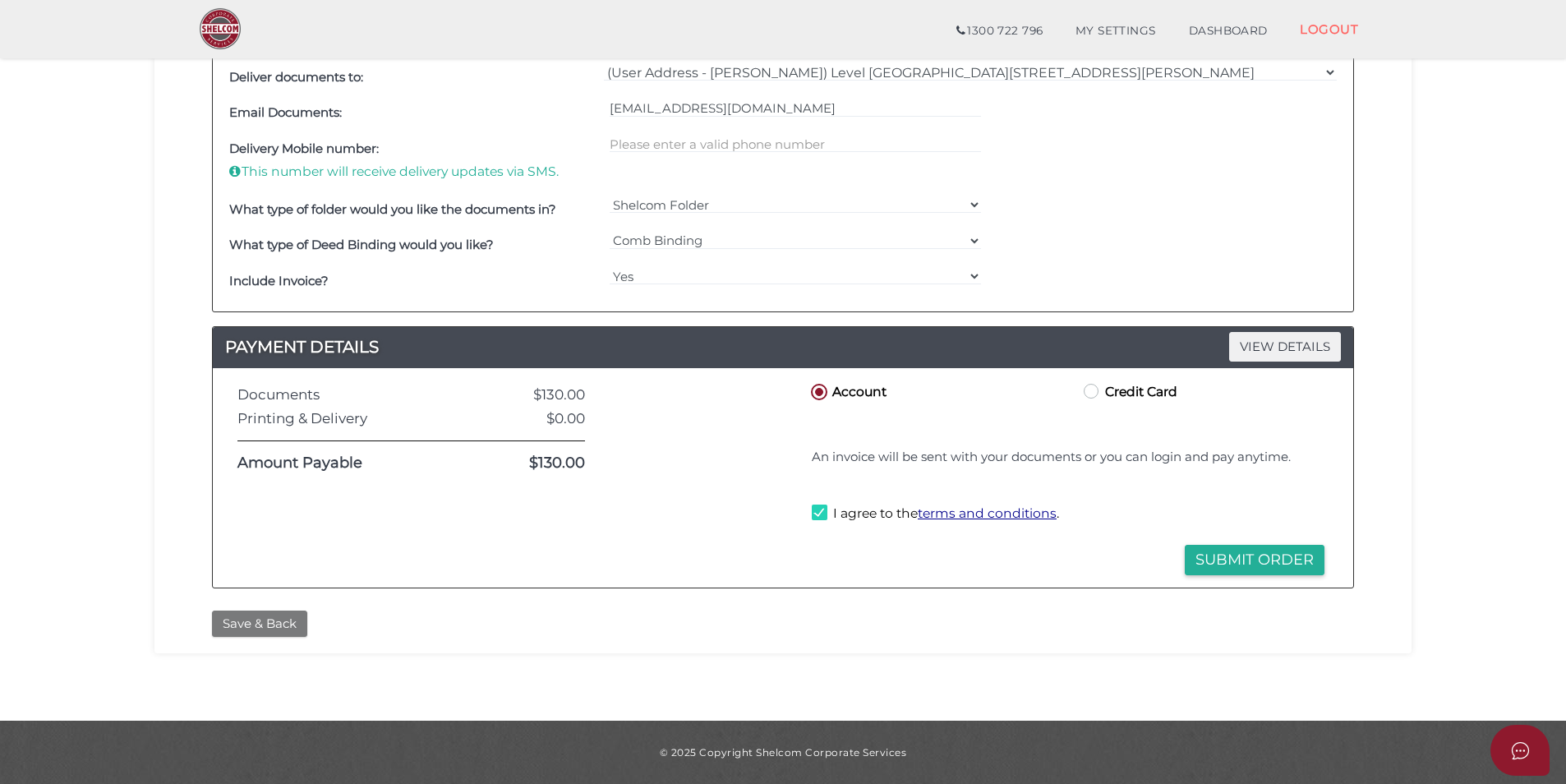
click at [257, 620] on button "Save & Back" at bounding box center [260, 623] width 95 height 27
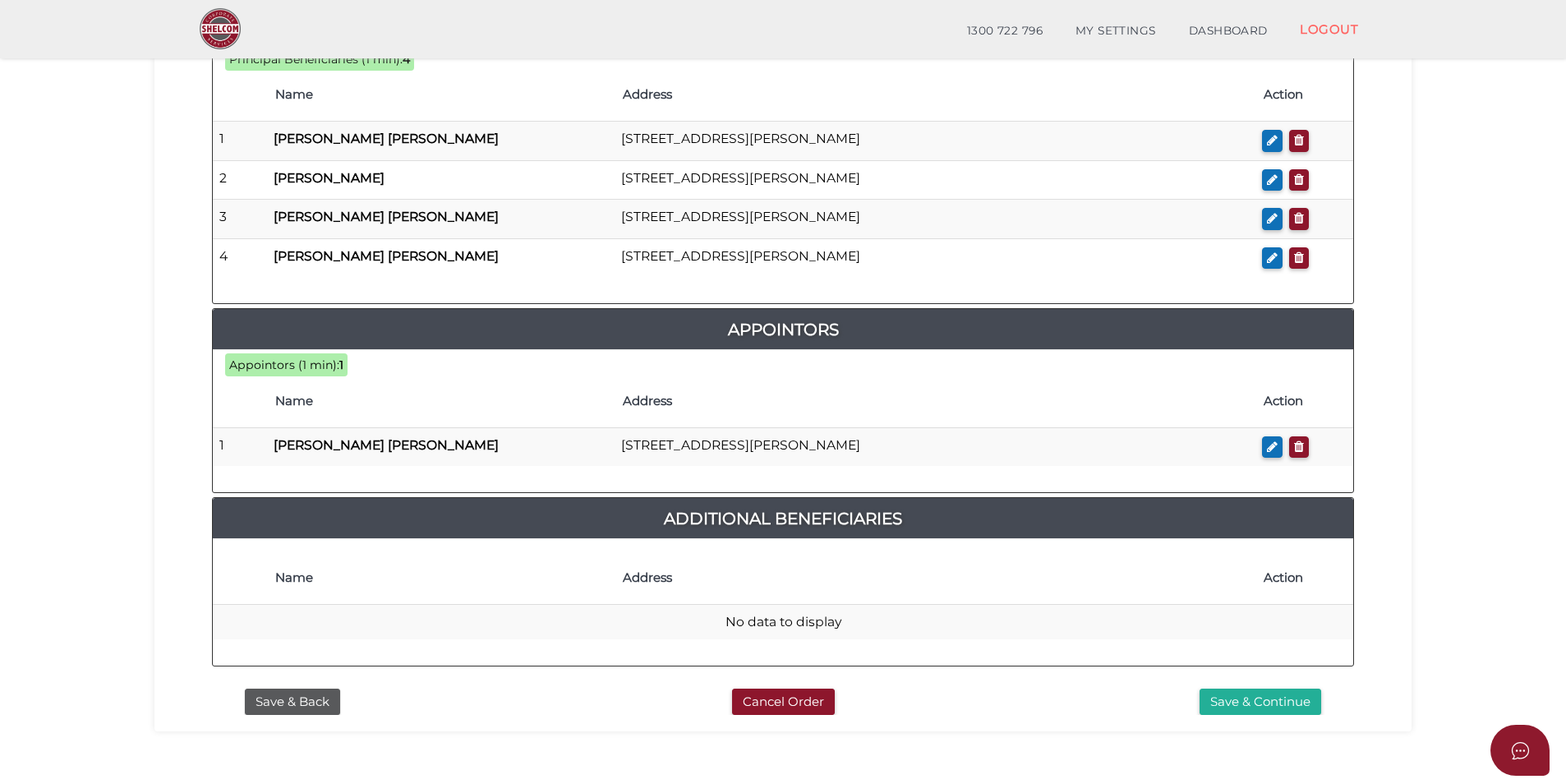
scroll to position [916, 0]
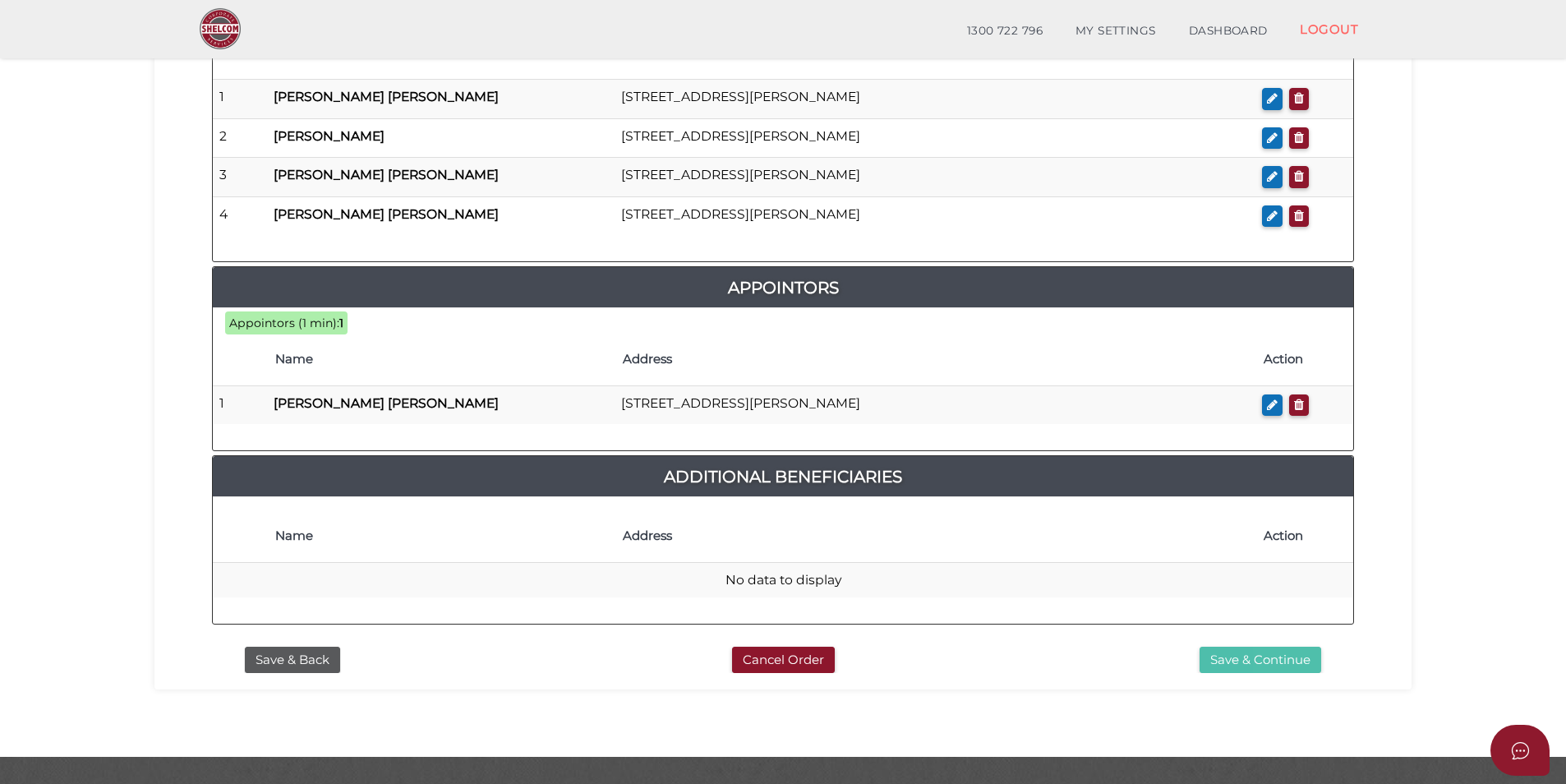
click at [1262, 647] on button "Save & Continue" at bounding box center [1261, 660] width 121 height 27
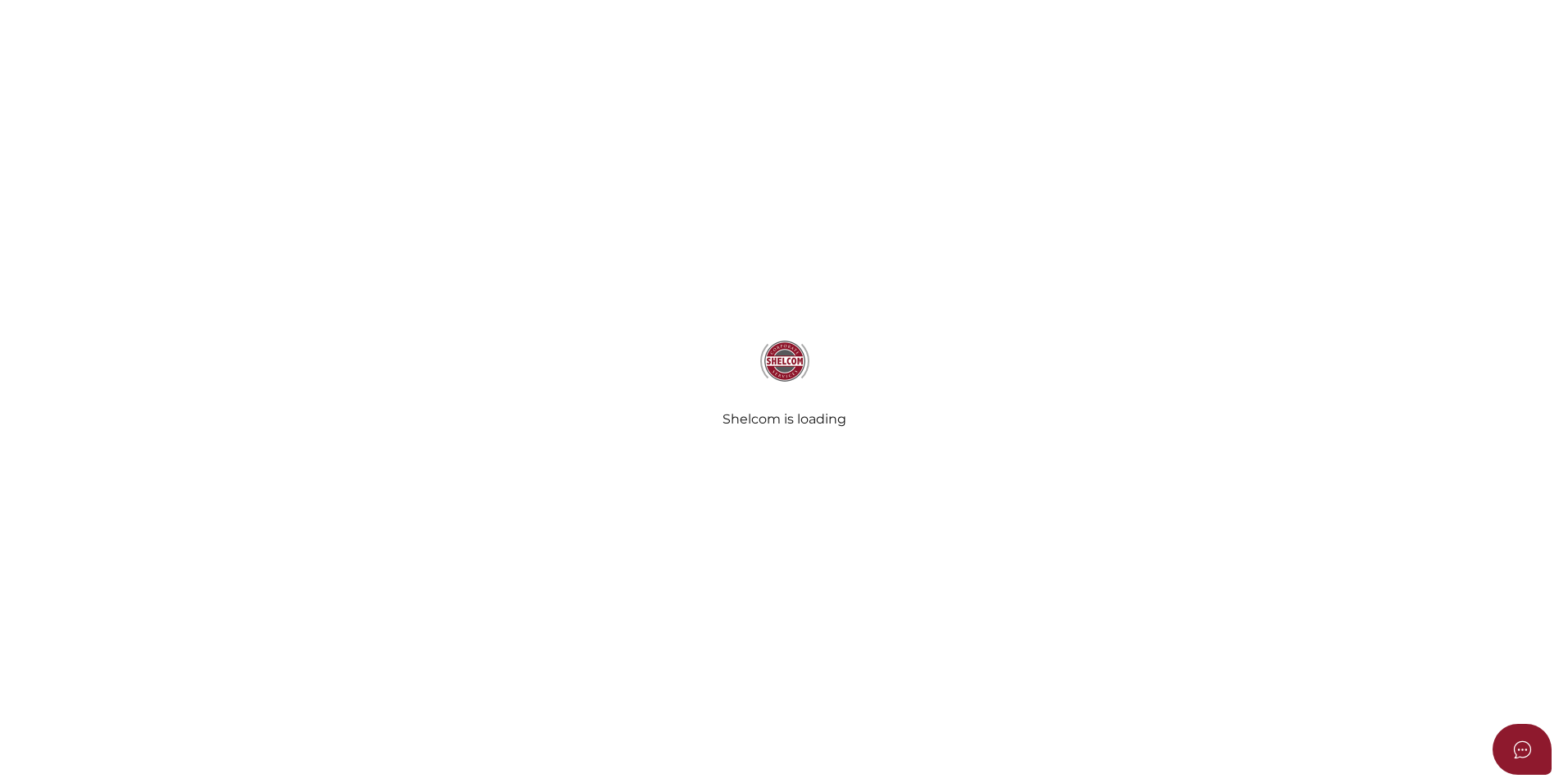
select select "Comb Binding"
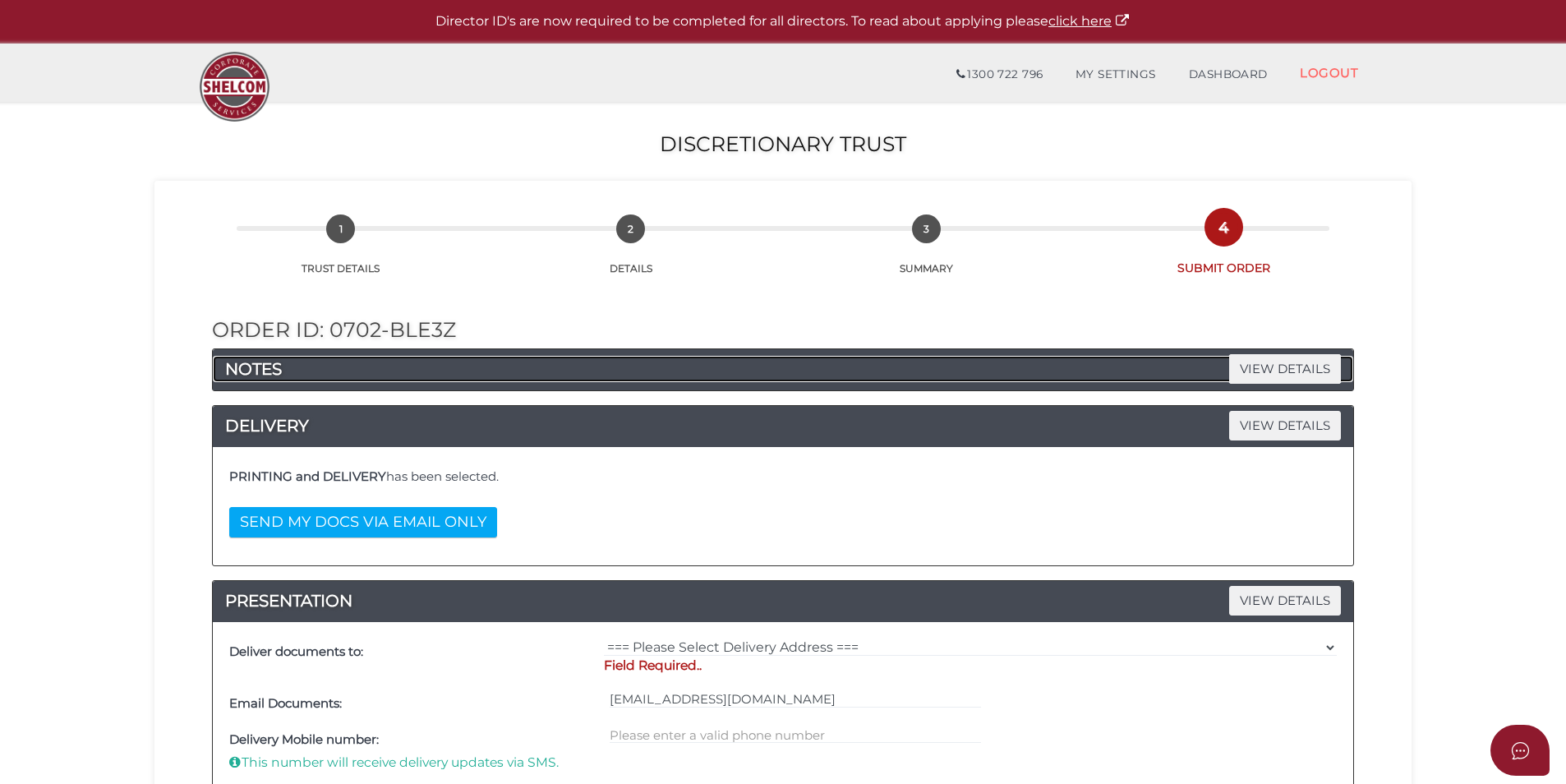
click at [483, 371] on h4 "NOTES VIEW DETAILS" at bounding box center [783, 369] width 1141 height 26
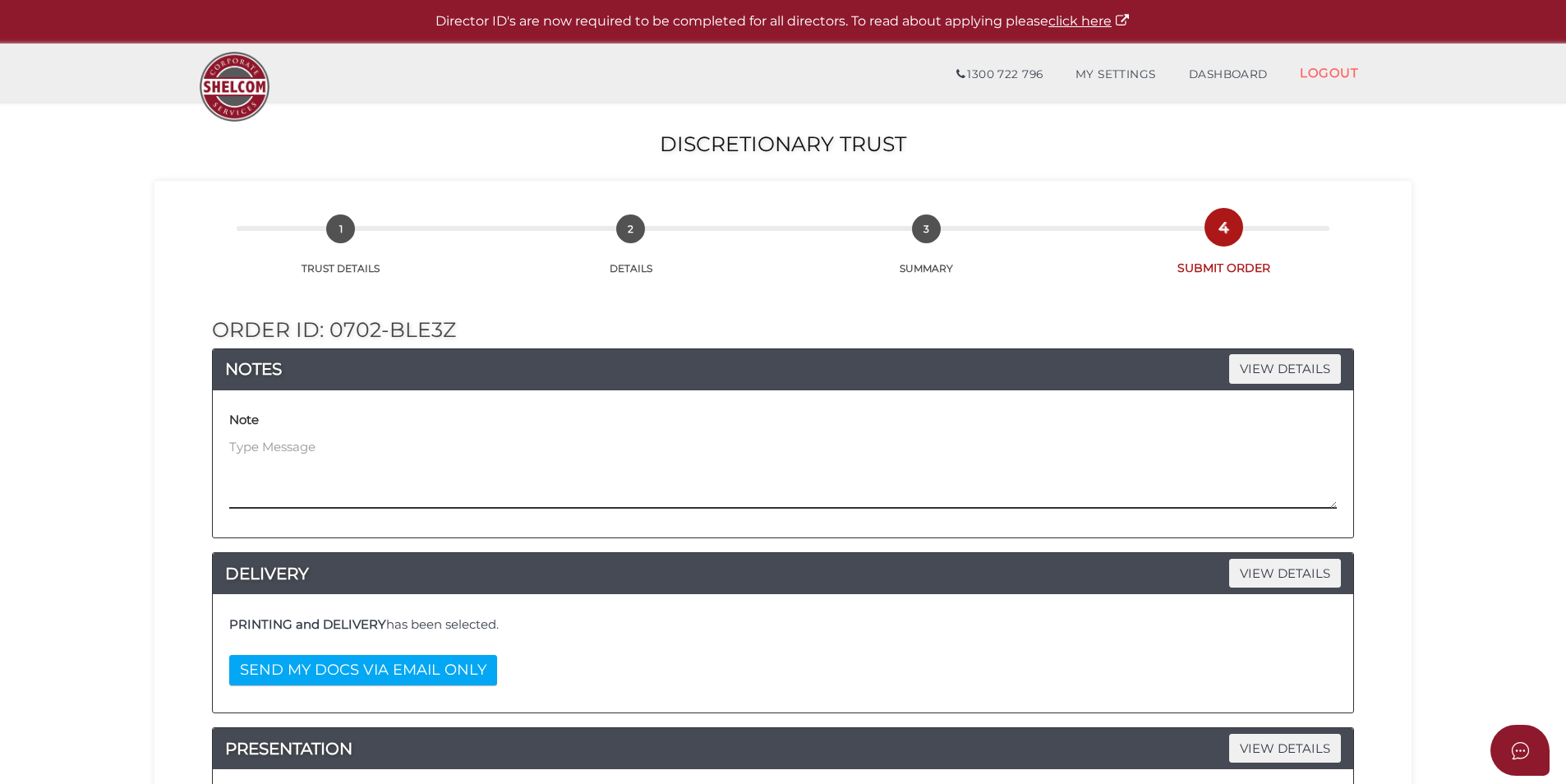
click at [338, 448] on textarea at bounding box center [783, 473] width 1107 height 71
click at [334, 466] on textarea at bounding box center [783, 473] width 1107 height 71
click at [342, 441] on textarea at bounding box center [783, 473] width 1107 height 71
click at [348, 444] on textarea at bounding box center [783, 473] width 1107 height 71
click at [323, 452] on textarea at bounding box center [783, 473] width 1107 height 71
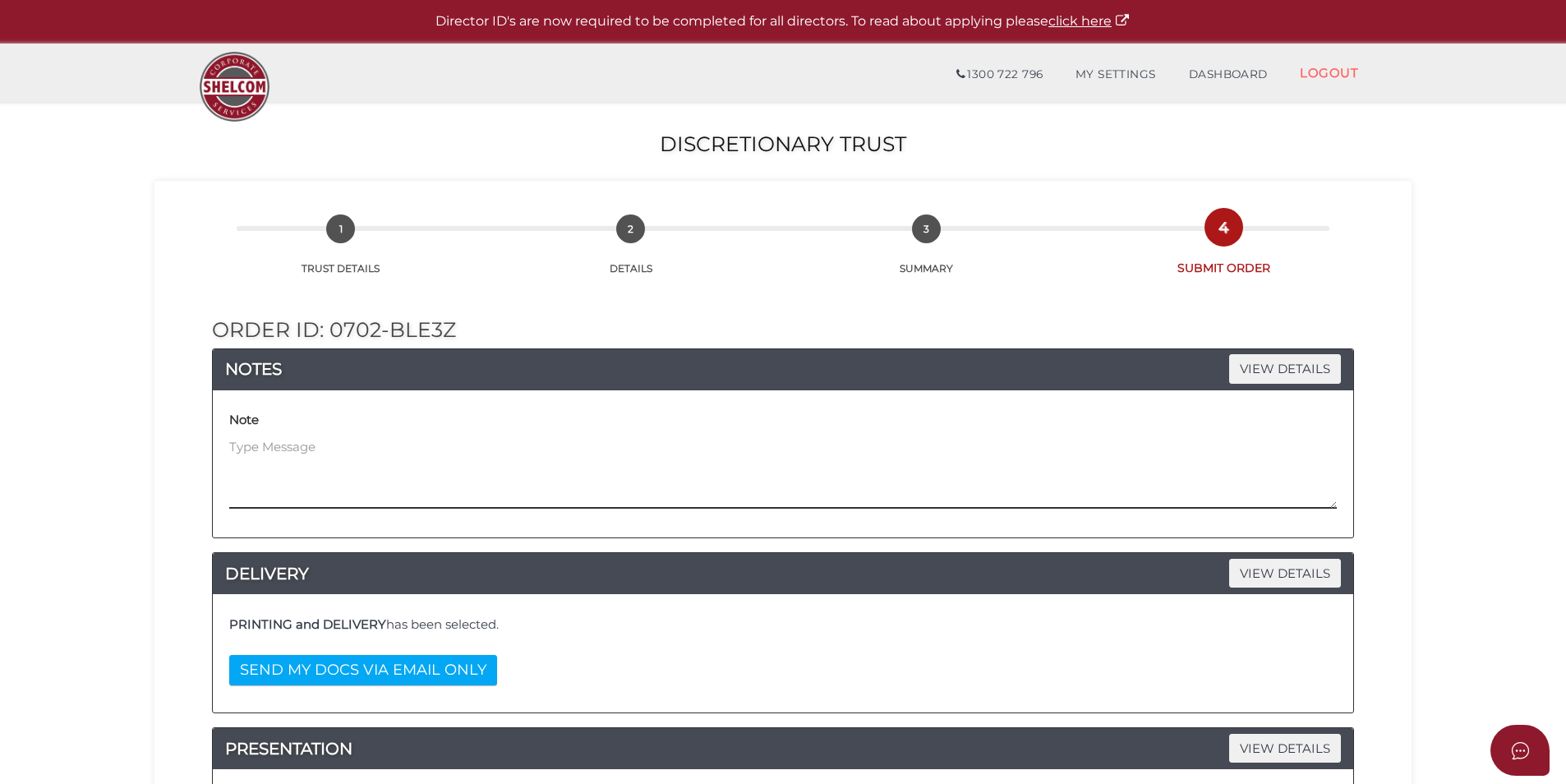
click at [299, 456] on textarea at bounding box center [783, 473] width 1107 height 71
paste textarea "***Entity needs to be established in [GEOGRAPHIC_DATA], NOT [GEOGRAPHIC_DATA]. …"
click at [374, 468] on textarea "***Entity needs to be established in [GEOGRAPHIC_DATA], NOT [GEOGRAPHIC_DATA]. …" at bounding box center [783, 473] width 1107 height 71
drag, startPoint x: 1112, startPoint y: 446, endPoint x: 797, endPoint y: 458, distance: 315.2
click at [799, 458] on textarea "***Entity needs to be established in [GEOGRAPHIC_DATA], NOT [GEOGRAPHIC_DATA]. …" at bounding box center [783, 473] width 1107 height 71
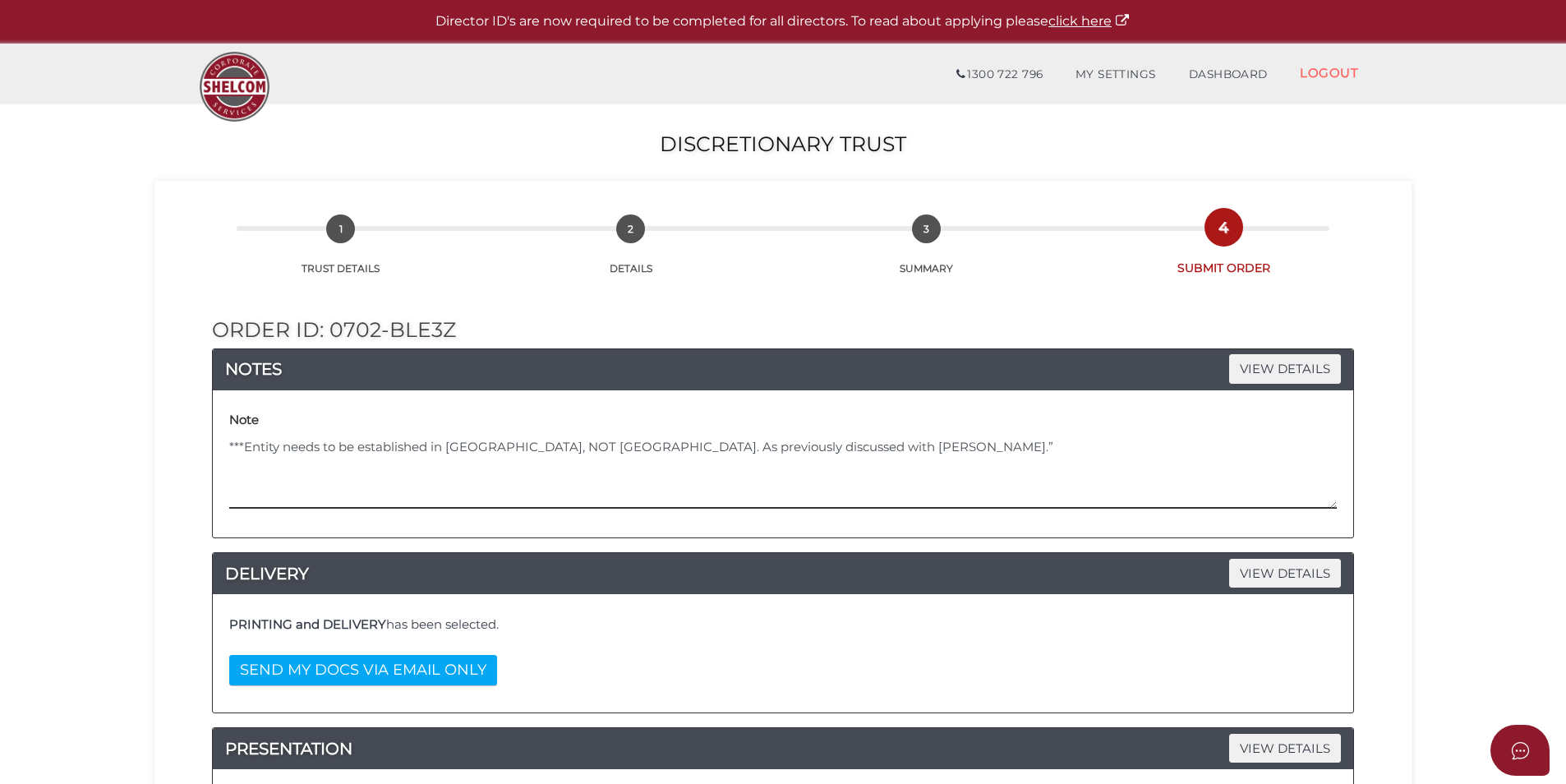
click at [231, 442] on textarea "***Entity needs to be established in QLD, NOT Victoria. As previously discussed…" at bounding box center [783, 473] width 1107 height 71
click at [391, 488] on textarea "***Entity needs to be established in QLD, NOT Victoria. As previously discussed…" at bounding box center [783, 473] width 1107 height 71
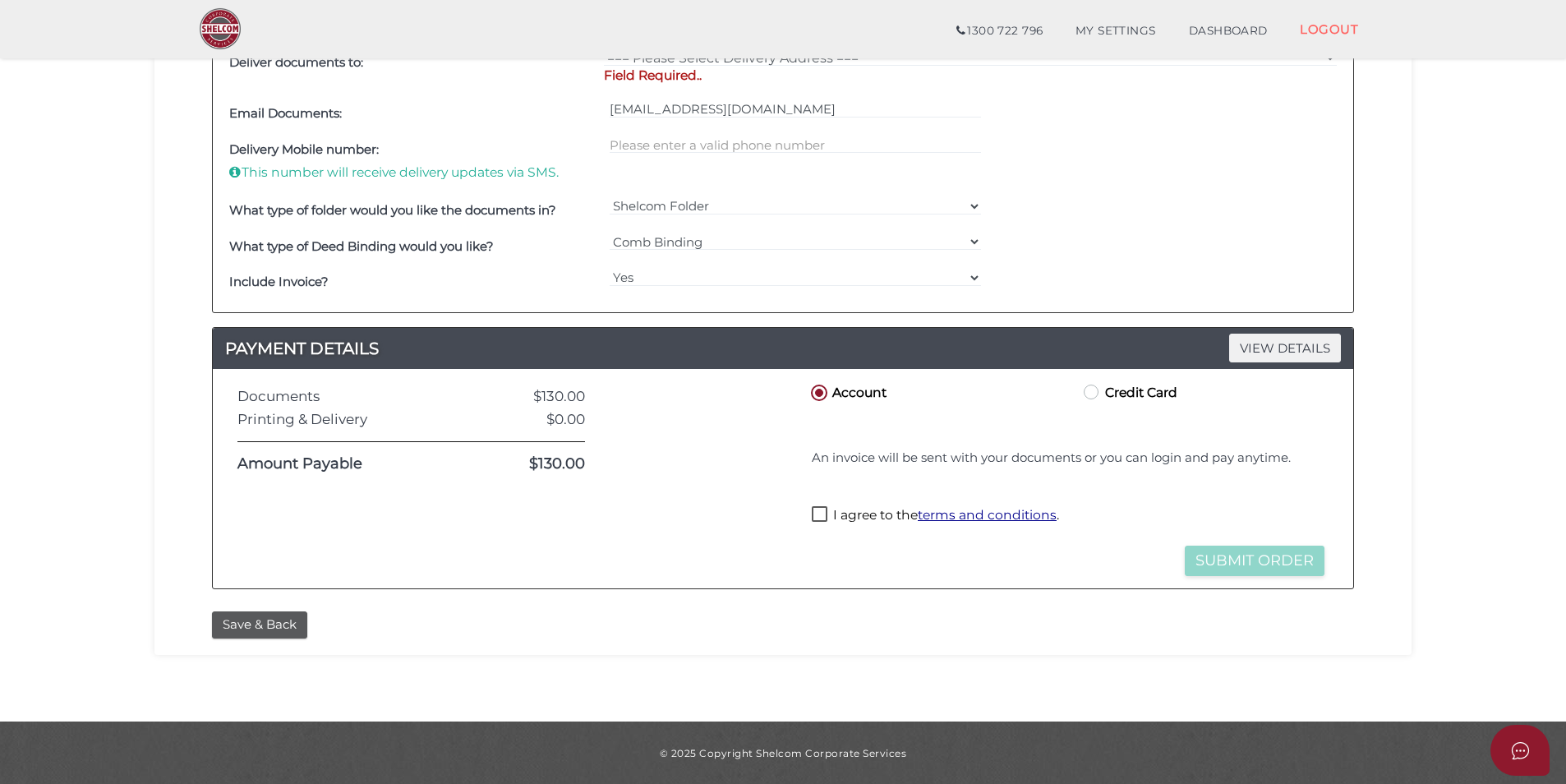
scroll to position [679, 0]
type textarea "***Entity needs to be established in QLD, NOT Victoria. As previously discussed…"
click at [854, 511] on label "I agree to the terms and conditions ." at bounding box center [936, 515] width 247 height 21
checkbox input "true"
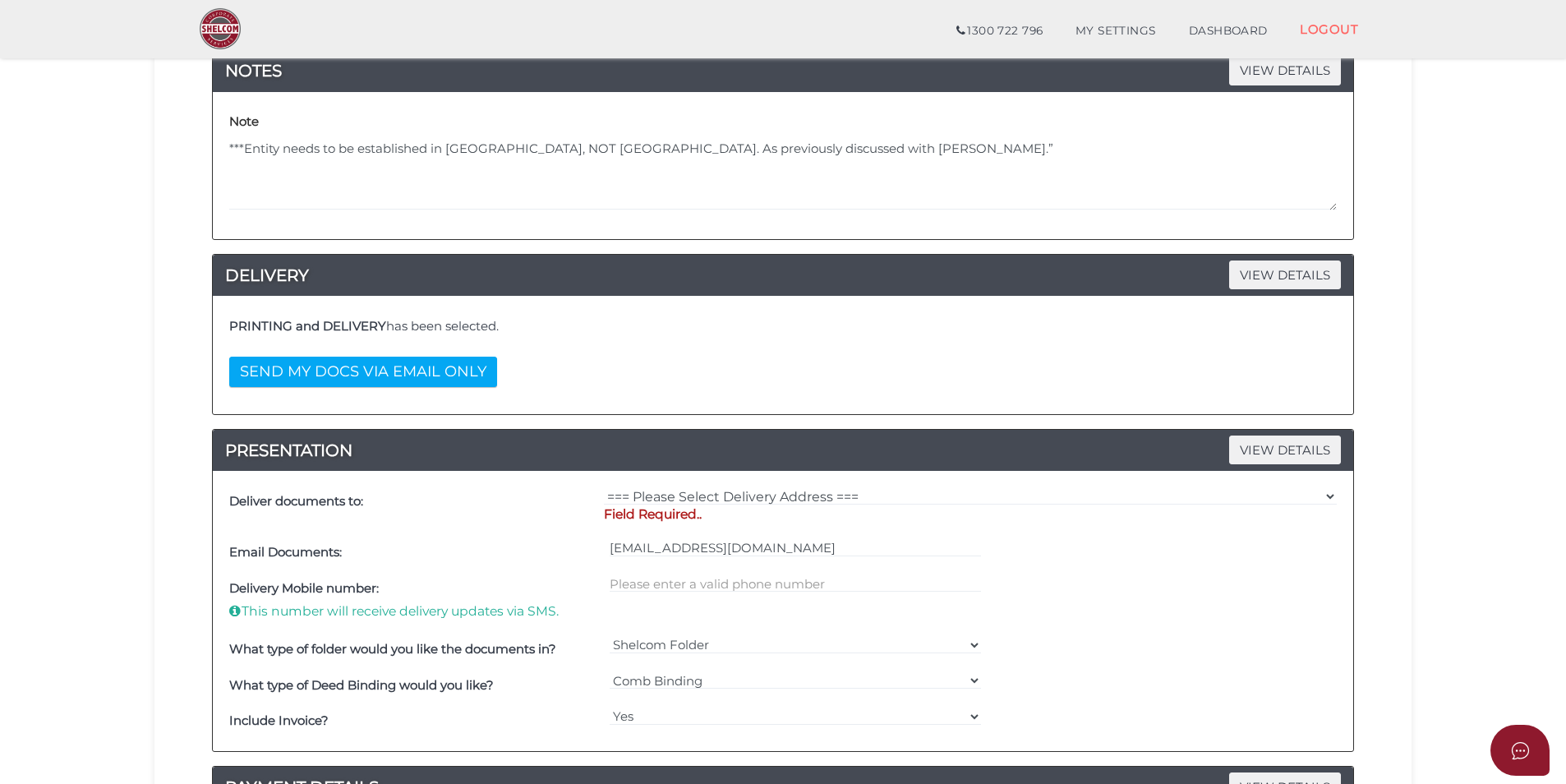
scroll to position [269, 0]
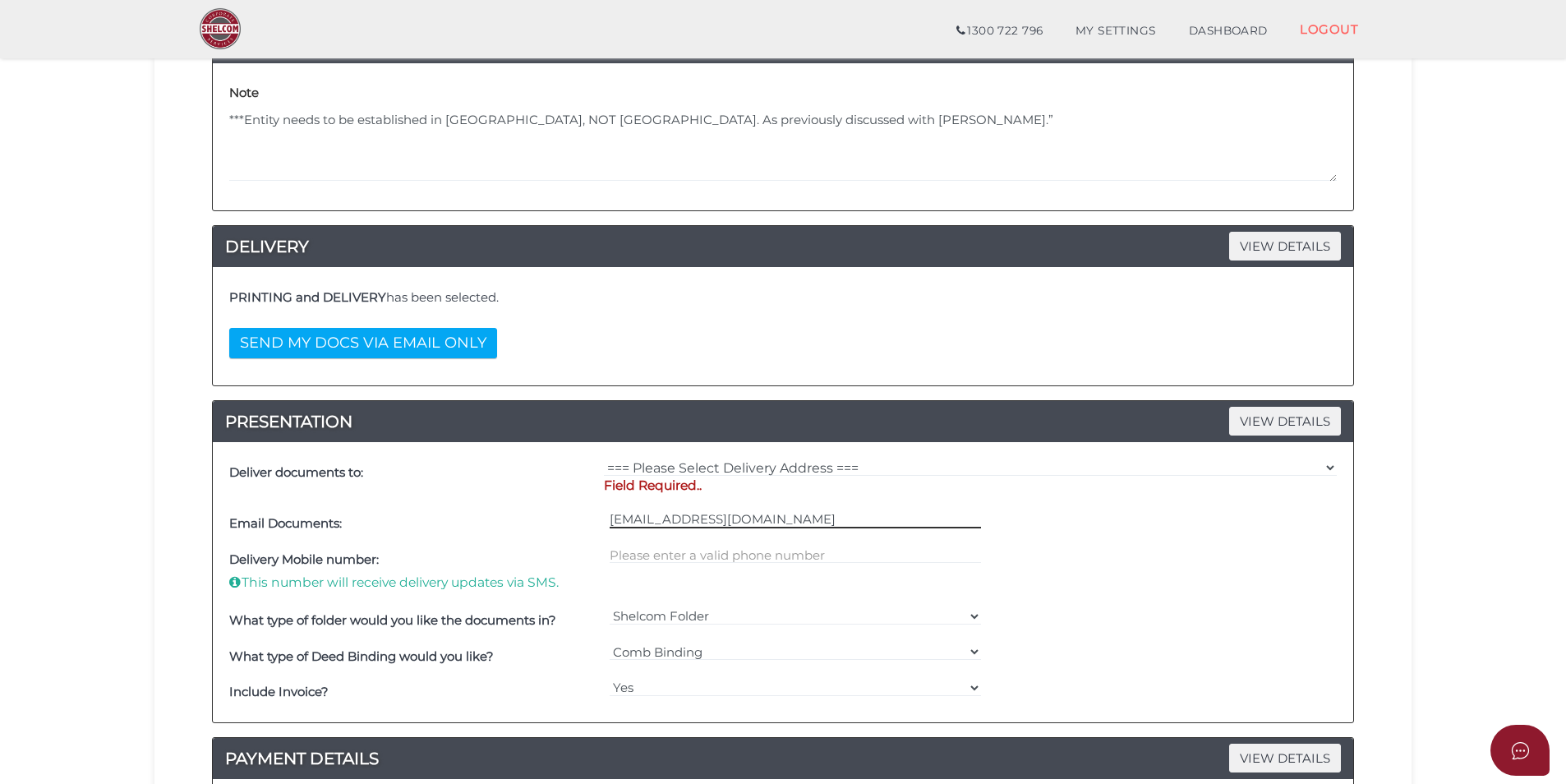
click at [727, 513] on input "tprentice@sw-au.com" at bounding box center [796, 519] width 373 height 18
click at [729, 469] on select "=== Please Select Delivery Address === (User Address - Taylor Prentice) Level 1…" at bounding box center [970, 467] width 733 height 18
select select "0"
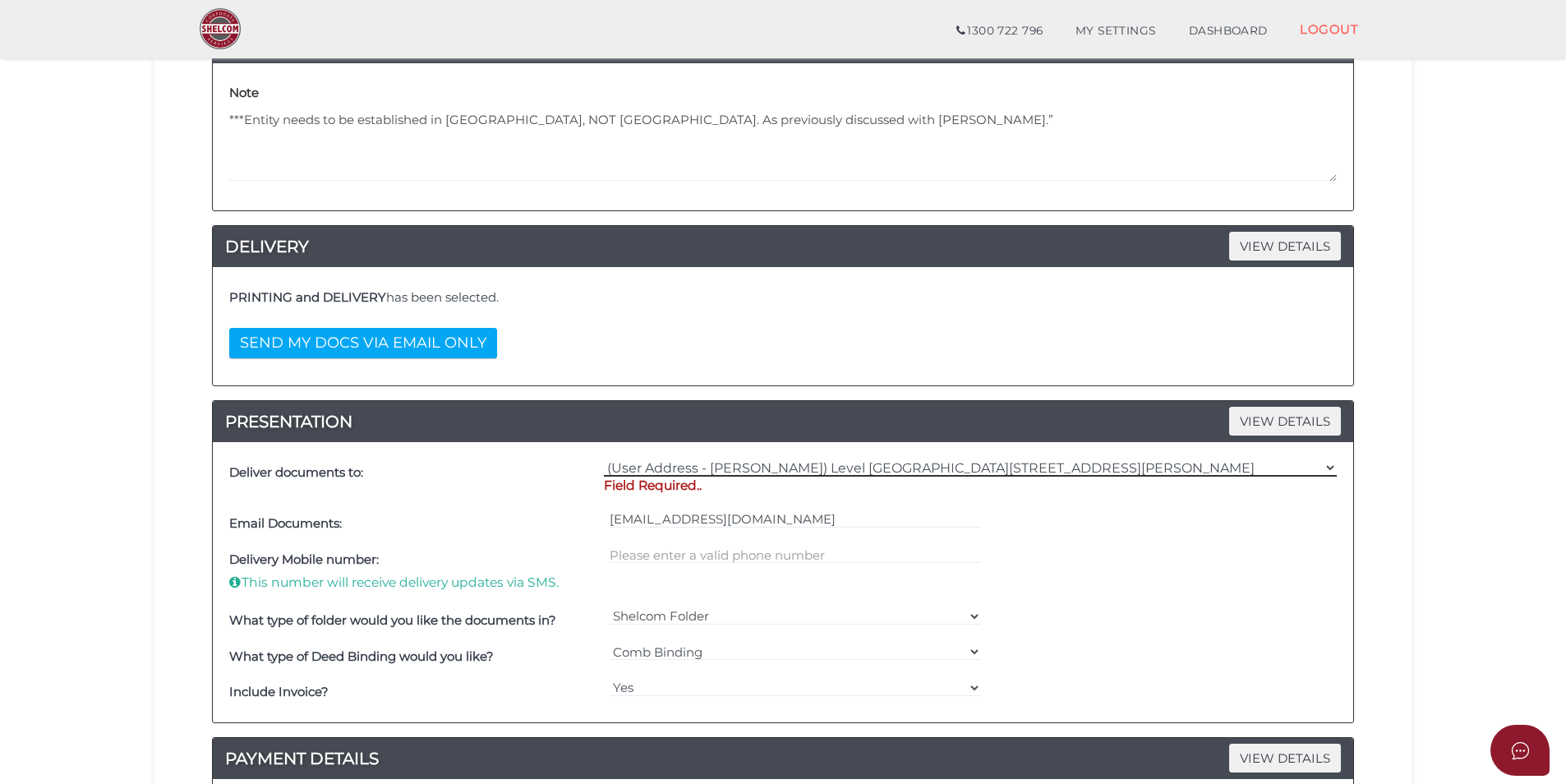
click at [604, 458] on select "=== Please Select Delivery Address === (User Address - Taylor Prentice) Level 1…" at bounding box center [970, 467] width 733 height 18
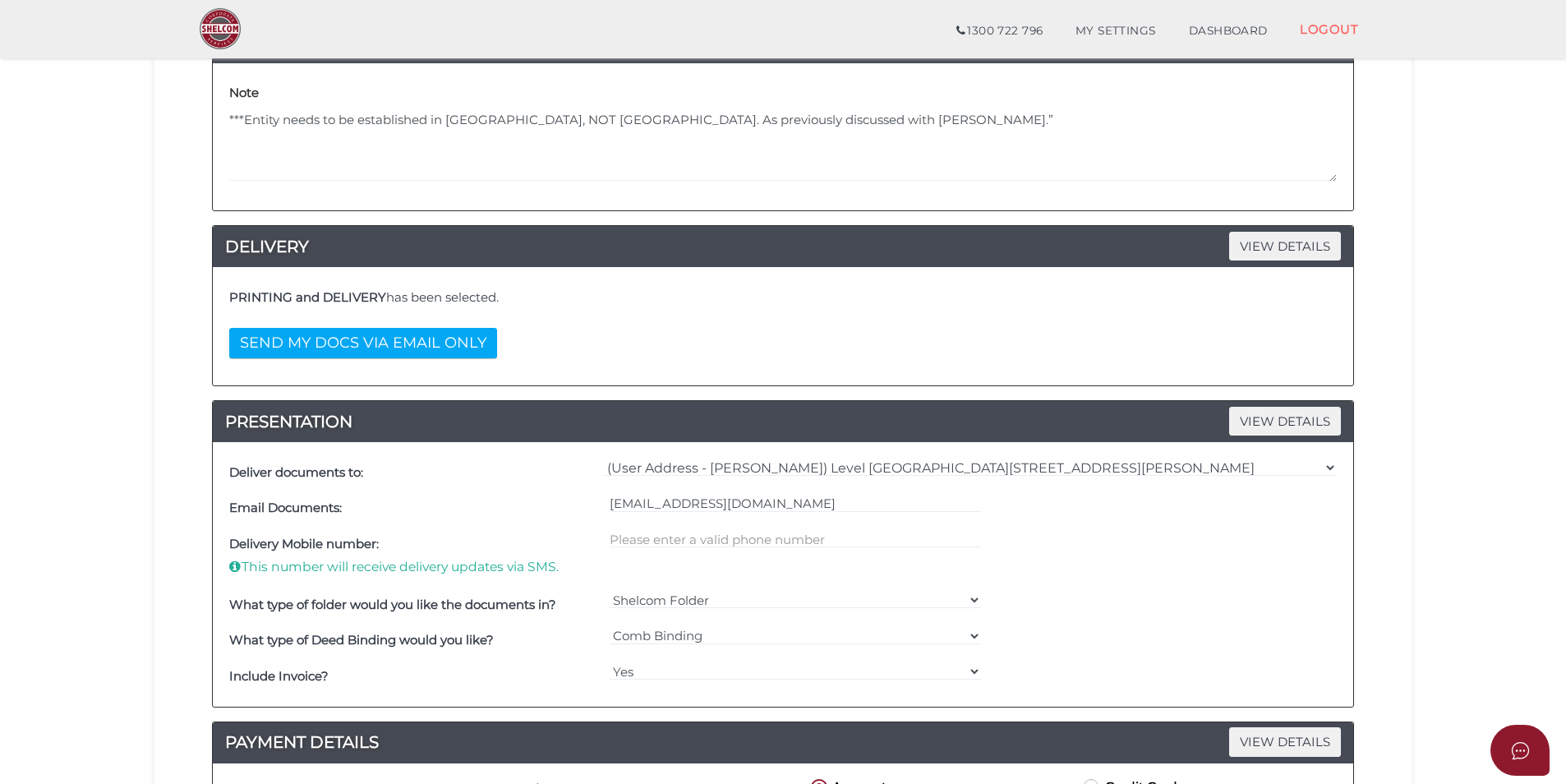
click at [1150, 593] on div "What type of folder would you like the documents in? Shelcom Folder === Please …" at bounding box center [783, 604] width 1116 height 36
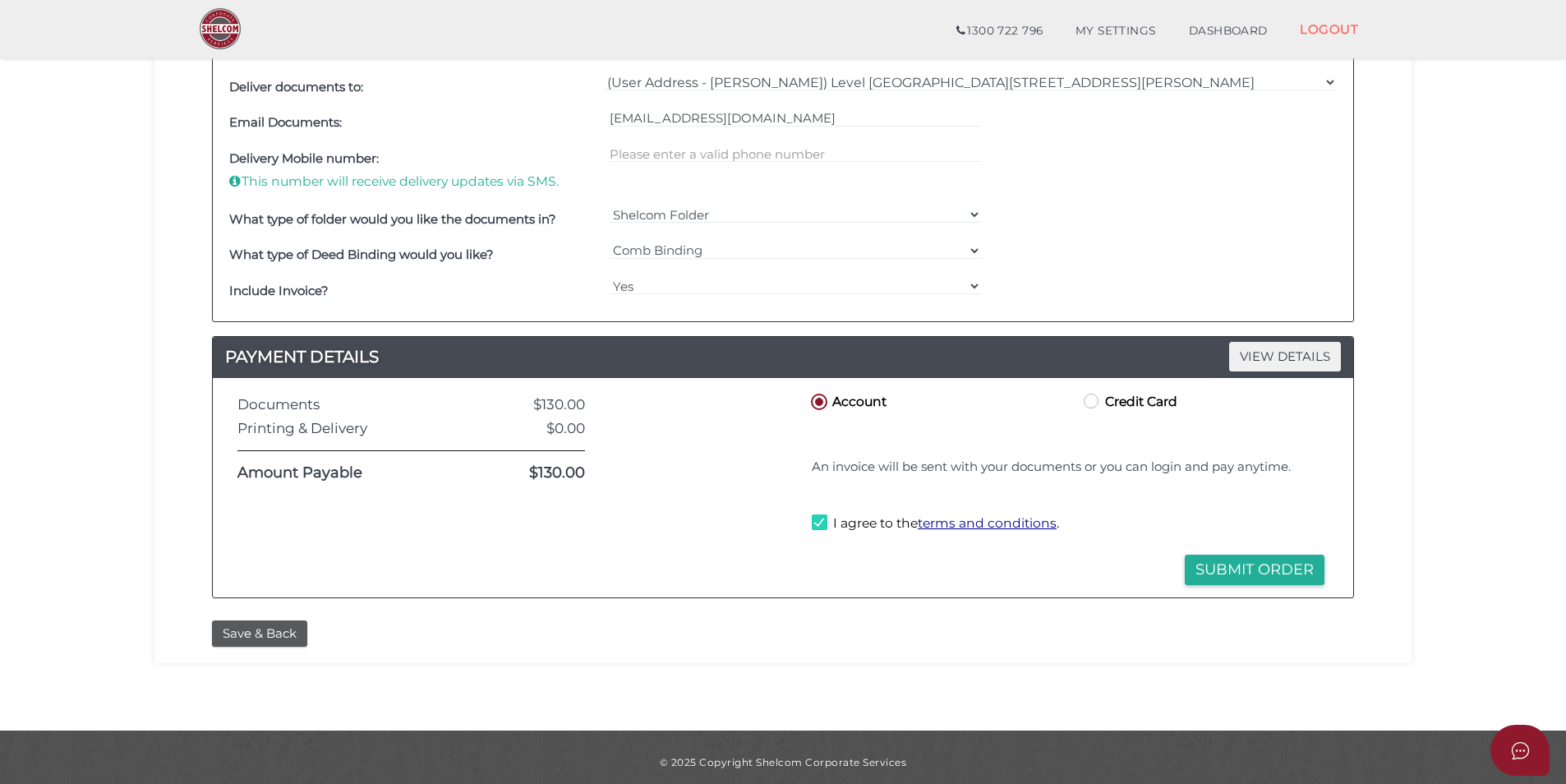
scroll to position [664, 0]
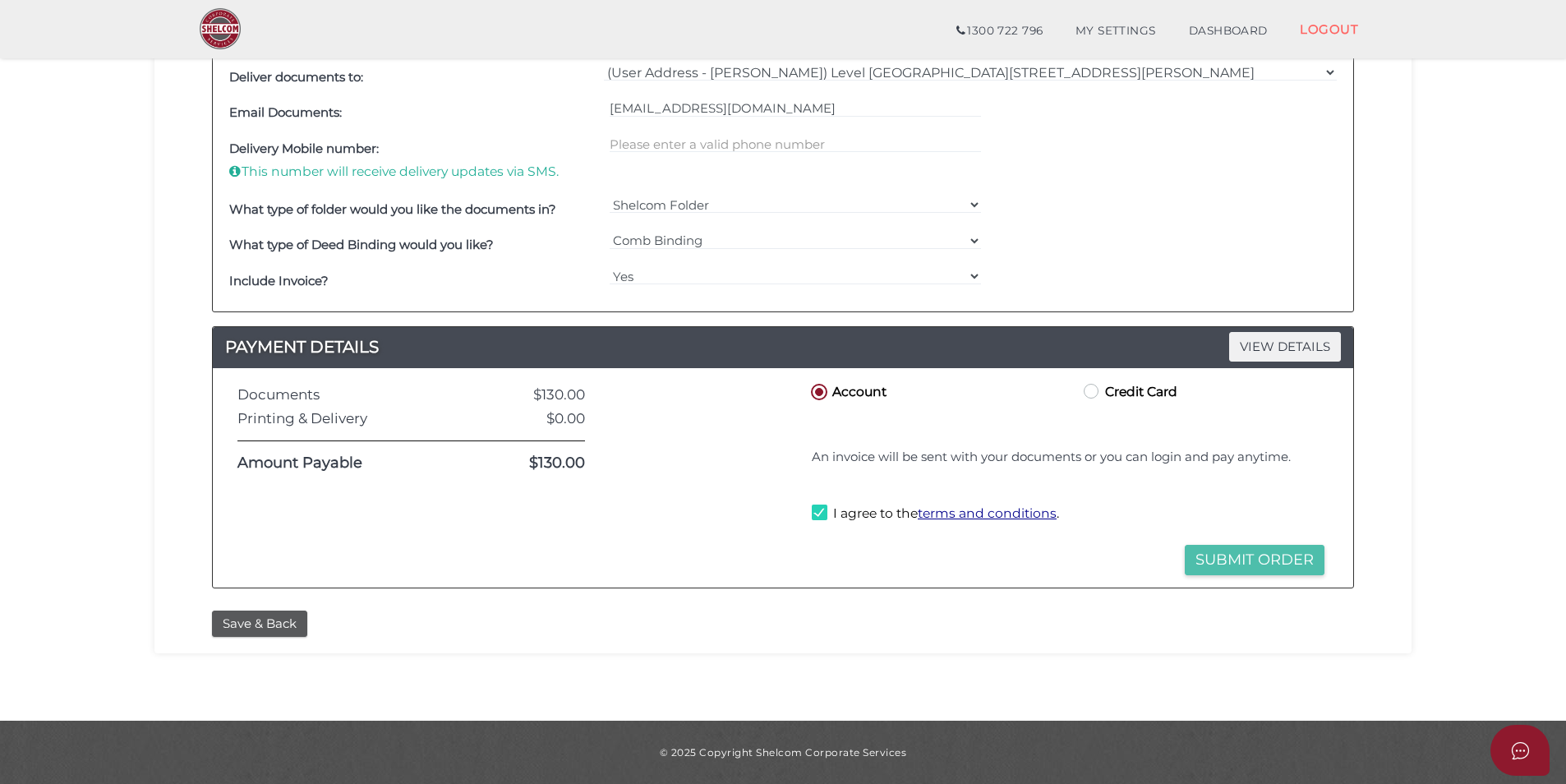
click at [1235, 566] on button "Submit Order" at bounding box center [1255, 560] width 140 height 31
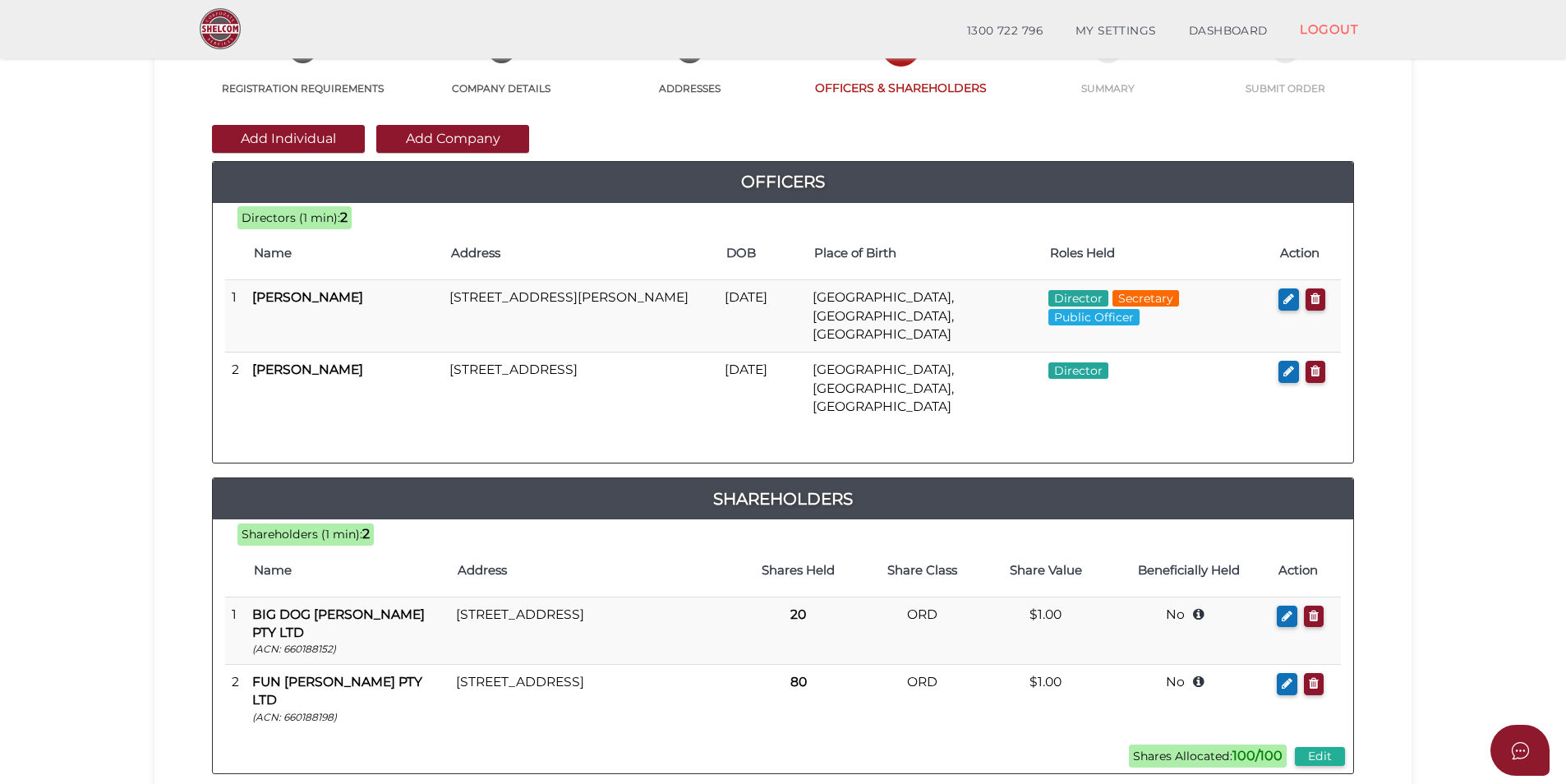
scroll to position [98, 0]
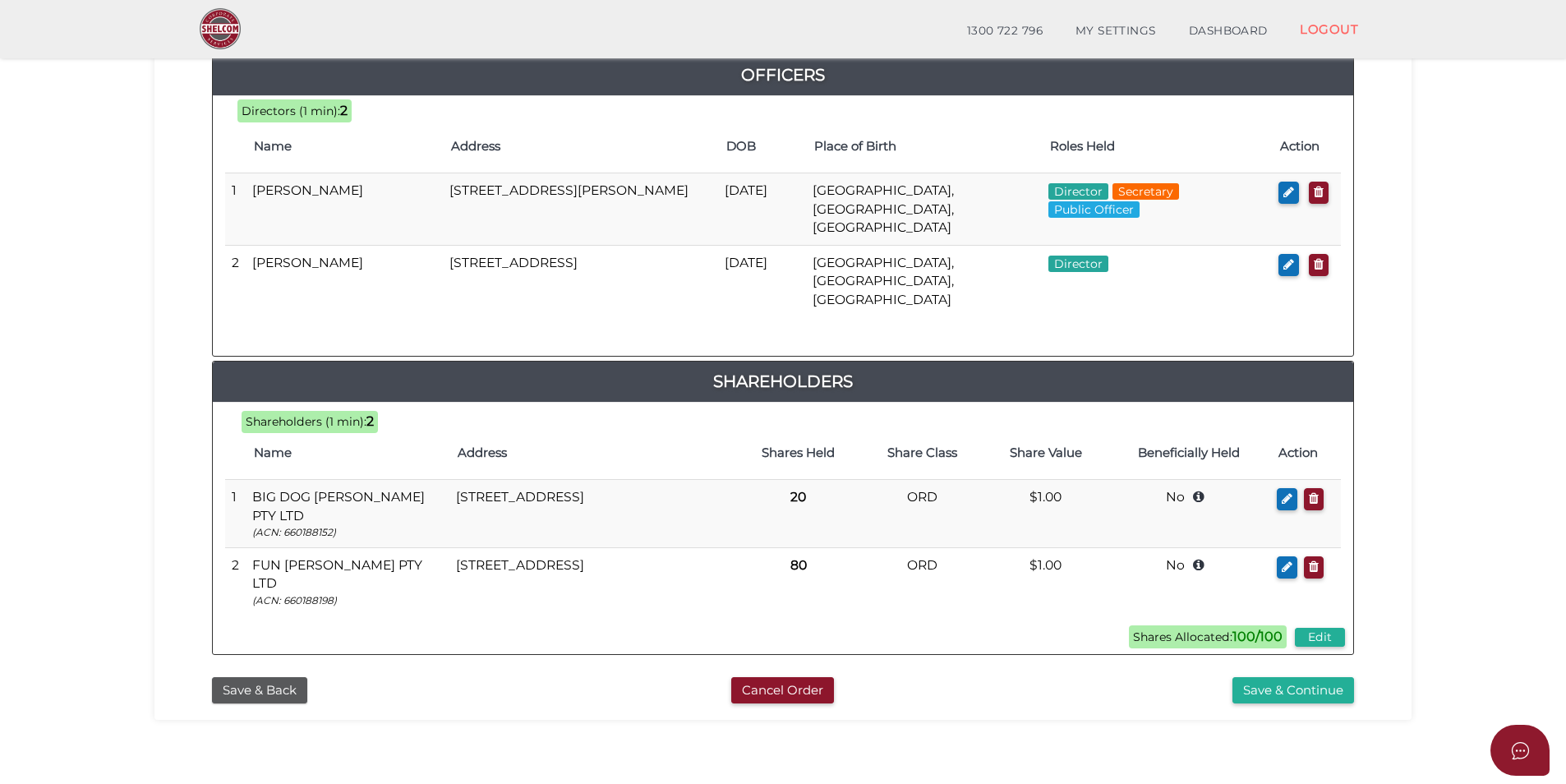
scroll to position [777, 0]
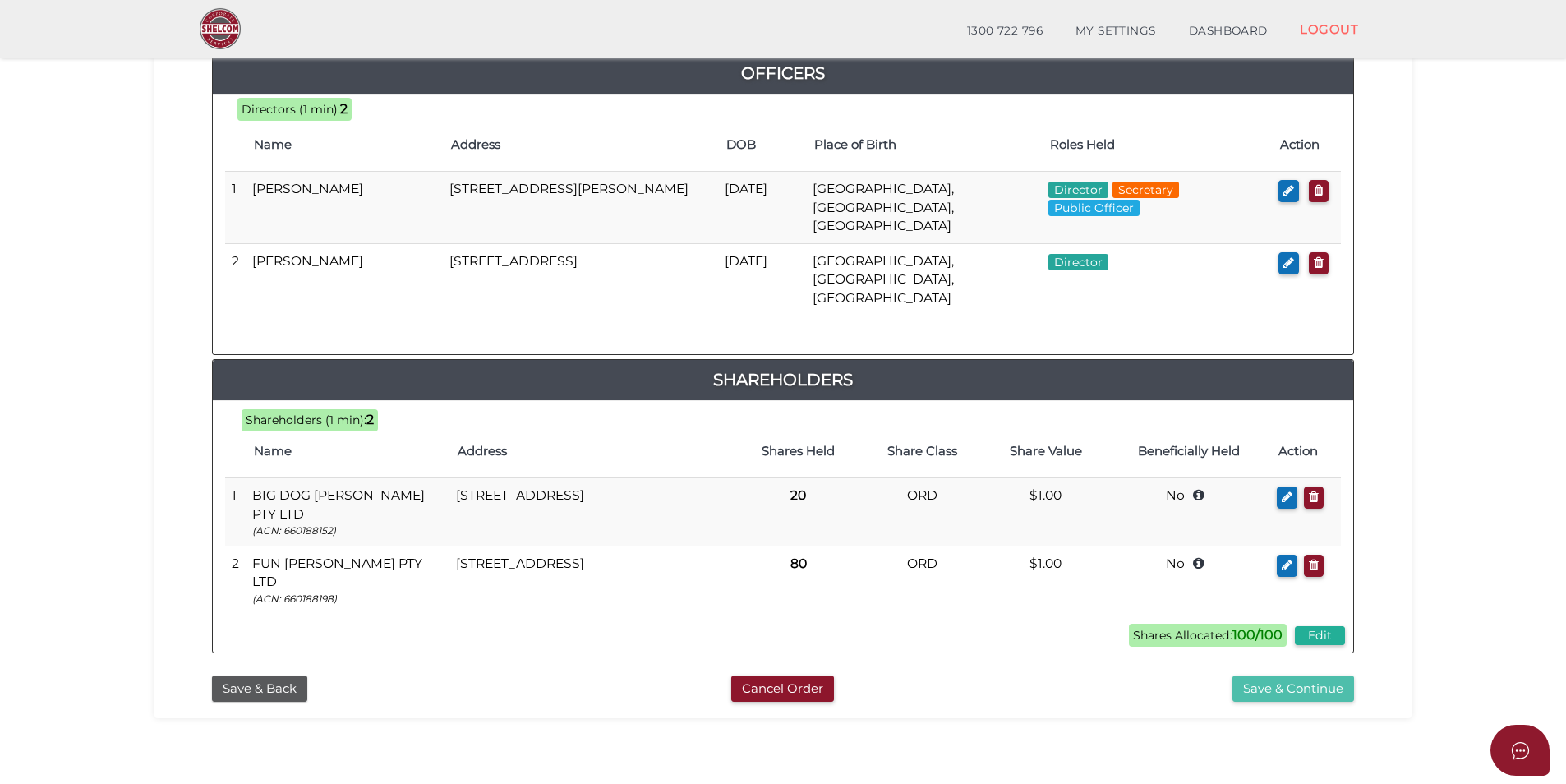
click at [1303, 675] on button "Save & Continue" at bounding box center [1293, 688] width 121 height 27
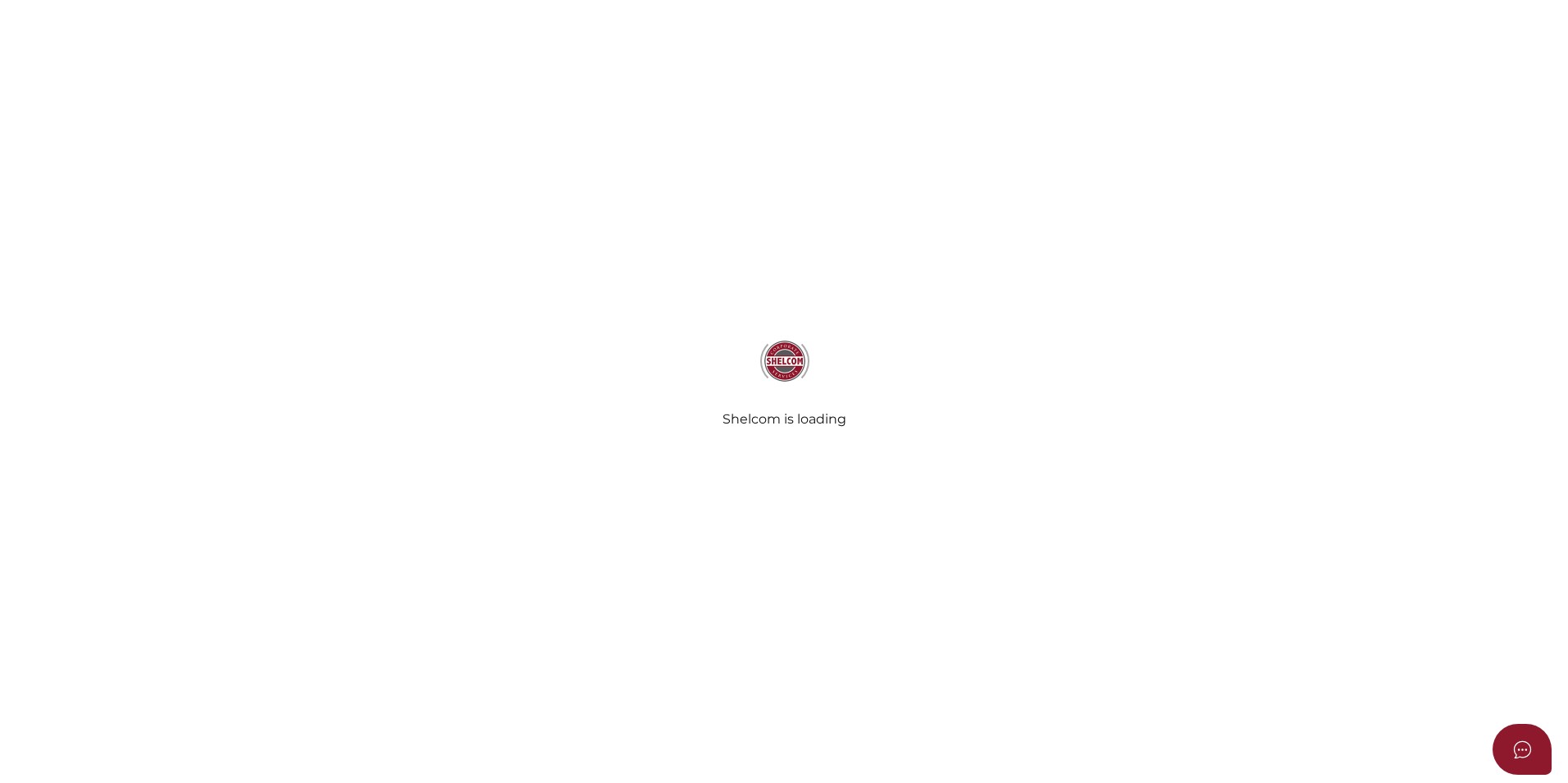
select select "Comb Binding"
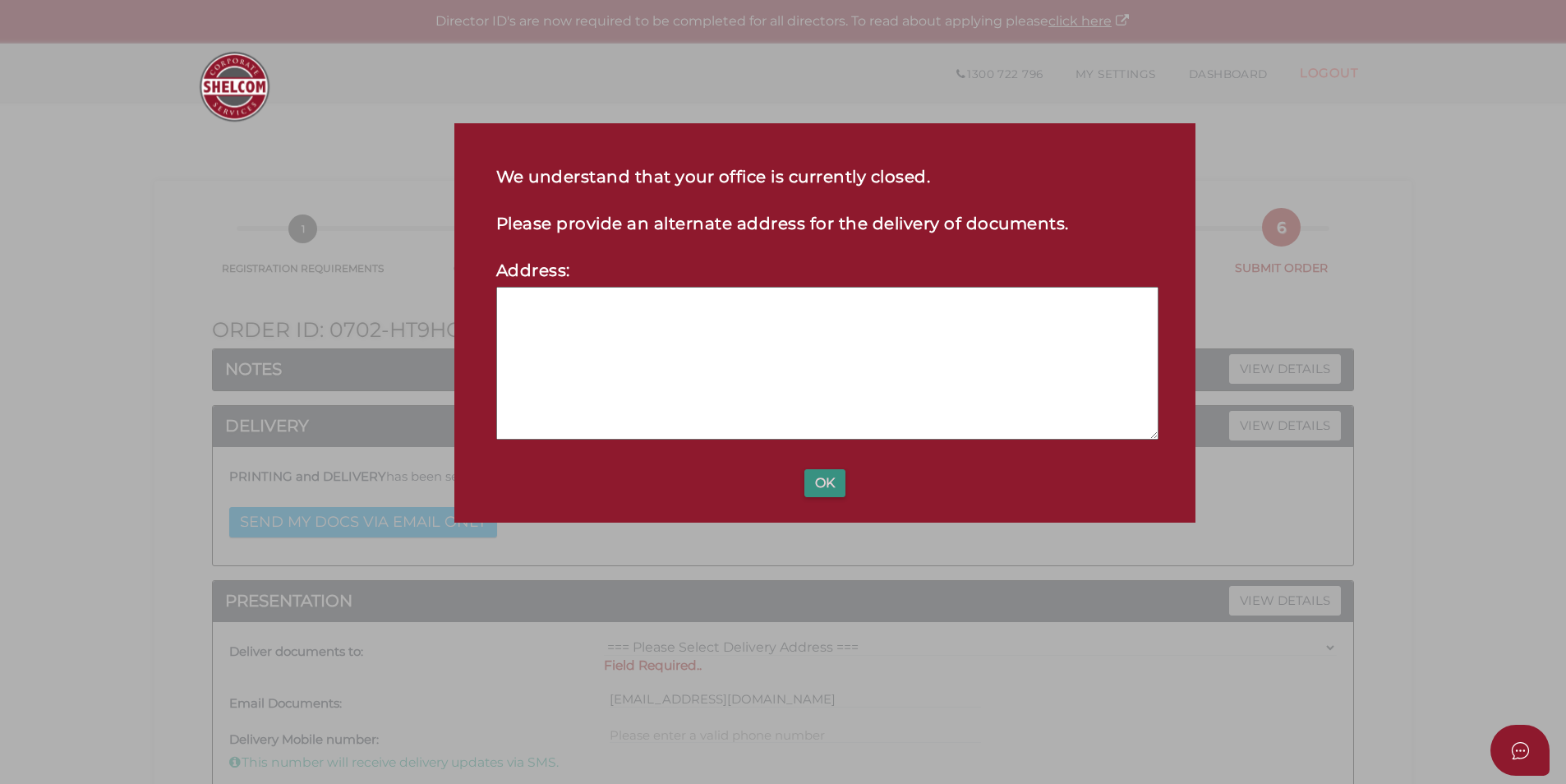
click at [827, 480] on button "OK" at bounding box center [825, 483] width 41 height 28
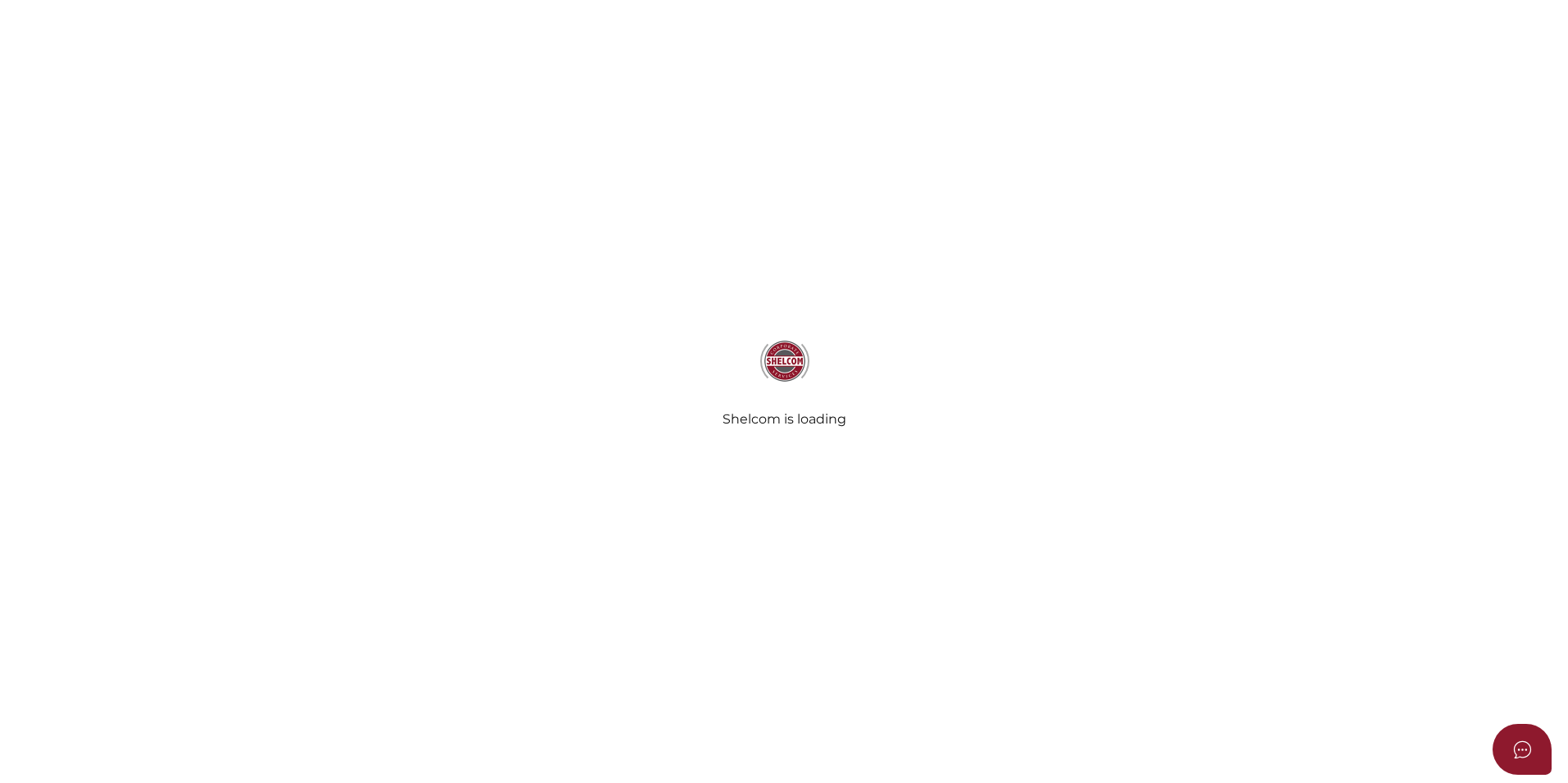
select select "Comb Binding"
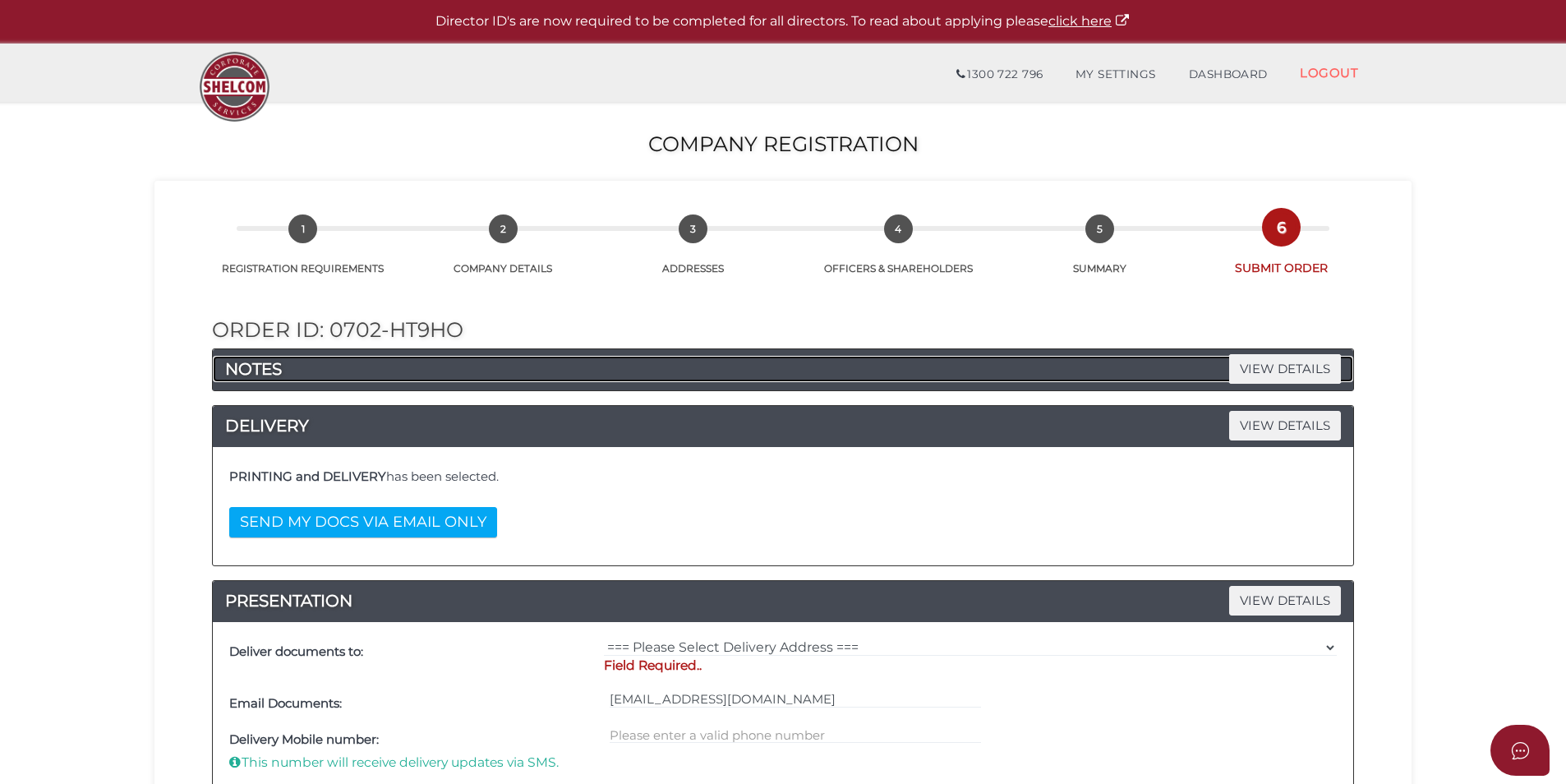
click at [746, 373] on h4 "NOTES VIEW DETAILS" at bounding box center [783, 369] width 1141 height 26
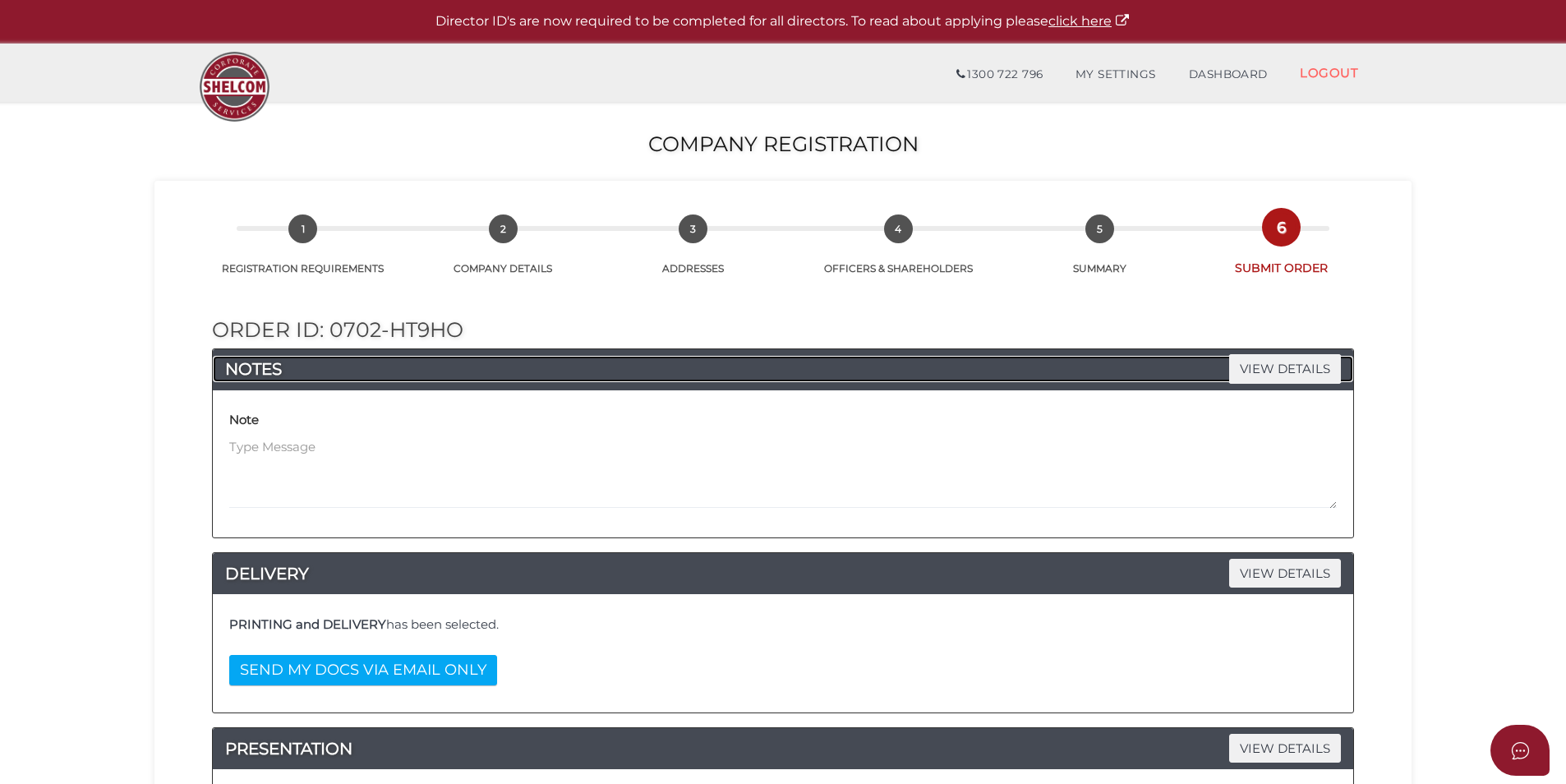
click at [746, 373] on h4 "NOTES VIEW DETAILS" at bounding box center [783, 369] width 1141 height 26
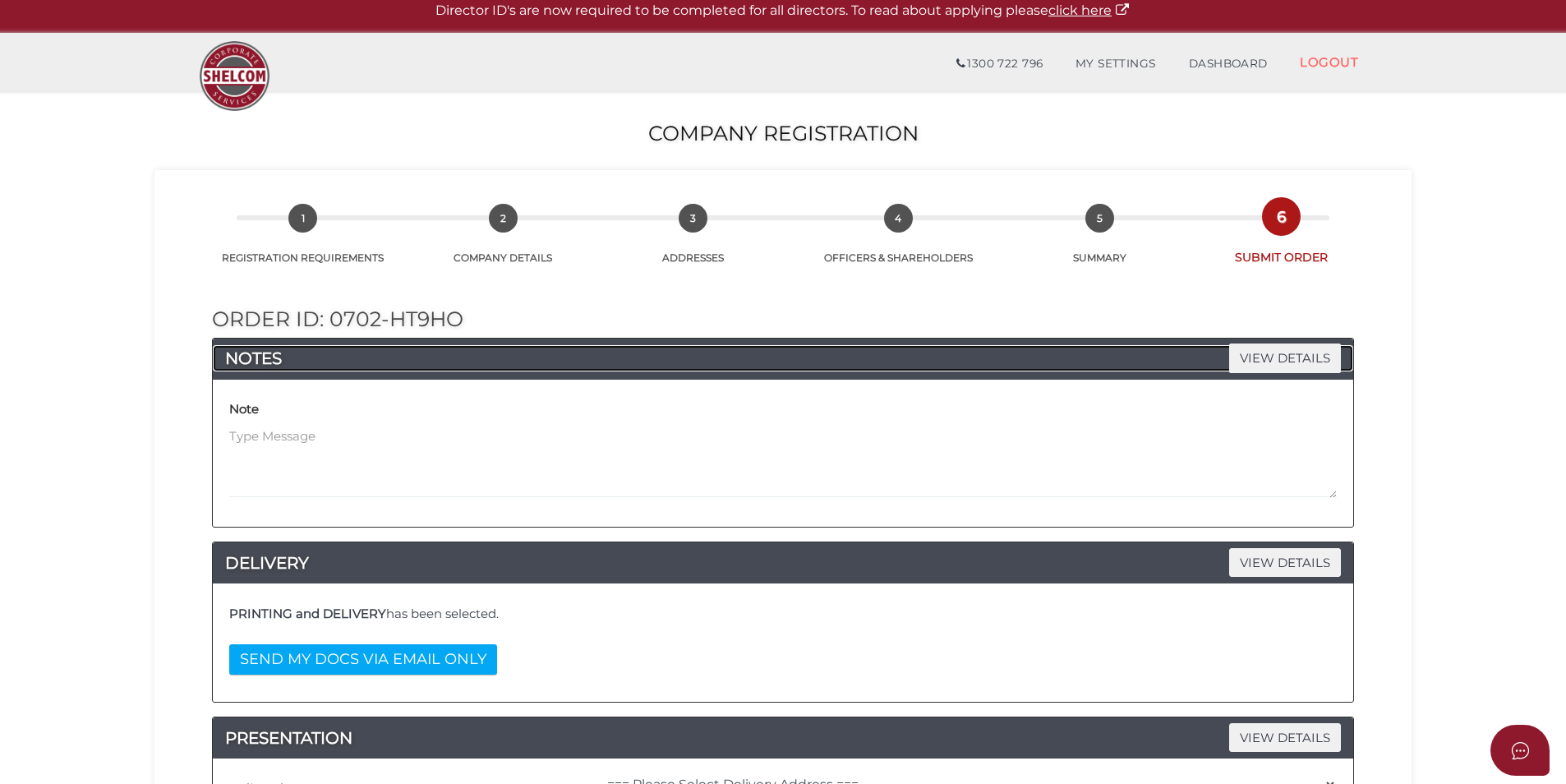
scroll to position [164, 0]
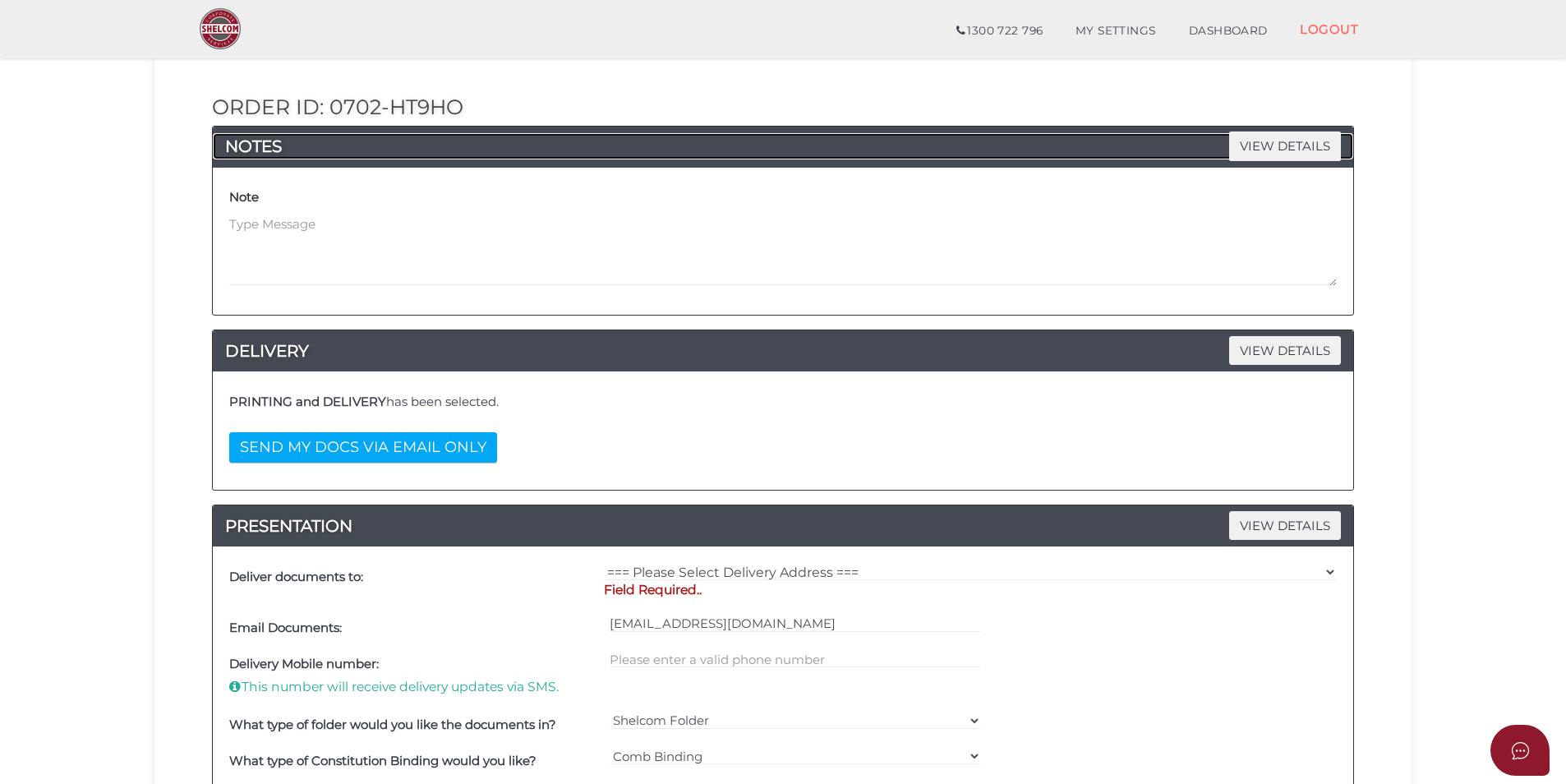
click at [602, 140] on h4 "NOTES VIEW DETAILS" at bounding box center [783, 147] width 1141 height 26
drag, startPoint x: 1115, startPoint y: 278, endPoint x: 1232, endPoint y: 283, distance: 117.1
click at [1115, 278] on textarea at bounding box center [783, 251] width 1107 height 71
click at [1344, 279] on div "Note" at bounding box center [783, 242] width 1141 height 147
click at [1334, 280] on textarea at bounding box center [783, 251] width 1107 height 71
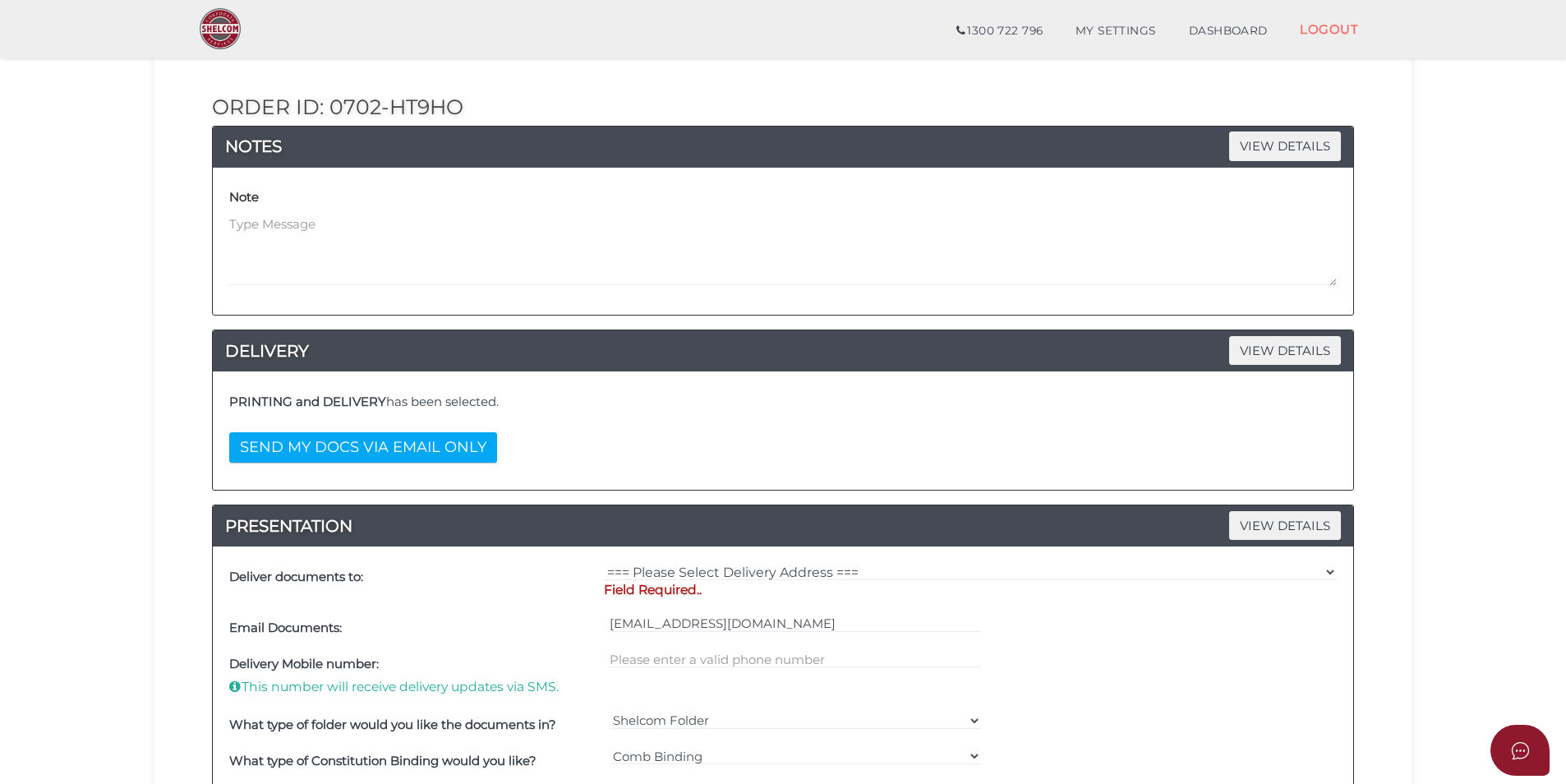
click at [1334, 280] on textarea at bounding box center [783, 251] width 1107 height 71
click at [706, 445] on div "PRINTING and DELIVERY has been selected. SEND MY DOCS VIA EMAIL ONLY" at bounding box center [783, 430] width 1116 height 93
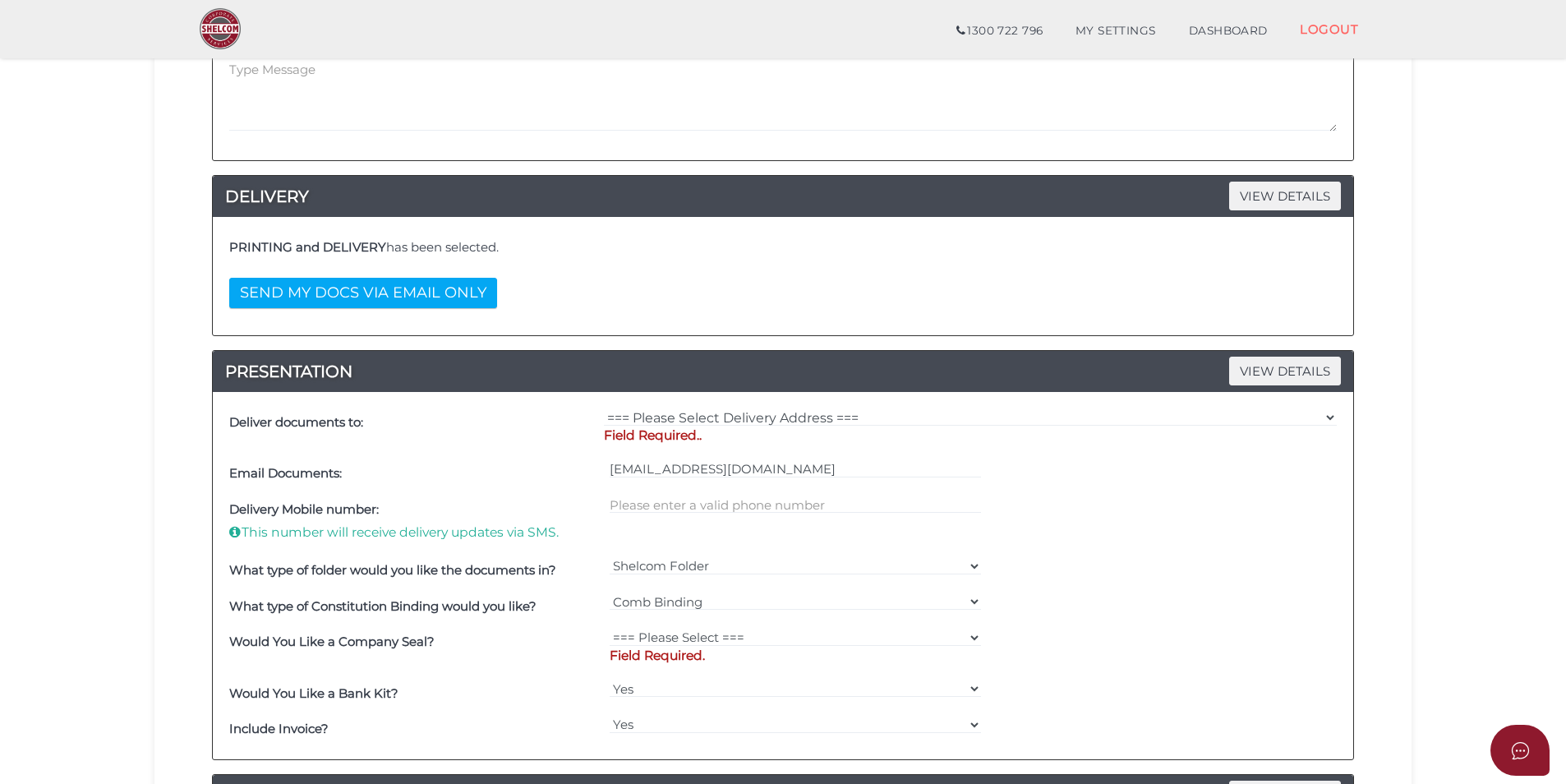
scroll to position [329, 0]
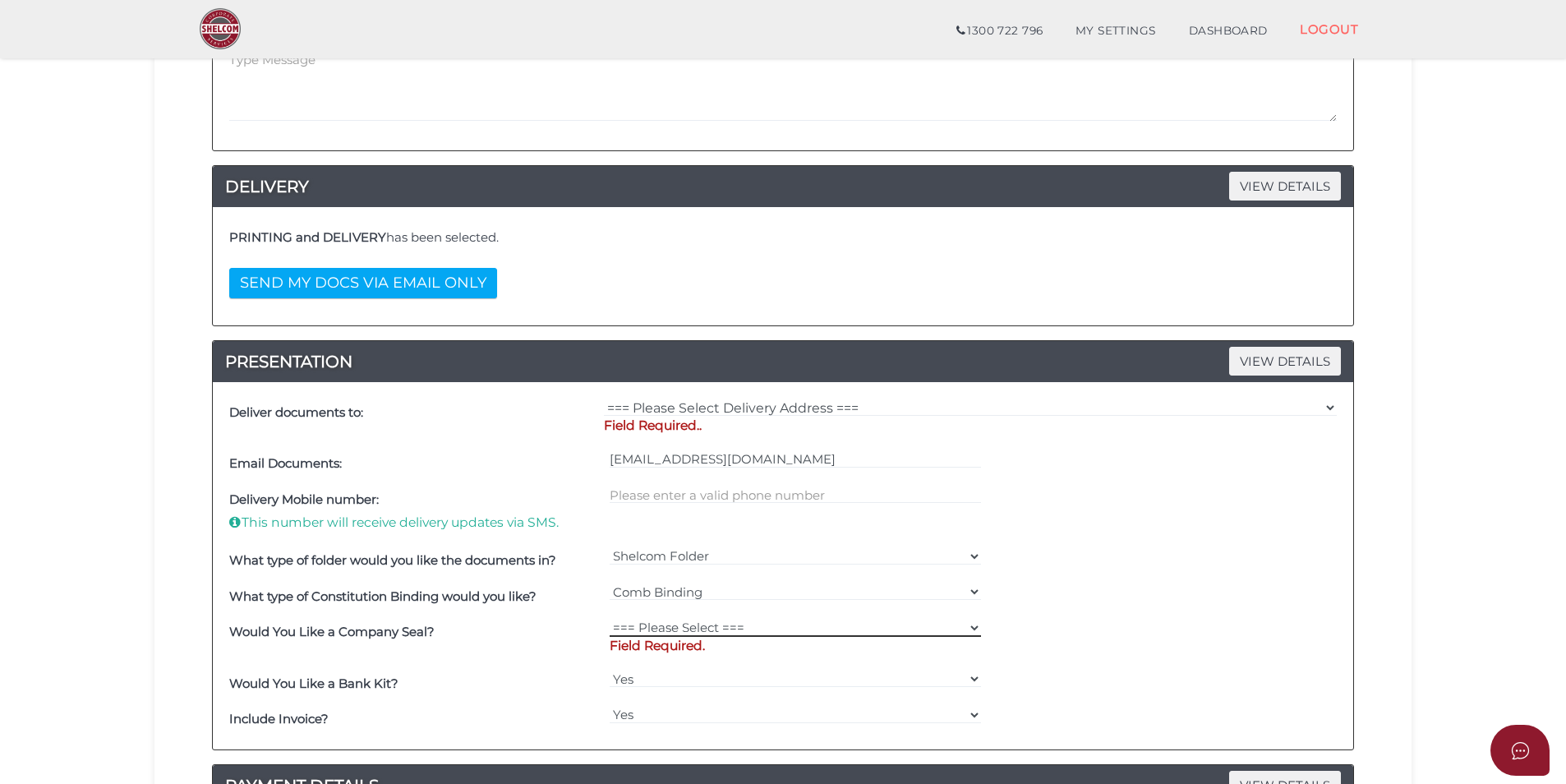
click at [695, 629] on select "=== Please Select === Fold Seal $50 No Seal" at bounding box center [796, 627] width 373 height 18
select select "0"
click at [610, 619] on select "=== Please Select === Fold Seal $50 No Seal" at bounding box center [796, 627] width 373 height 18
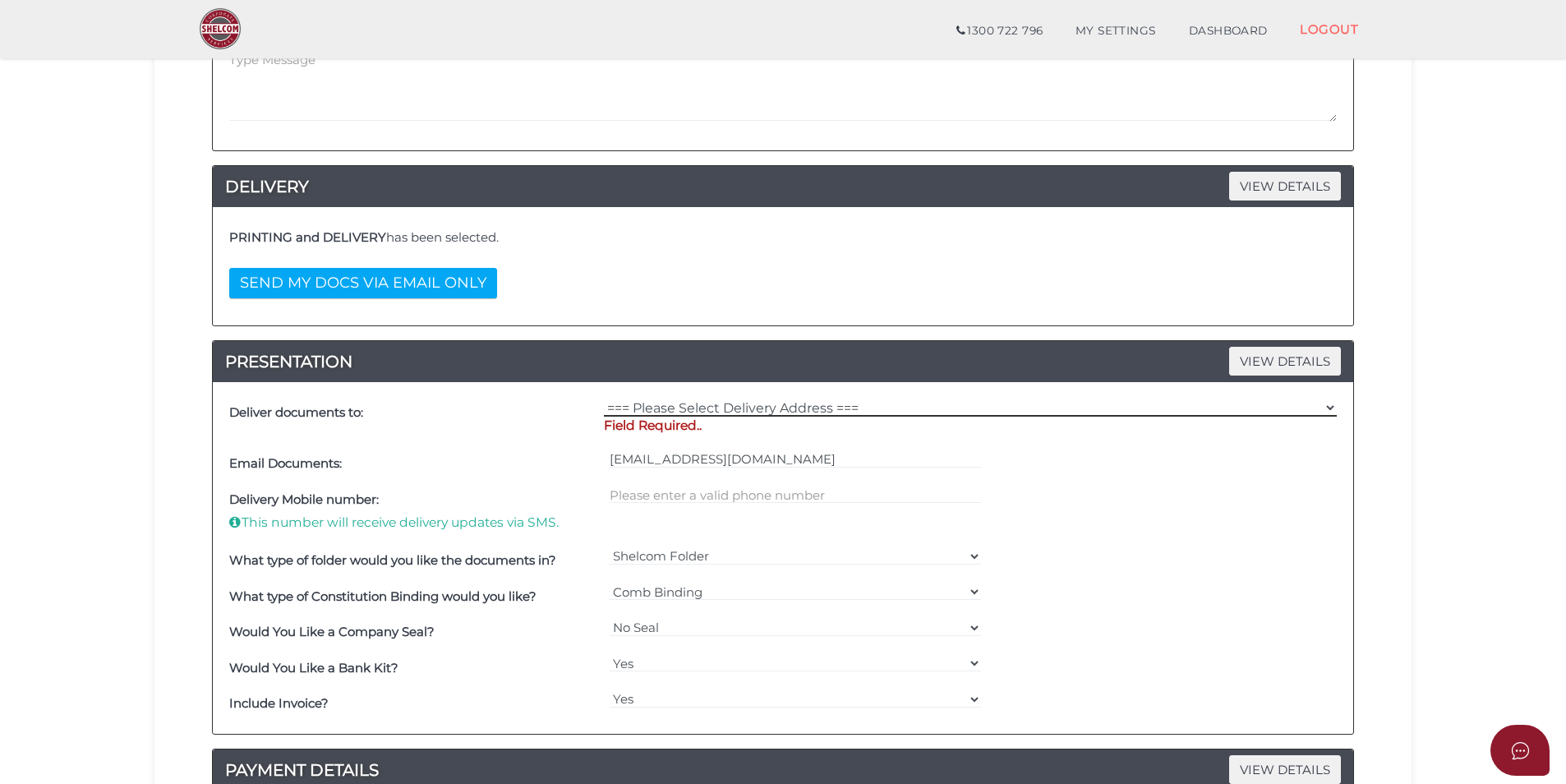
click at [696, 410] on select "=== Please Select Delivery Address === (User Address - Taylor Prentice) Level 1…" at bounding box center [970, 407] width 733 height 18
select select "0"
click at [604, 399] on select "=== Please Select Delivery Address === (User Address - Taylor Prentice) Level 1…" at bounding box center [970, 407] width 733 height 18
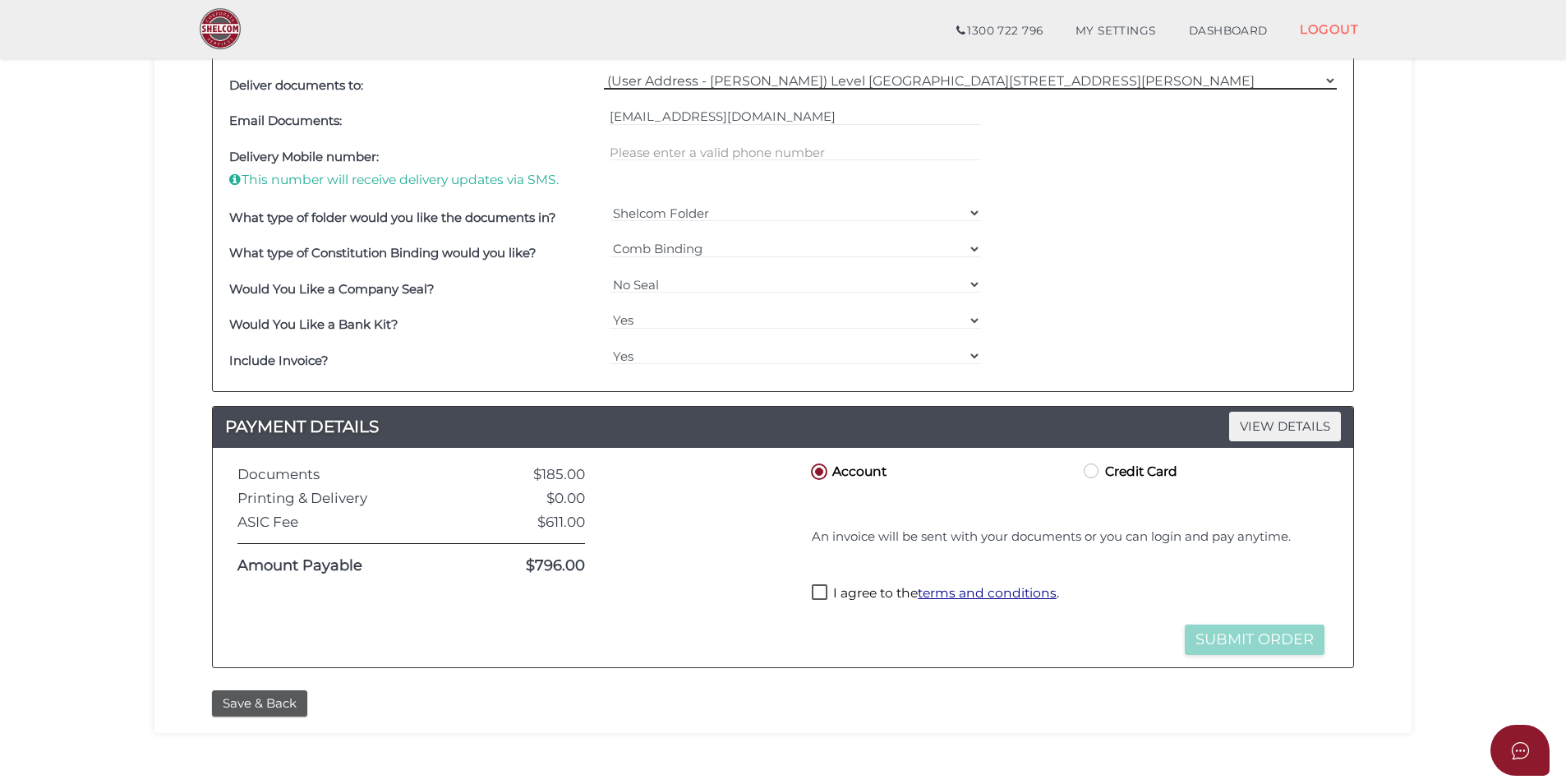
scroll to position [657, 0]
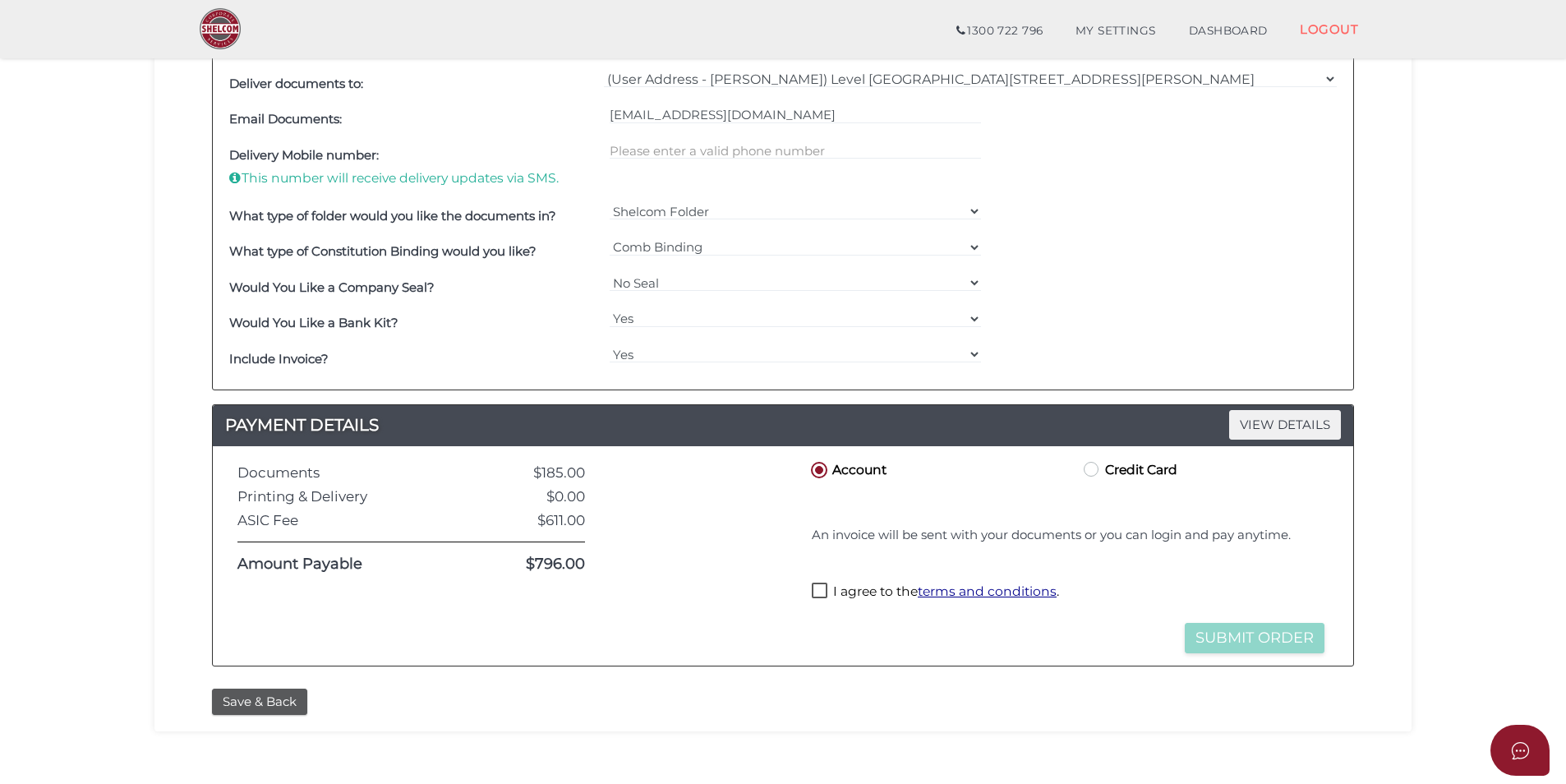
click at [817, 589] on label "I agree to the terms and conditions ." at bounding box center [936, 593] width 247 height 21
checkbox input "true"
click at [1245, 634] on button "Submit Order" at bounding box center [1255, 637] width 140 height 31
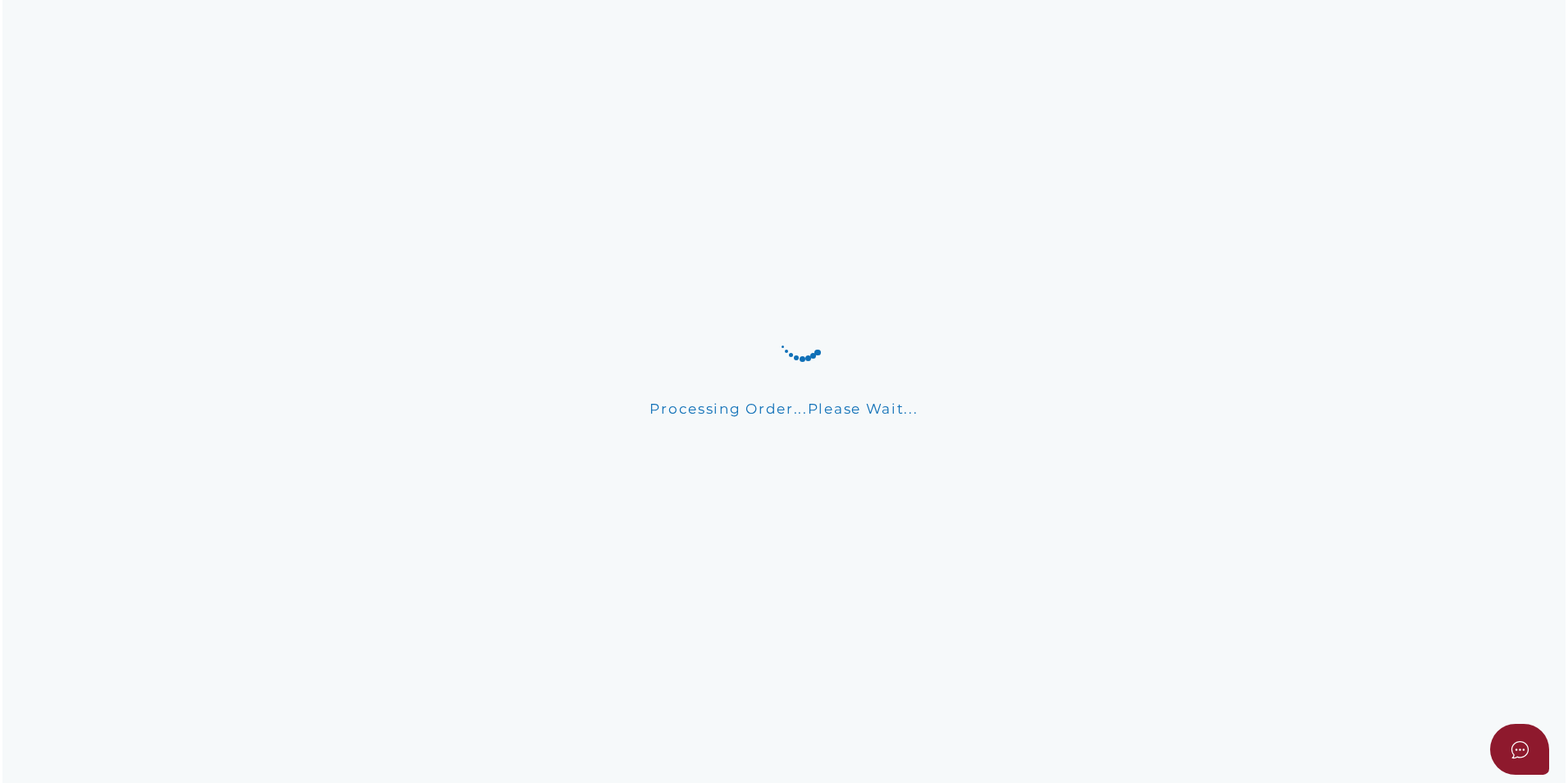
scroll to position [0, 0]
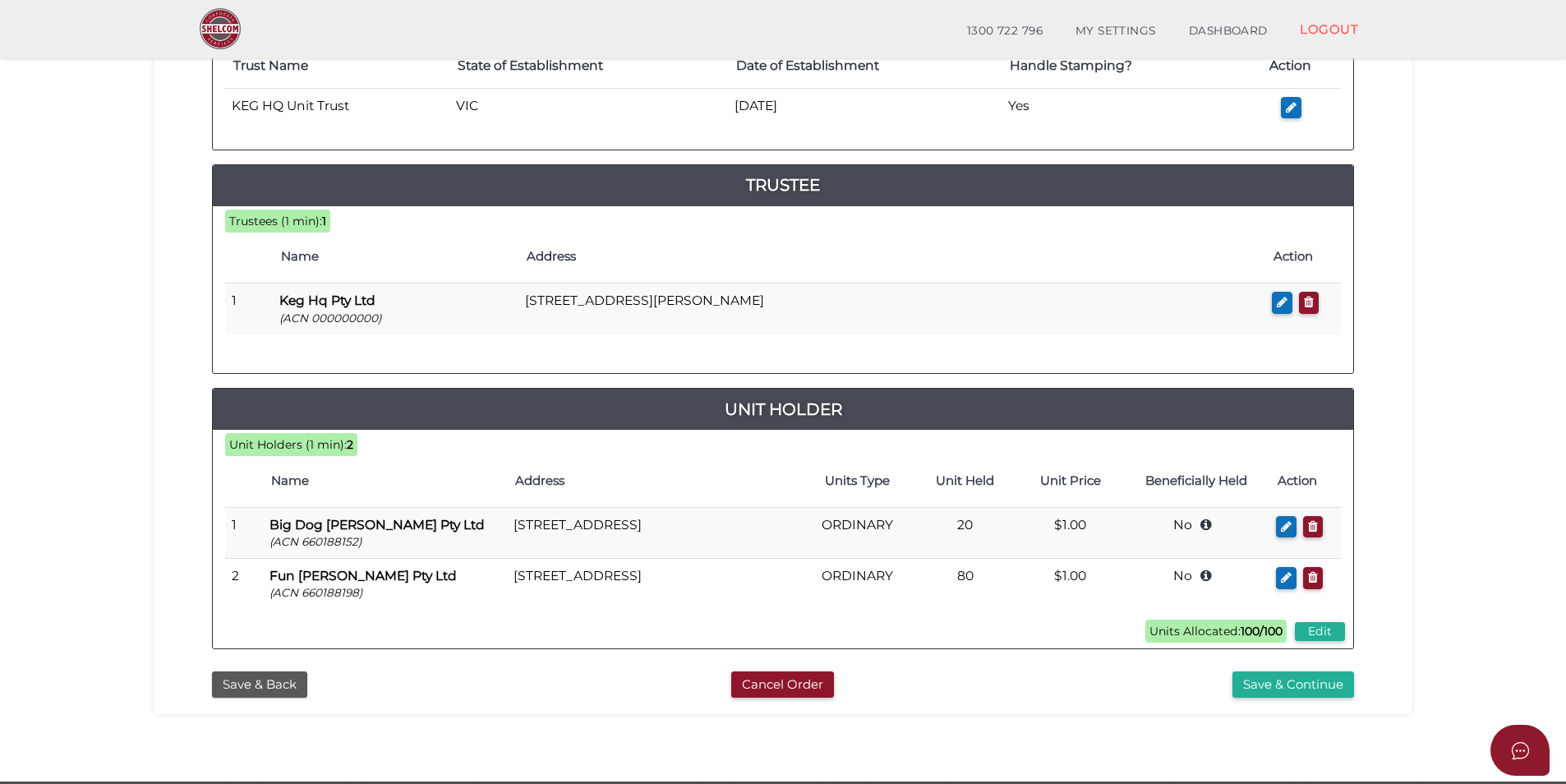
scroll to position [356, 0]
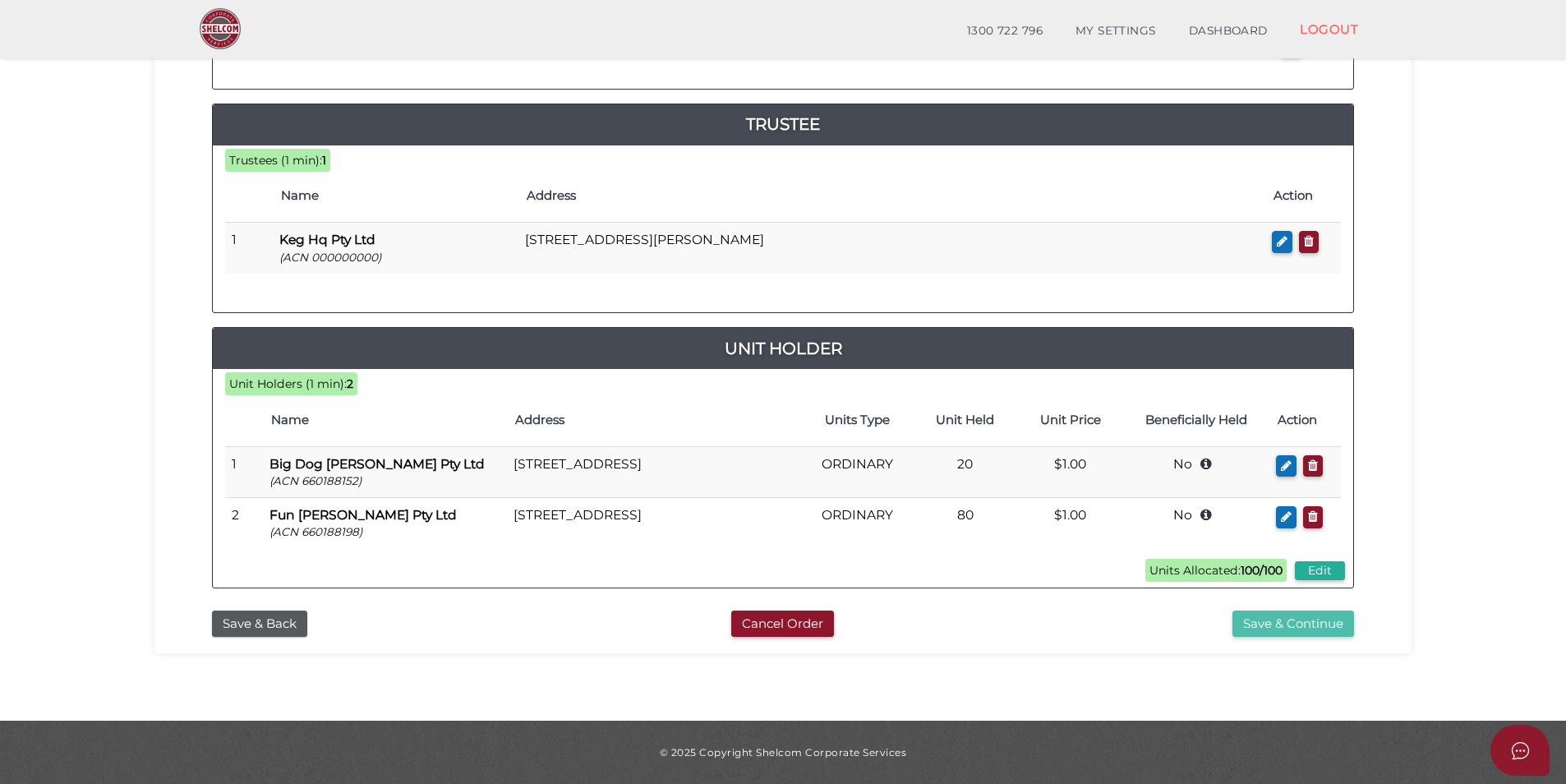
click at [1295, 628] on button "Save & Continue" at bounding box center [1293, 623] width 121 height 27
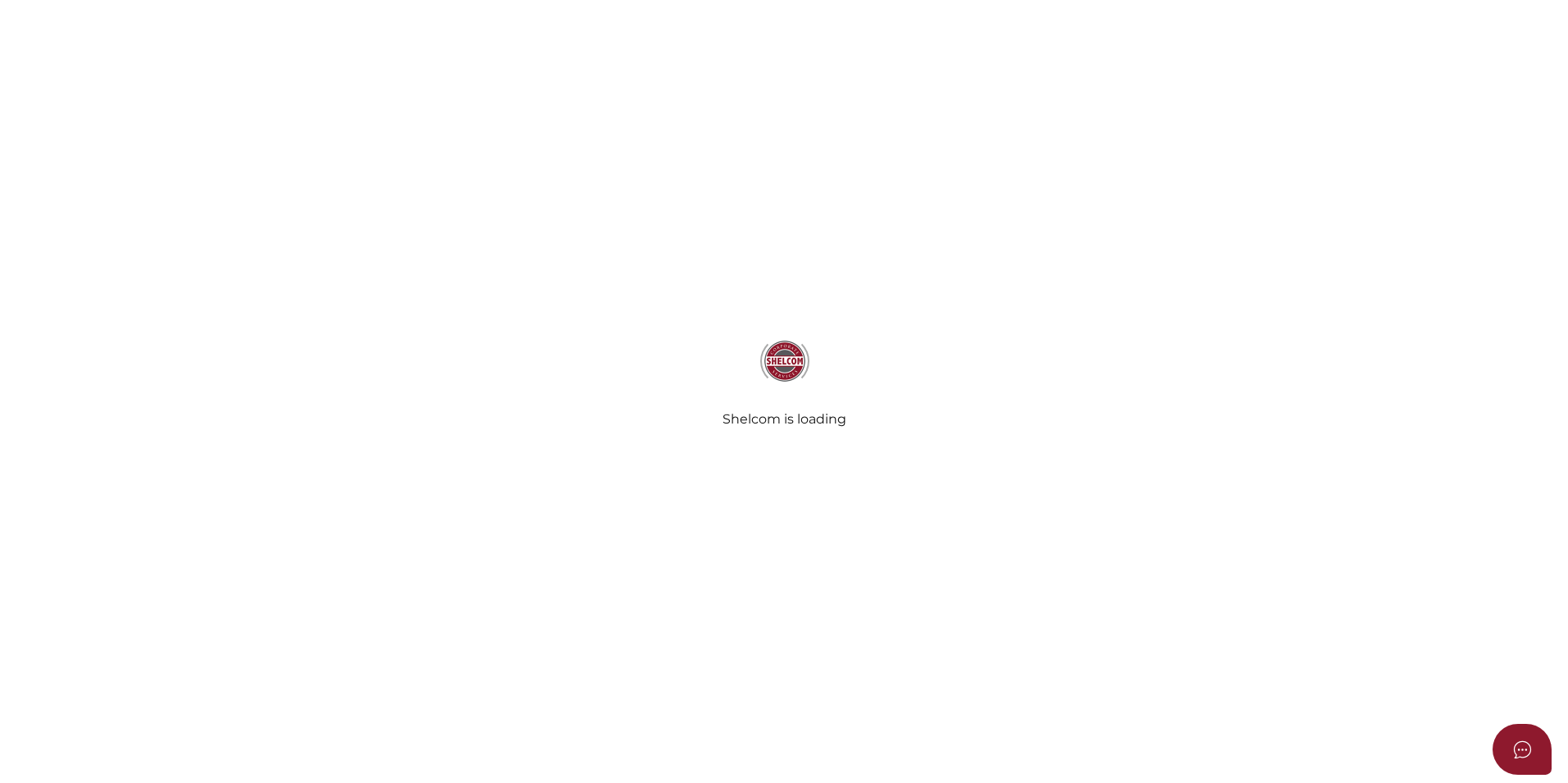
select select "Comb Binding"
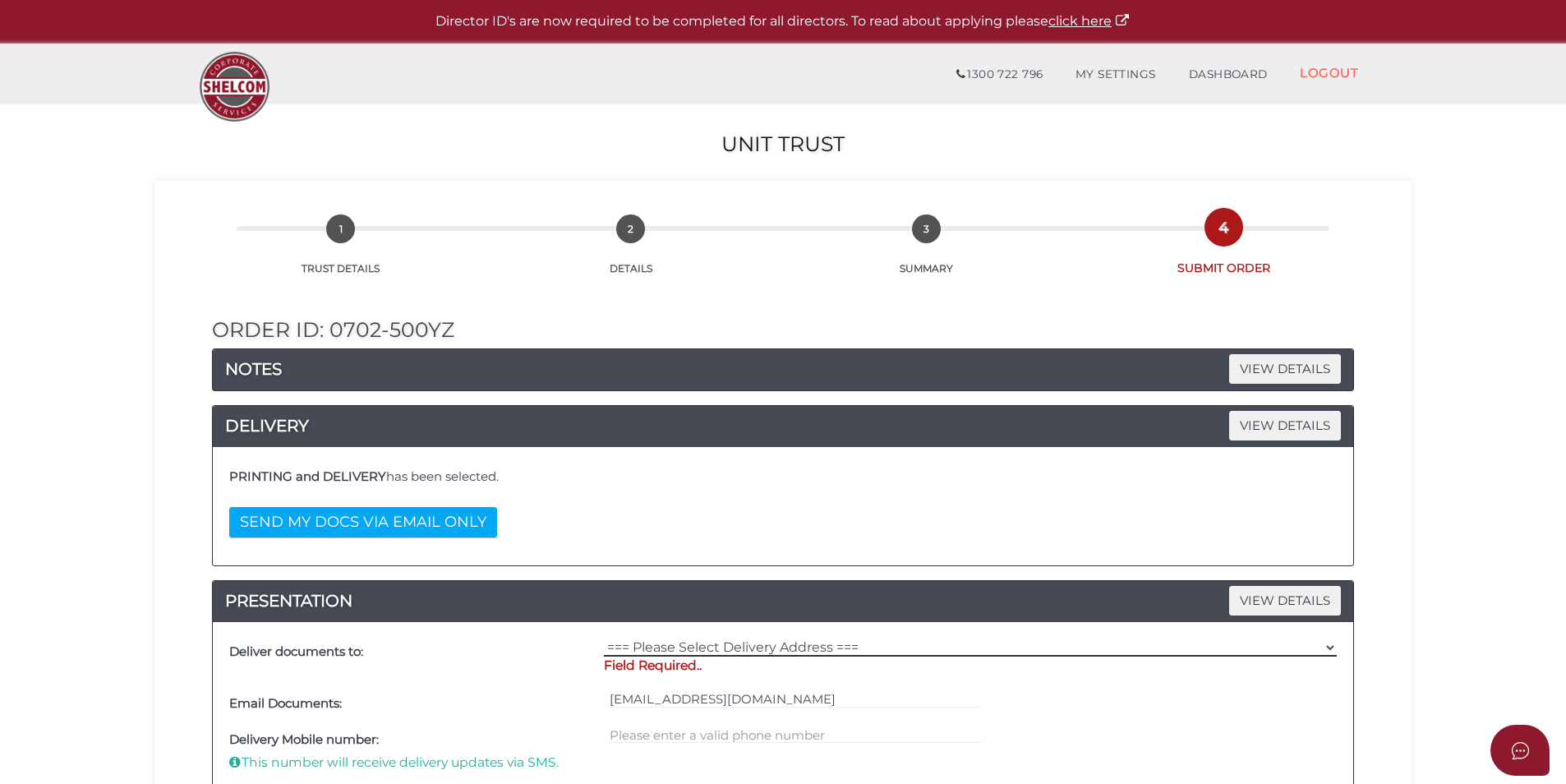
click at [715, 648] on select "=== Please Select Delivery Address === (User Address - [PERSON_NAME]) Level [GE…" at bounding box center [970, 647] width 733 height 18
select select "0"
click at [604, 638] on select "=== Please Select Delivery Address === (User Address - [PERSON_NAME]) Level [GE…" at bounding box center [970, 647] width 733 height 18
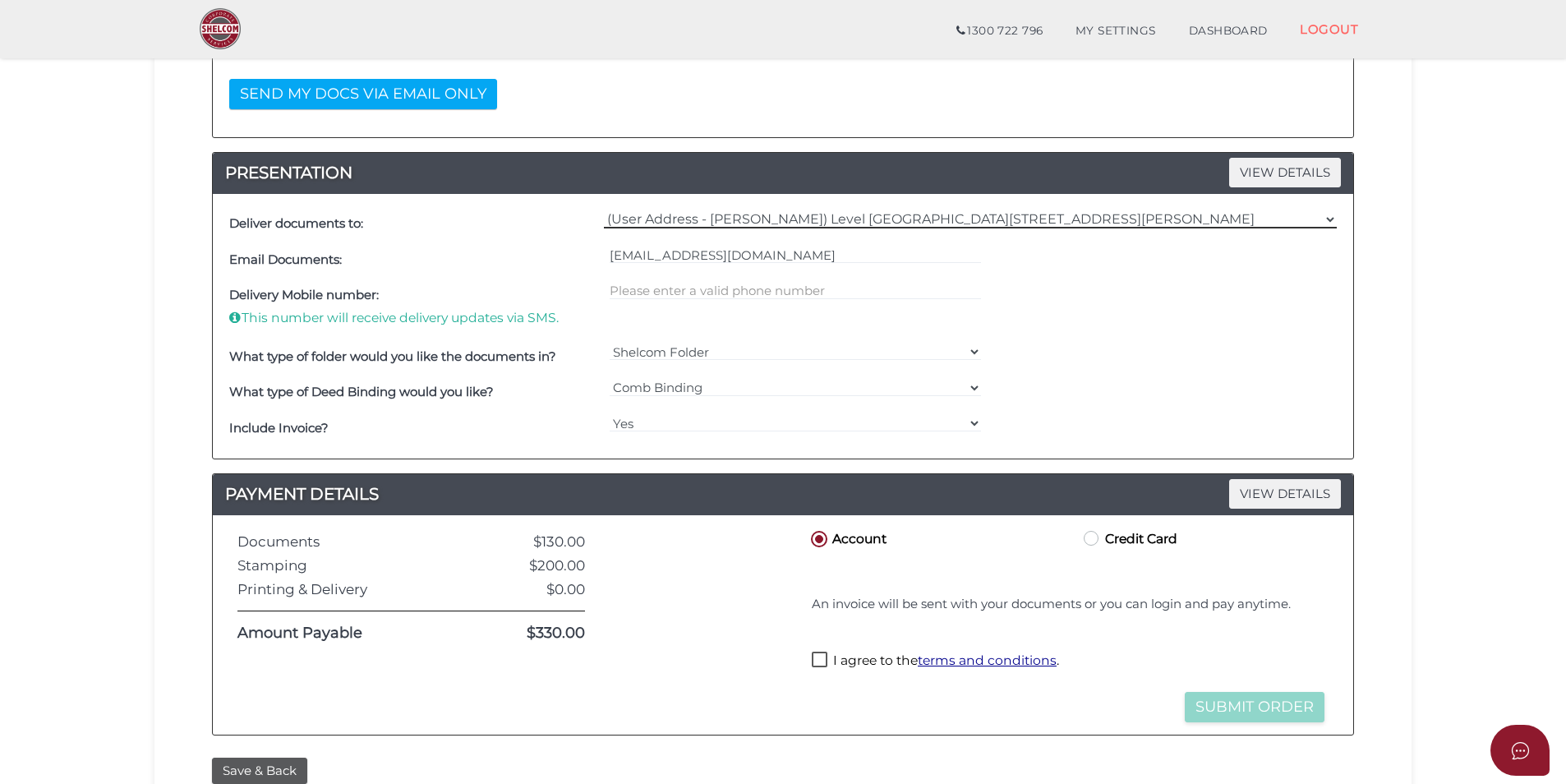
scroll to position [411, 0]
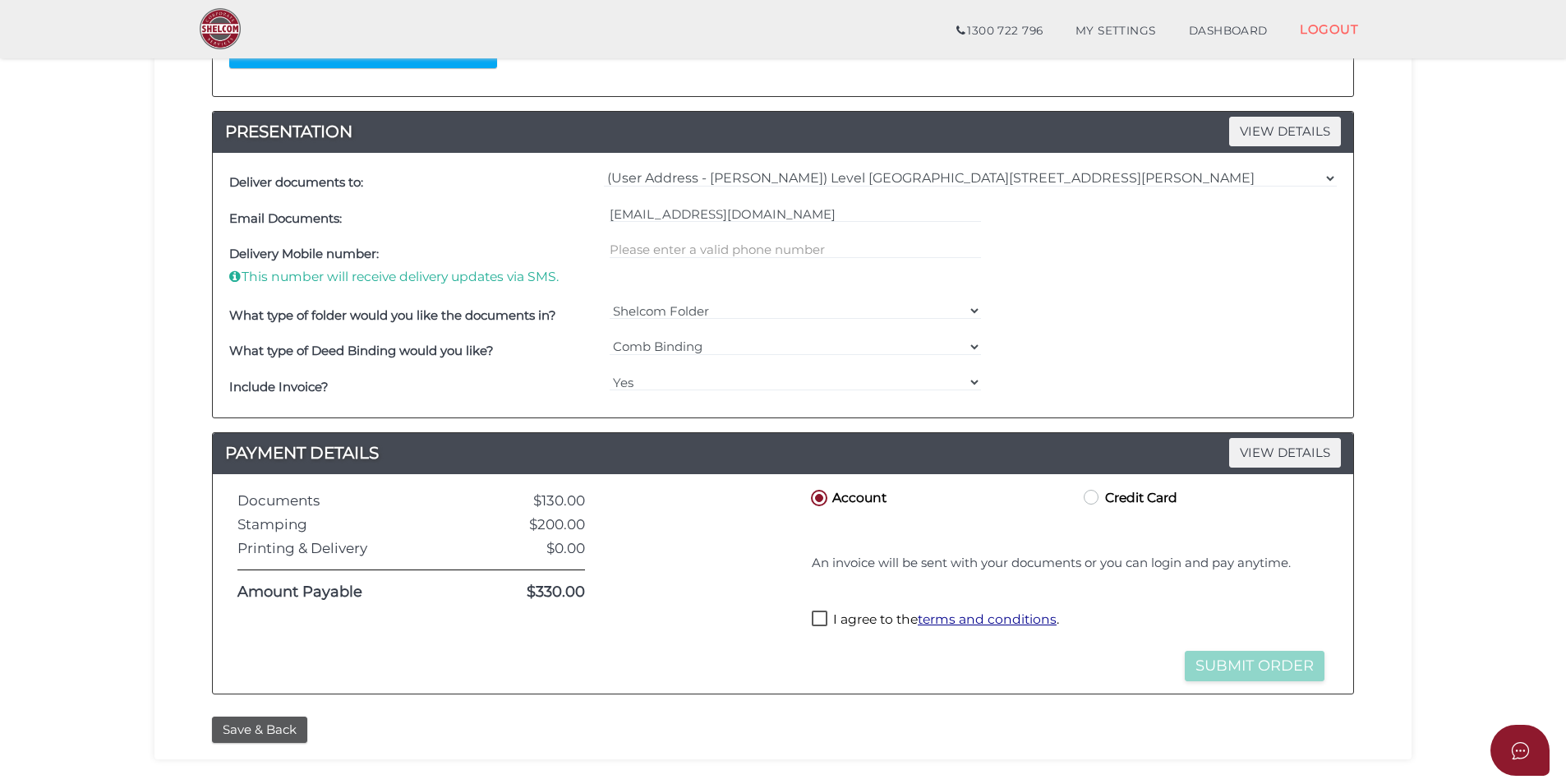
click at [829, 624] on label "I agree to the terms and conditions ." at bounding box center [936, 621] width 247 height 21
checkbox input "true"
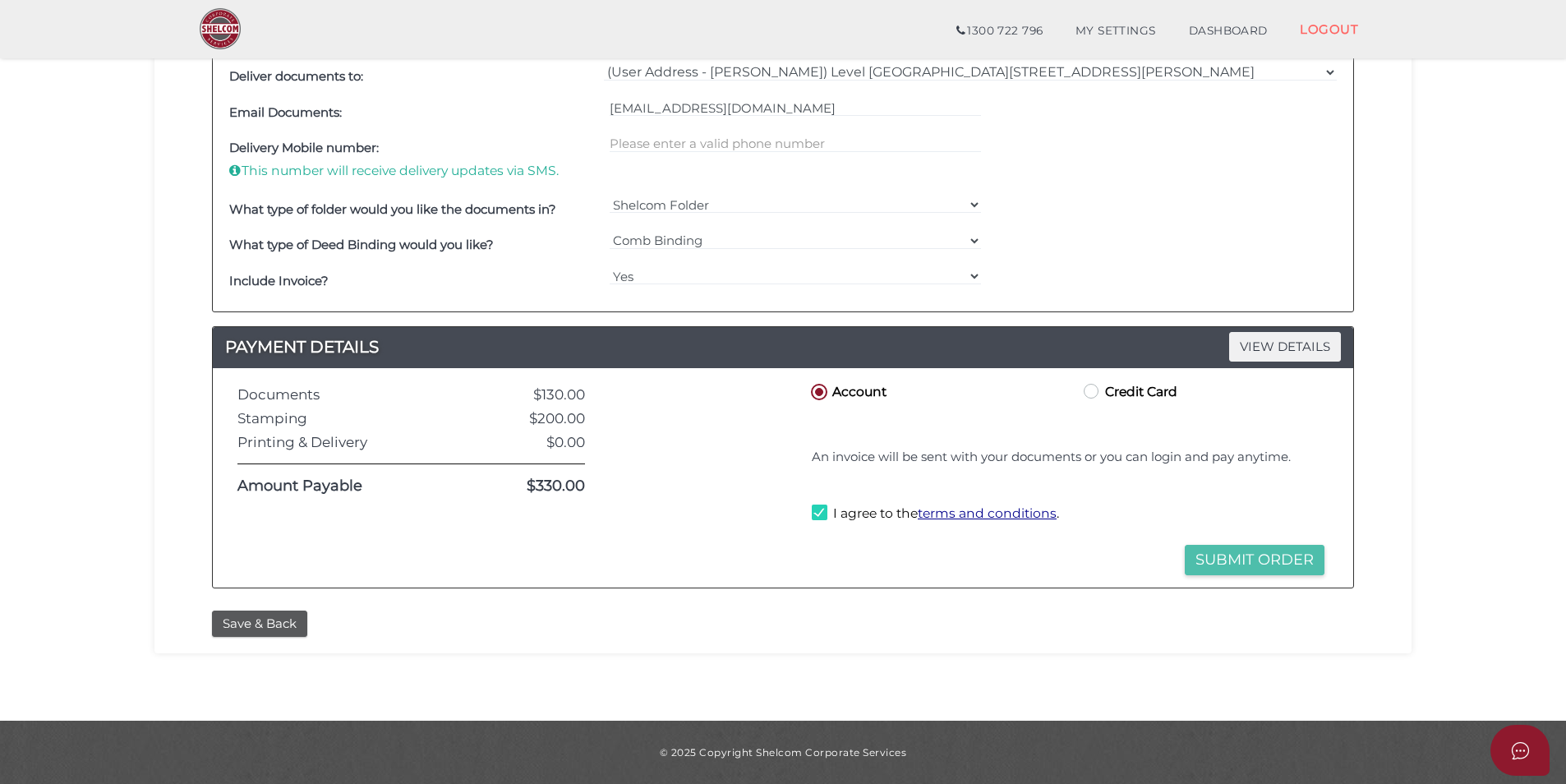
click at [1288, 558] on button "Submit Order" at bounding box center [1255, 560] width 140 height 31
